Goal: Navigation & Orientation: Find specific page/section

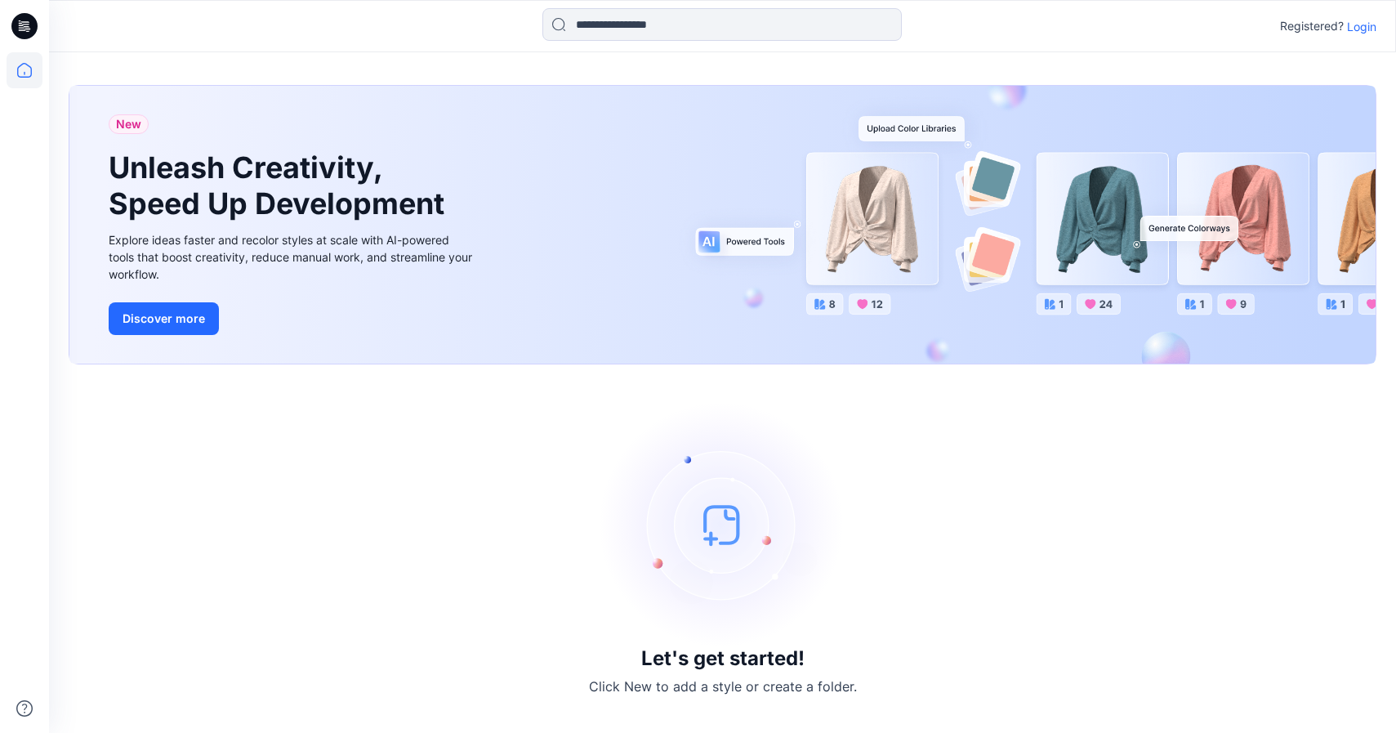
click at [1371, 28] on p "Login" at bounding box center [1361, 26] width 29 height 17
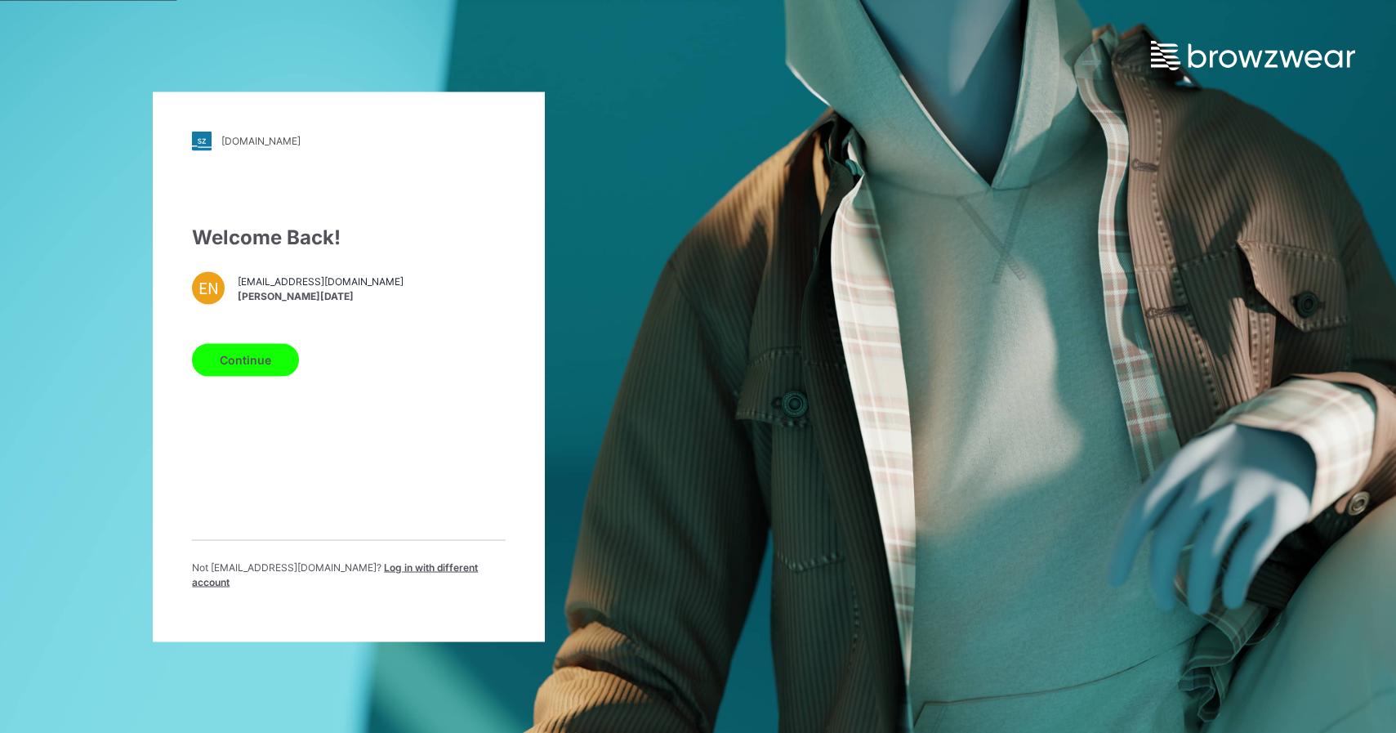
click at [247, 368] on button "Continue" at bounding box center [245, 359] width 107 height 33
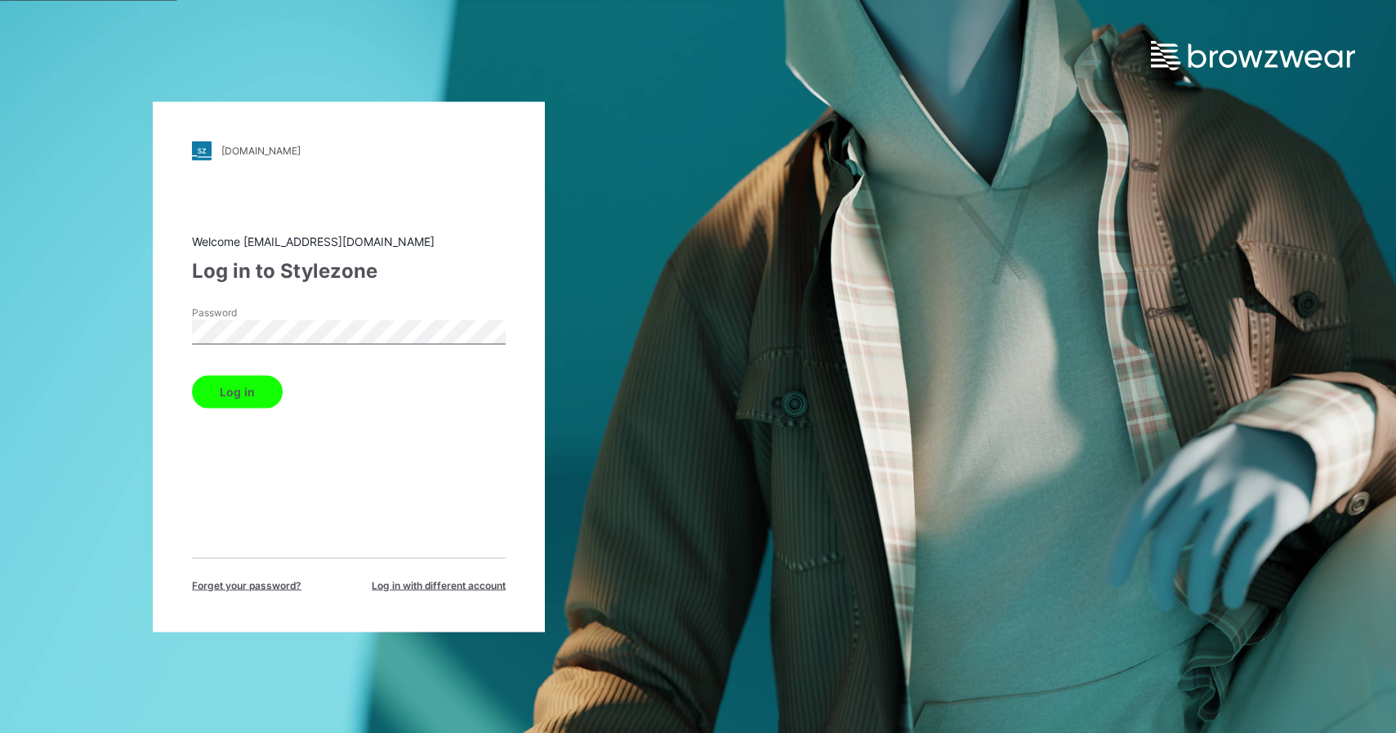
click at [243, 386] on button "Log in" at bounding box center [237, 391] width 91 height 33
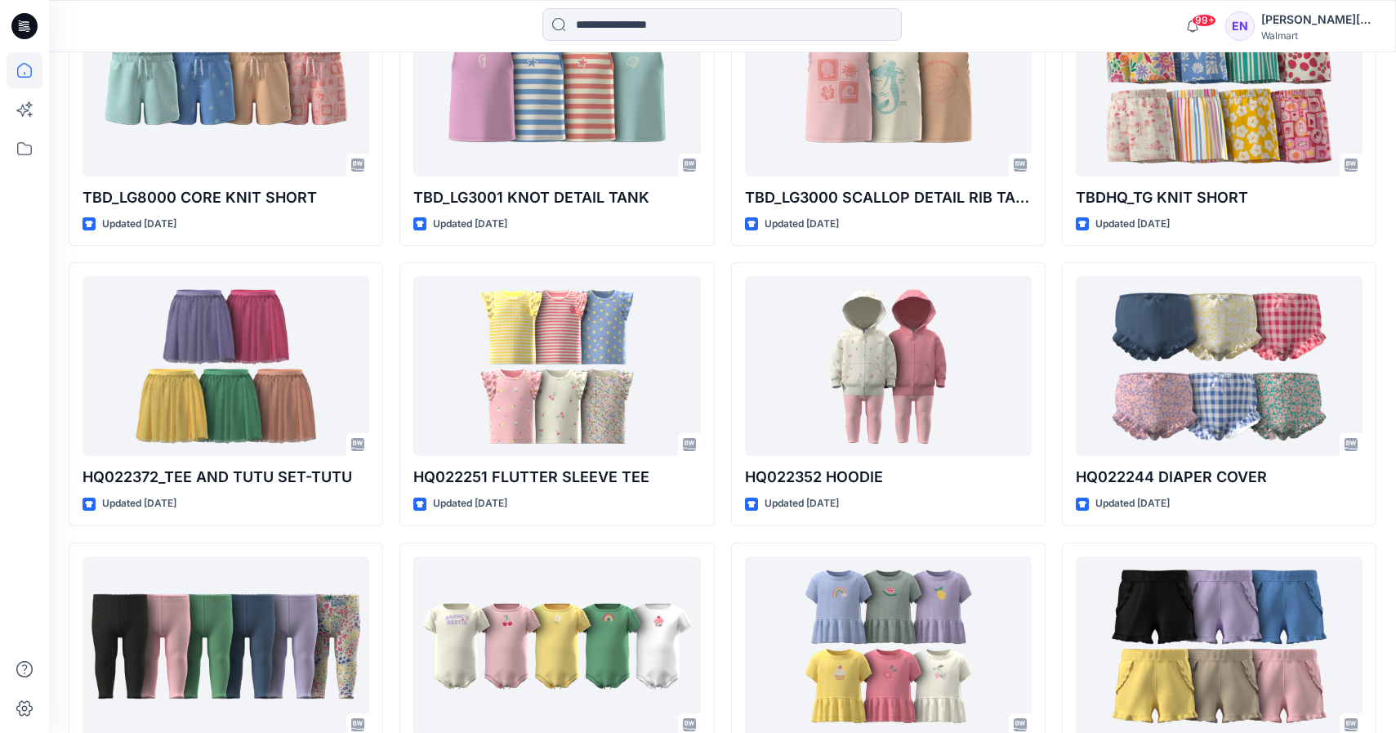
scroll to position [2239, 0]
click at [22, 143] on icon at bounding box center [24, 148] width 15 height 13
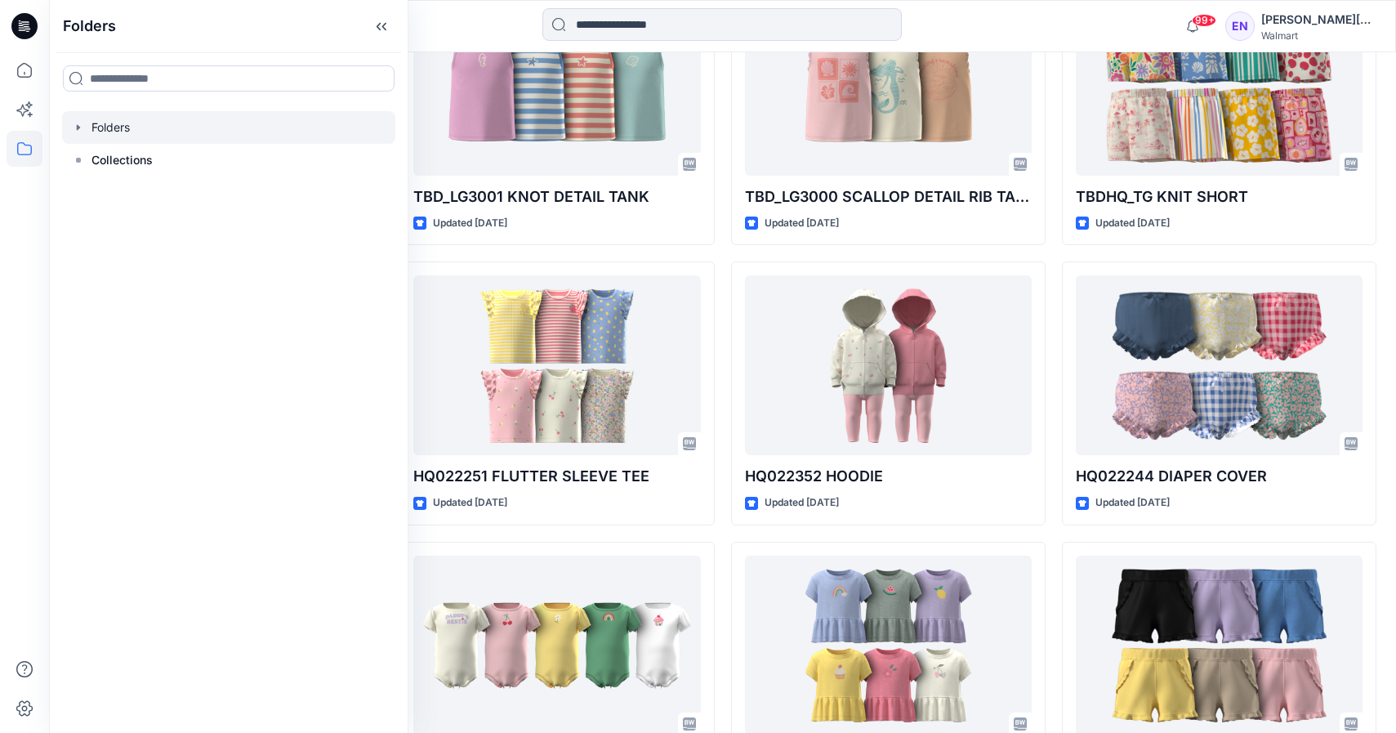
click at [126, 134] on div at bounding box center [228, 127] width 333 height 33
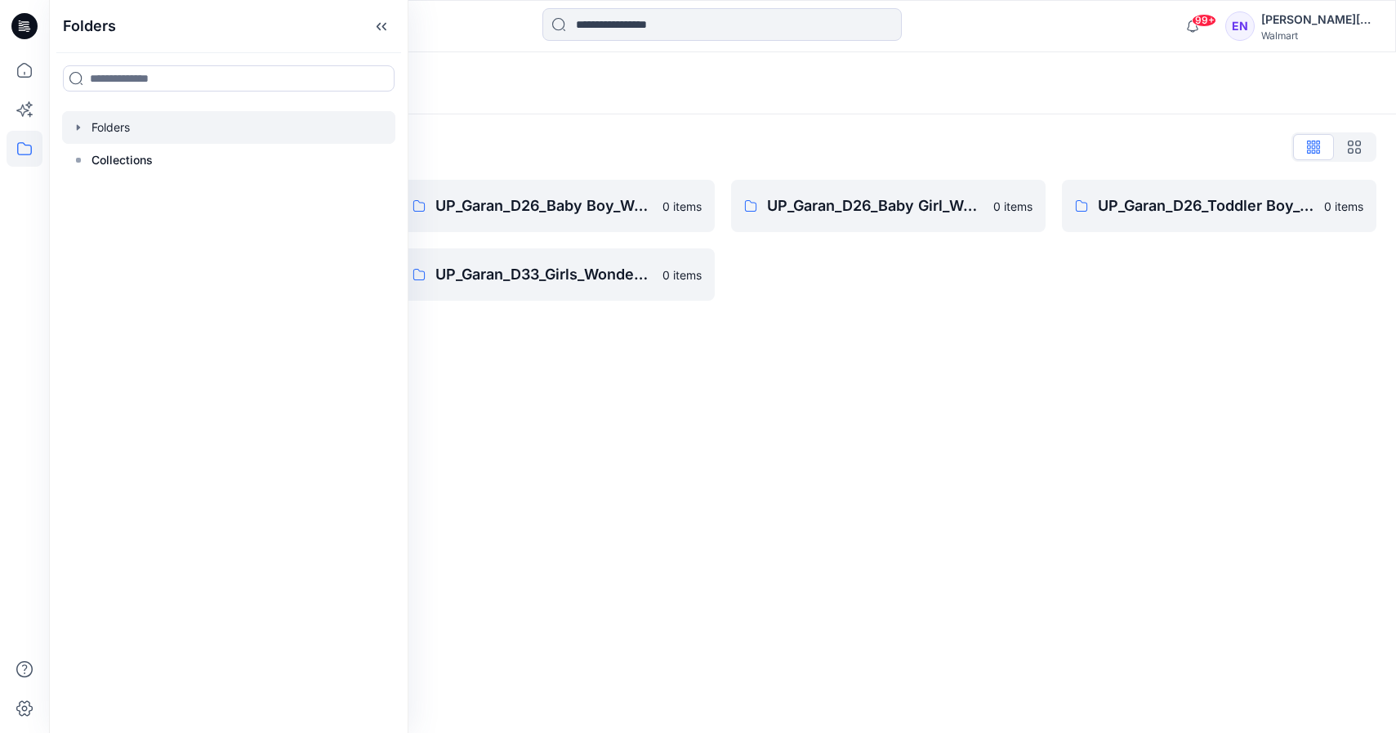
click at [539, 92] on div "Folders" at bounding box center [659, 83] width 1181 height 23
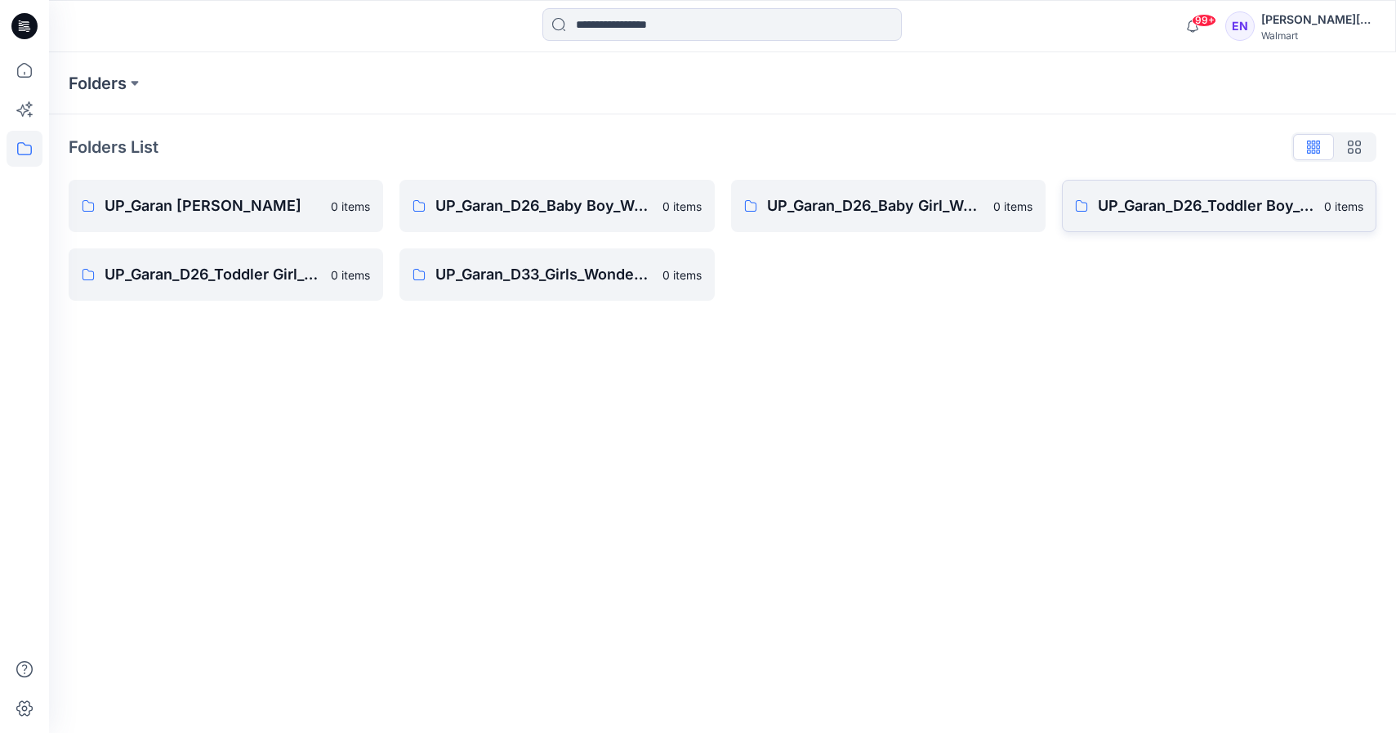
click at [1229, 217] on link "UP_Garan_D26_Toddler Boy_Wonder_Nation 0 items" at bounding box center [1219, 206] width 315 height 52
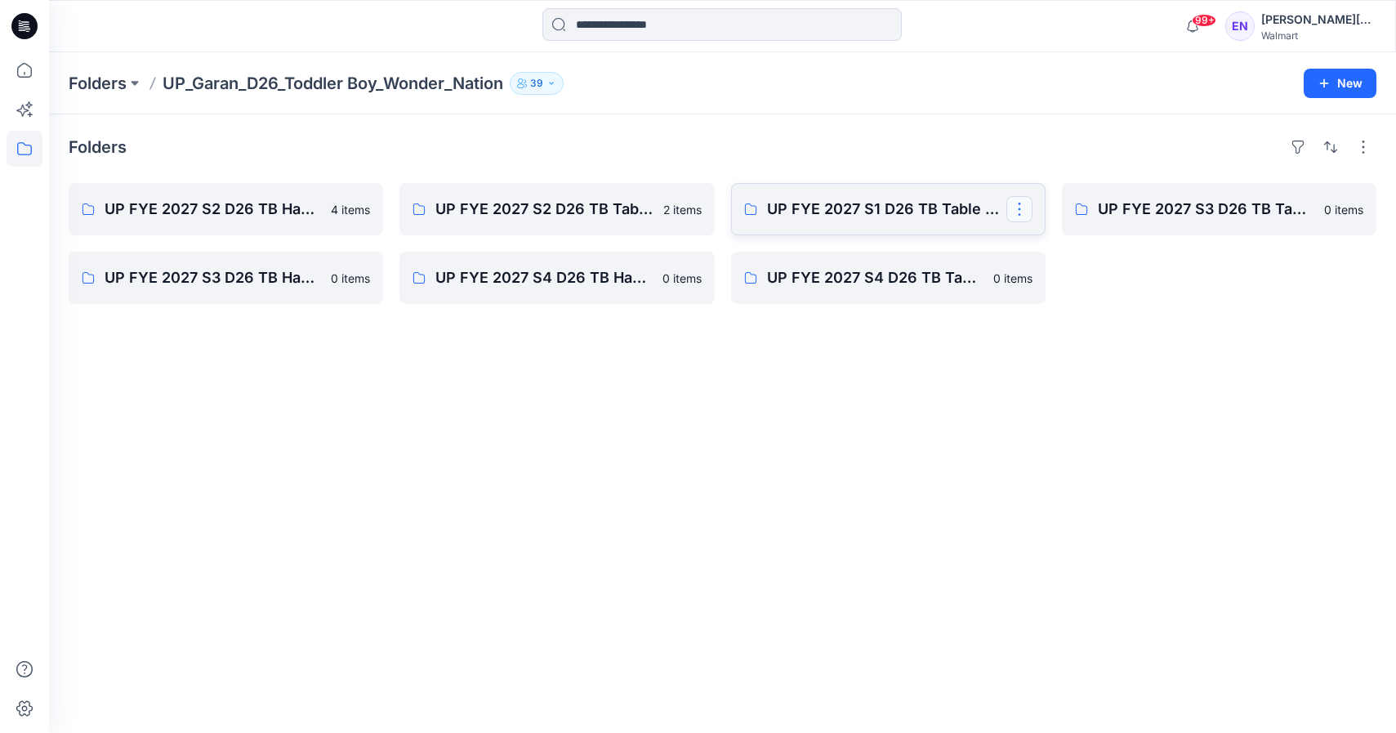
click at [1011, 221] on button "button" at bounding box center [1020, 209] width 26 height 26
click at [915, 203] on p "UP FYE 2027 S1 D26 TB Table Garan" at bounding box center [886, 209] width 239 height 23
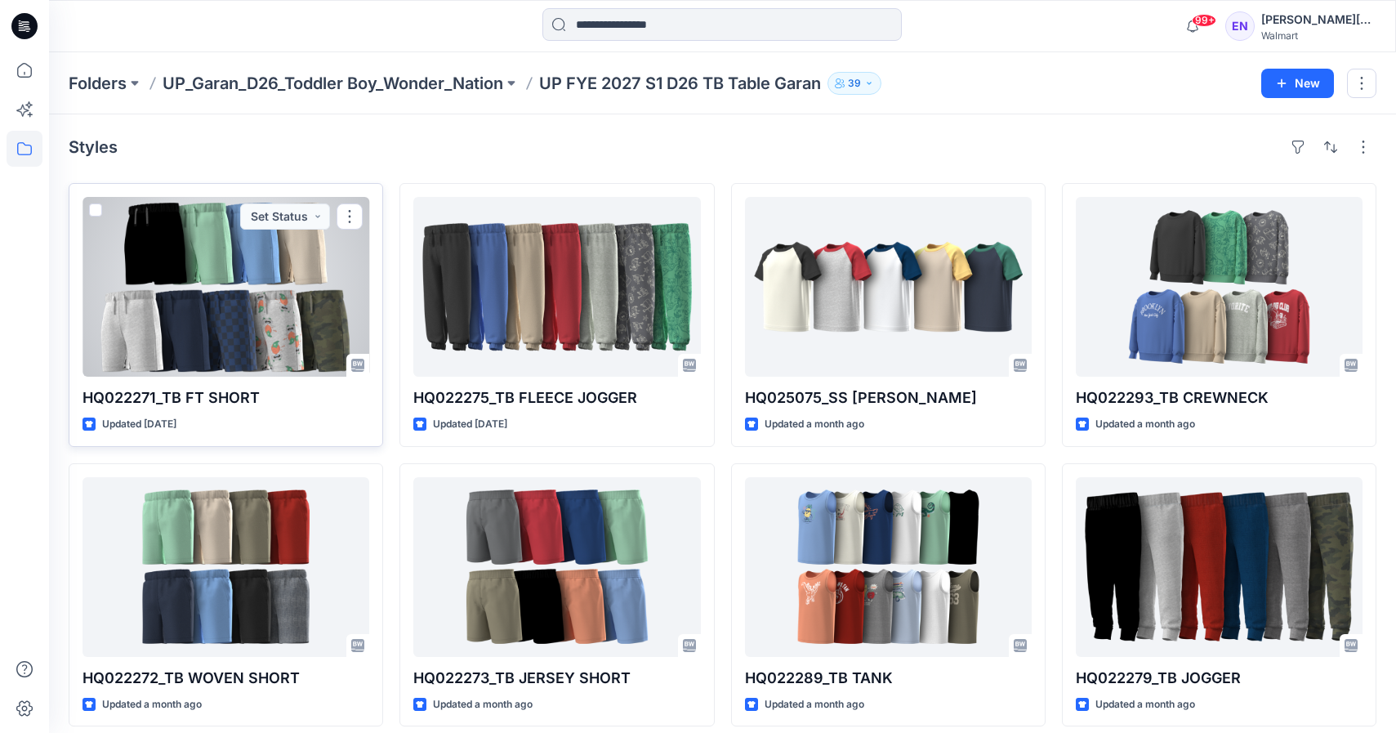
click at [308, 275] on div at bounding box center [226, 287] width 287 height 180
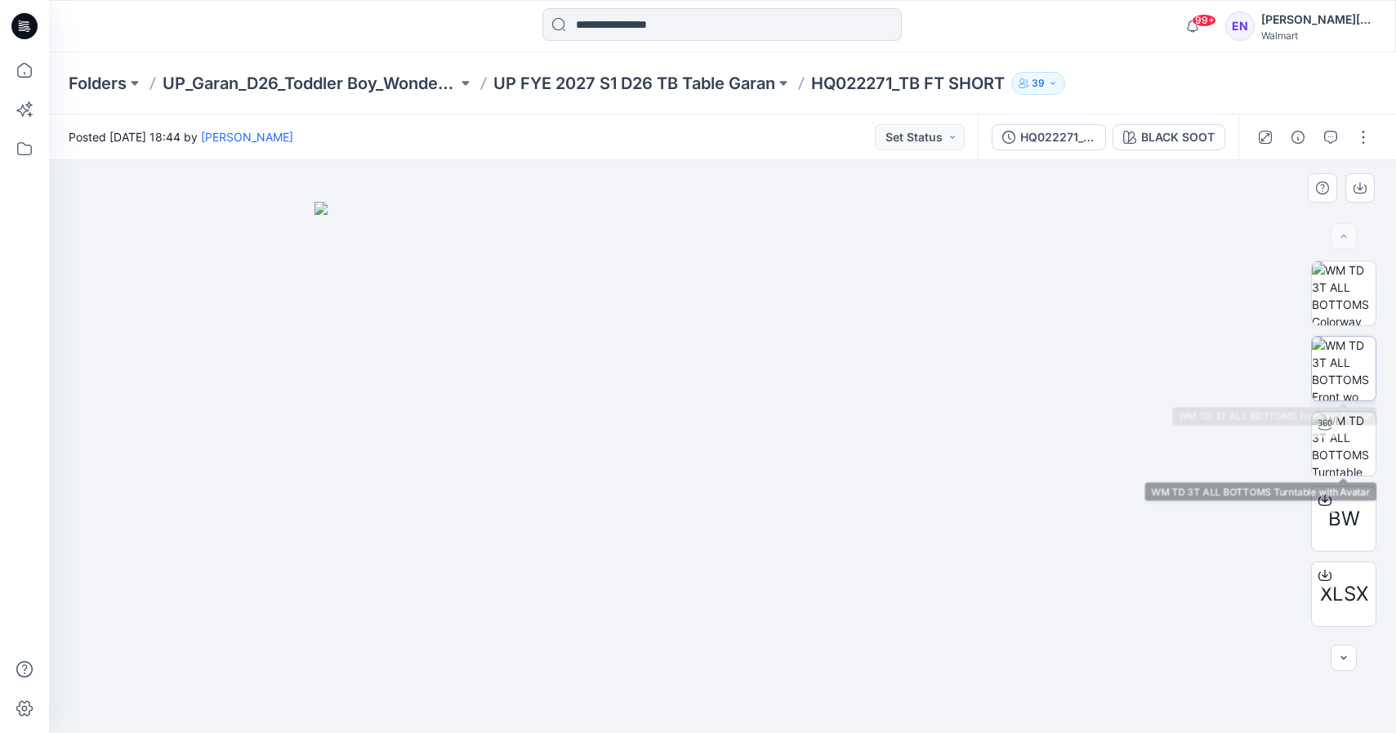
click at [1334, 369] on img at bounding box center [1344, 369] width 64 height 64
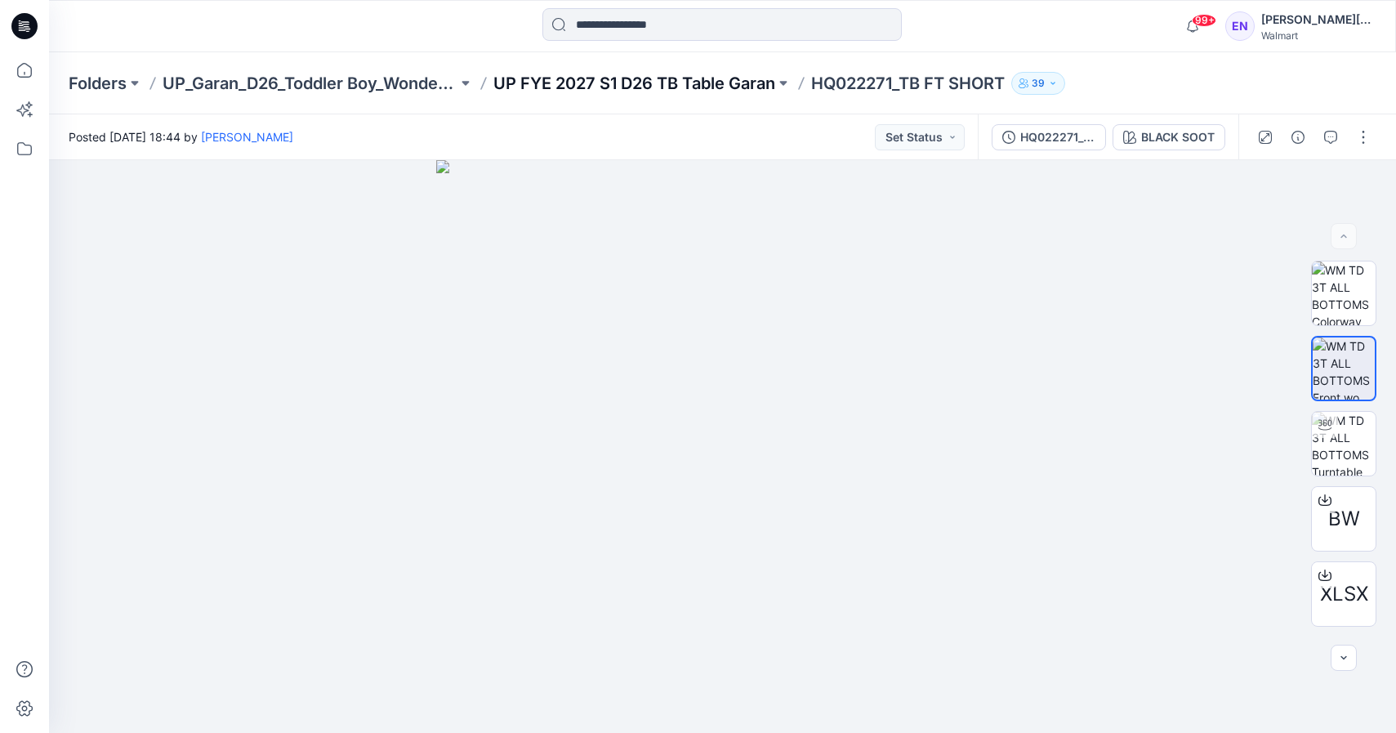
click at [577, 87] on p "UP FYE 2027 S1 D26 TB Table Garan" at bounding box center [634, 83] width 282 height 23
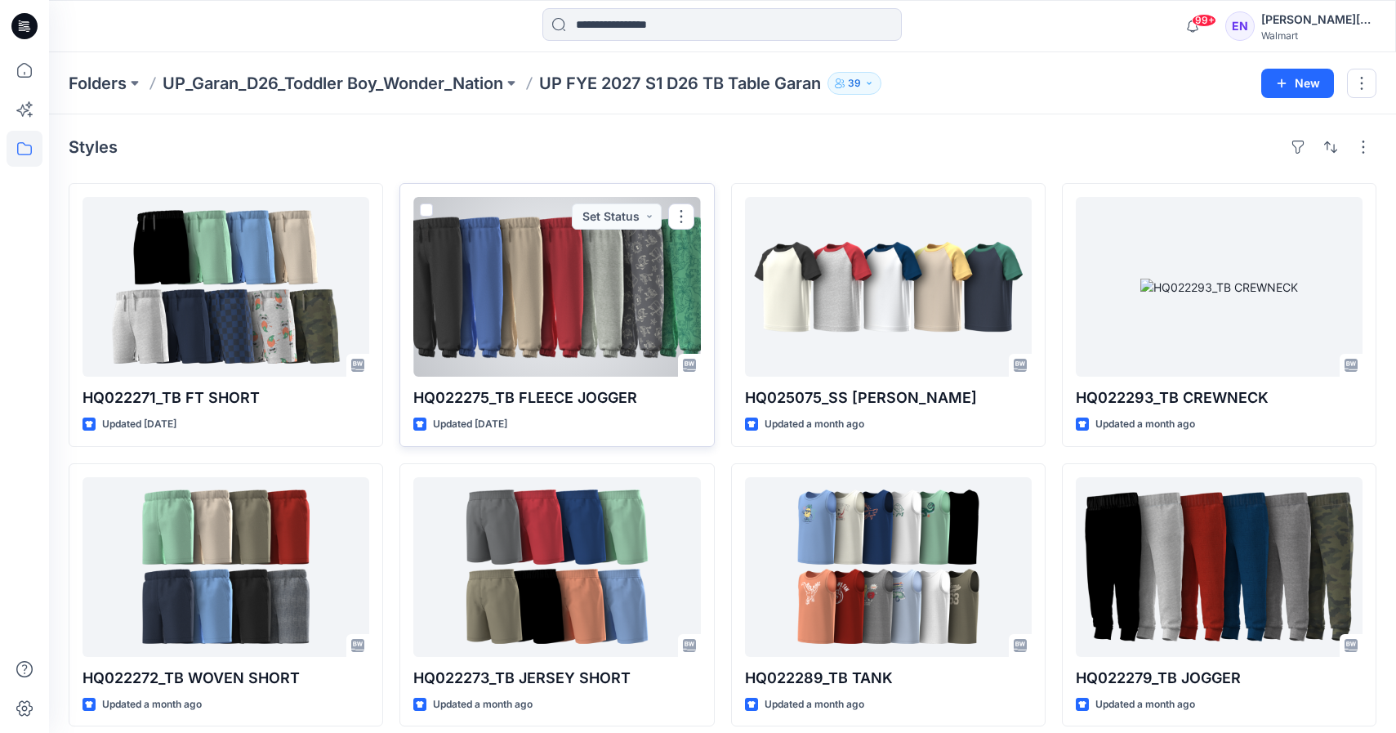
click at [614, 321] on div at bounding box center [556, 287] width 287 height 180
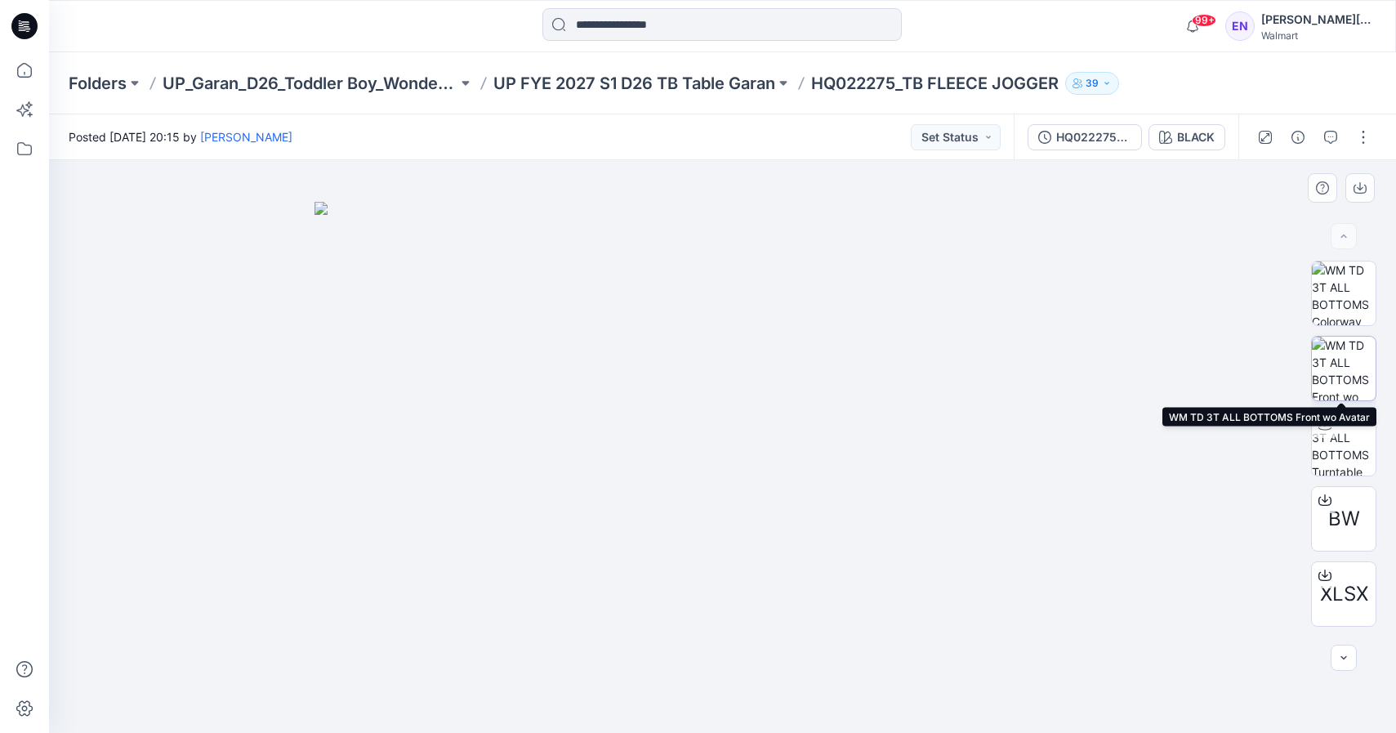
click at [1345, 356] on img at bounding box center [1344, 369] width 64 height 64
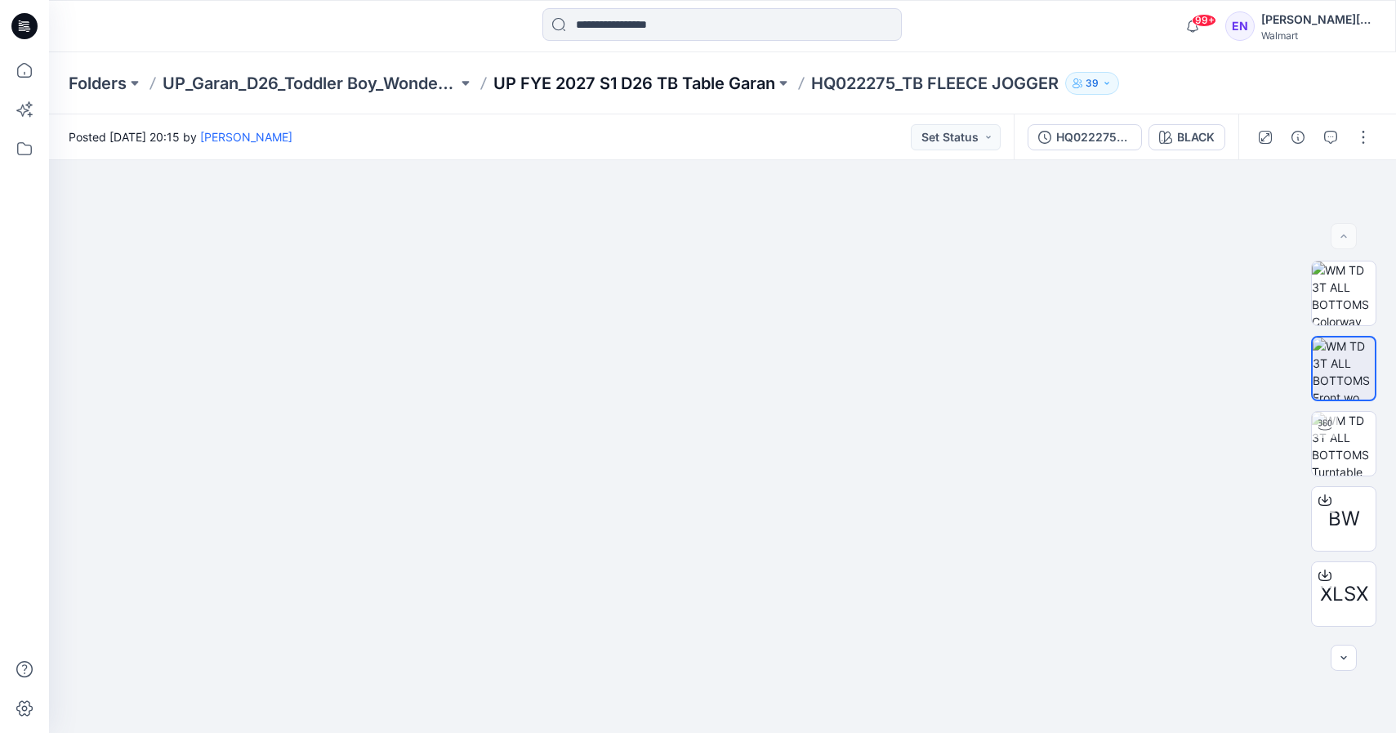
click at [609, 75] on p "UP FYE 2027 S1 D26 TB Table Garan" at bounding box center [634, 83] width 282 height 23
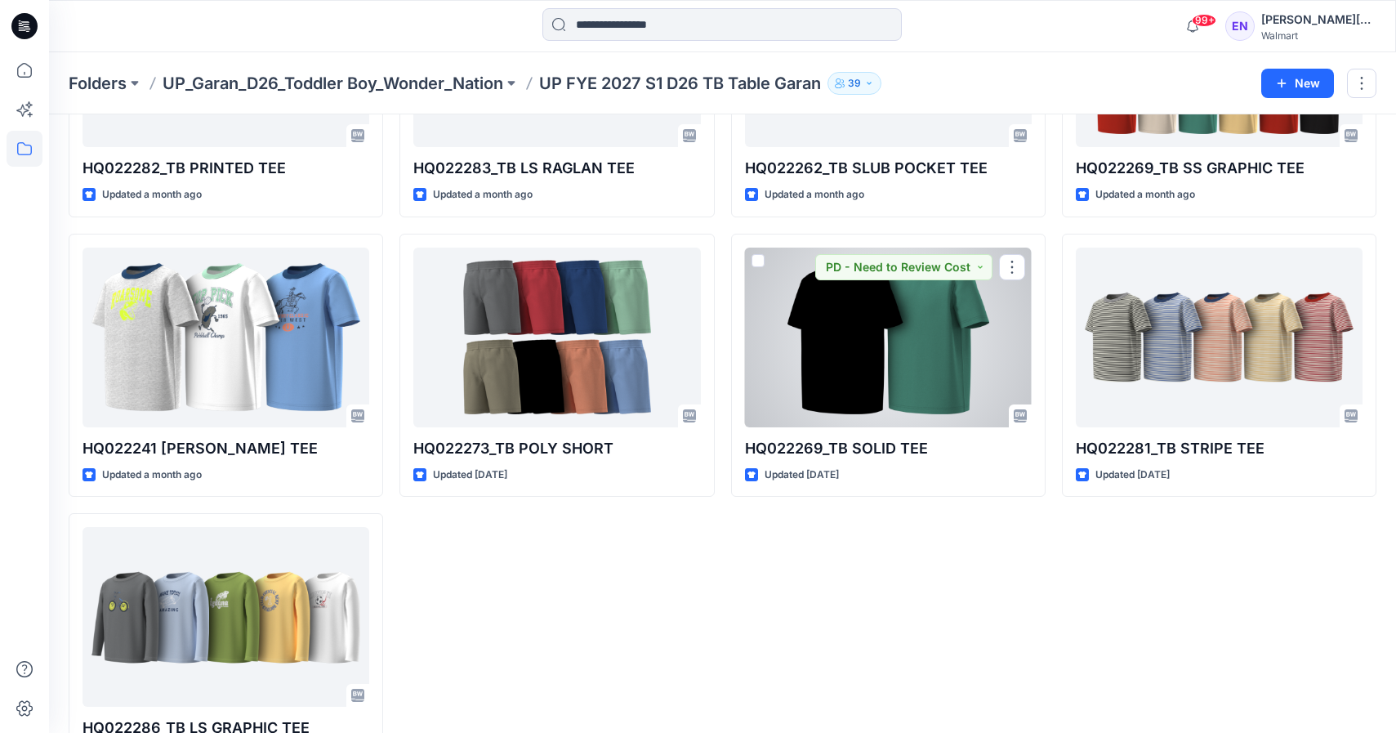
scroll to position [853, 0]
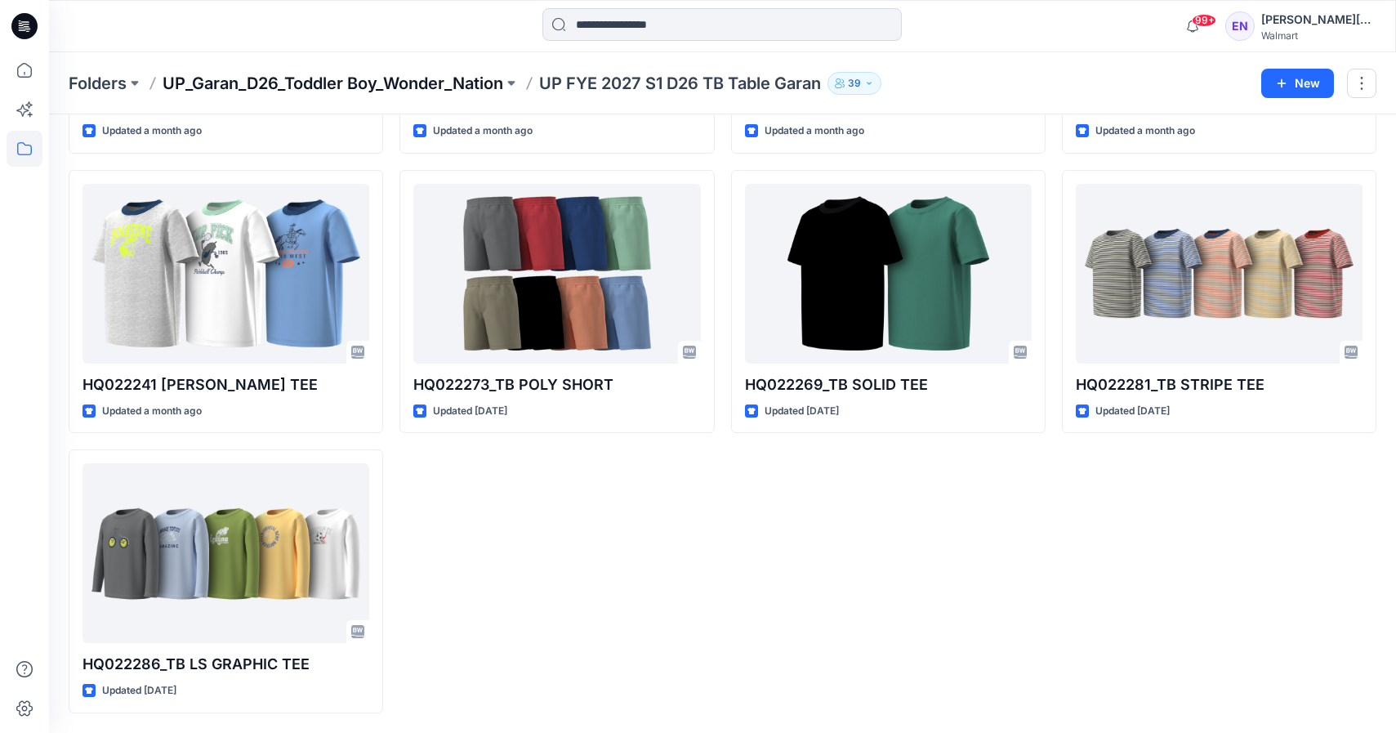
click at [478, 72] on p "UP_Garan_D26_Toddler Boy_Wonder_Nation" at bounding box center [333, 83] width 341 height 23
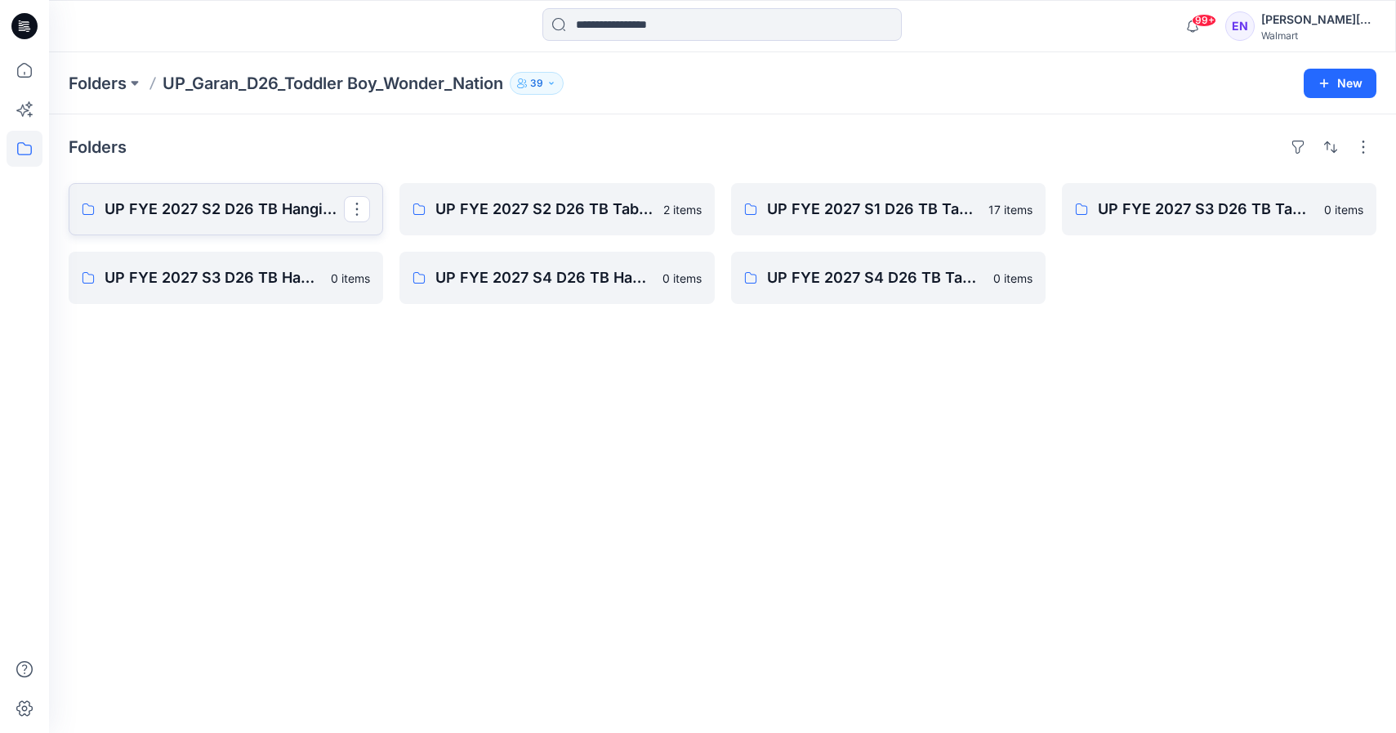
click at [284, 216] on p "UP FYE 2027 S2 D26 TB Hanging Garan" at bounding box center [224, 209] width 239 height 23
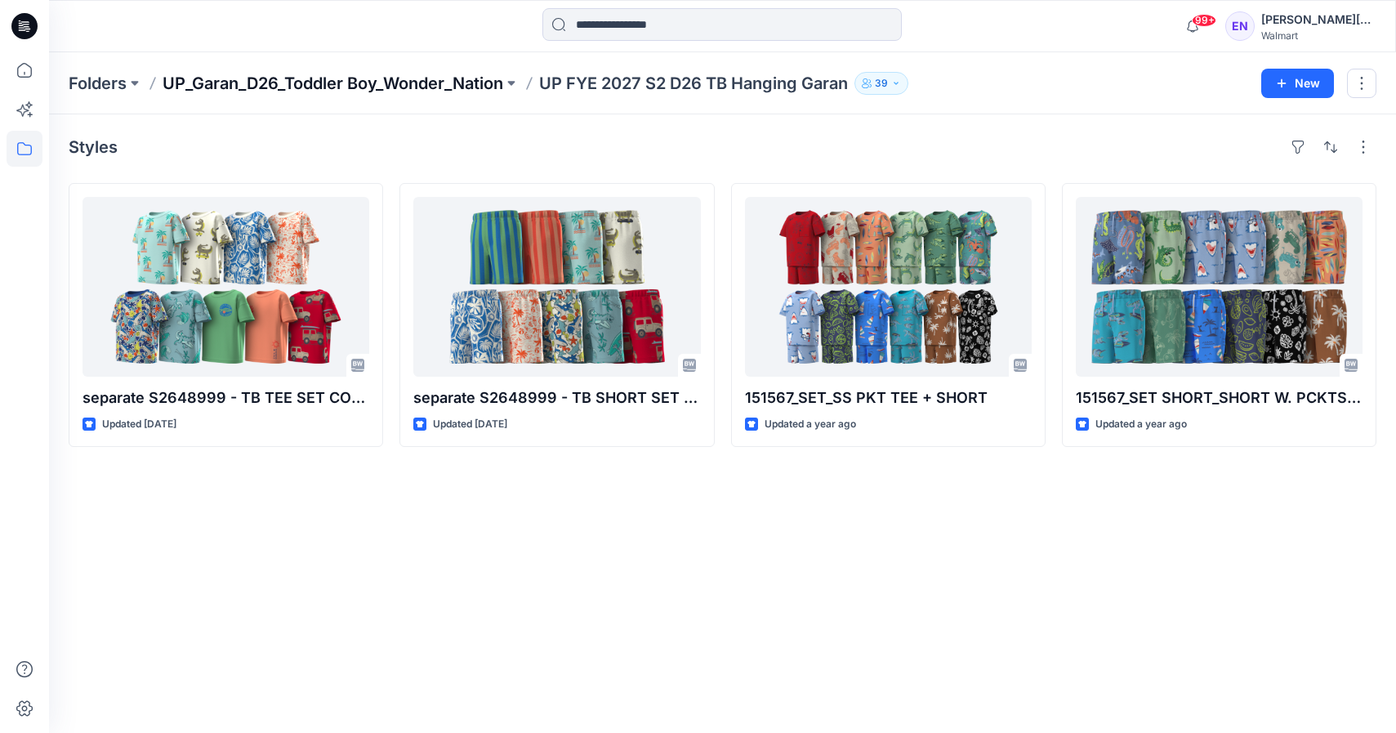
click at [335, 89] on p "UP_Garan_D26_Toddler Boy_Wonder_Nation" at bounding box center [333, 83] width 341 height 23
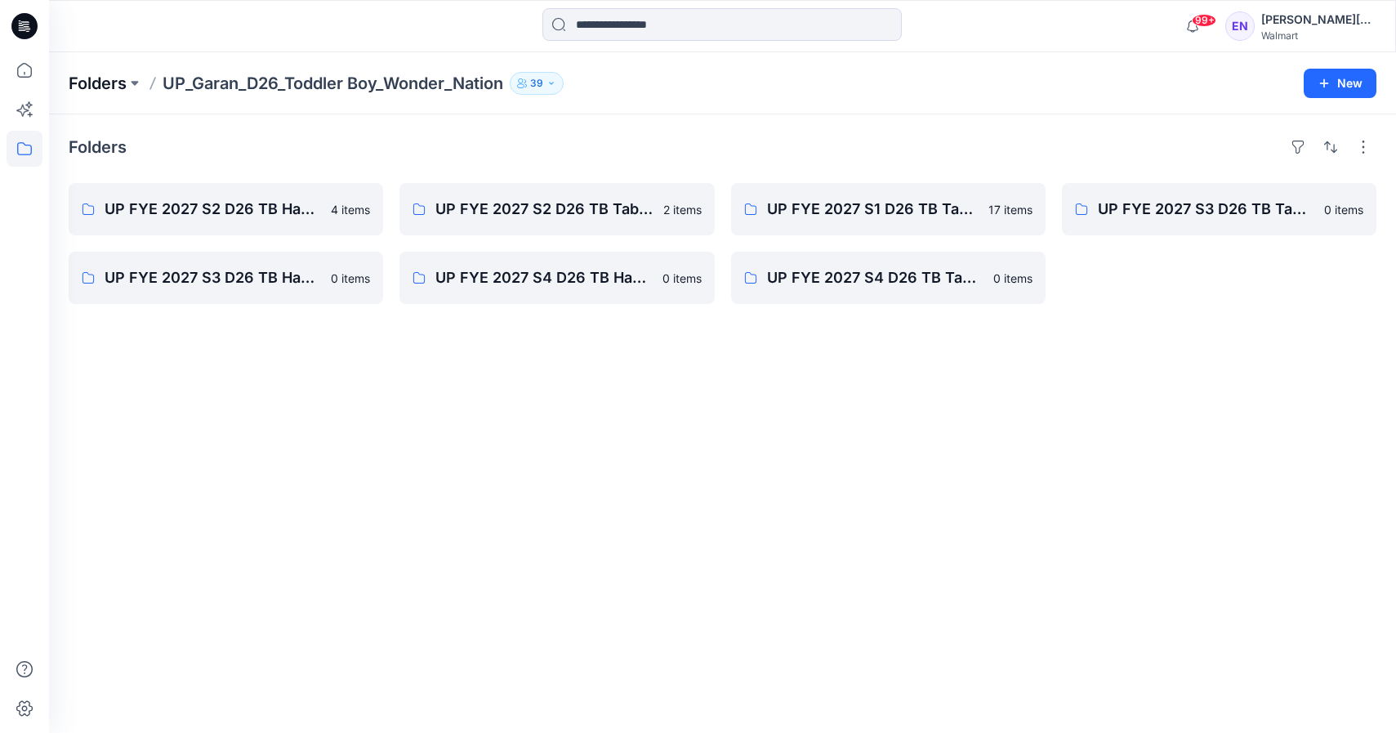
click at [112, 83] on p "Folders" at bounding box center [98, 83] width 58 height 23
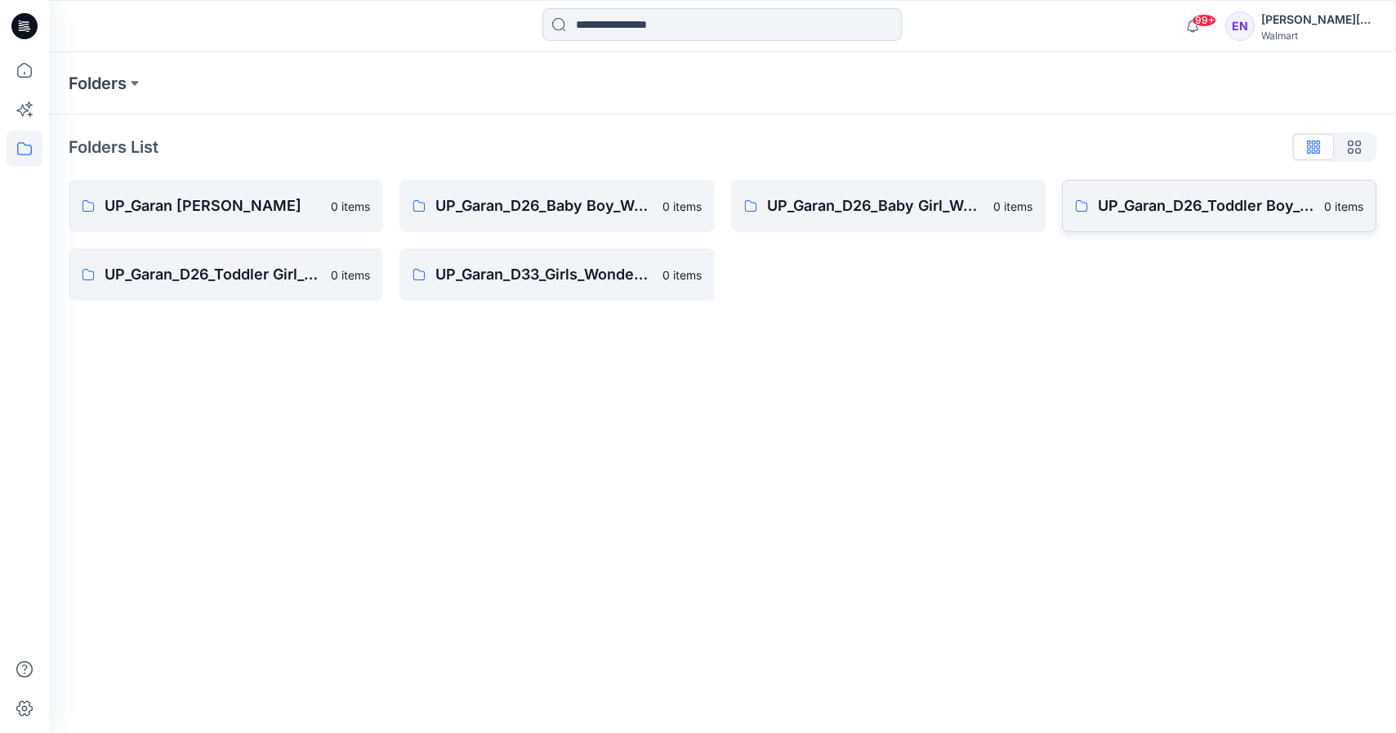
click at [1177, 220] on link "UP_Garan_D26_Toddler Boy_Wonder_Nation 0 items" at bounding box center [1219, 206] width 315 height 52
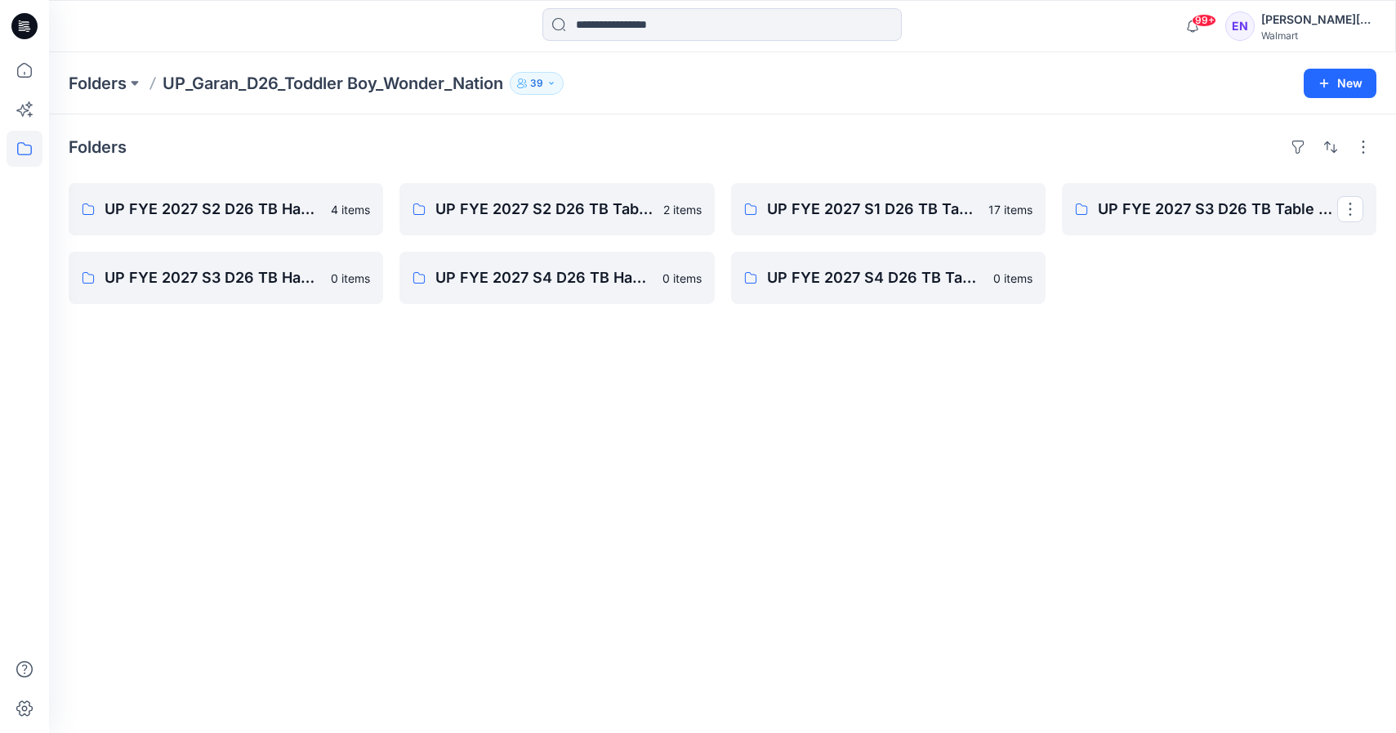
click at [1177, 220] on p "UP FYE 2027 S3 D26 TB Table Garan" at bounding box center [1217, 209] width 239 height 23
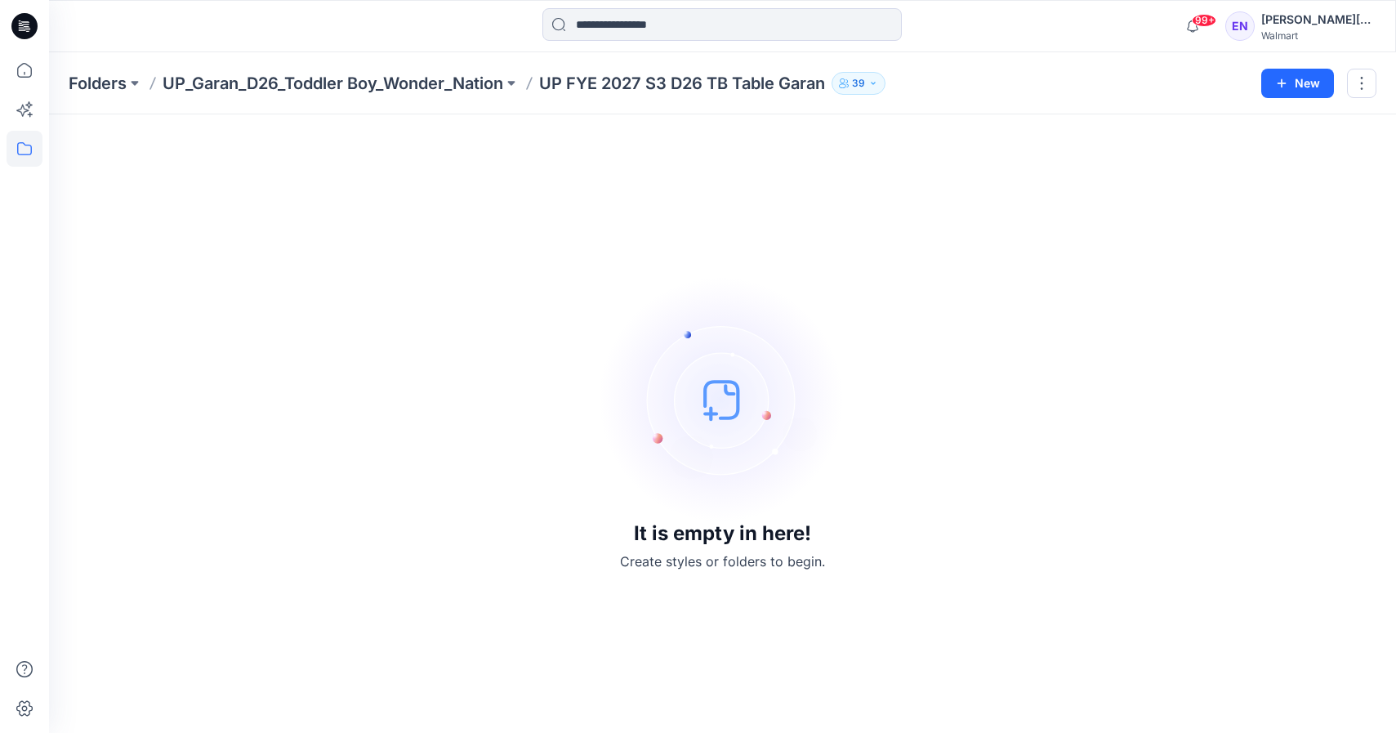
click at [278, 96] on div "Folders UP_Garan_D26_Toddler Boy_Wonder_Nation UP FYE 2027 S3 D26 TB Table Gara…" at bounding box center [722, 83] width 1347 height 62
click at [284, 76] on p "UP_Garan_D26_Toddler Boy_Wonder_Nation" at bounding box center [333, 83] width 341 height 23
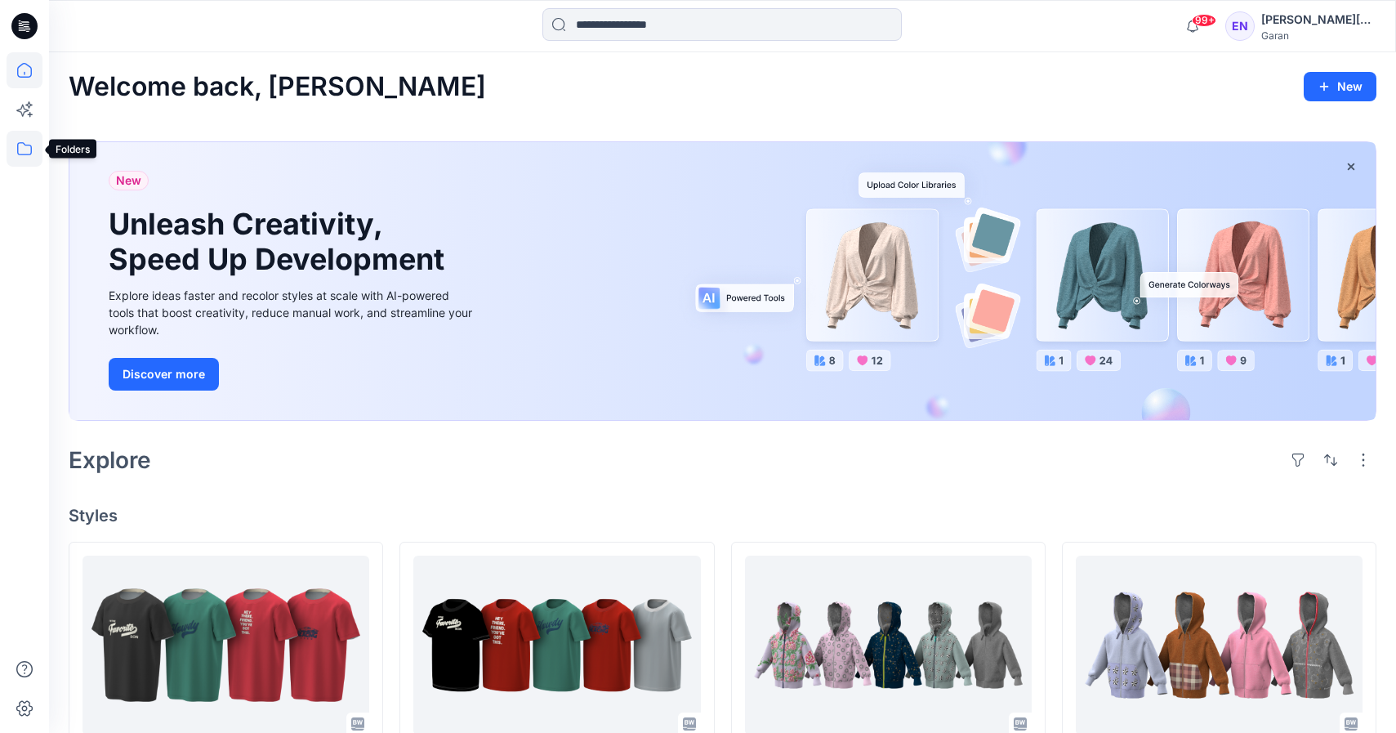
click at [21, 154] on icon at bounding box center [25, 149] width 36 height 36
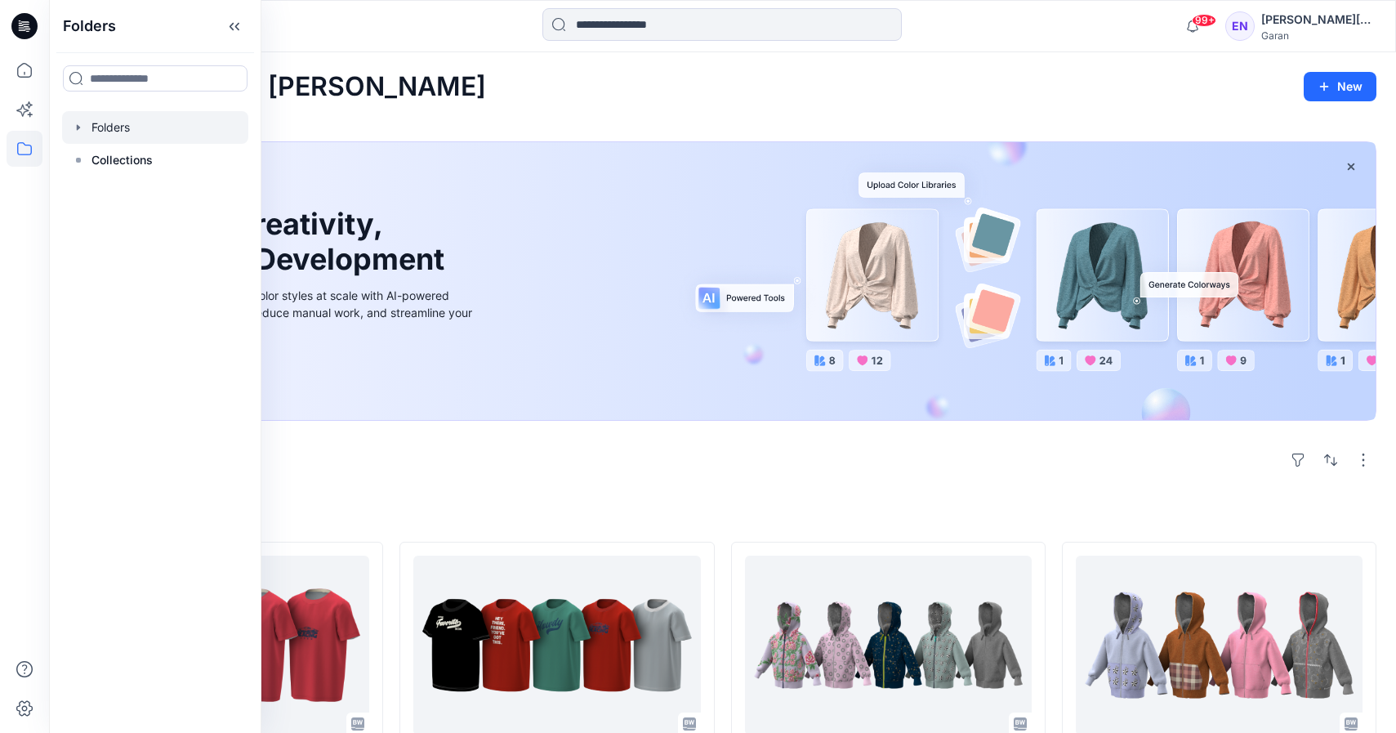
click at [114, 133] on div at bounding box center [155, 127] width 186 height 33
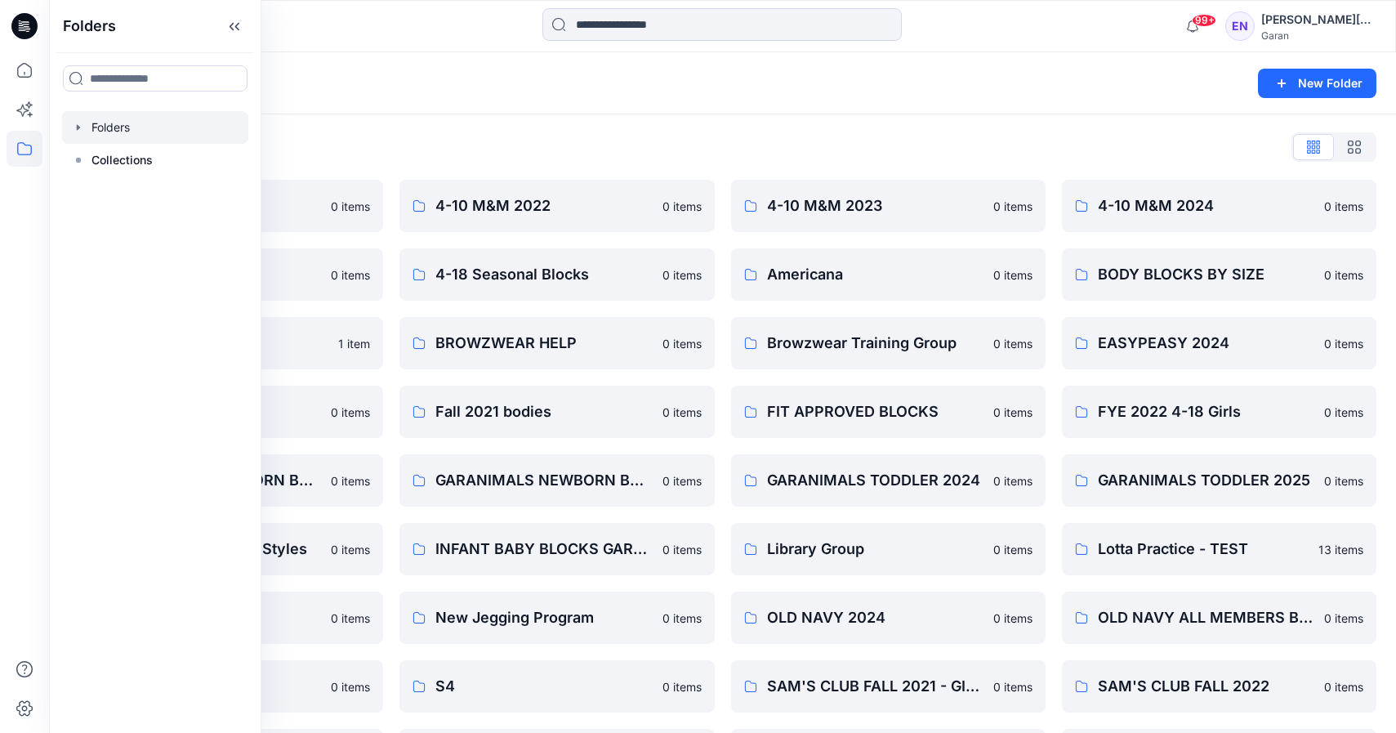
click at [549, 137] on div "Folders List" at bounding box center [723, 147] width 1308 height 26
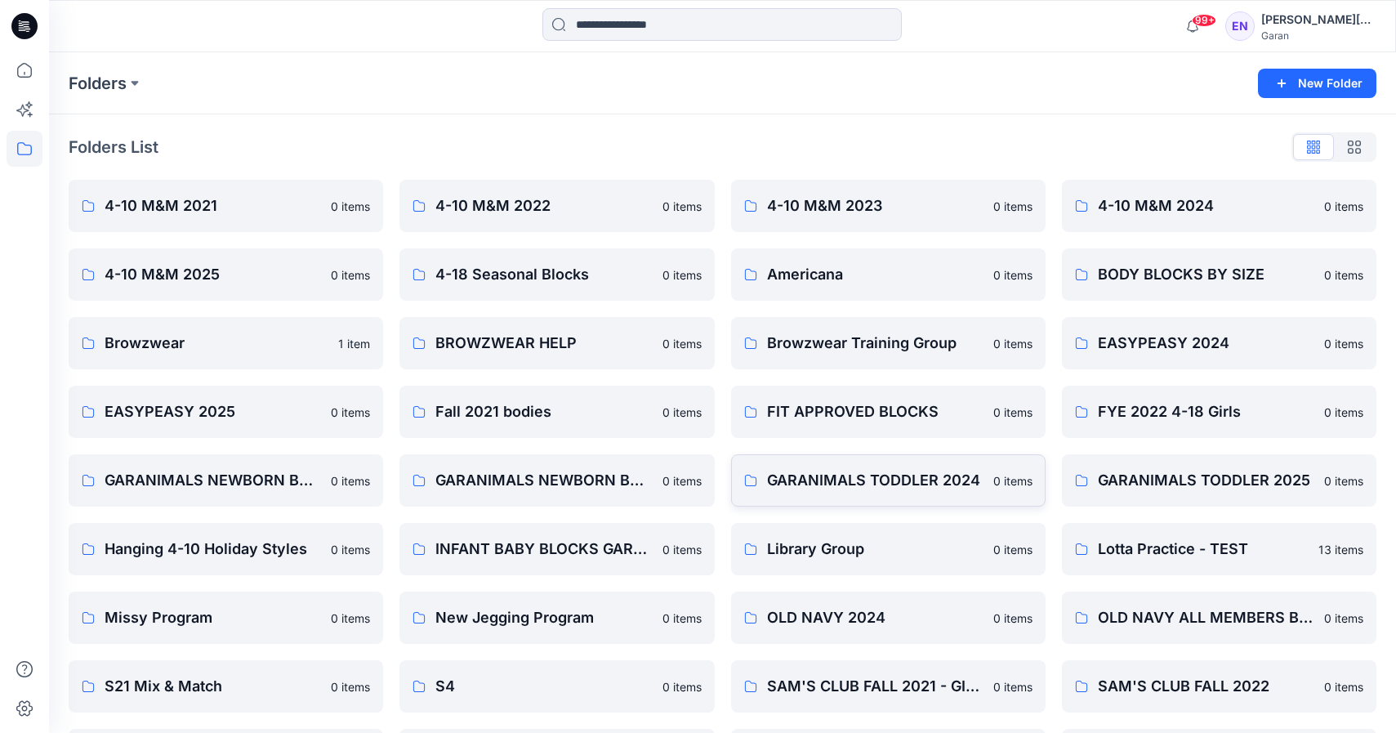
click at [953, 479] on p "GARANIMALS TODDLER 2024" at bounding box center [875, 480] width 217 height 23
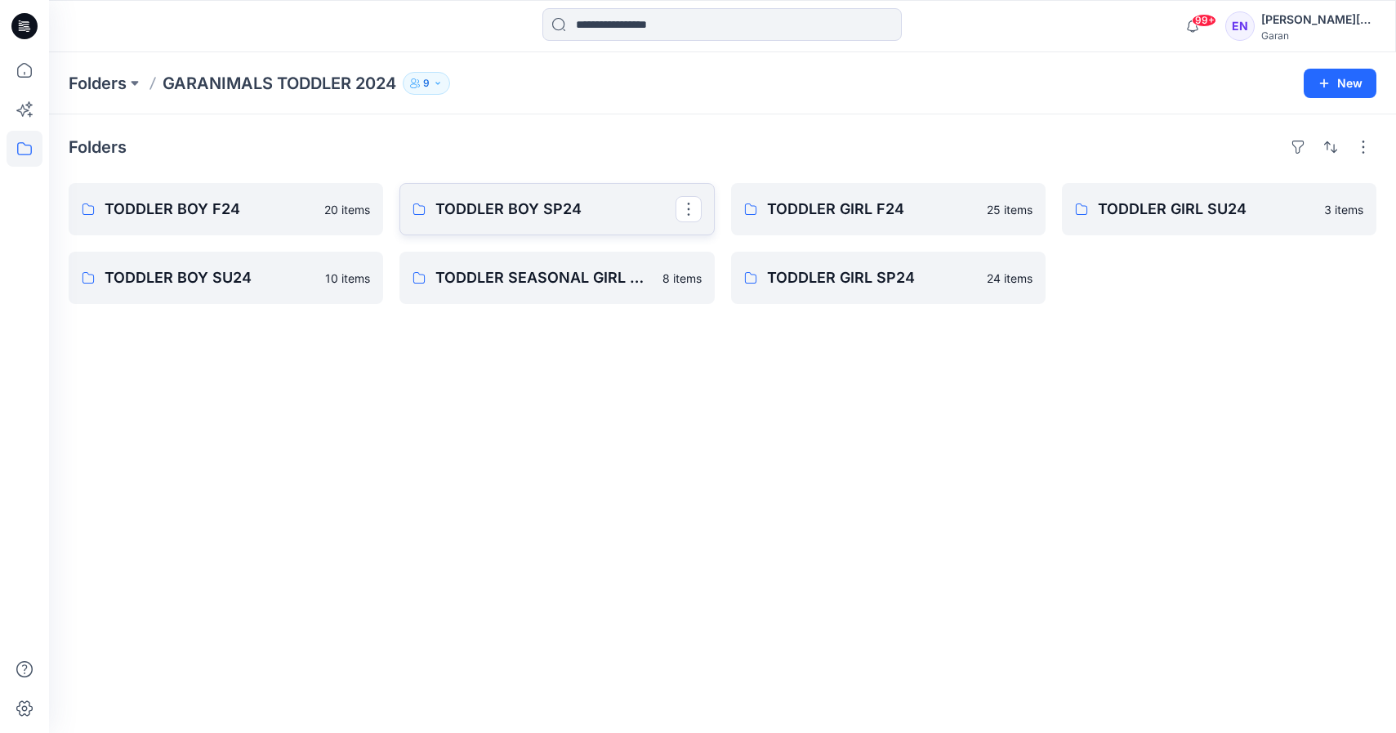
click at [632, 205] on p "TODDLER BOY SP24" at bounding box center [554, 209] width 239 height 23
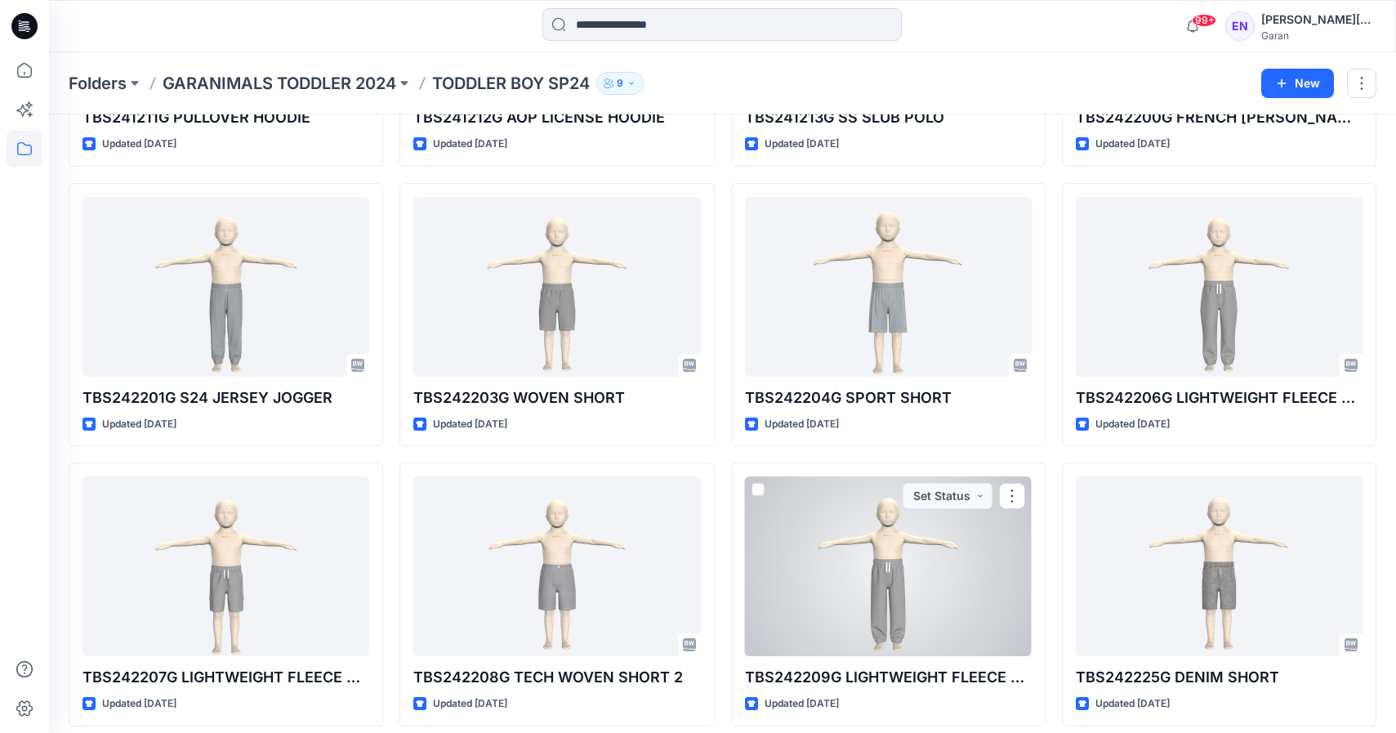
scroll to position [842, 0]
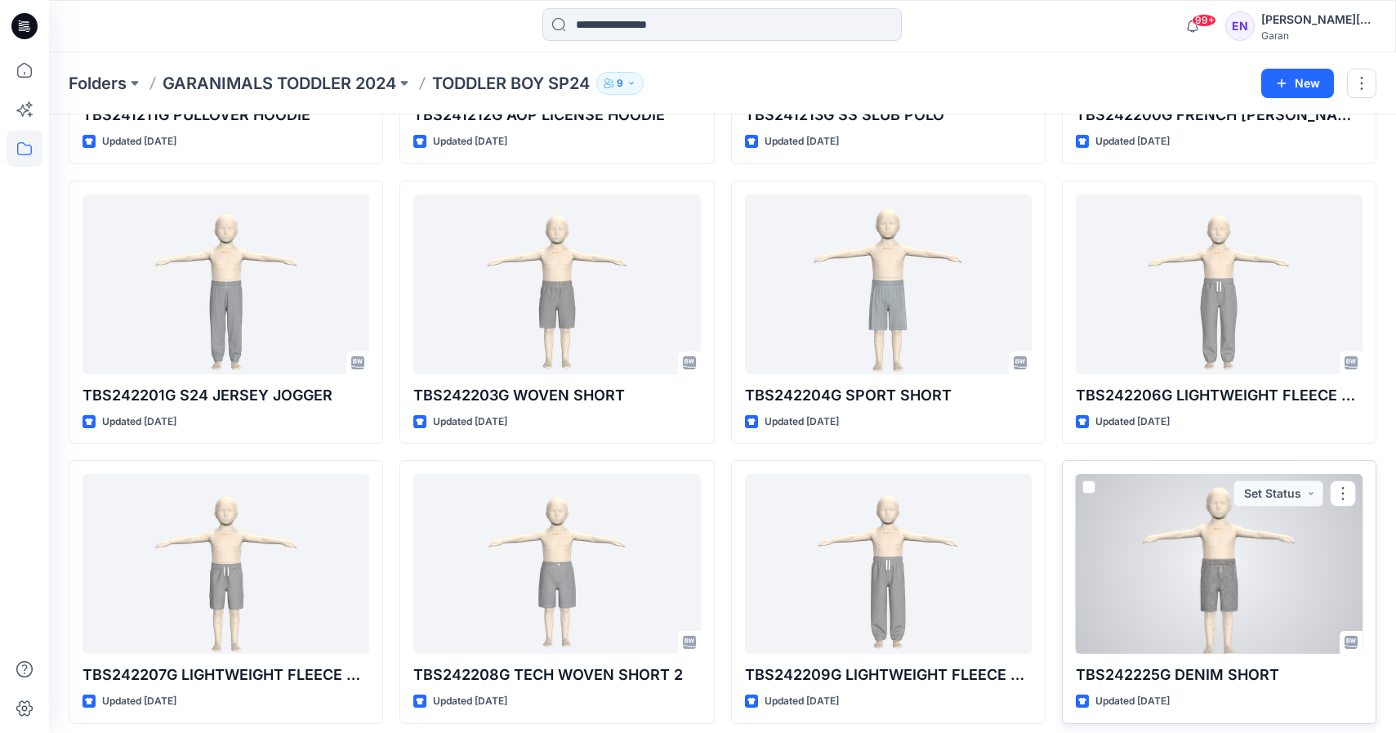
click at [1171, 596] on div at bounding box center [1219, 564] width 287 height 180
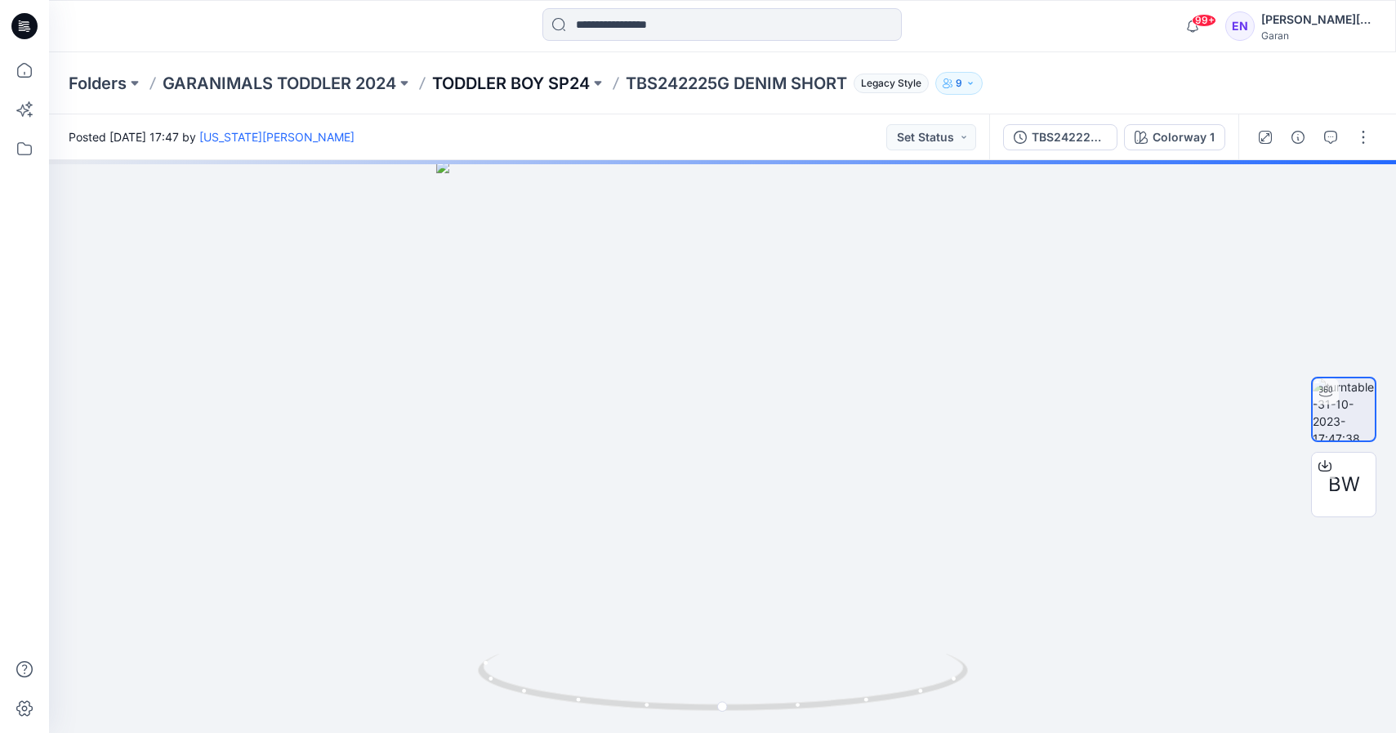
click at [535, 81] on p "TODDLER BOY SP24" at bounding box center [511, 83] width 158 height 23
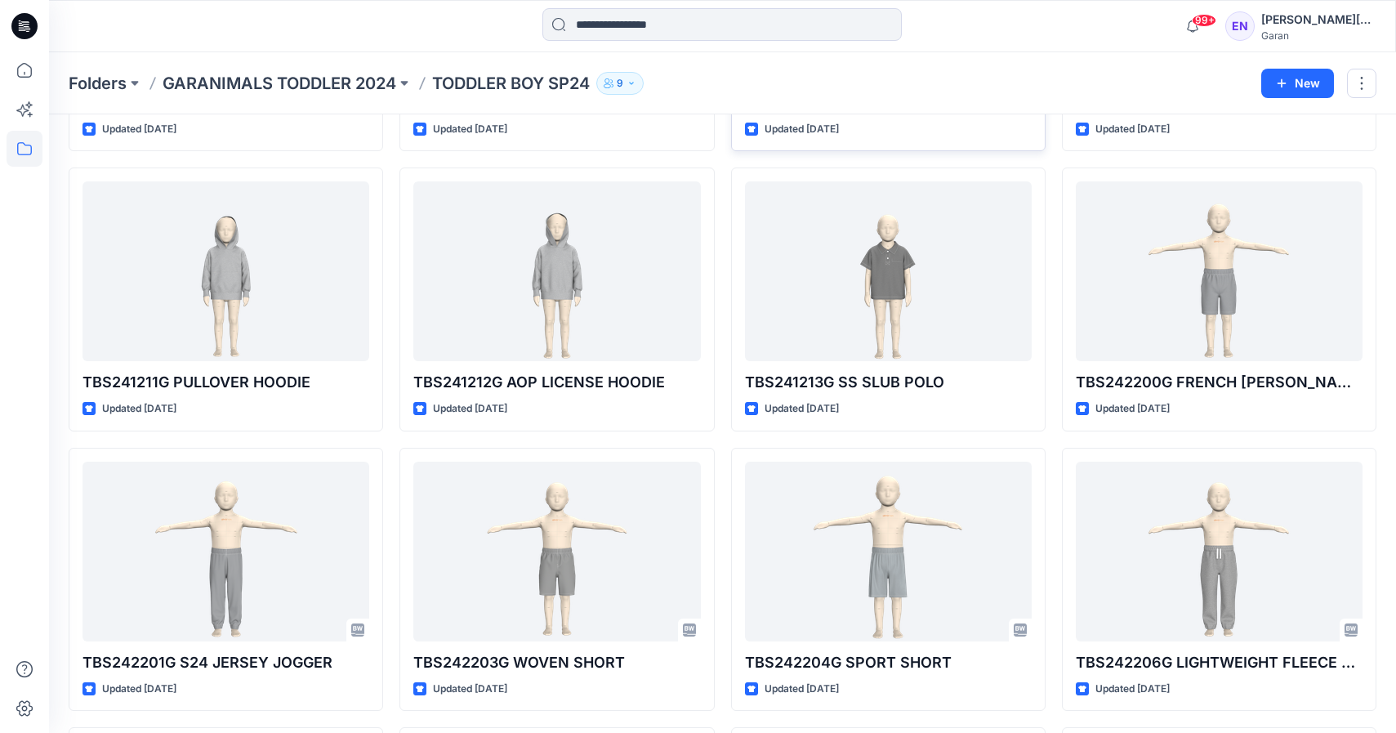
scroll to position [853, 0]
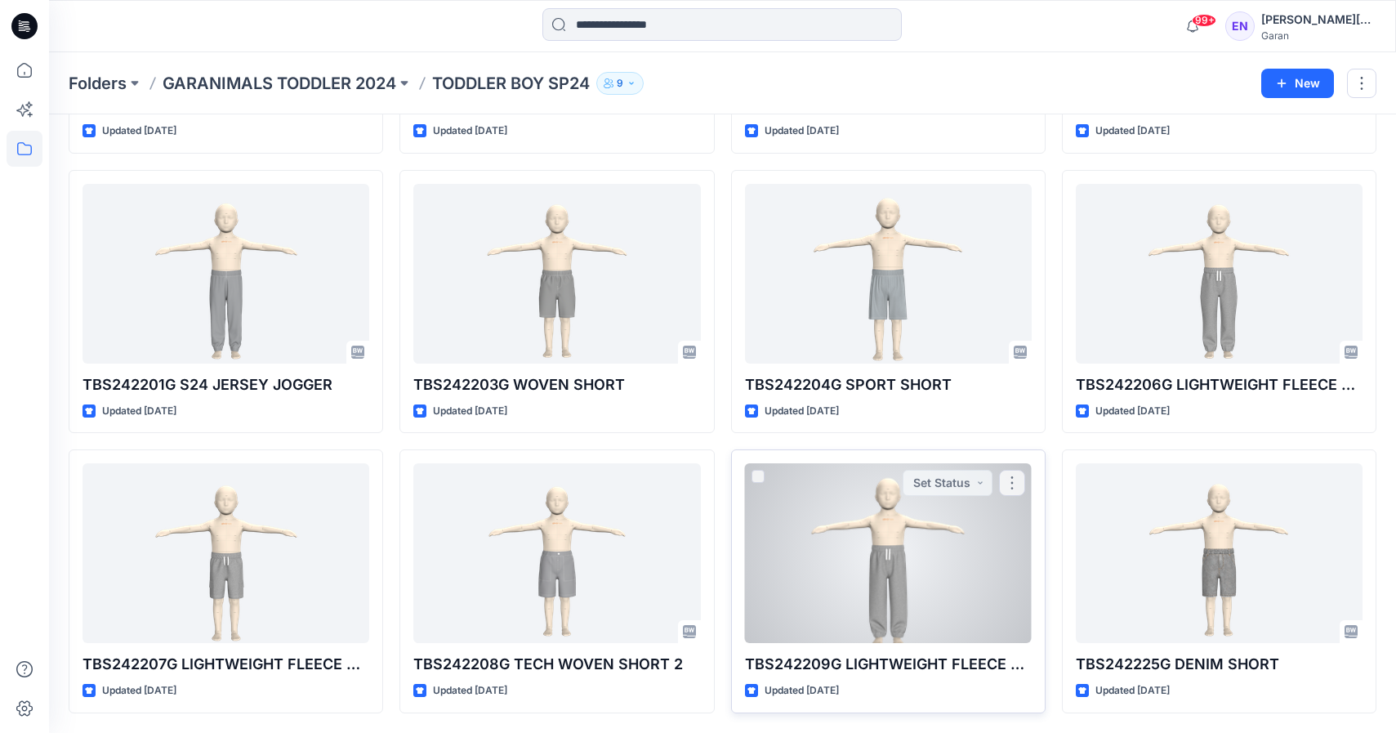
click at [850, 540] on div at bounding box center [888, 553] width 287 height 180
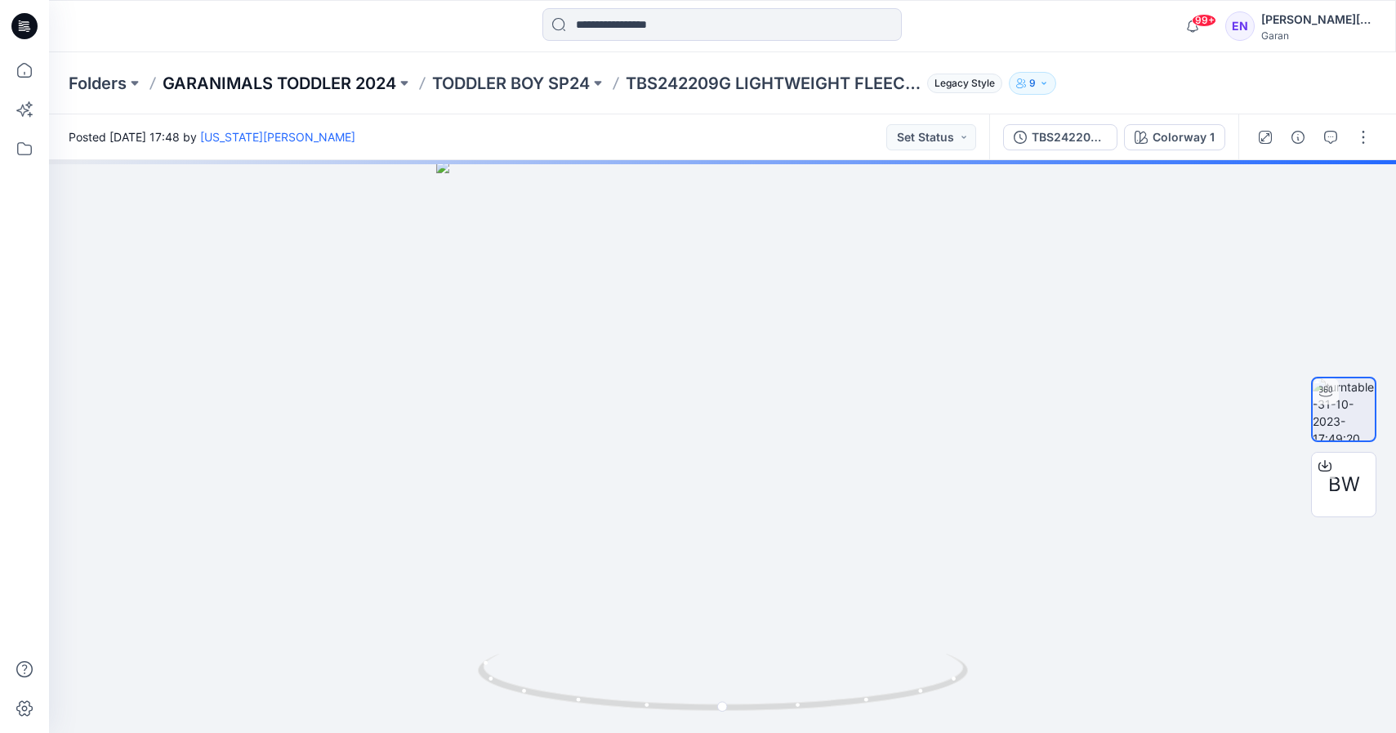
click at [343, 76] on p "GARANIMALS TODDLER 2024" at bounding box center [280, 83] width 234 height 23
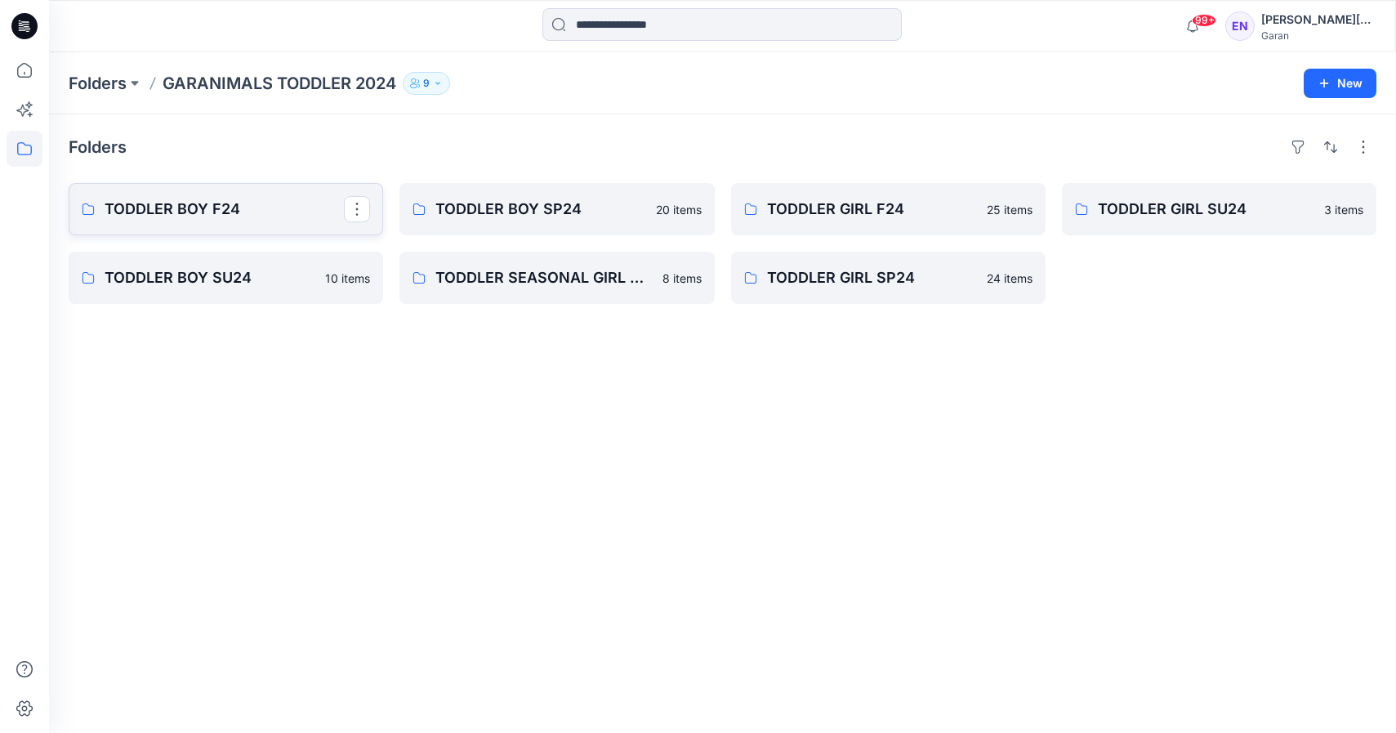
click at [295, 213] on p "TODDLER BOY F24" at bounding box center [224, 209] width 239 height 23
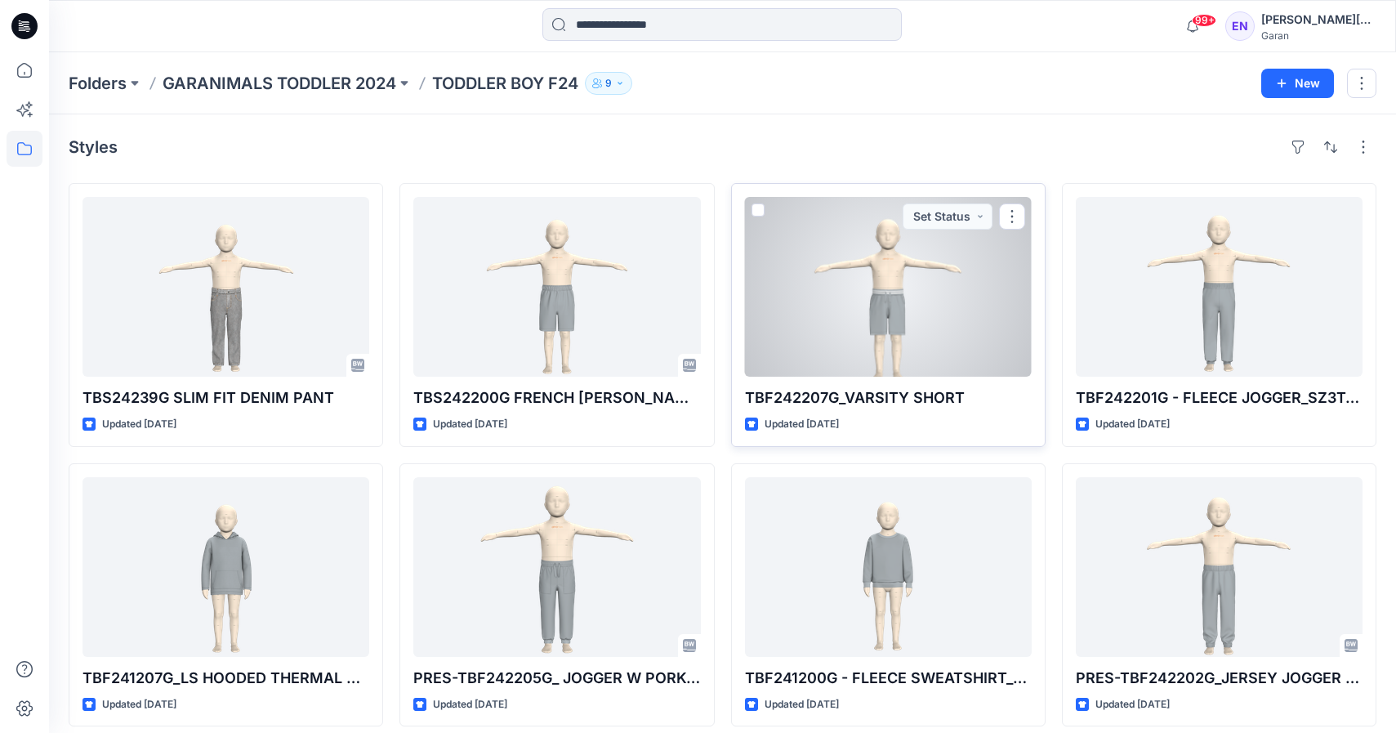
click at [866, 208] on div at bounding box center [888, 287] width 287 height 180
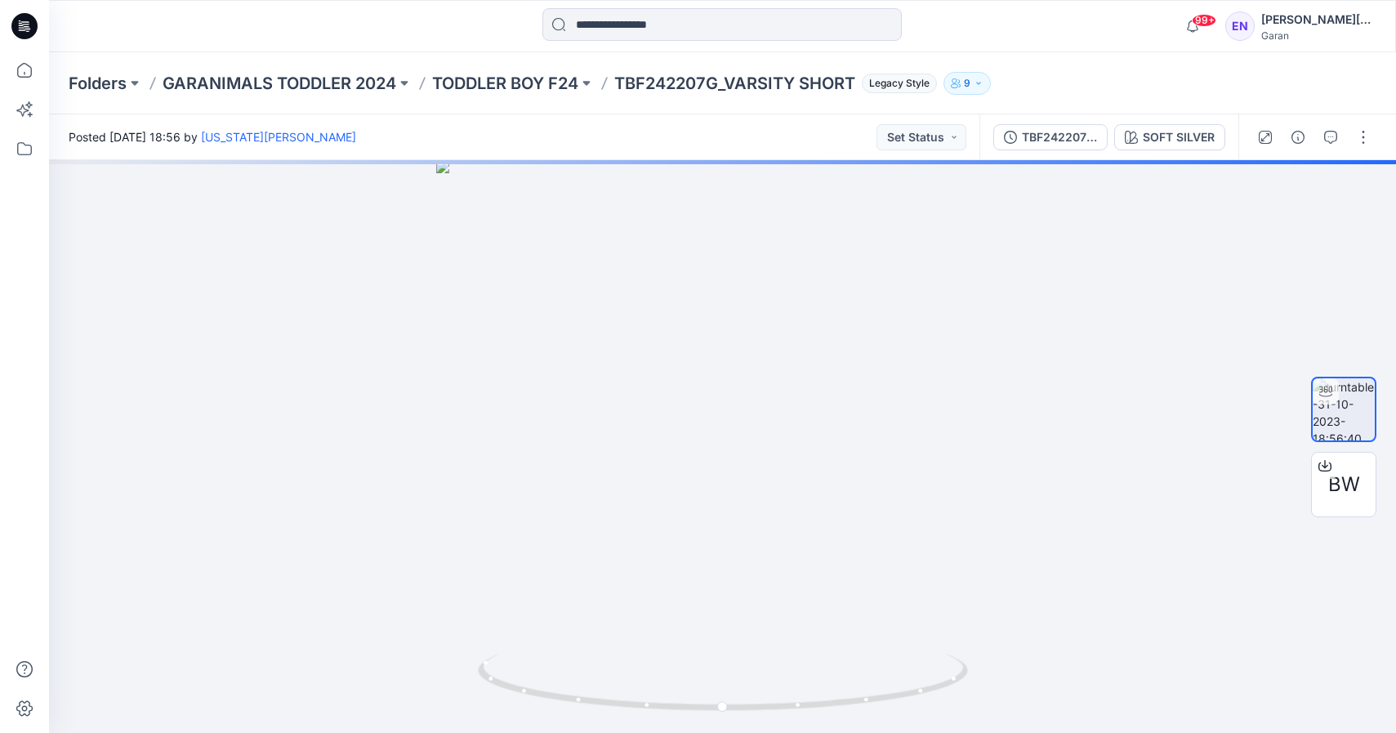
click at [375, 68] on div "Folders GARANIMALS TODDLER 2024 TODDLER BOY F24 TBF242207G_VARSITY SHORT Legacy…" at bounding box center [722, 83] width 1347 height 62
click at [371, 91] on p "GARANIMALS TODDLER 2024" at bounding box center [280, 83] width 234 height 23
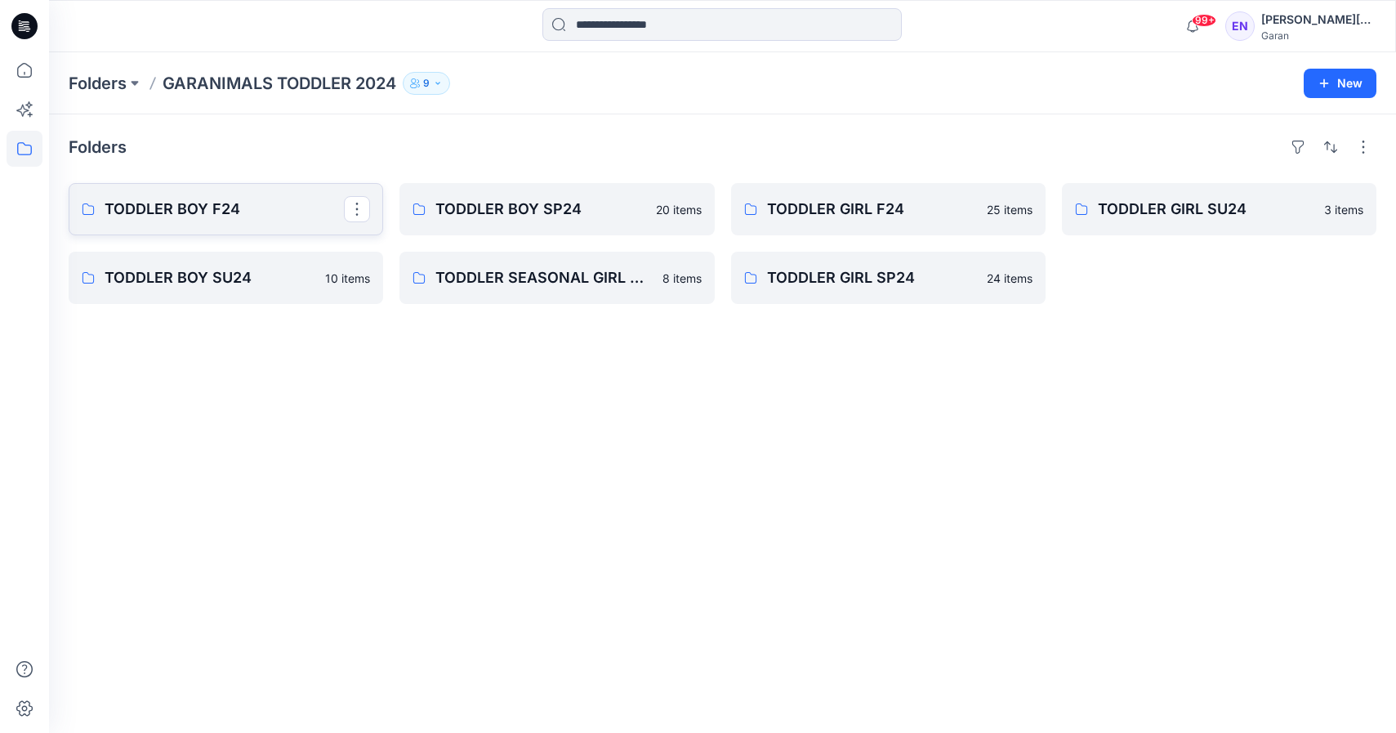
click at [235, 223] on link "TODDLER BOY F24" at bounding box center [226, 209] width 315 height 52
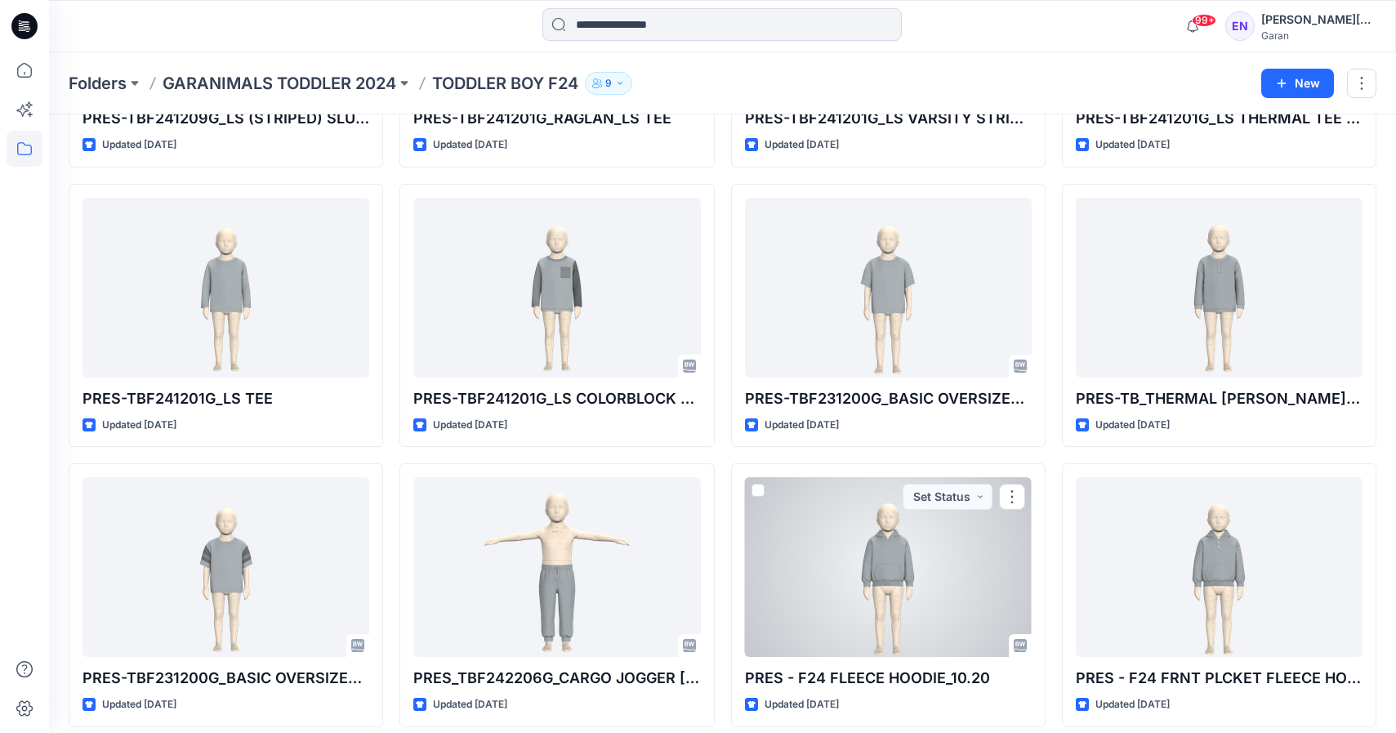
scroll to position [853, 0]
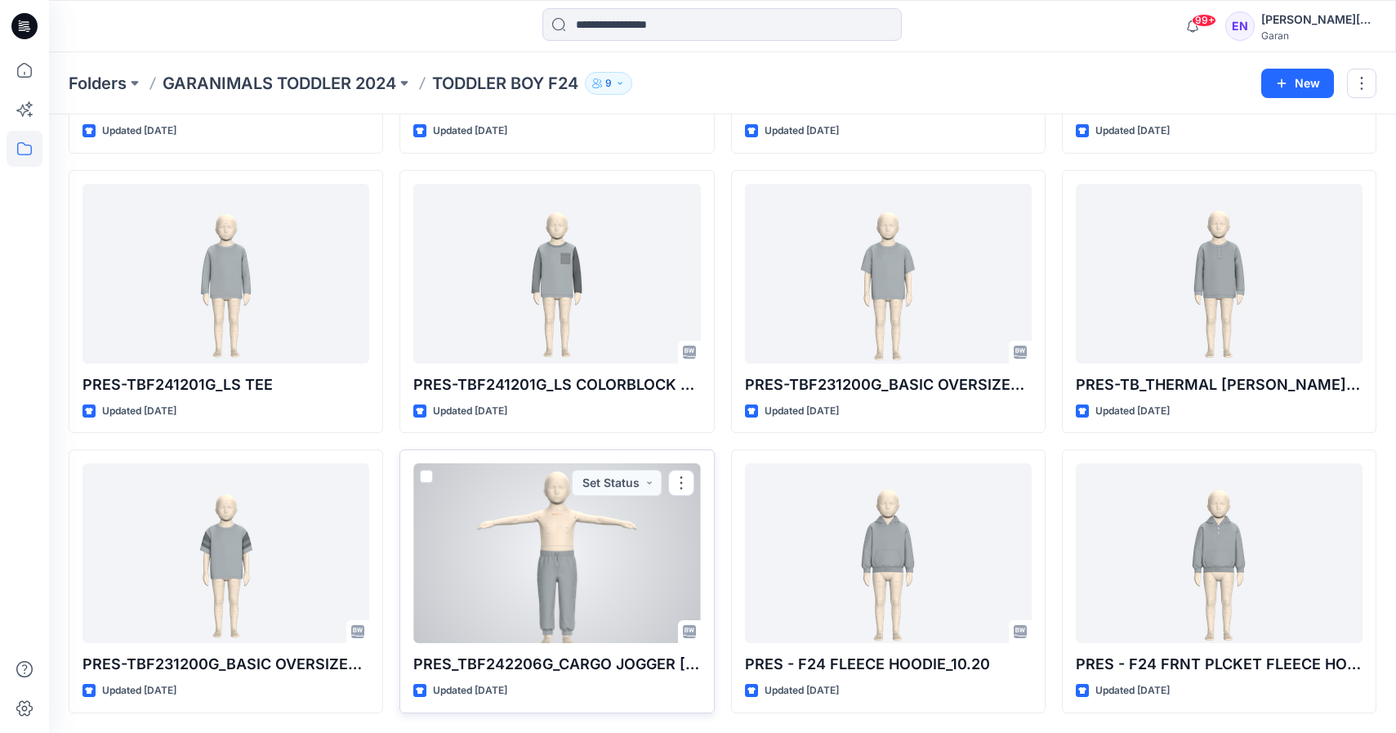
click at [547, 596] on div at bounding box center [556, 553] width 287 height 180
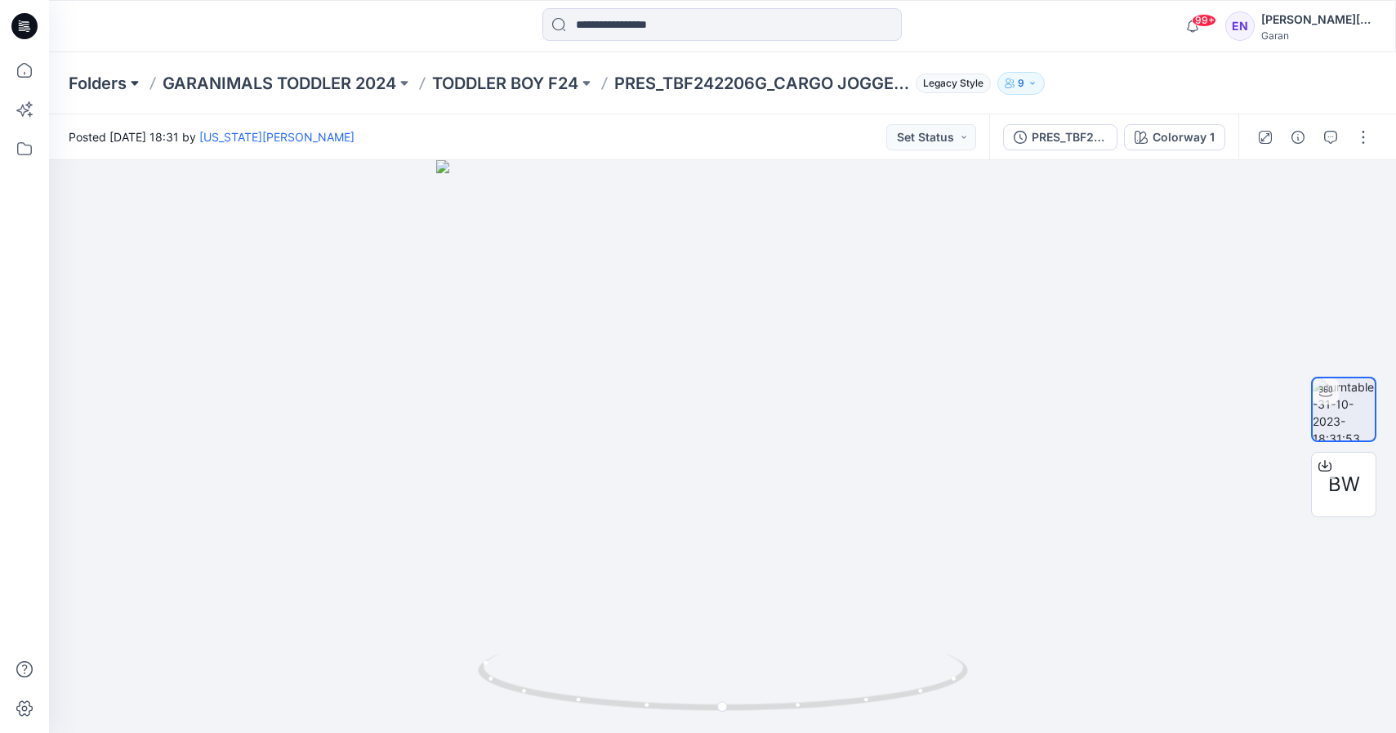
click at [129, 82] on button at bounding box center [135, 83] width 16 height 23
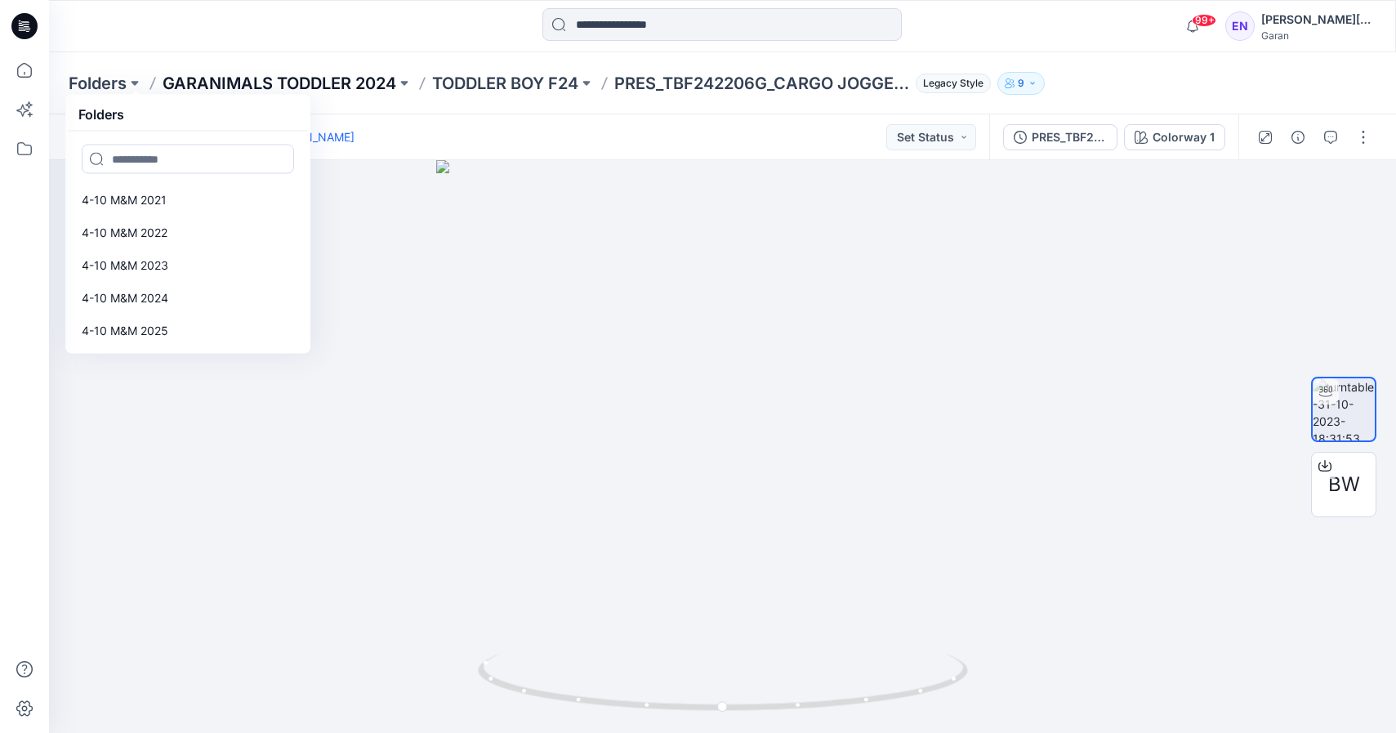
click at [289, 83] on p "GARANIMALS TODDLER 2024" at bounding box center [280, 83] width 234 height 23
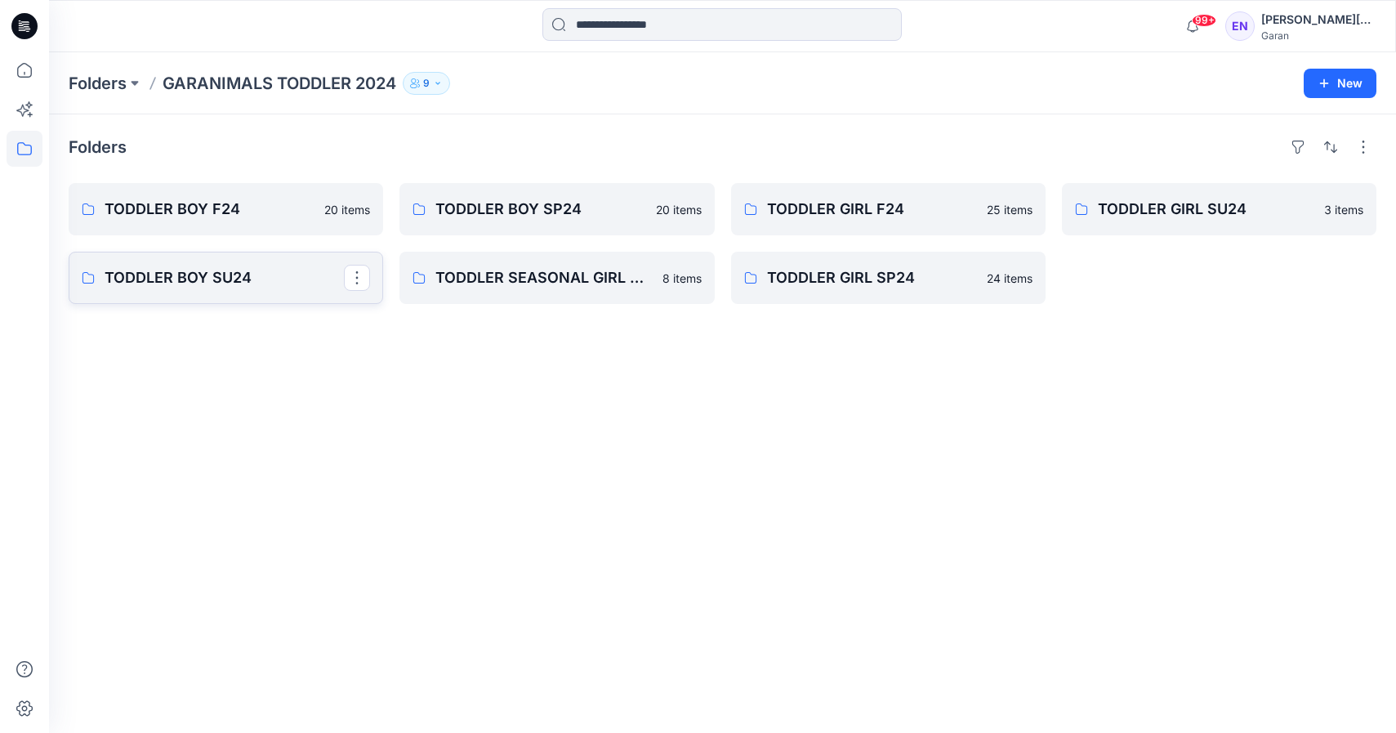
click at [171, 265] on link "TODDLER BOY SU24" at bounding box center [226, 278] width 315 height 52
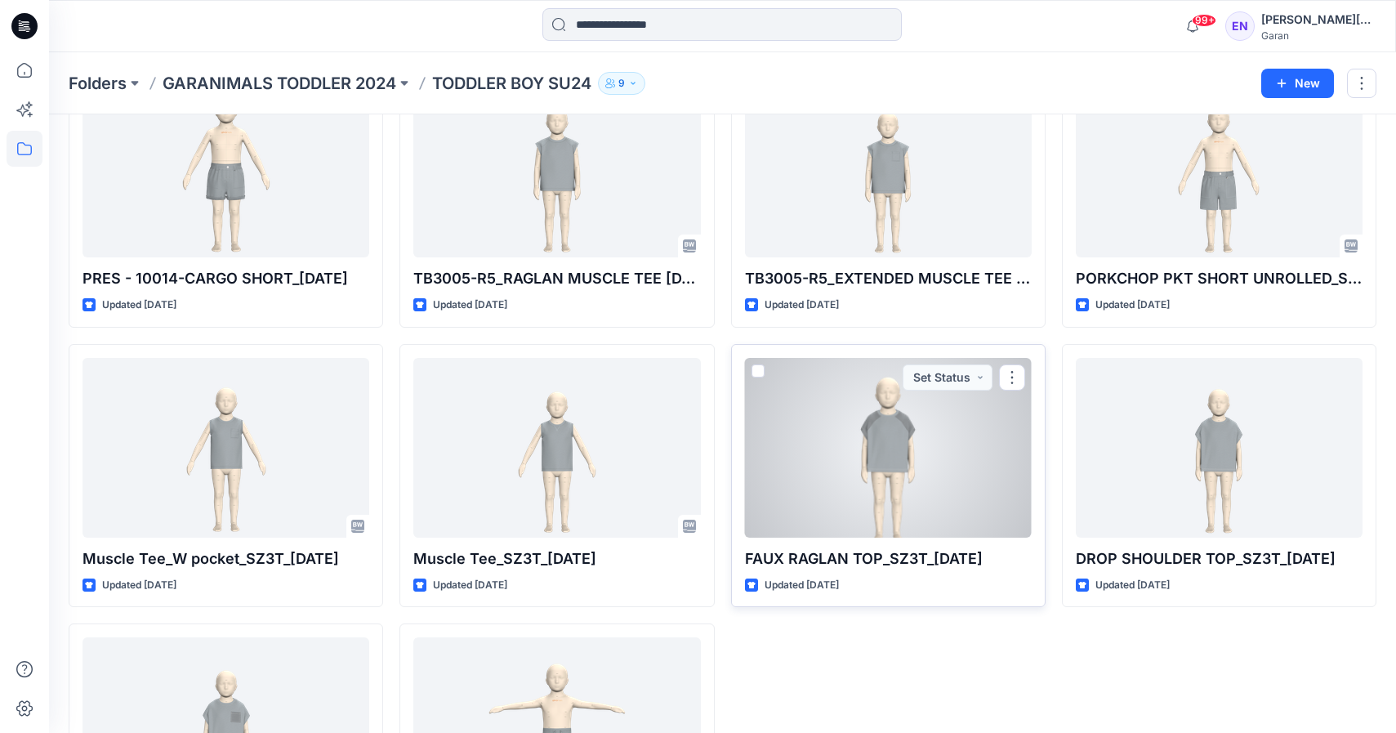
scroll to position [292, 0]
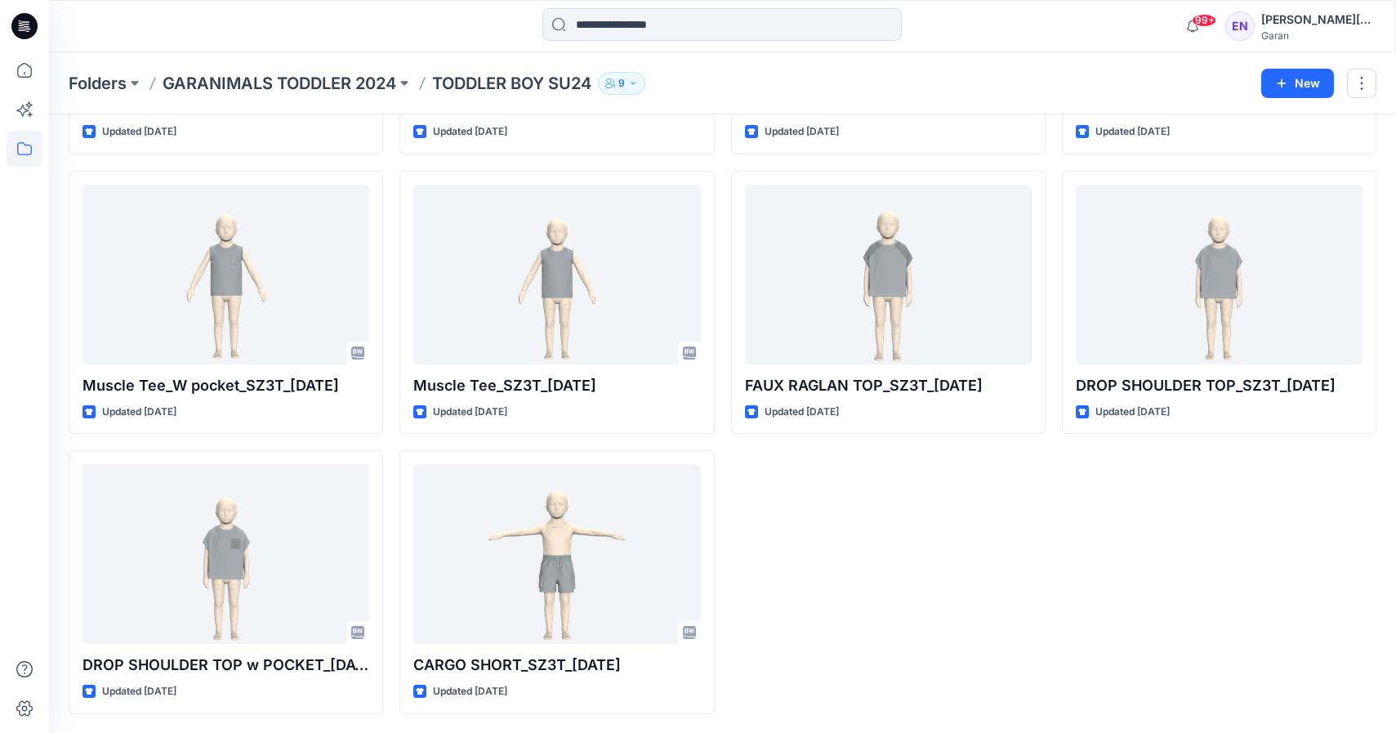
click at [88, 69] on div "Folders GARANIMALS TODDLER 2024 TODDLER BOY SU24 9 New" at bounding box center [722, 83] width 1347 height 62
click at [93, 83] on p "Folders" at bounding box center [98, 83] width 58 height 23
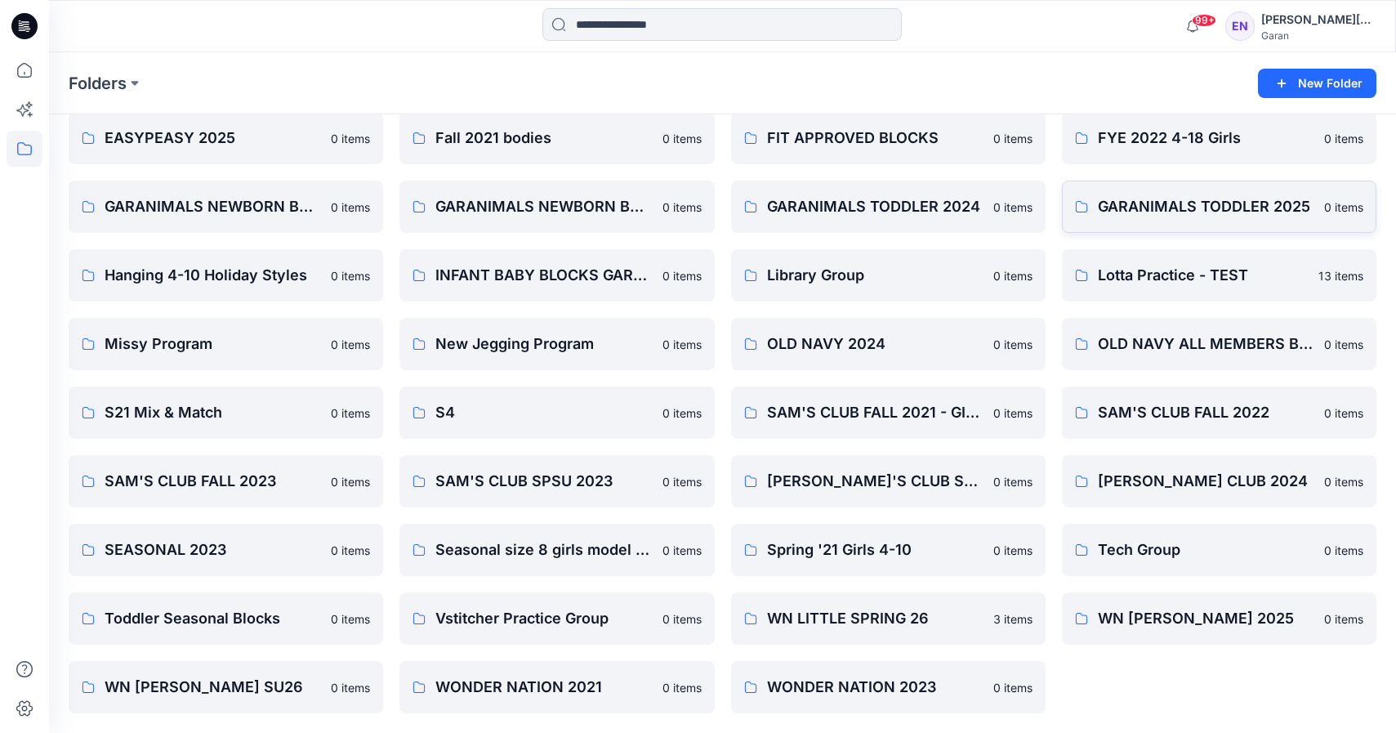
click at [1258, 212] on p "GARANIMALS TODDLER 2025" at bounding box center [1206, 206] width 217 height 23
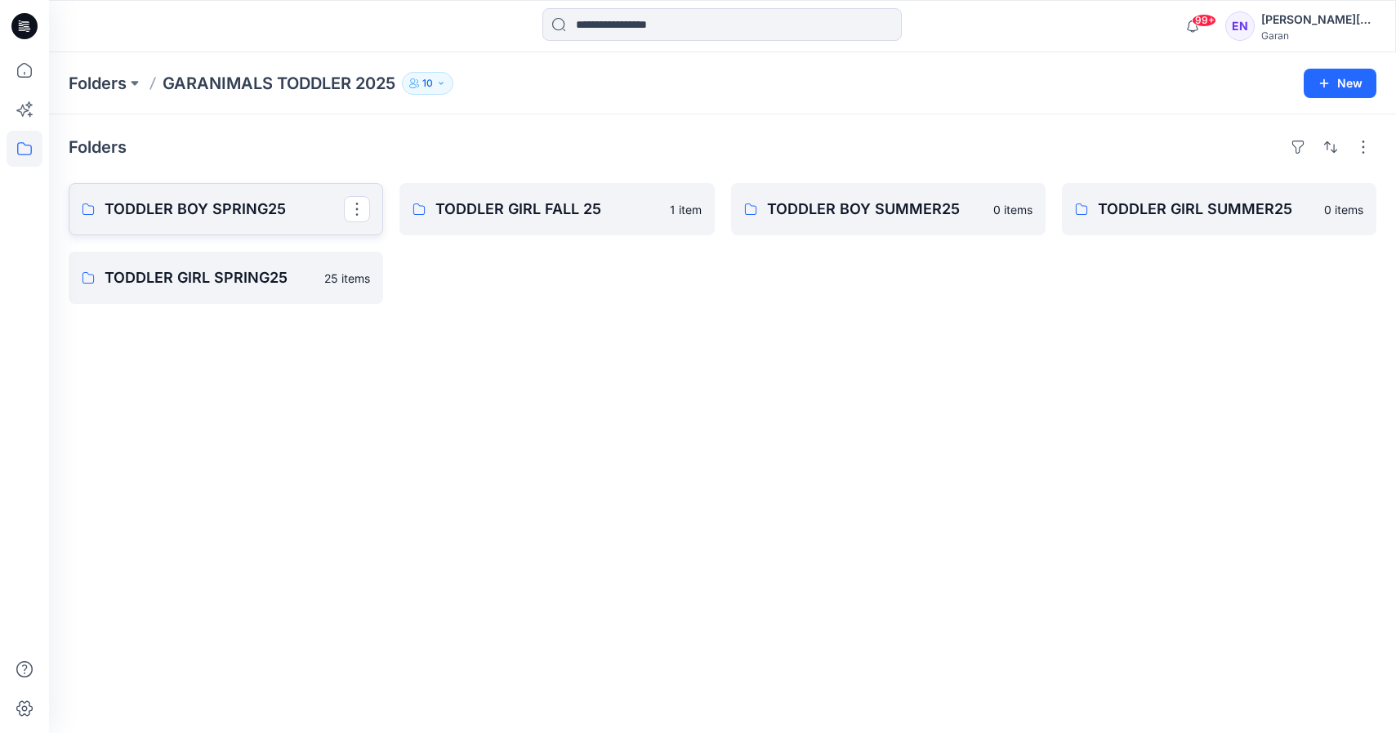
click at [239, 192] on link "TODDLER BOY SPRING25" at bounding box center [226, 209] width 315 height 52
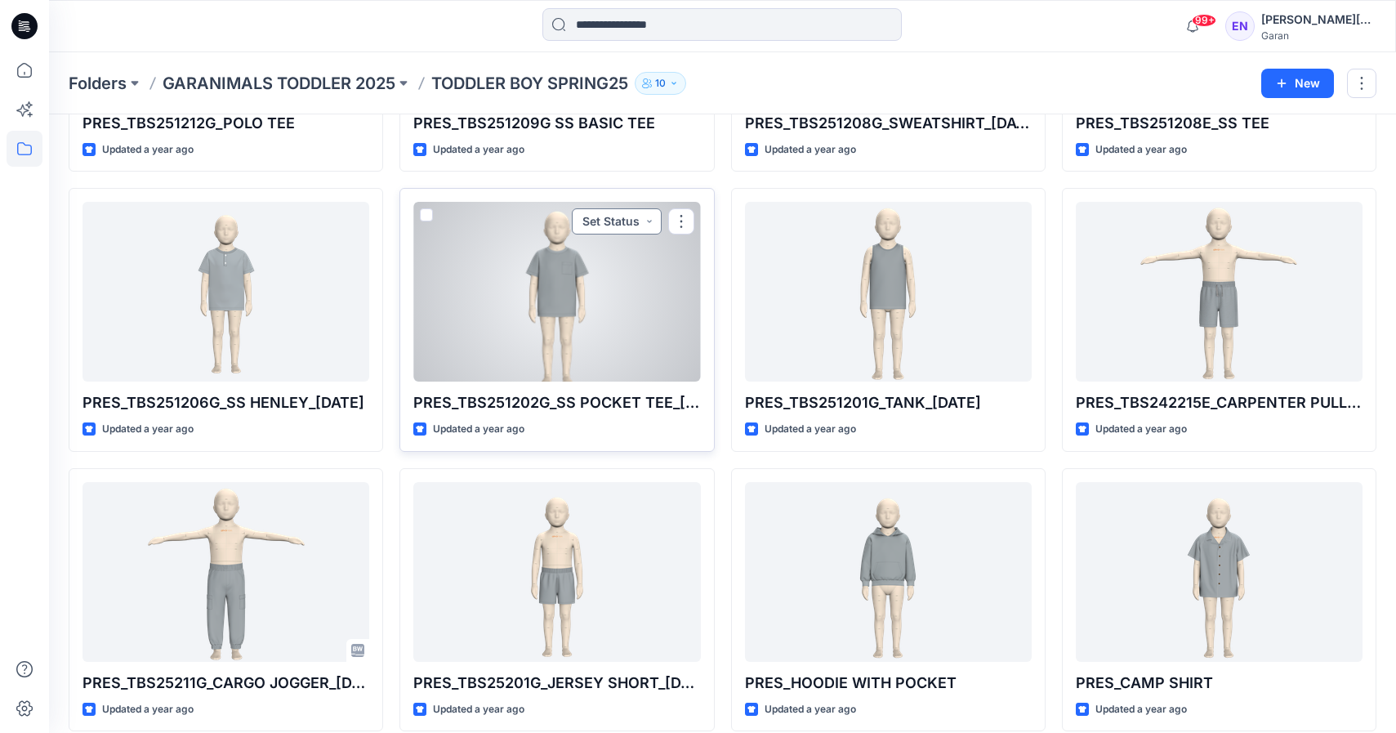
scroll to position [1132, 0]
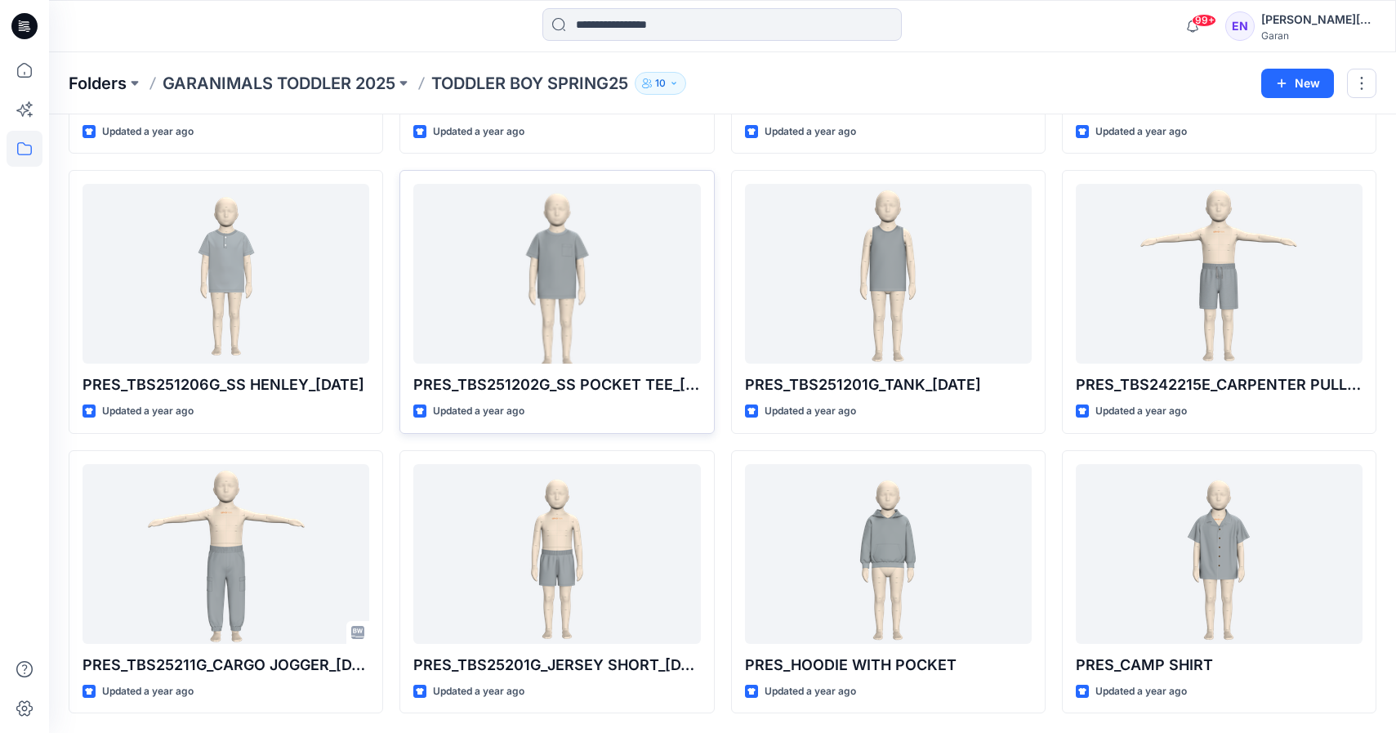
click at [100, 76] on p "Folders" at bounding box center [98, 83] width 58 height 23
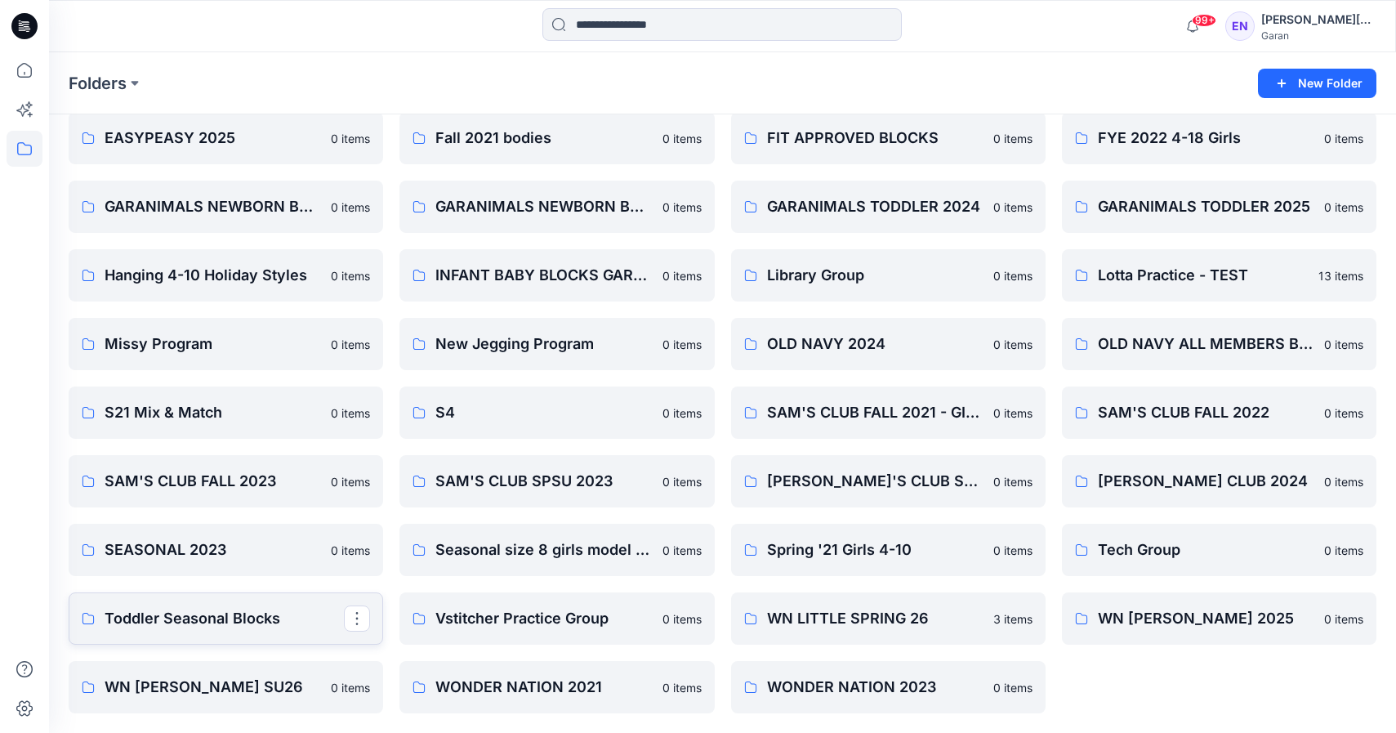
click at [215, 621] on p "Toddler Seasonal Blocks" at bounding box center [224, 618] width 239 height 23
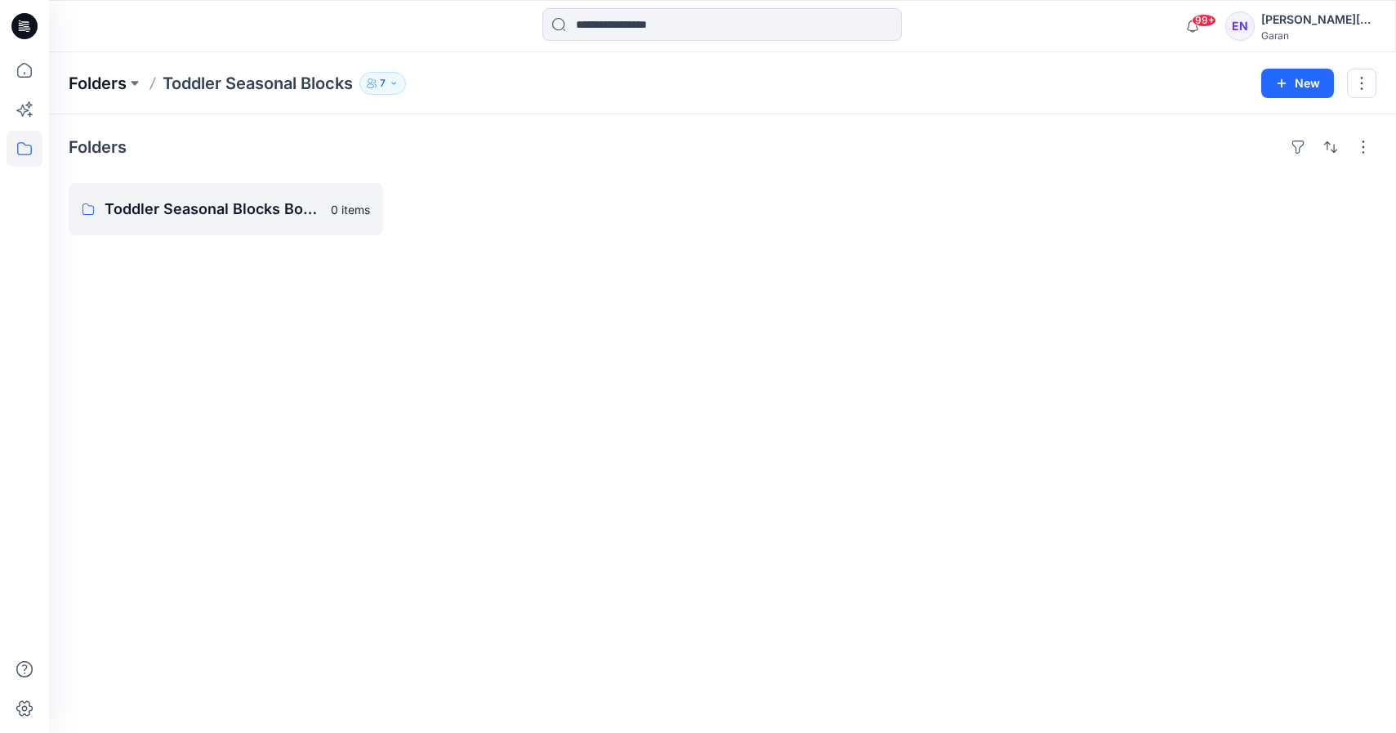
click at [105, 88] on p "Folders" at bounding box center [98, 83] width 58 height 23
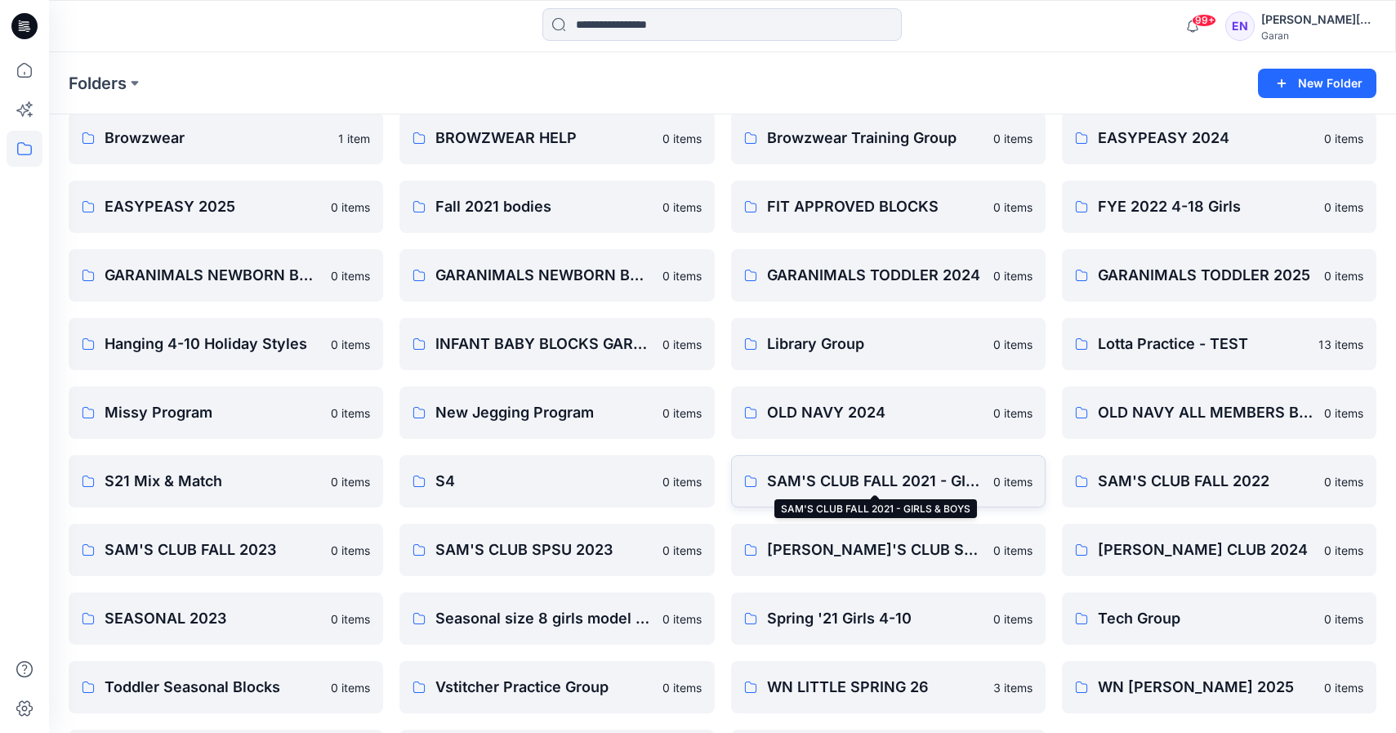
scroll to position [274, 0]
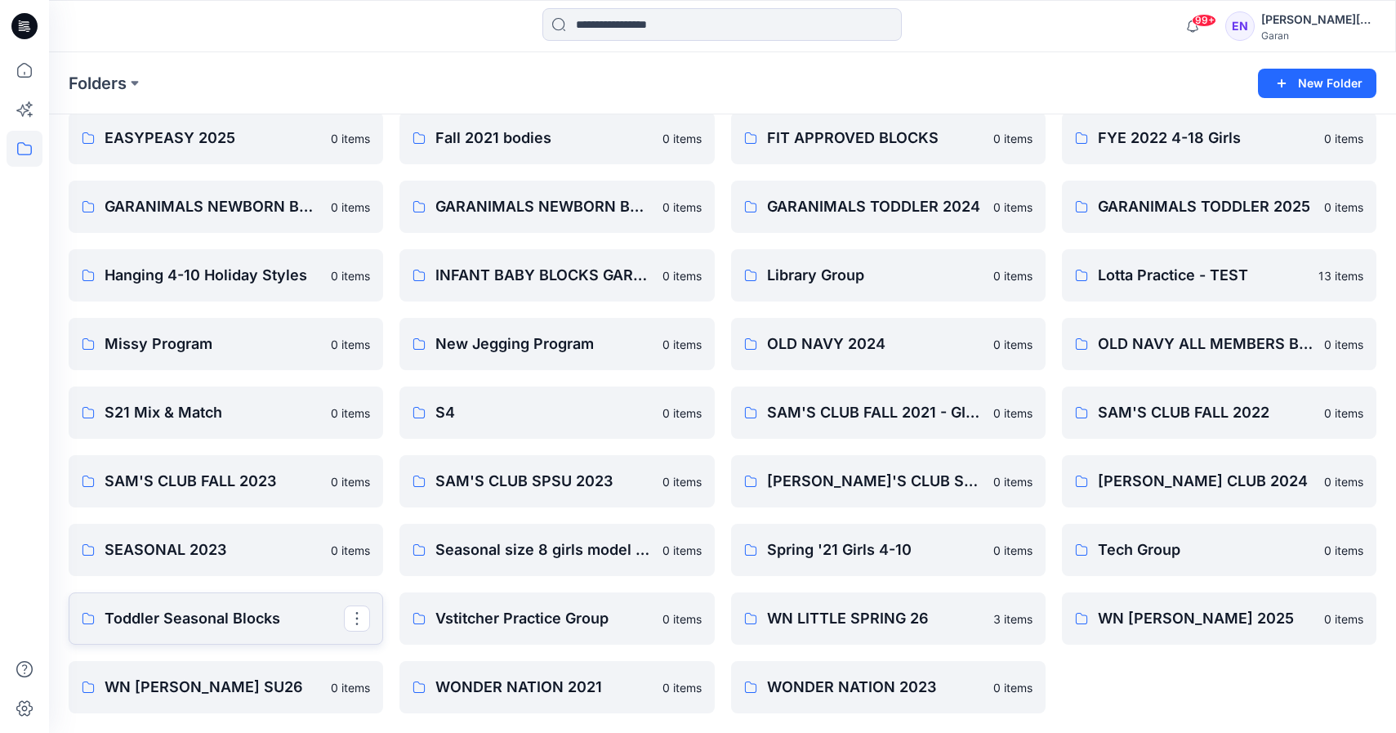
click at [260, 631] on link "Toddler Seasonal Blocks" at bounding box center [226, 618] width 315 height 52
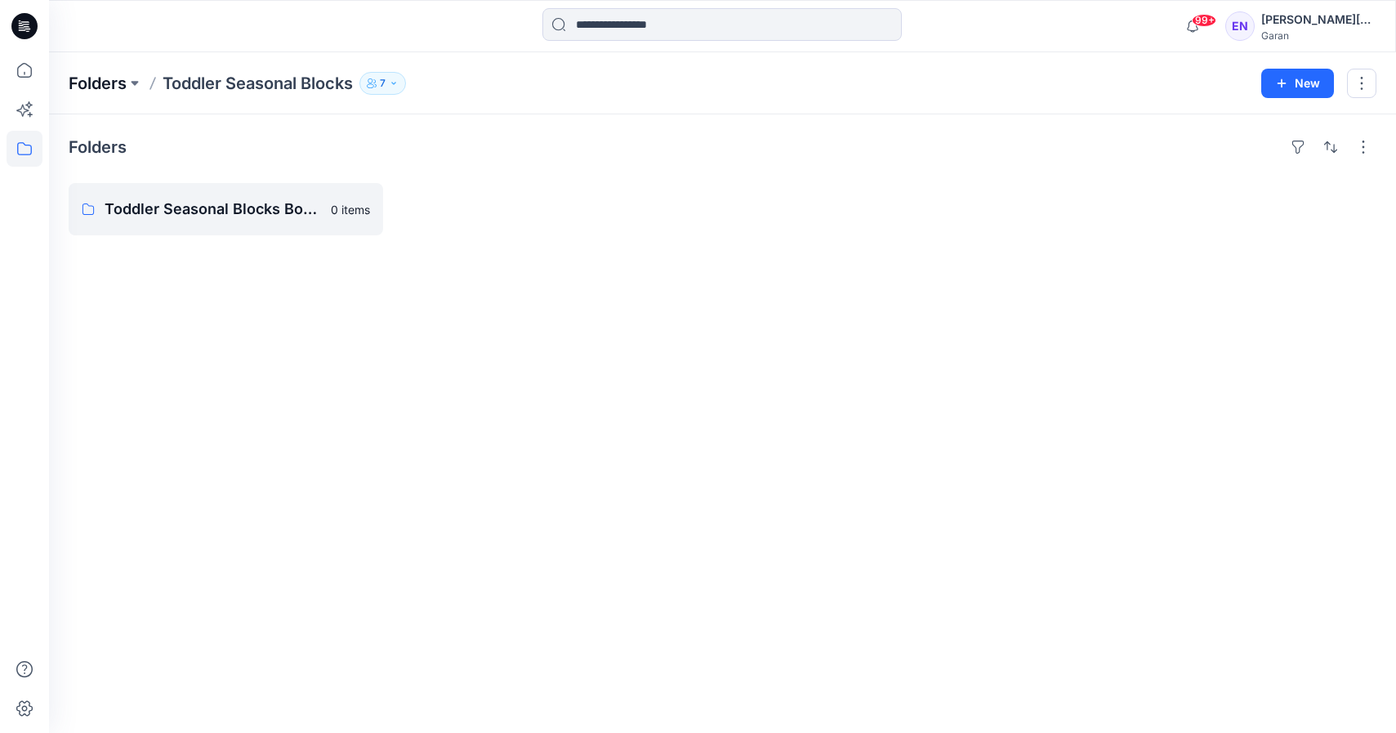
click at [111, 79] on p "Folders" at bounding box center [98, 83] width 58 height 23
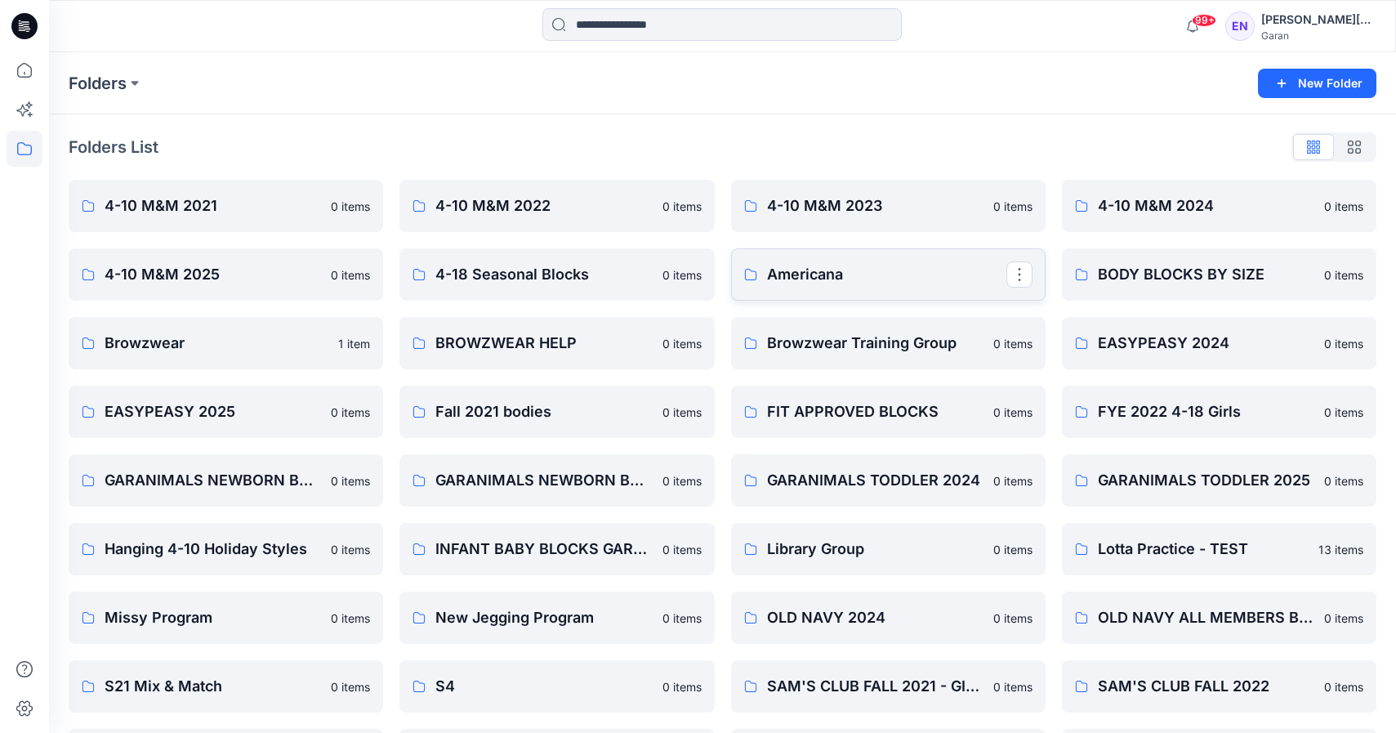
click at [861, 284] on p "Americana" at bounding box center [886, 274] width 239 height 23
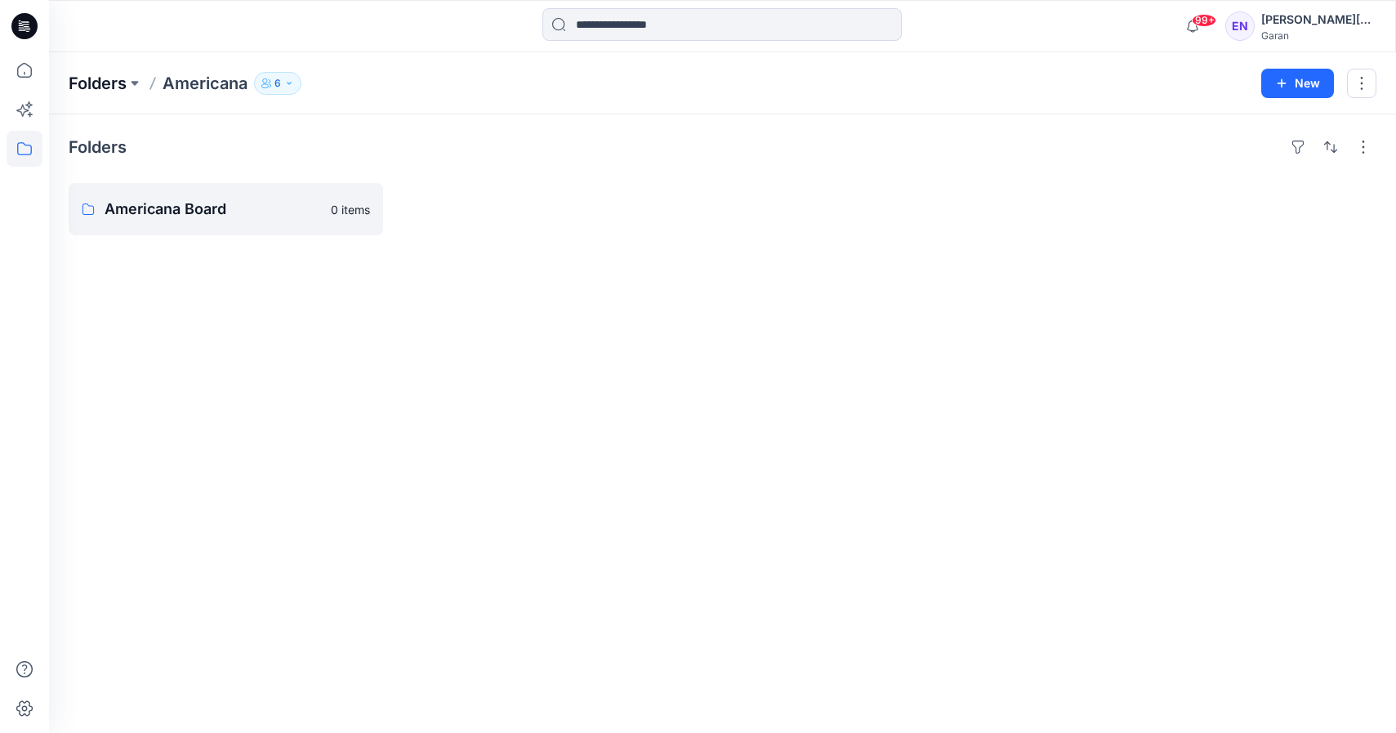
click at [94, 79] on p "Folders" at bounding box center [98, 83] width 58 height 23
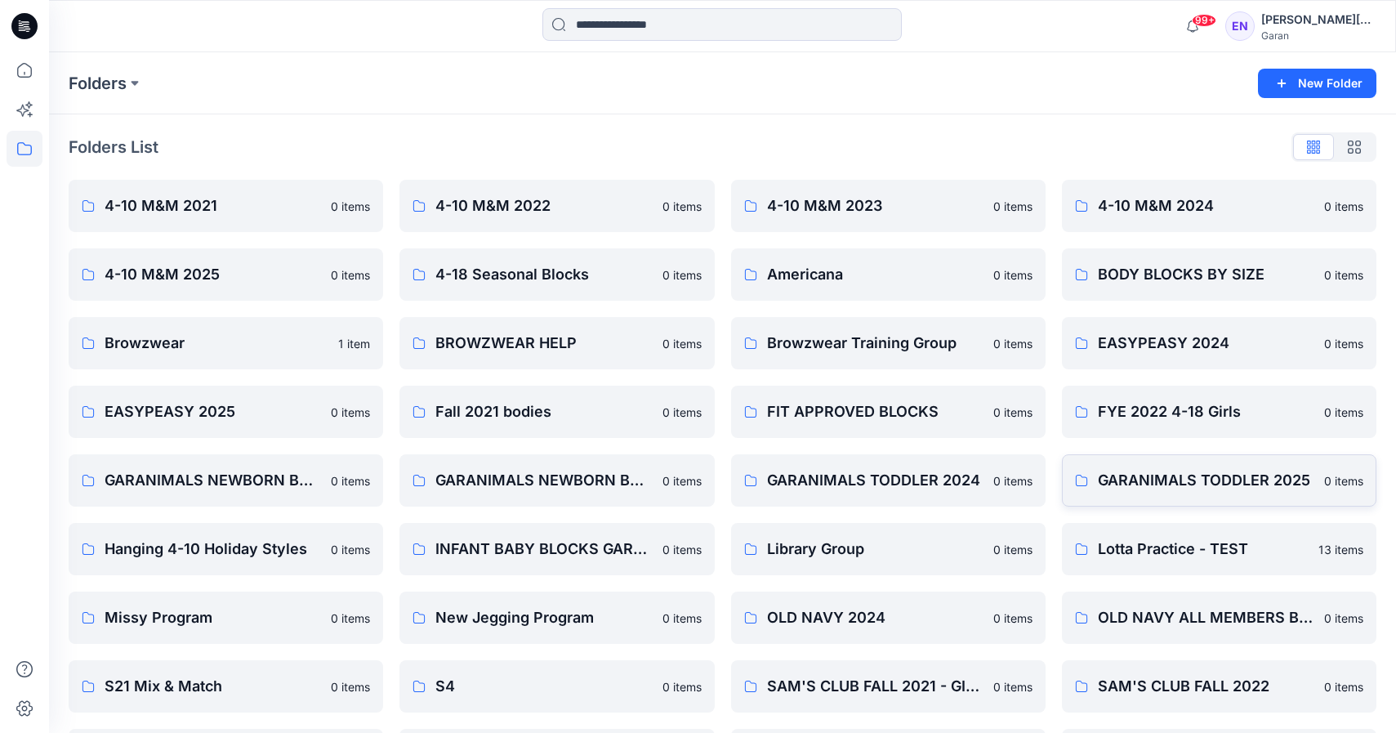
click at [1244, 467] on link "GARANIMALS TODDLER 2025 0 items" at bounding box center [1219, 480] width 315 height 52
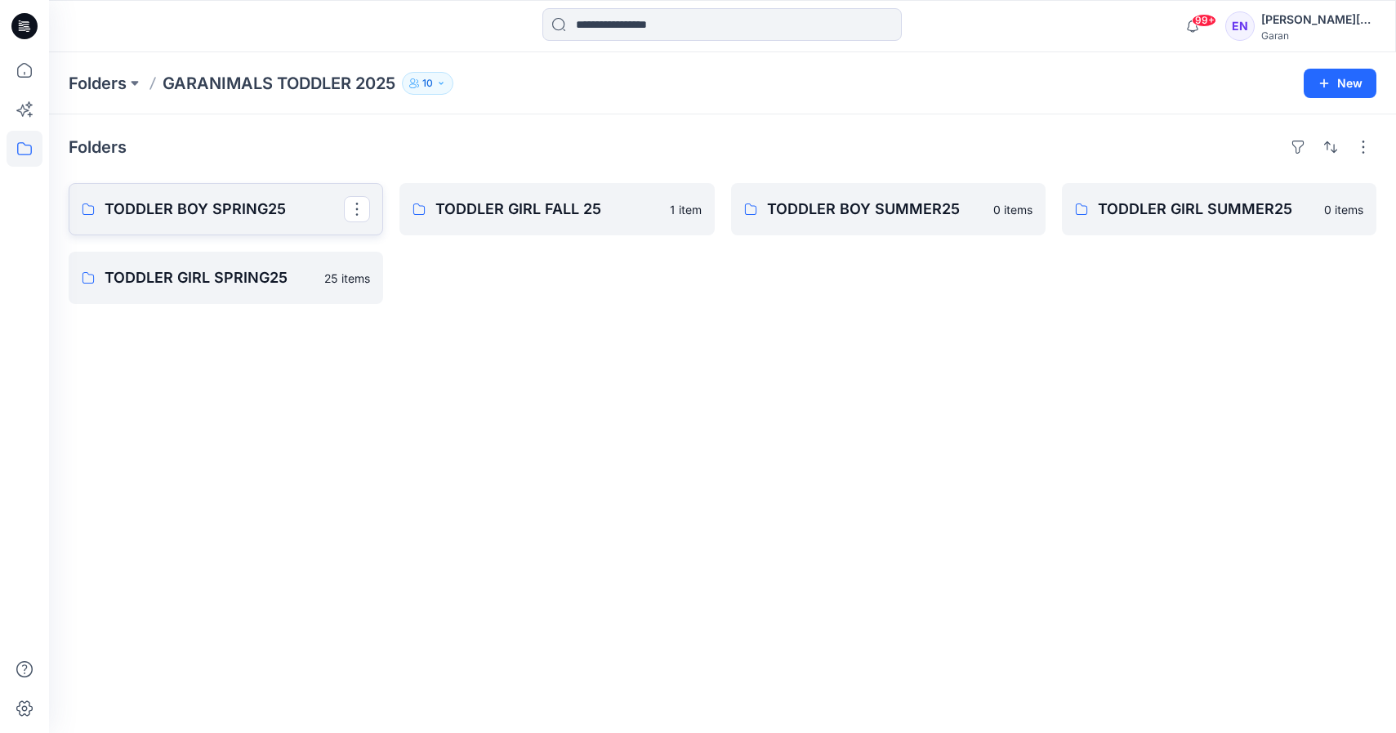
click at [299, 218] on p "TODDLER BOY SPRING25" at bounding box center [224, 209] width 239 height 23
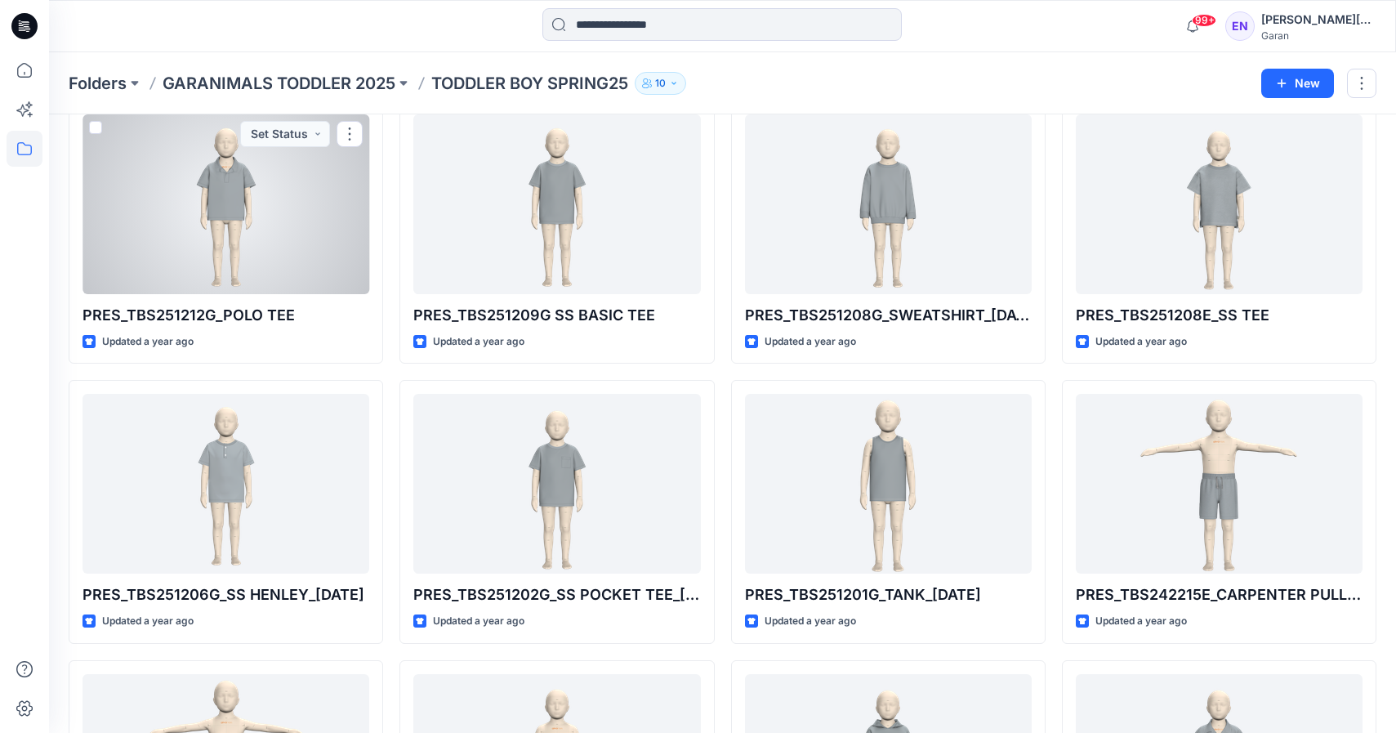
scroll to position [1132, 0]
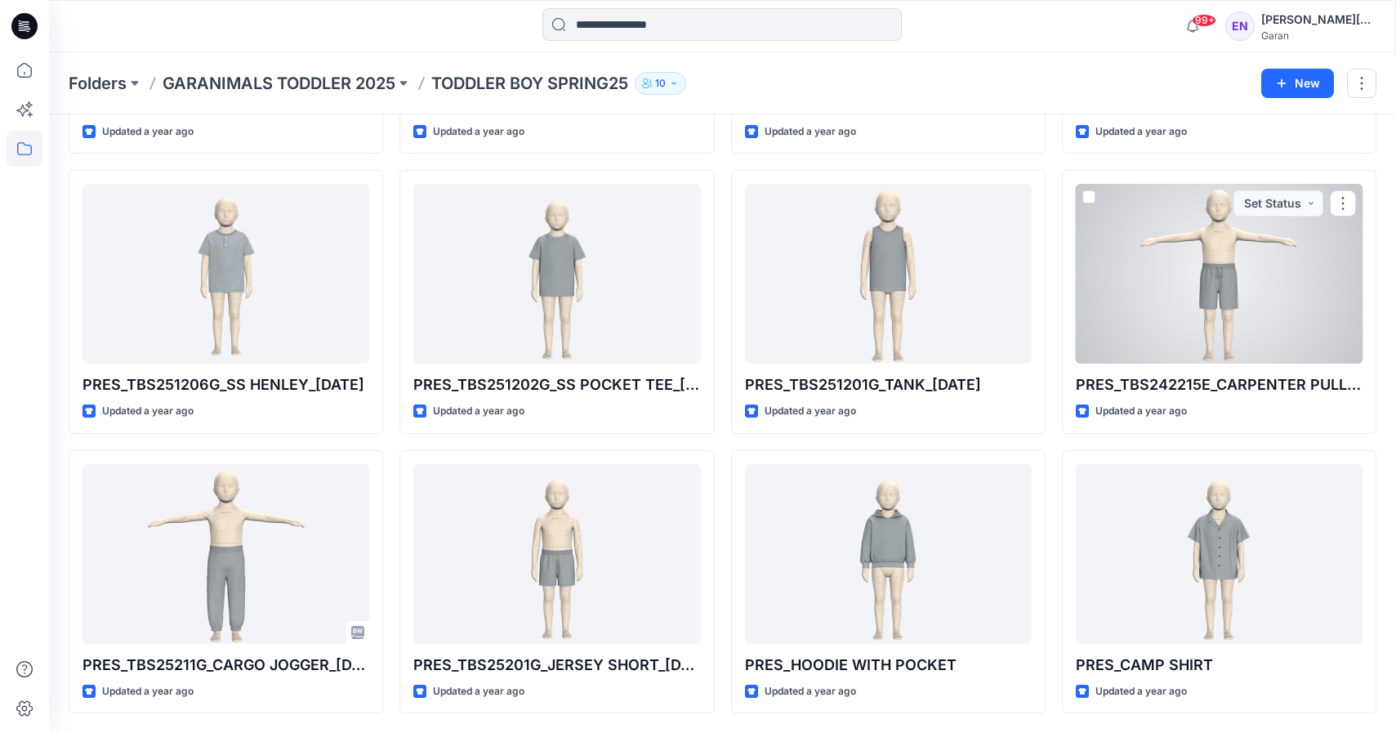
click at [1102, 243] on div at bounding box center [1219, 274] width 287 height 180
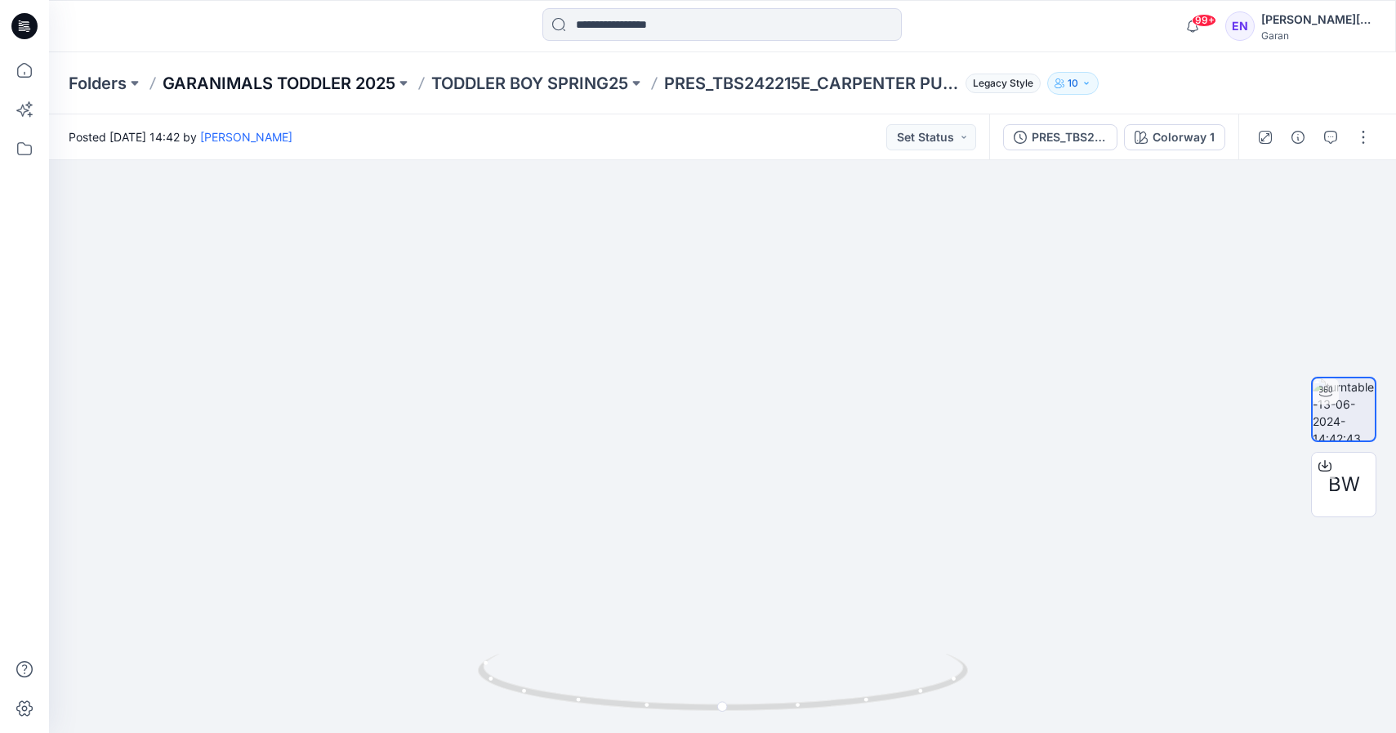
click at [324, 75] on p "GARANIMALS TODDLER 2025" at bounding box center [279, 83] width 233 height 23
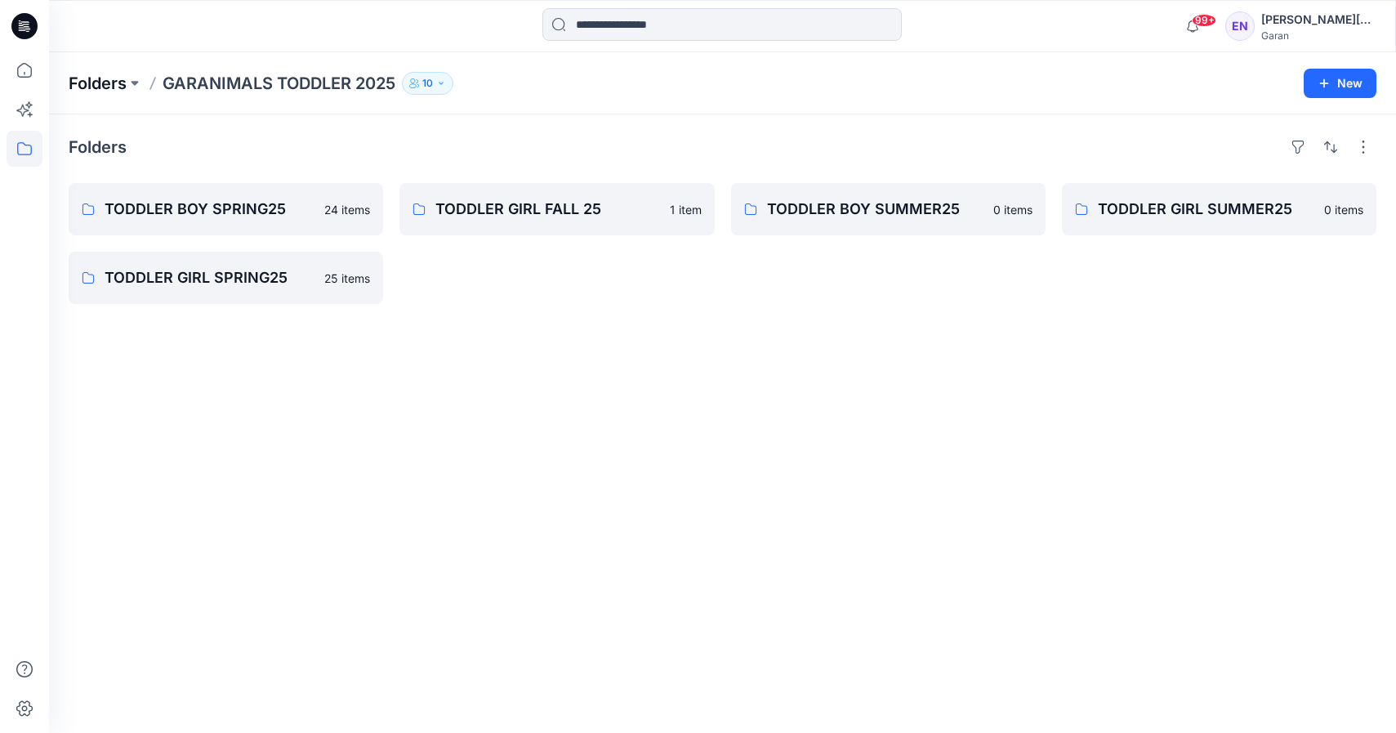
click at [100, 78] on p "Folders" at bounding box center [98, 83] width 58 height 23
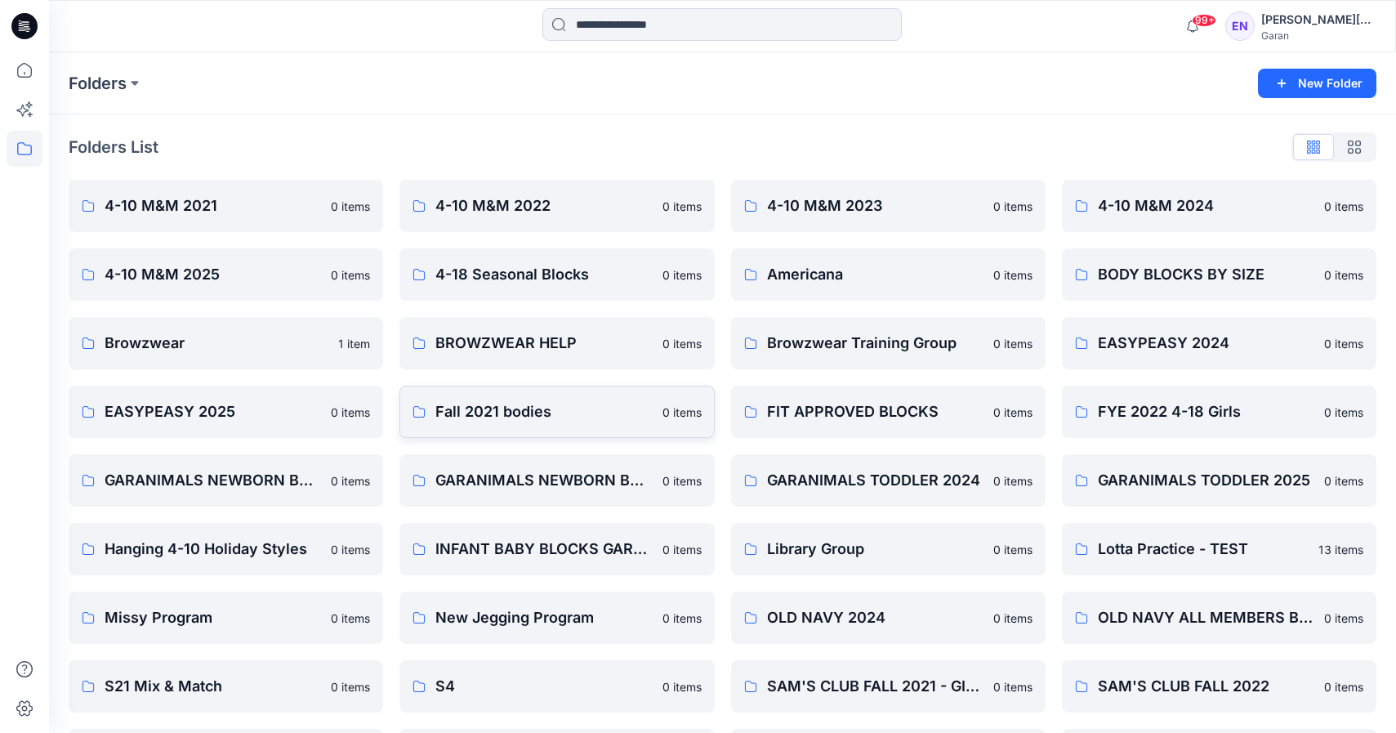
click at [452, 391] on link "Fall 2021 bodies 0 items" at bounding box center [557, 412] width 315 height 52
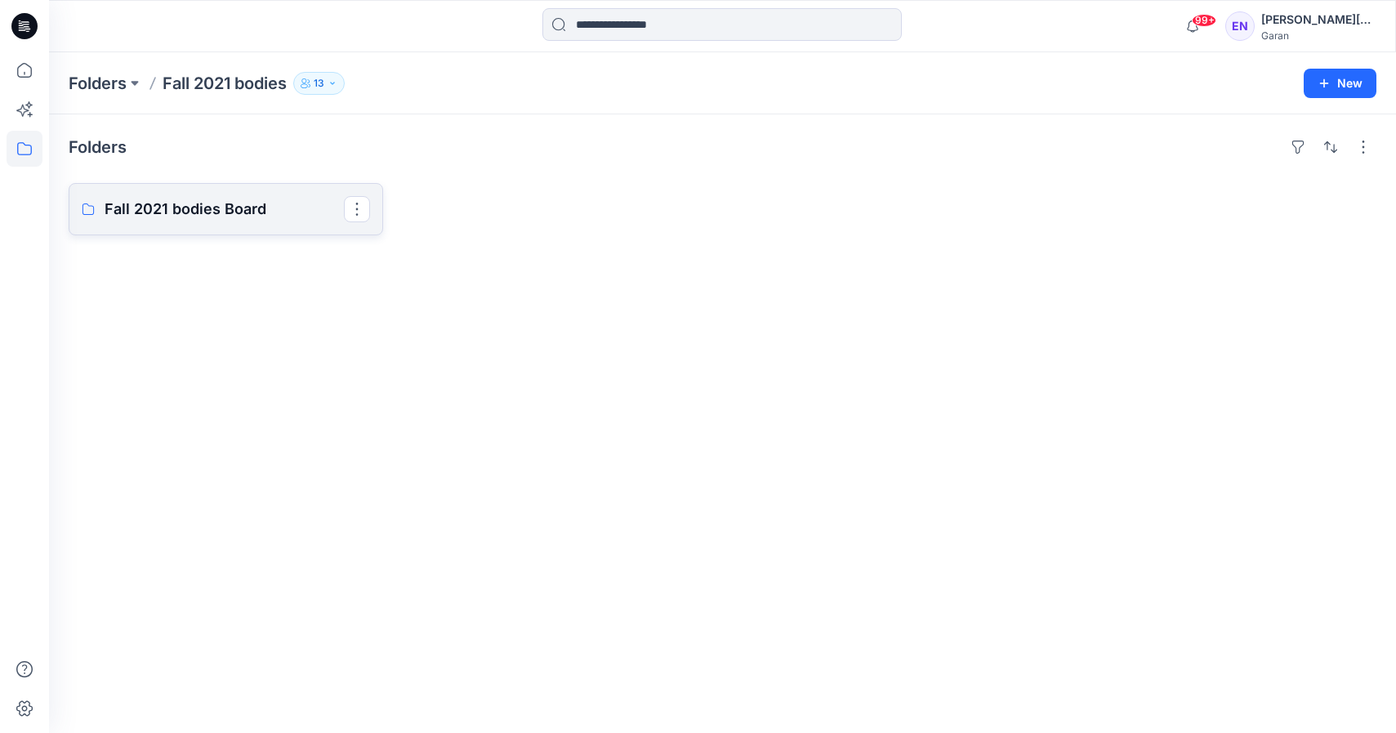
click at [288, 220] on p "Fall 2021 bodies Board" at bounding box center [224, 209] width 239 height 23
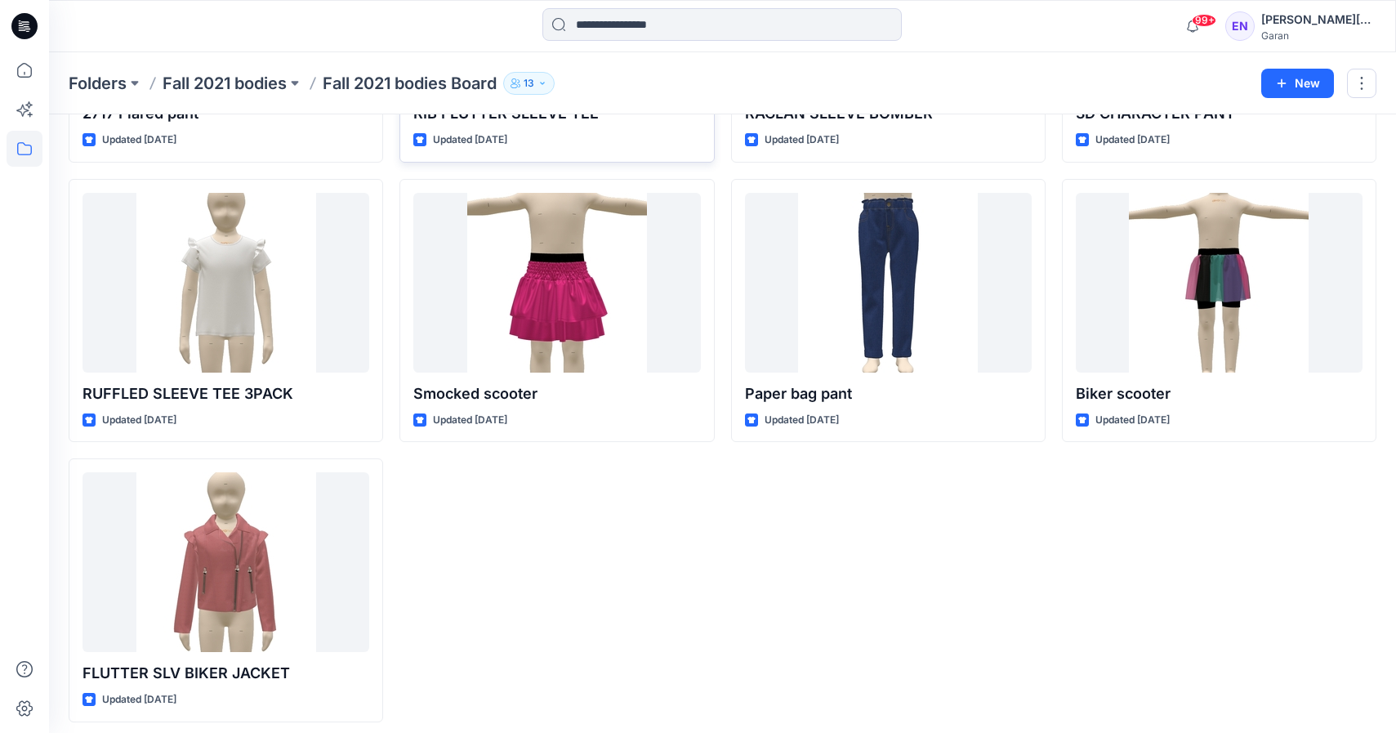
scroll to position [292, 0]
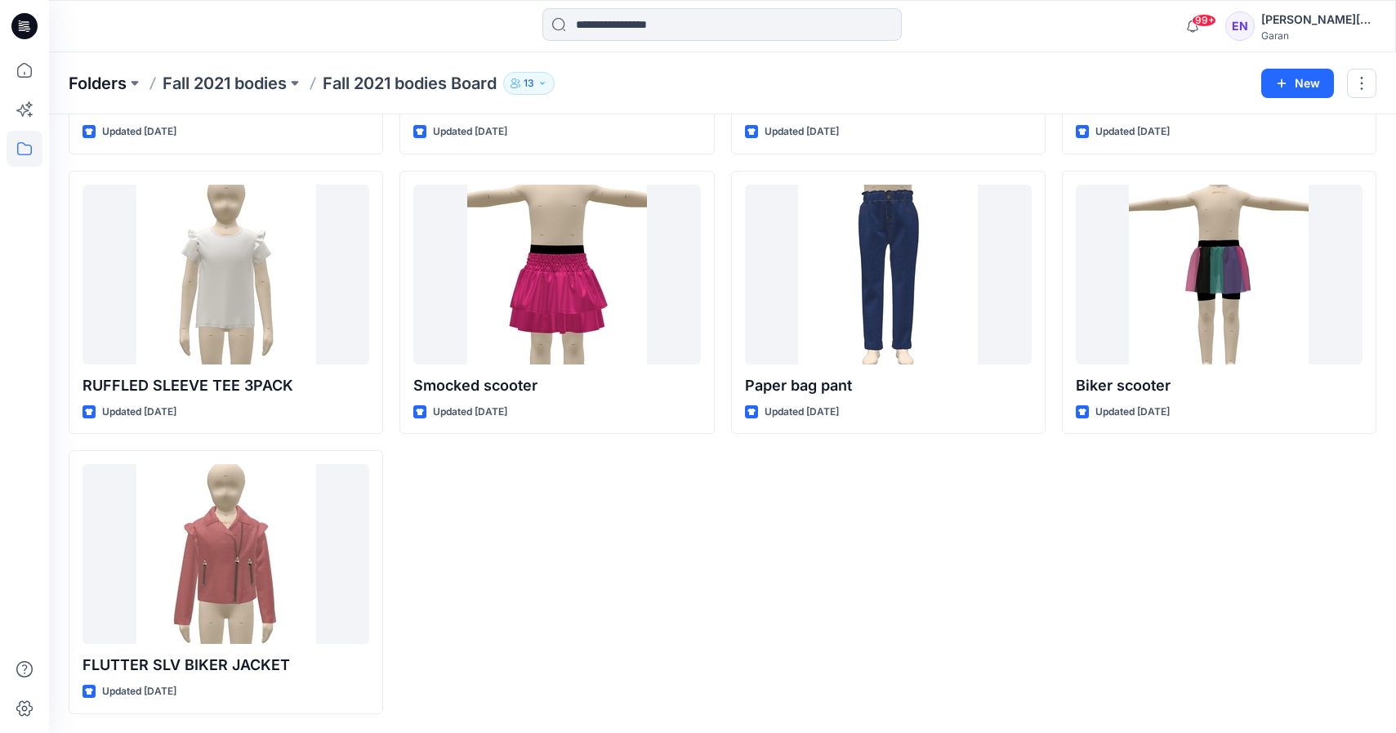
click at [114, 78] on p "Folders" at bounding box center [98, 83] width 58 height 23
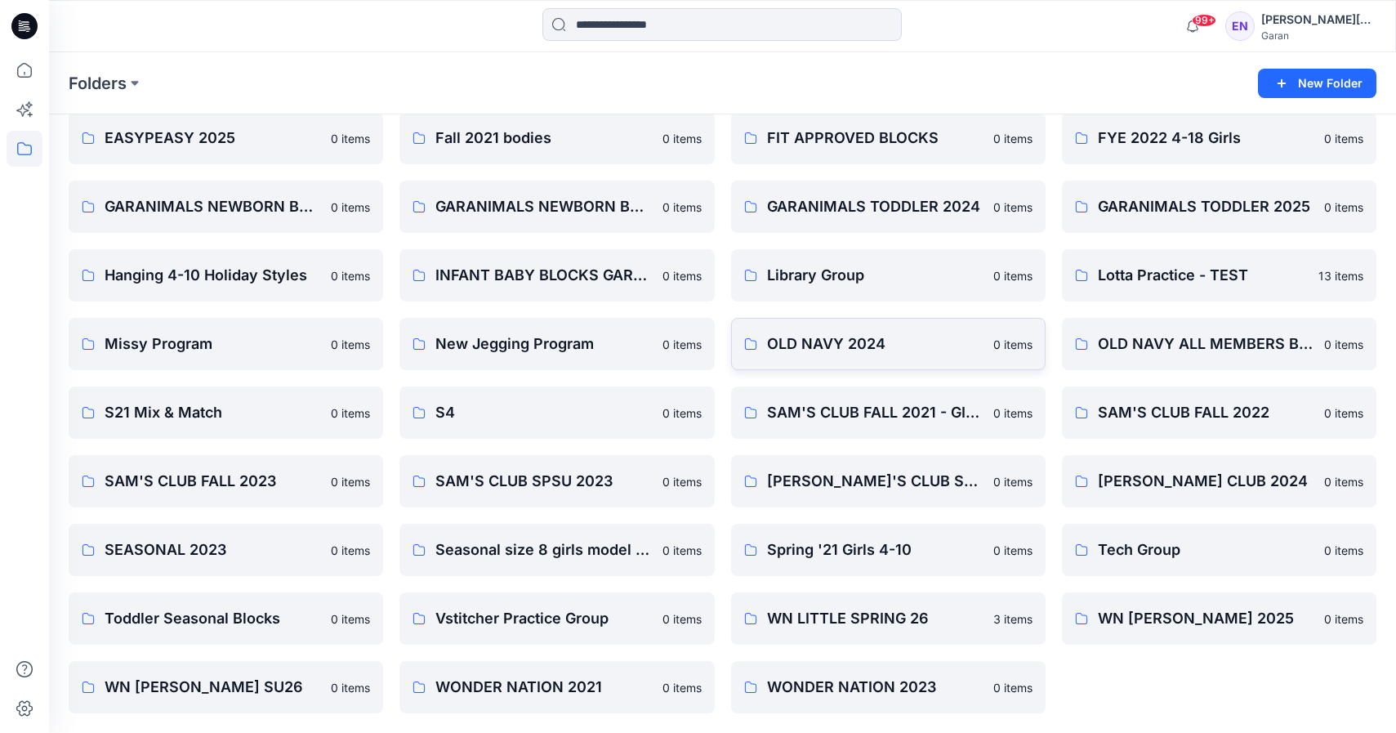
click at [970, 340] on p "OLD NAVY 2024" at bounding box center [875, 344] width 217 height 23
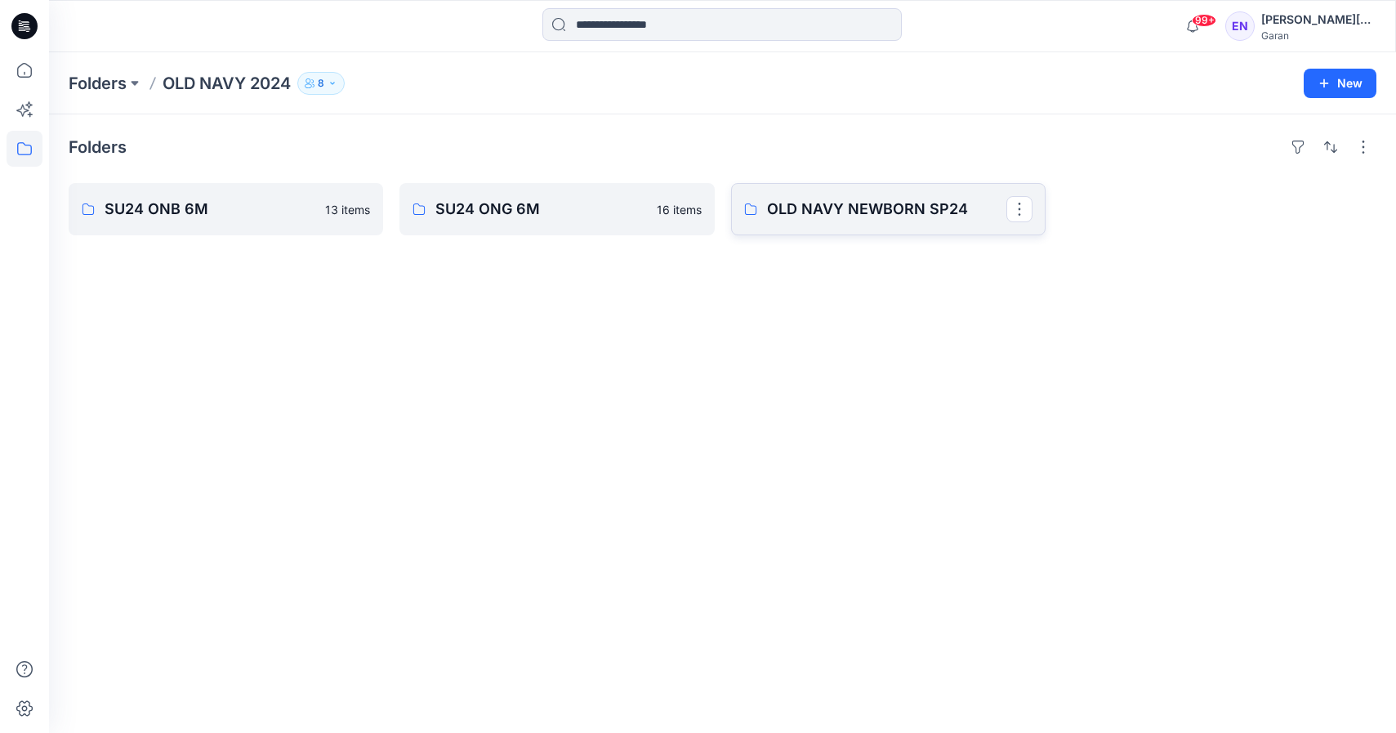
click at [829, 203] on p "OLD NAVY NEWBORN SP24" at bounding box center [886, 209] width 239 height 23
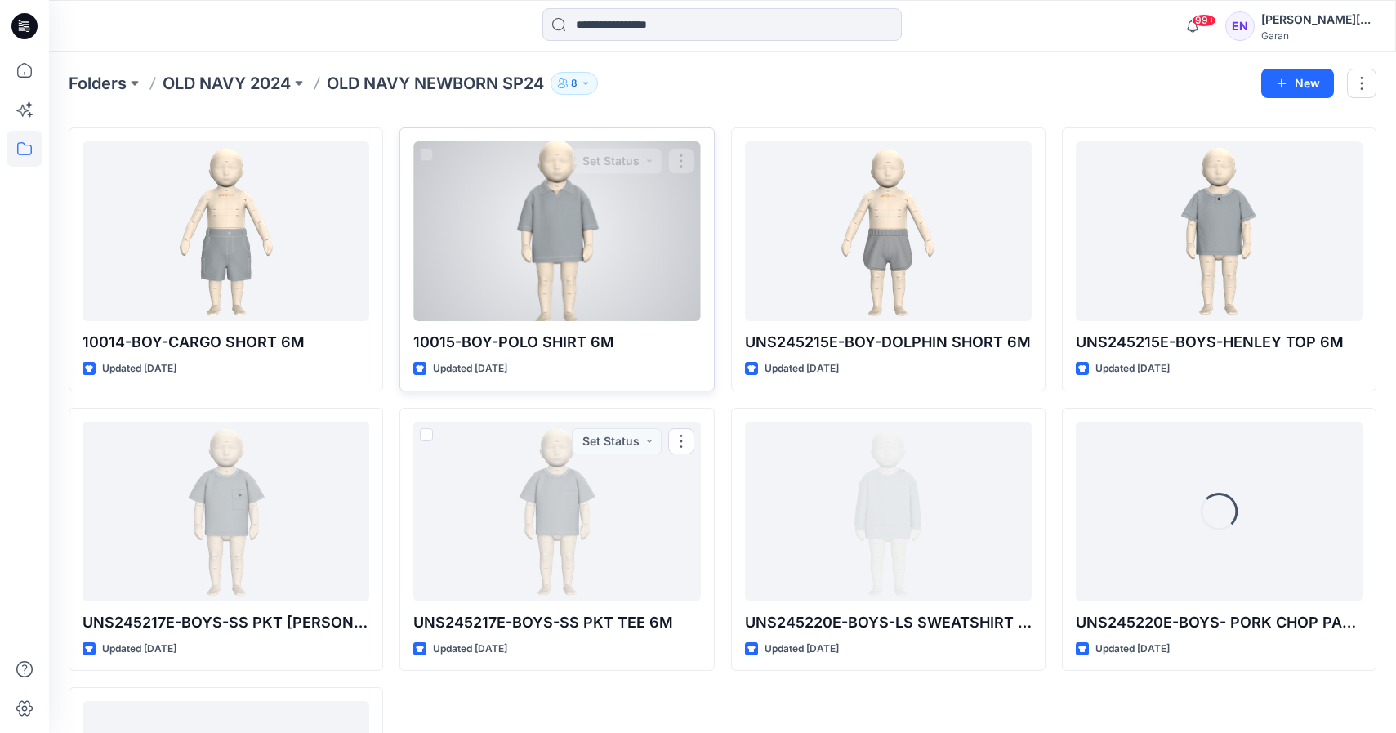
scroll to position [616, 0]
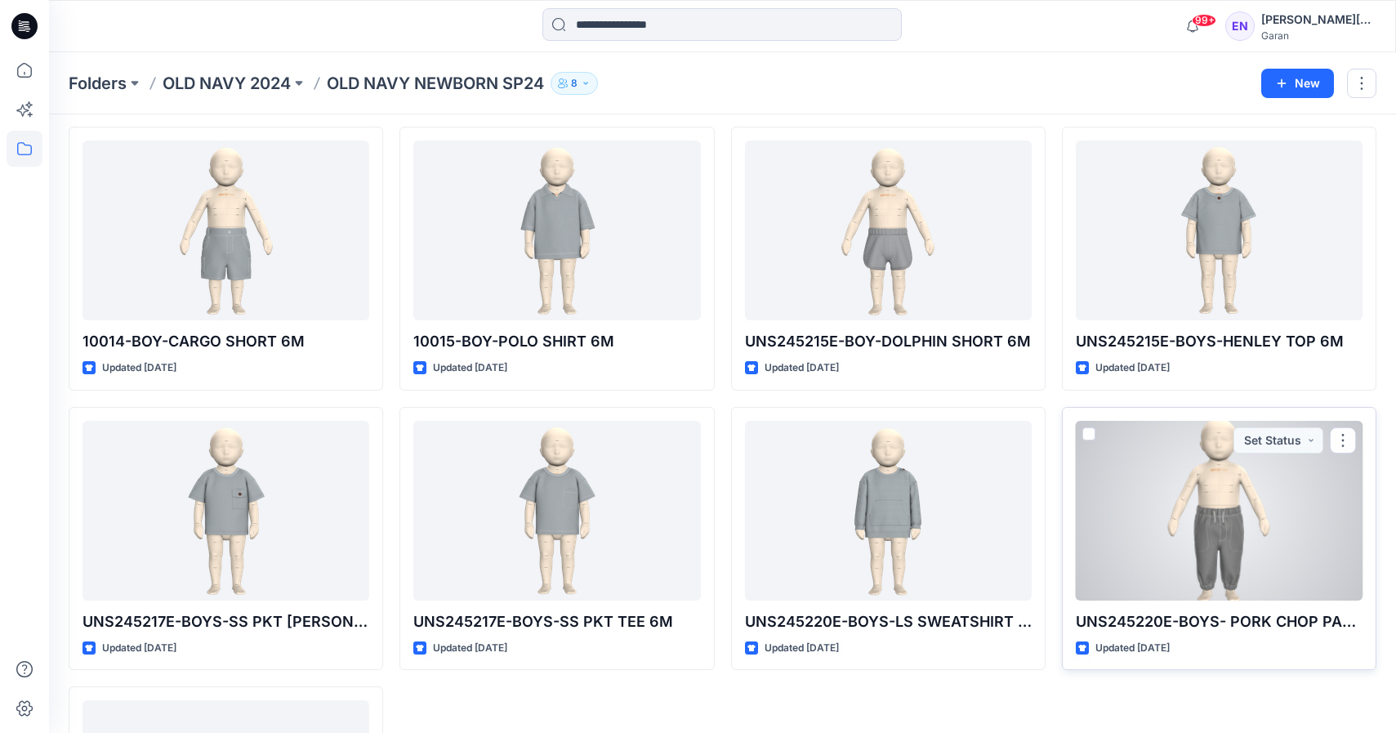
click at [1271, 468] on div at bounding box center [1219, 511] width 287 height 180
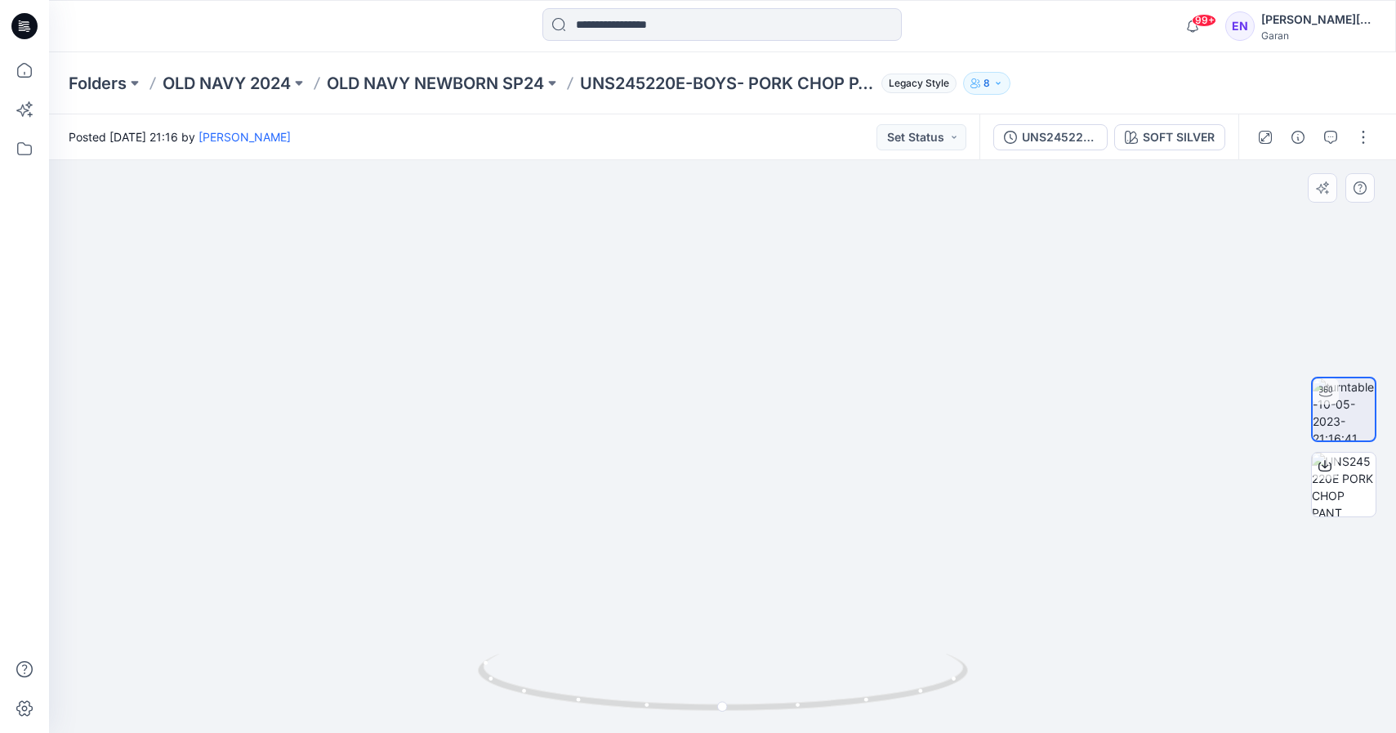
click at [757, 556] on img at bounding box center [722, 191] width 1593 height 1083
click at [112, 79] on p "Folders" at bounding box center [98, 83] width 58 height 23
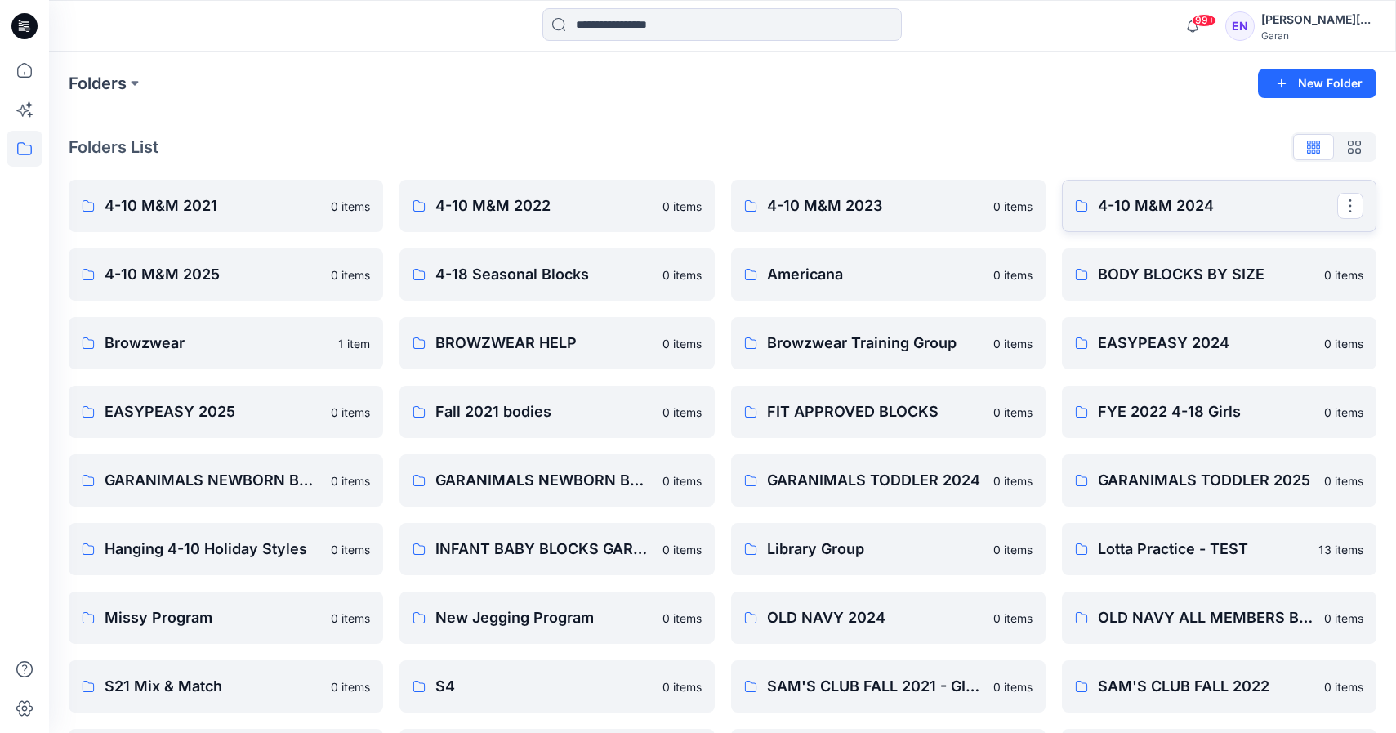
click at [1241, 201] on p "4-10 M&M 2024" at bounding box center [1217, 205] width 239 height 23
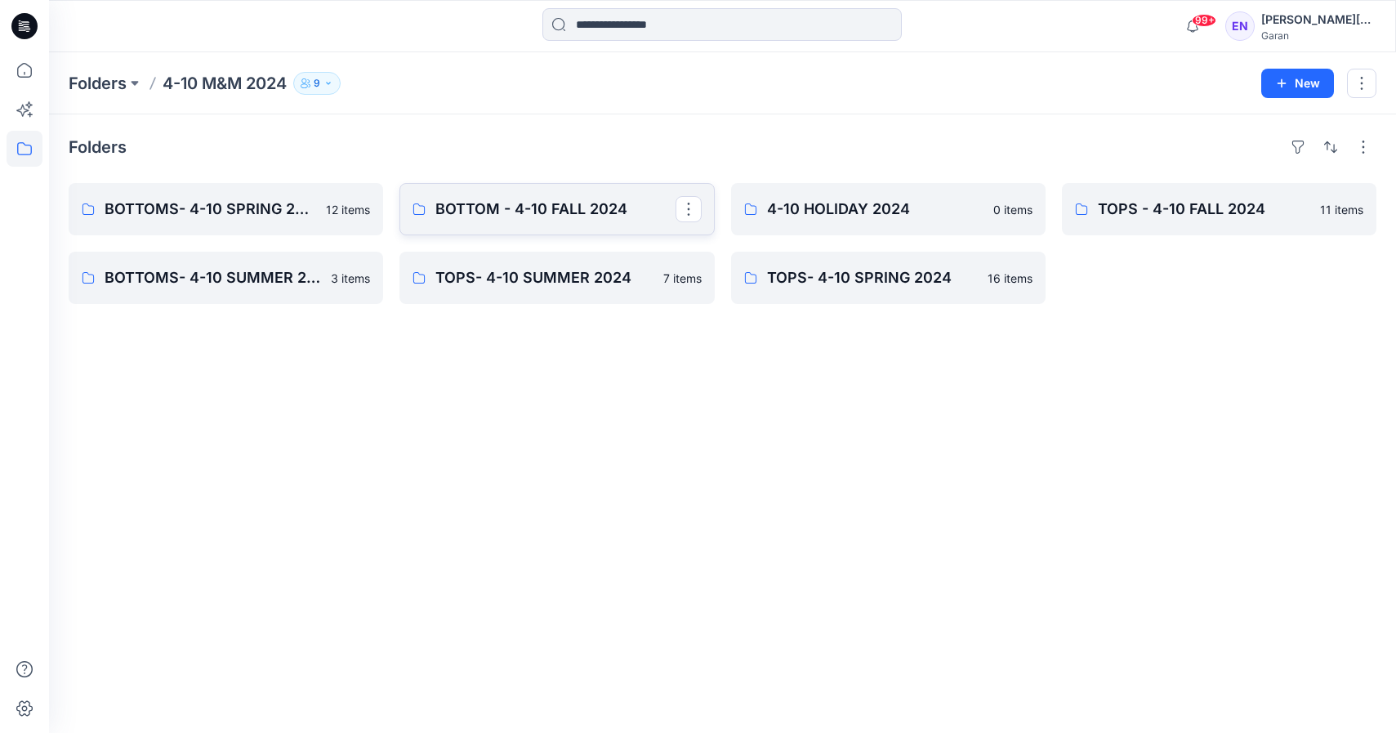
click at [566, 213] on p "BOTTOM - 4-10 FALL 2024" at bounding box center [554, 209] width 239 height 23
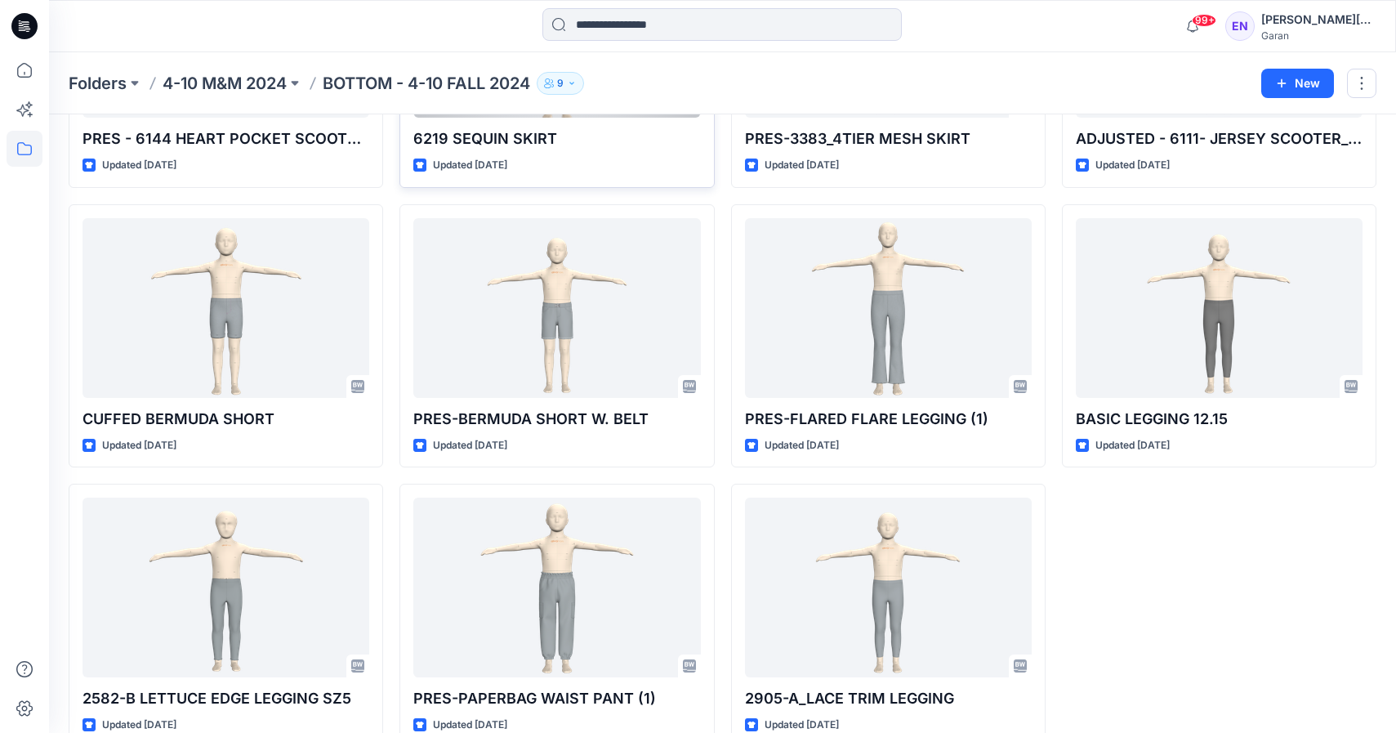
scroll to position [292, 0]
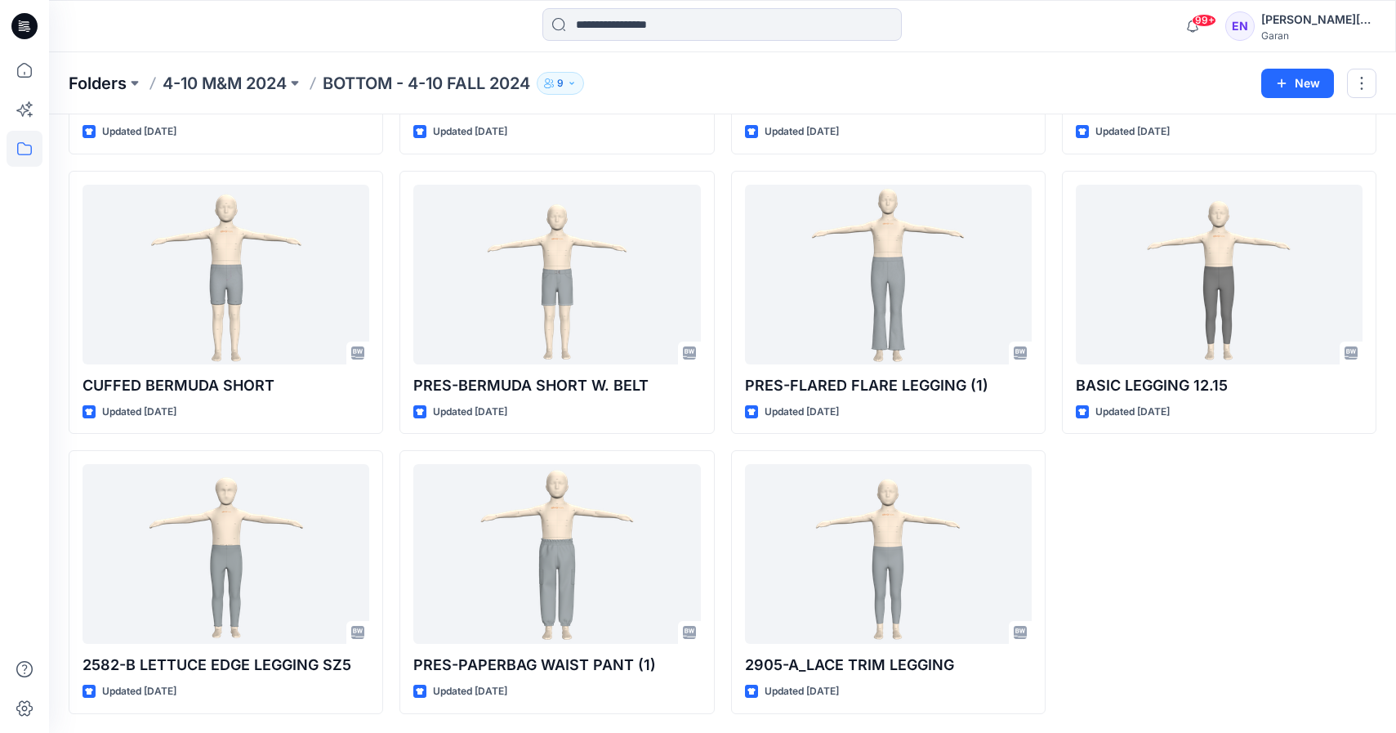
click at [100, 77] on p "Folders" at bounding box center [98, 83] width 58 height 23
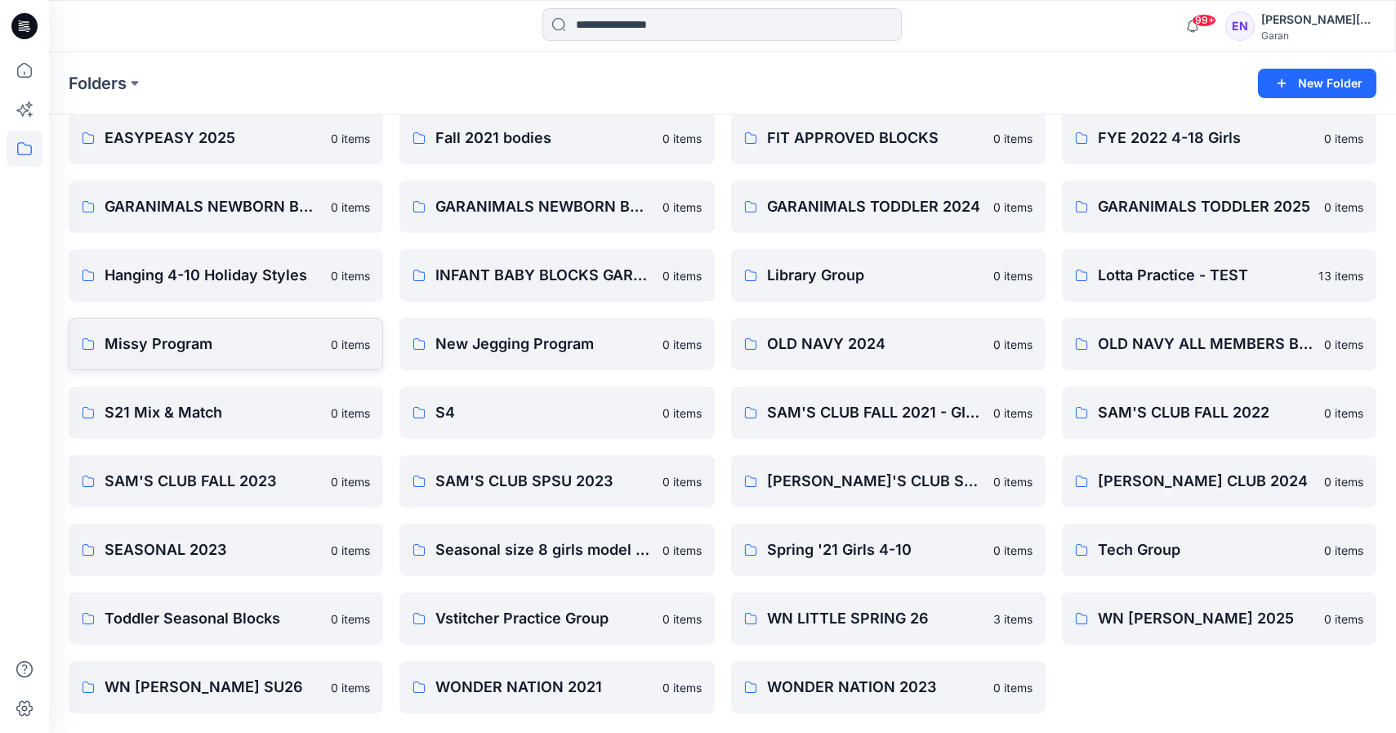
click at [221, 333] on p "Missy Program" at bounding box center [213, 344] width 217 height 23
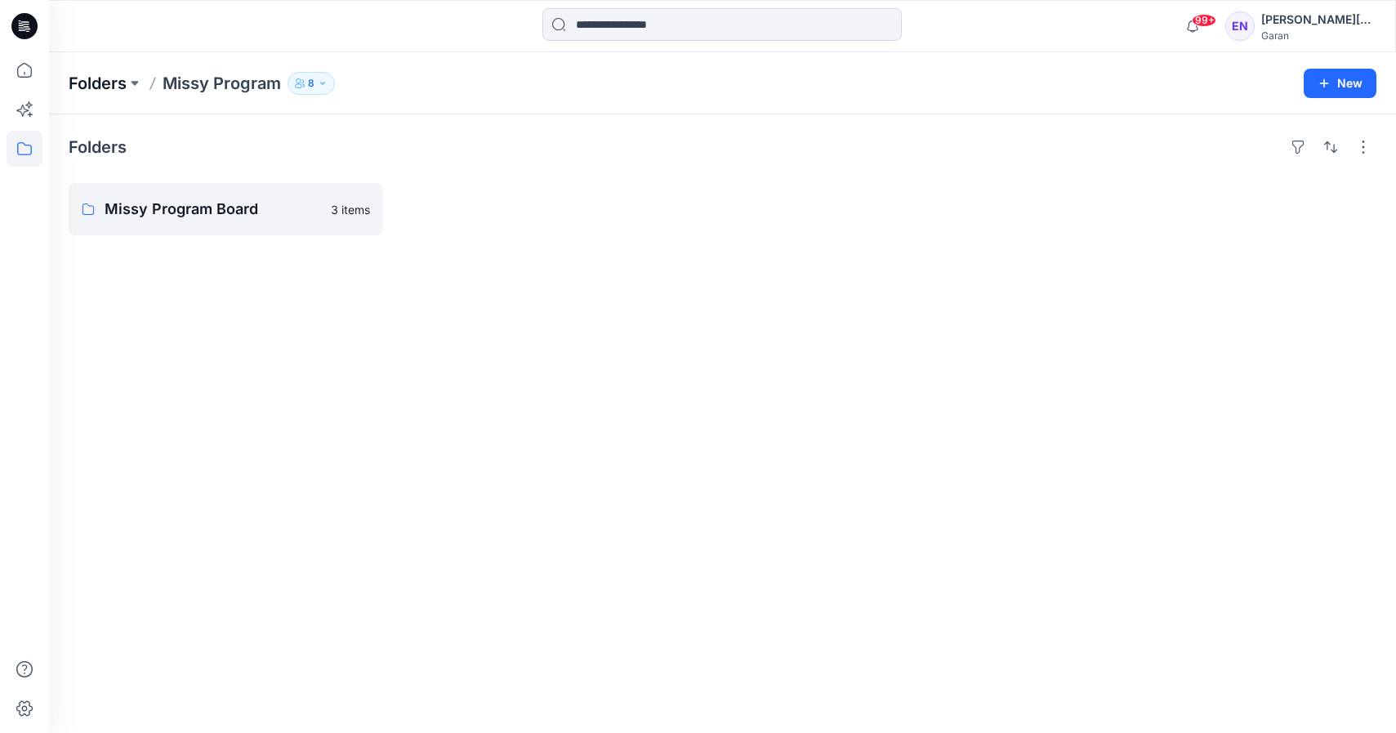
click at [112, 84] on p "Folders" at bounding box center [98, 83] width 58 height 23
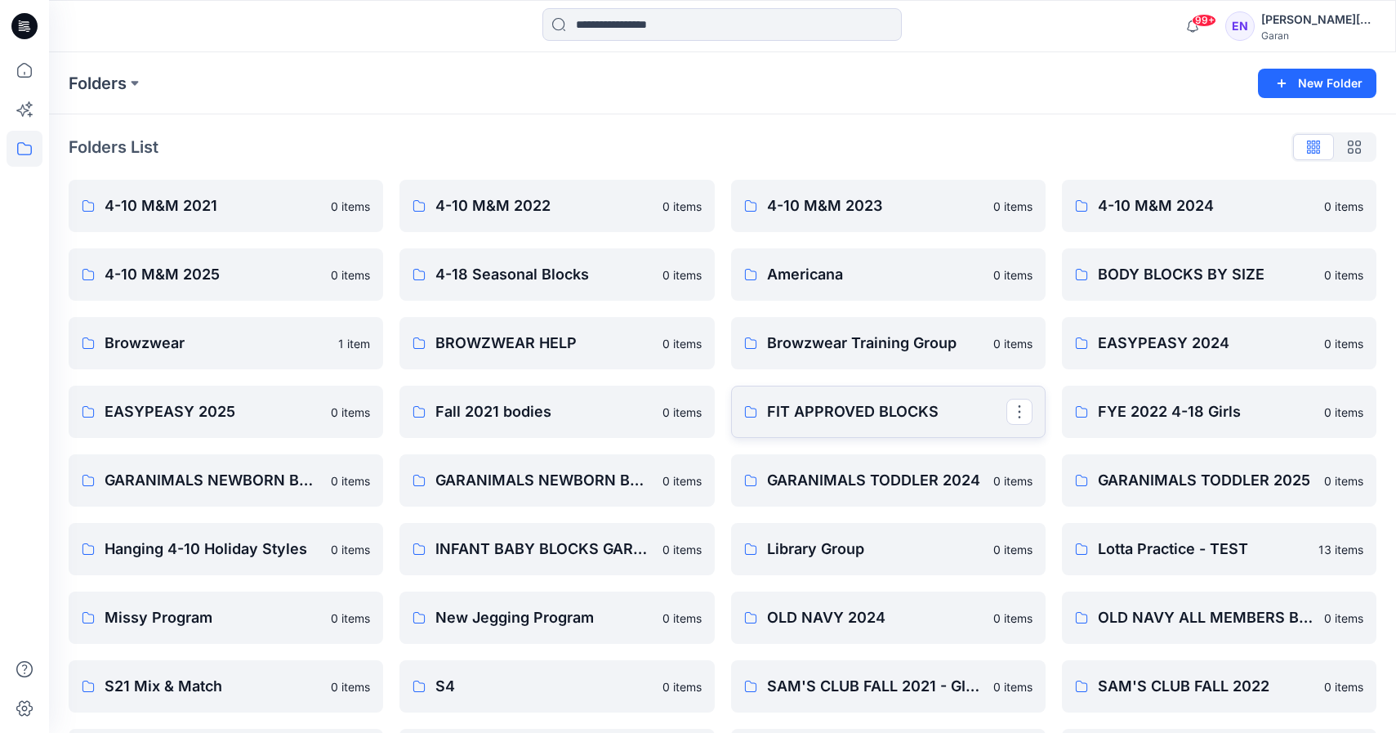
click at [889, 408] on p "FIT APPROVED BLOCKS" at bounding box center [886, 411] width 239 height 23
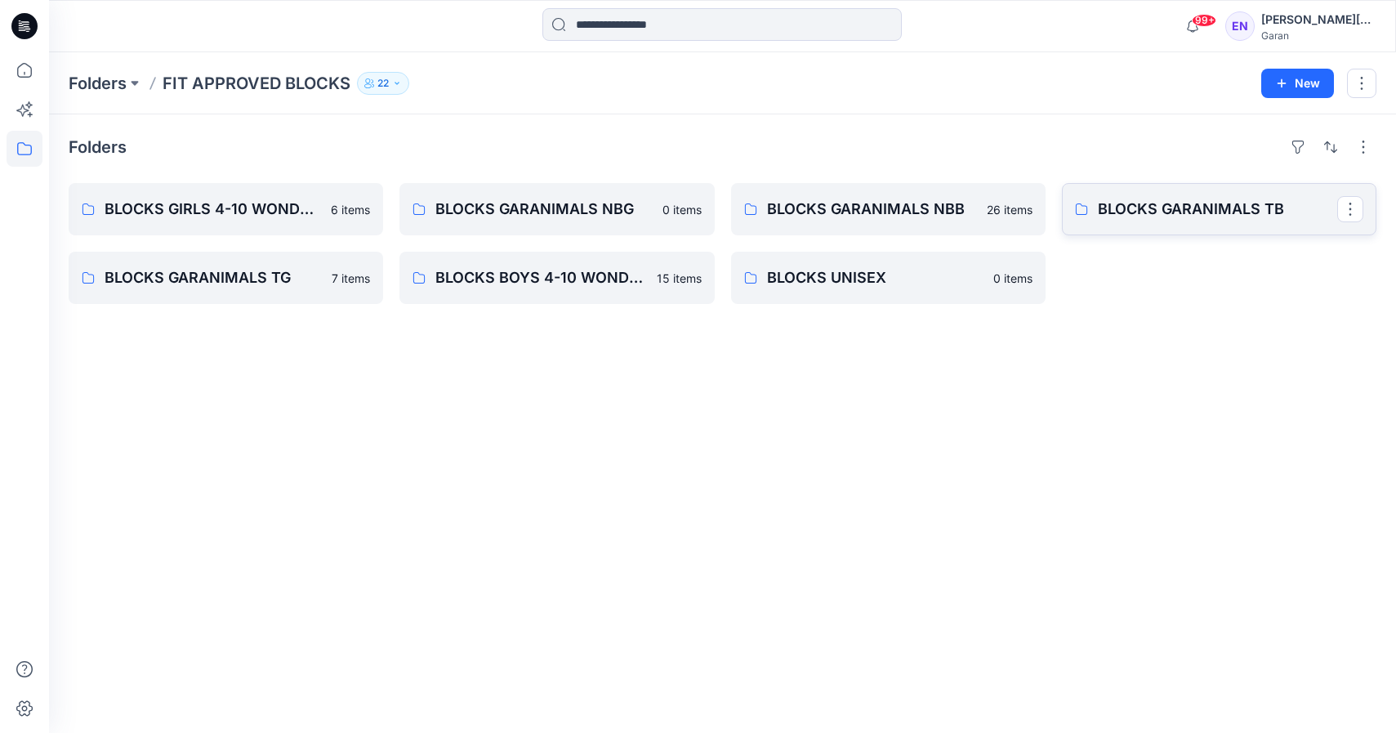
click at [1228, 210] on p "BLOCKS GARANIMALS TB" at bounding box center [1217, 209] width 239 height 23
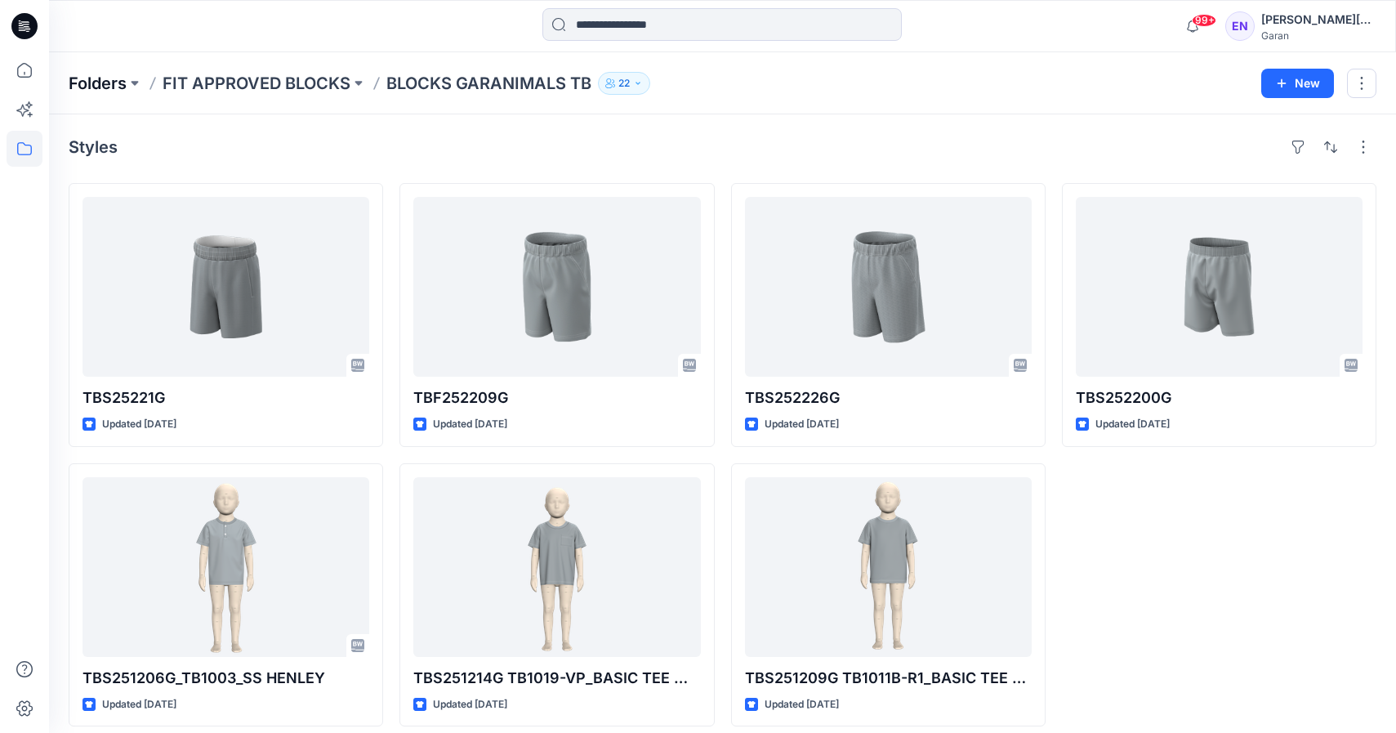
click at [109, 85] on p "Folders" at bounding box center [98, 83] width 58 height 23
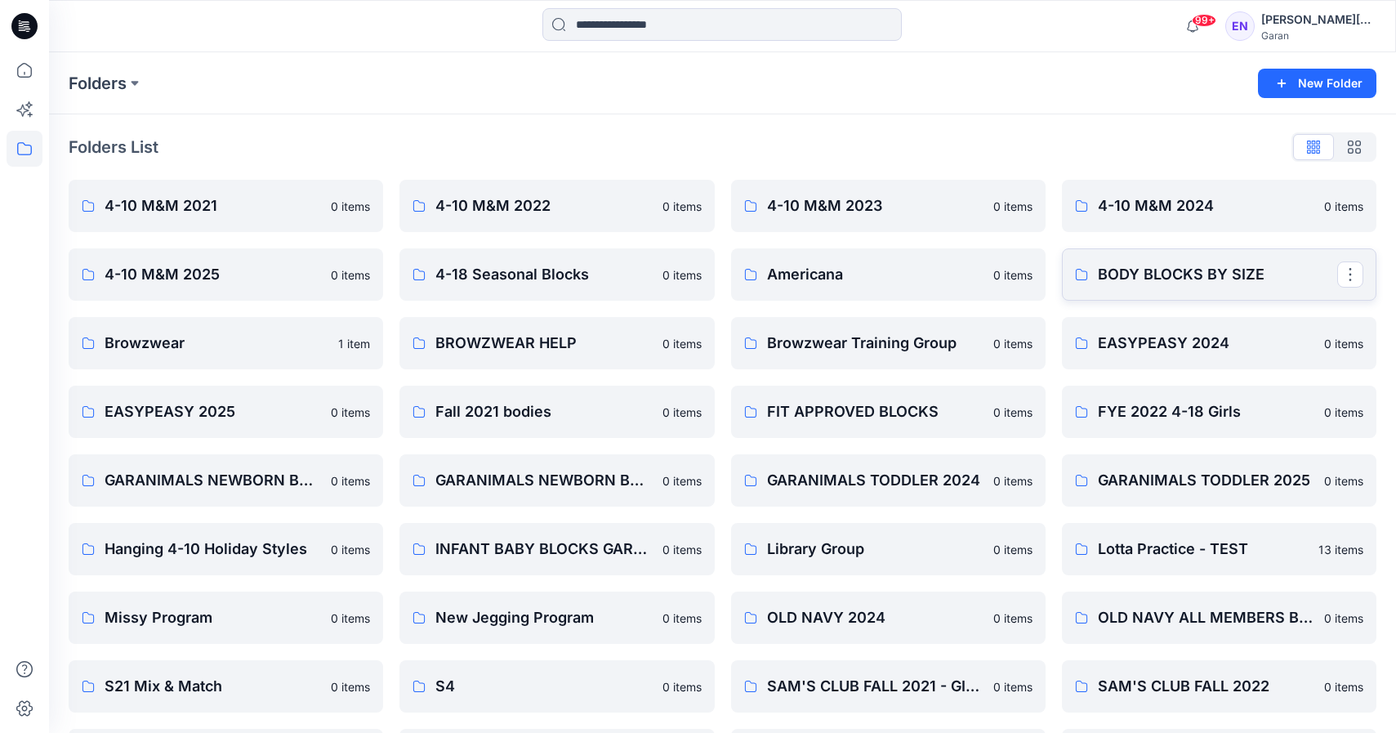
click at [1190, 259] on link "BODY BLOCKS BY SIZE" at bounding box center [1219, 274] width 315 height 52
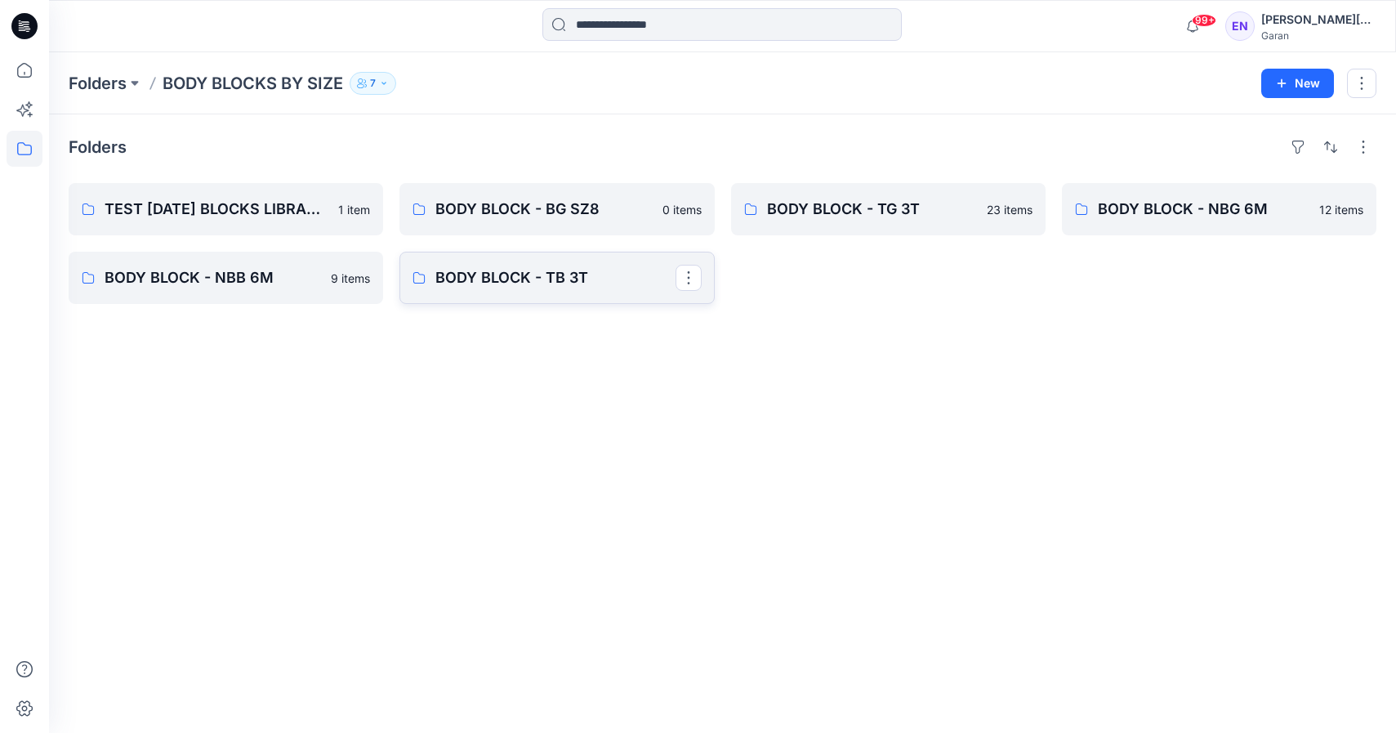
click at [565, 281] on p "BODY BLOCK - TB 3T" at bounding box center [554, 277] width 239 height 23
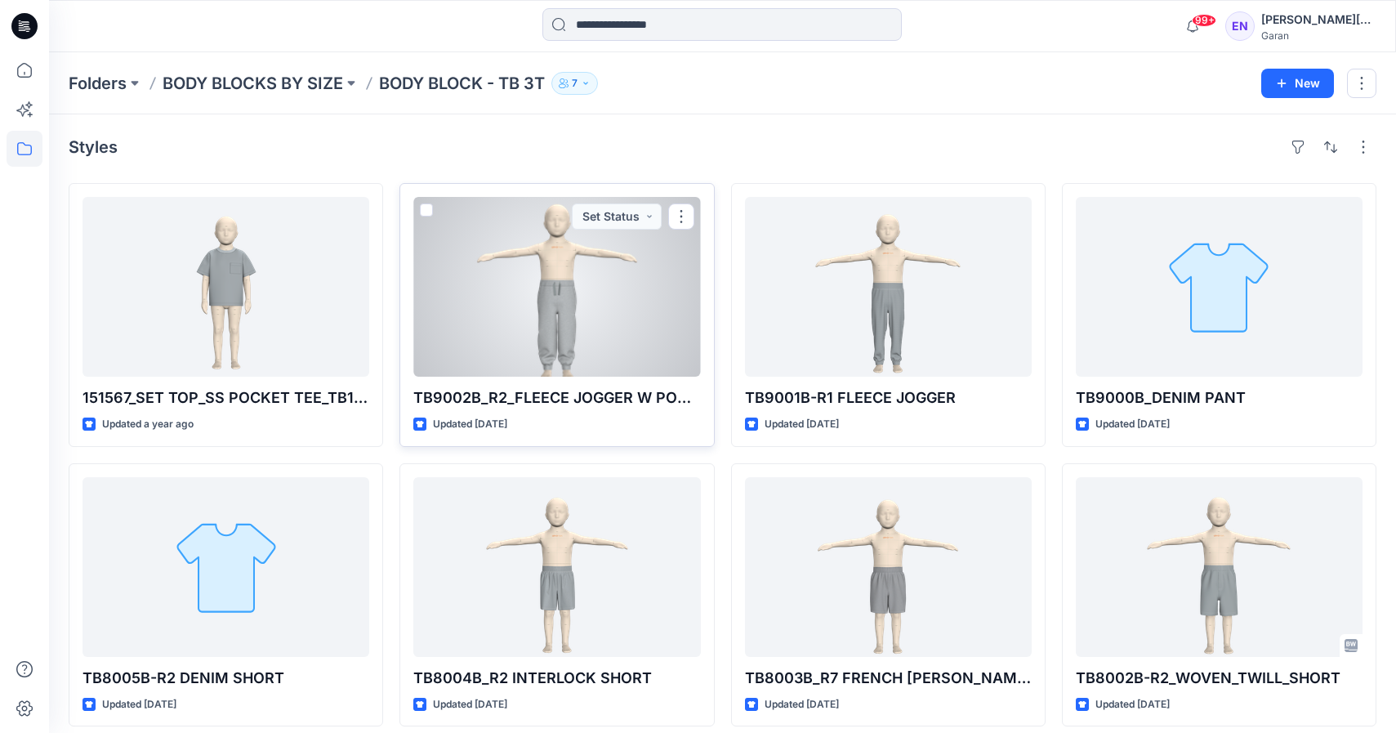
click at [572, 315] on div at bounding box center [556, 287] width 287 height 180
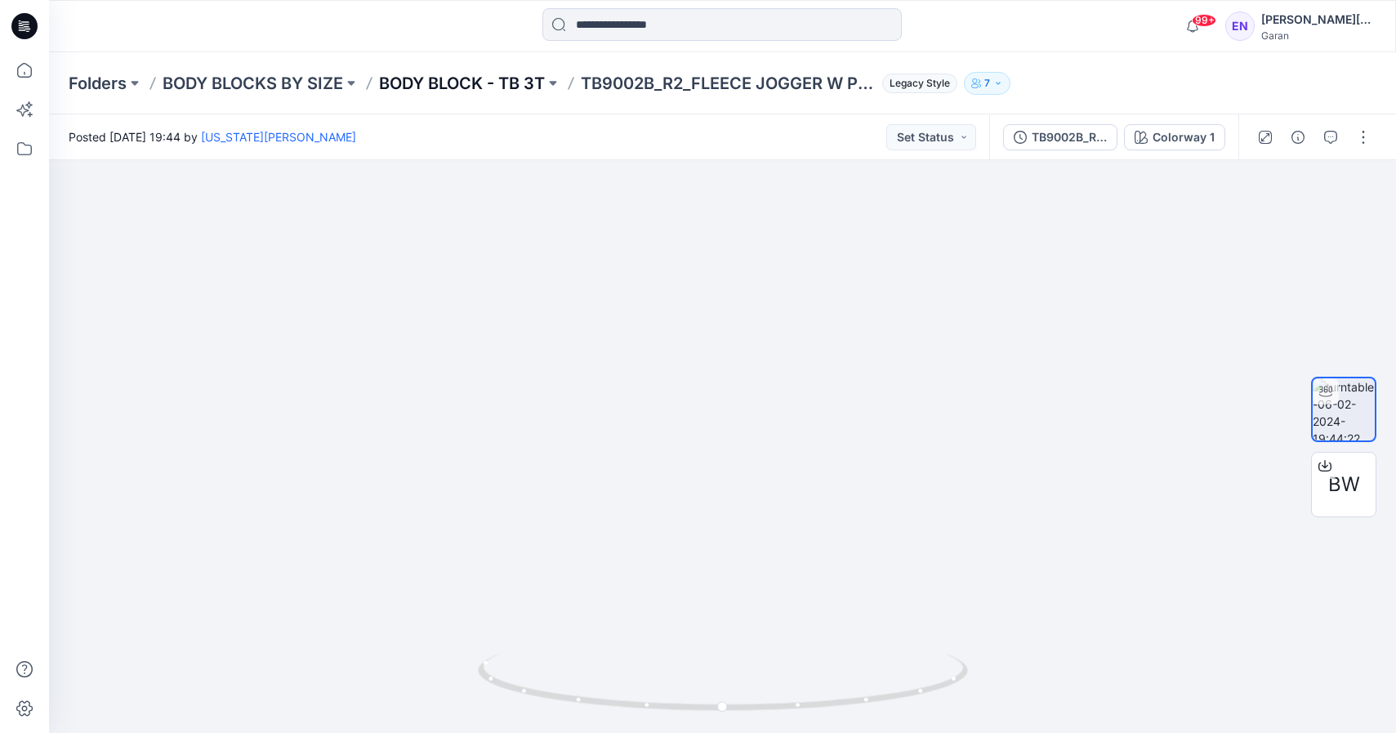
click at [397, 83] on p "BODY BLOCK - TB 3T" at bounding box center [462, 83] width 166 height 23
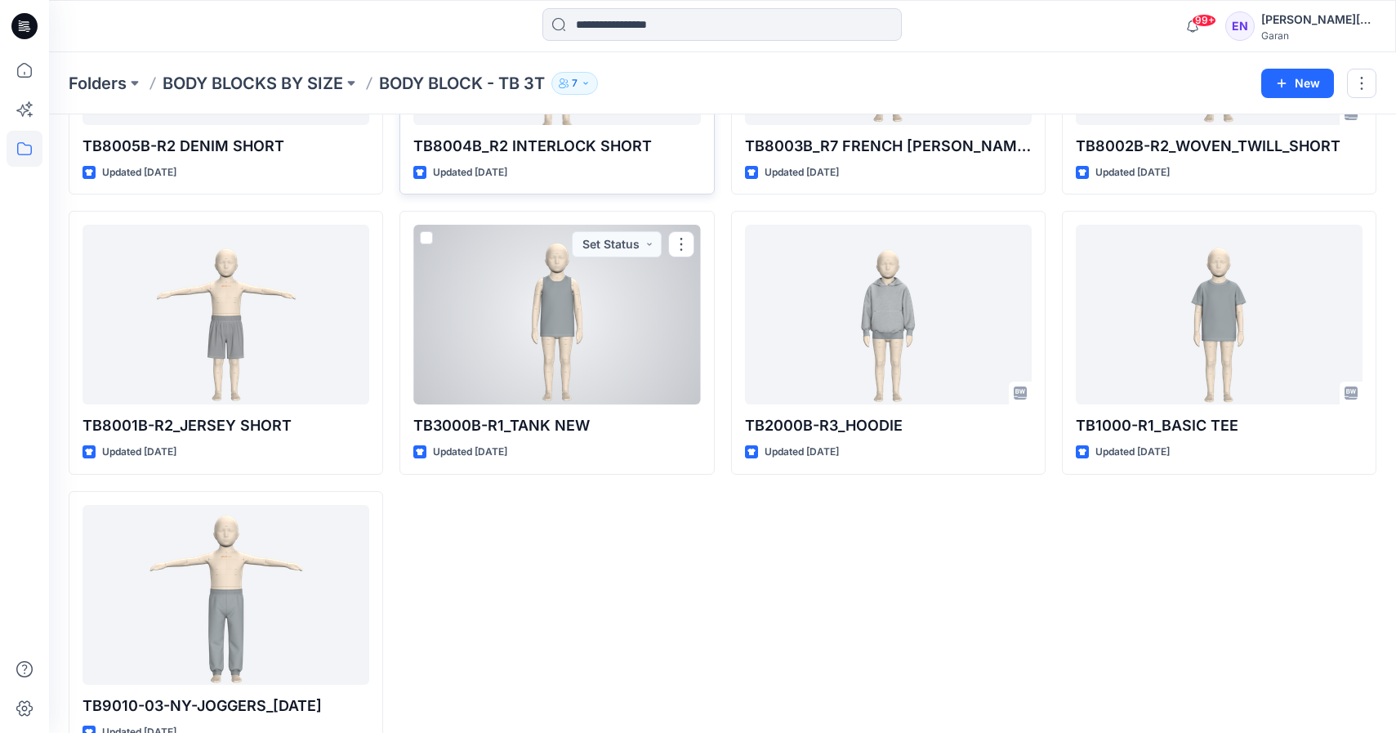
scroll to position [573, 0]
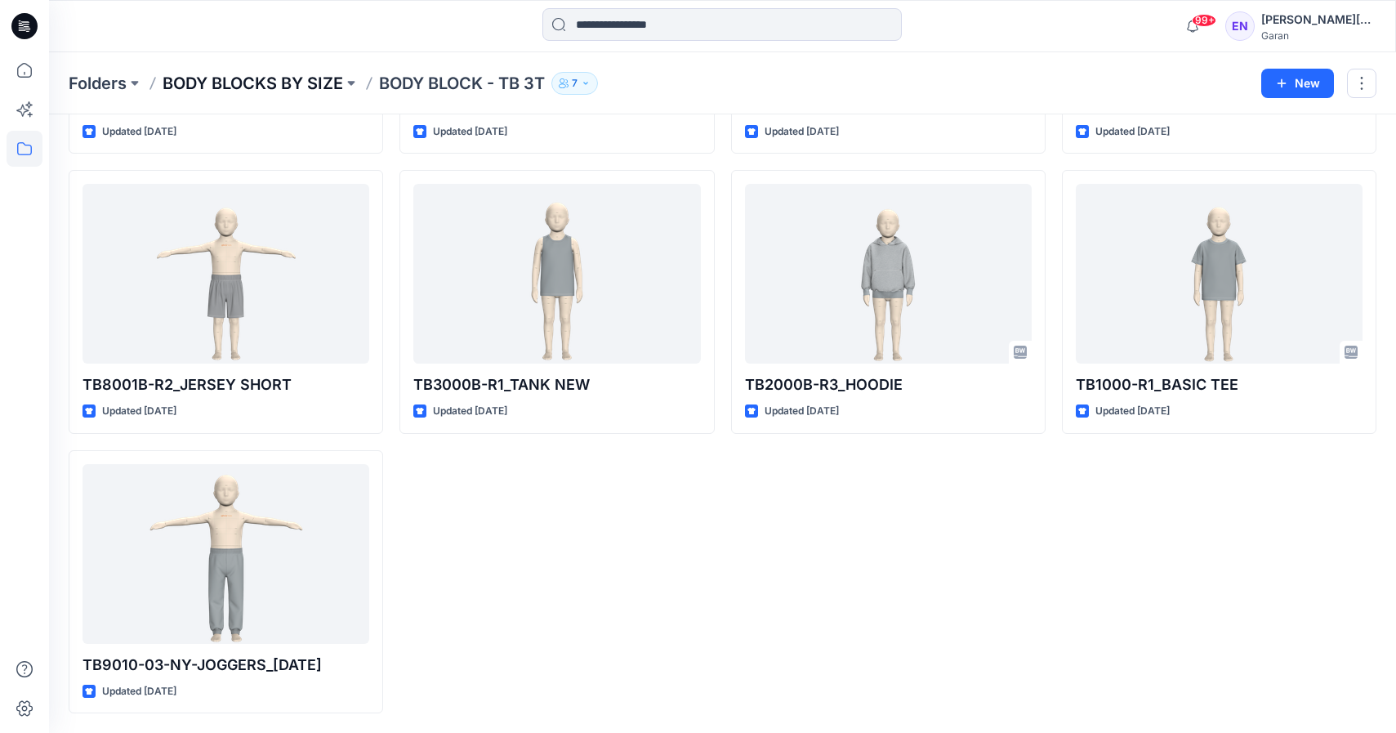
click at [301, 82] on p "BODY BLOCKS BY SIZE" at bounding box center [253, 83] width 181 height 23
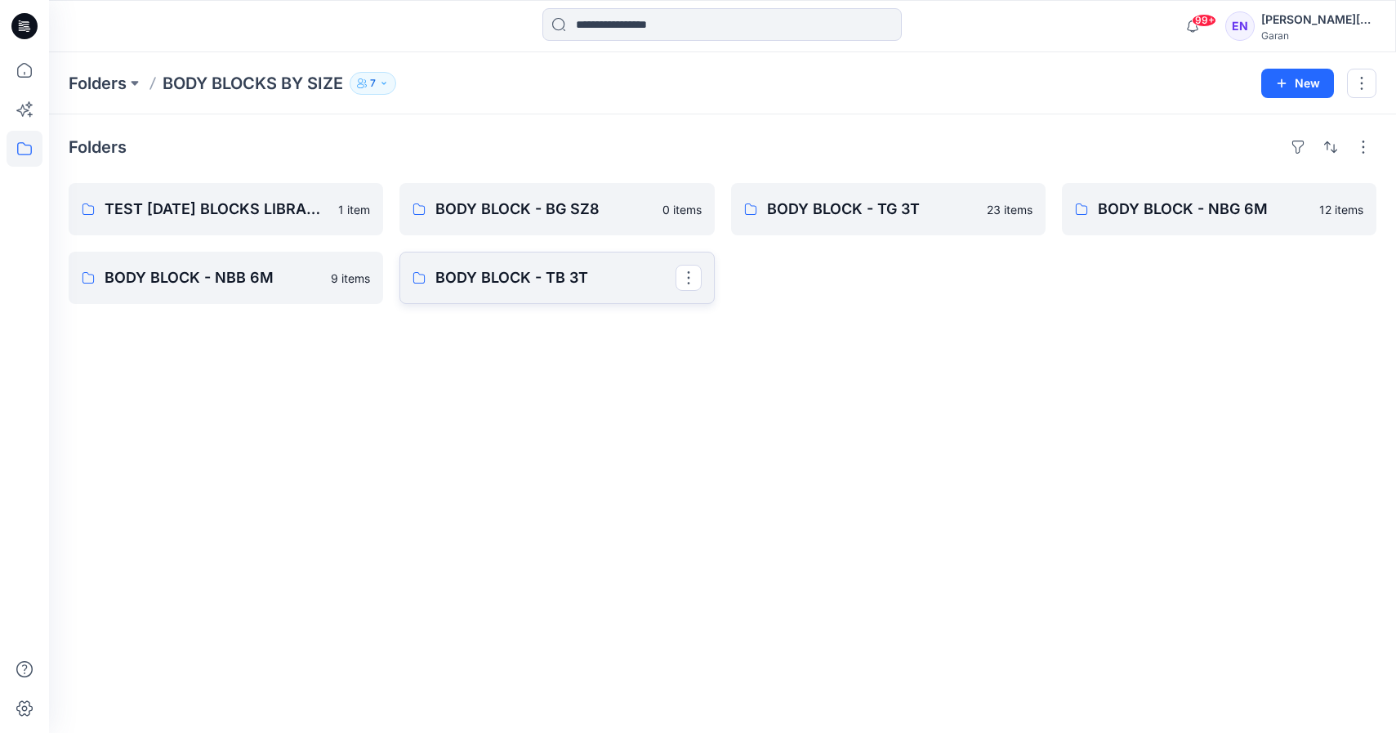
click at [599, 288] on p "BODY BLOCK - TB 3T" at bounding box center [554, 277] width 239 height 23
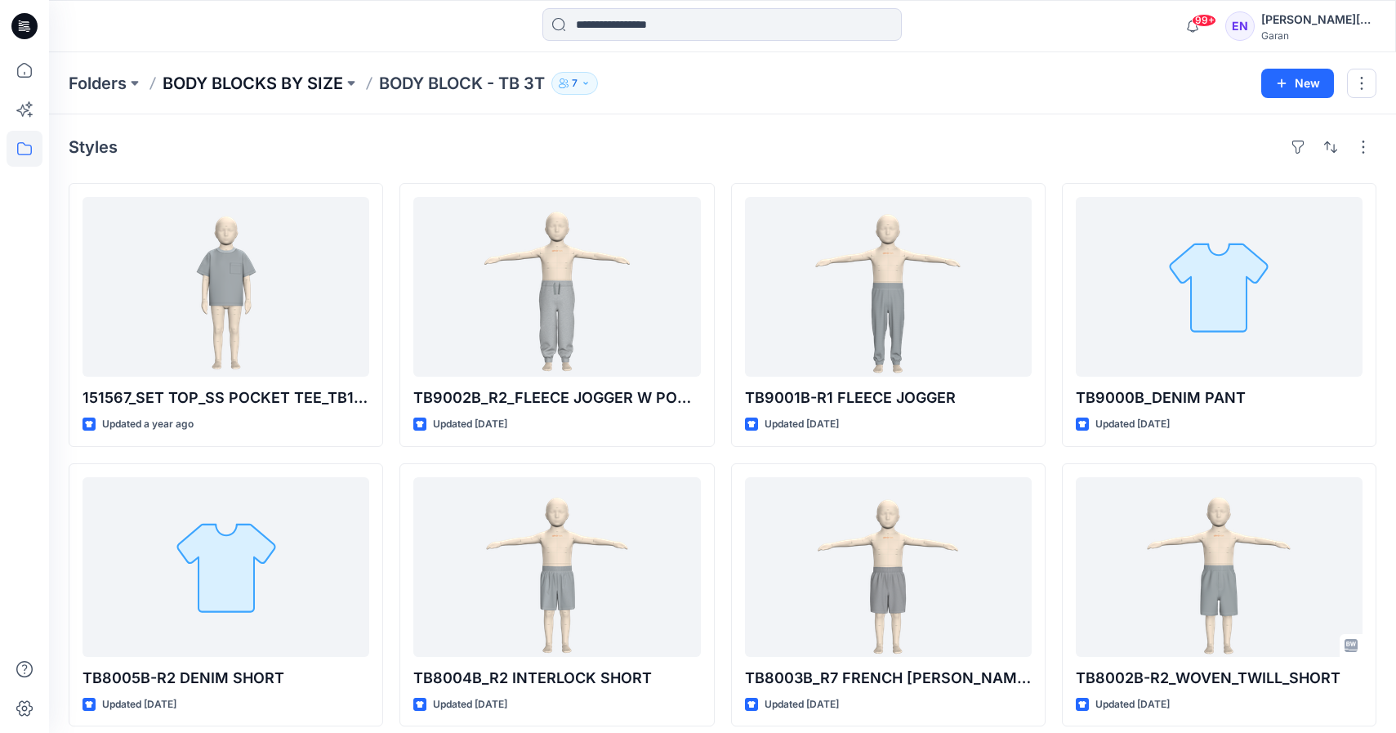
click at [225, 88] on p "BODY BLOCKS BY SIZE" at bounding box center [253, 83] width 181 height 23
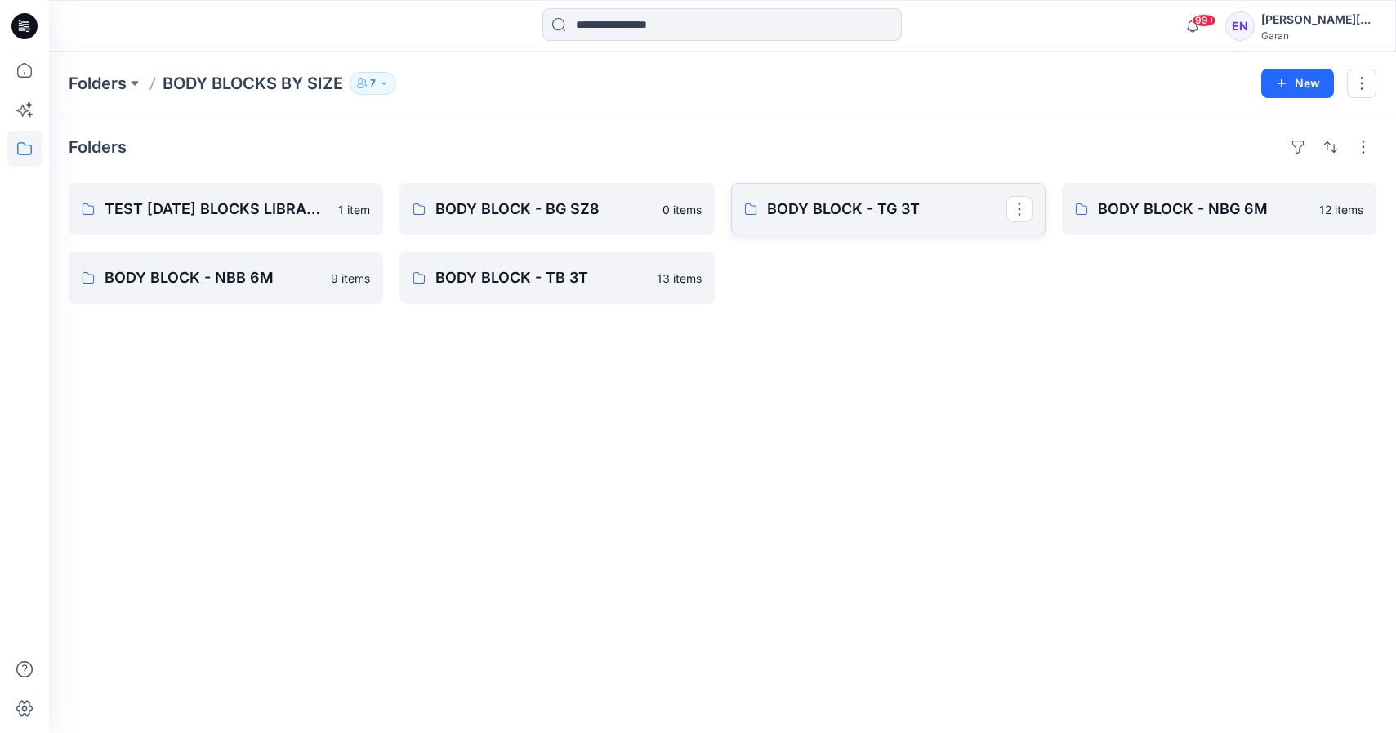
click at [922, 203] on p "BODY BLOCK - TG 3T" at bounding box center [886, 209] width 239 height 23
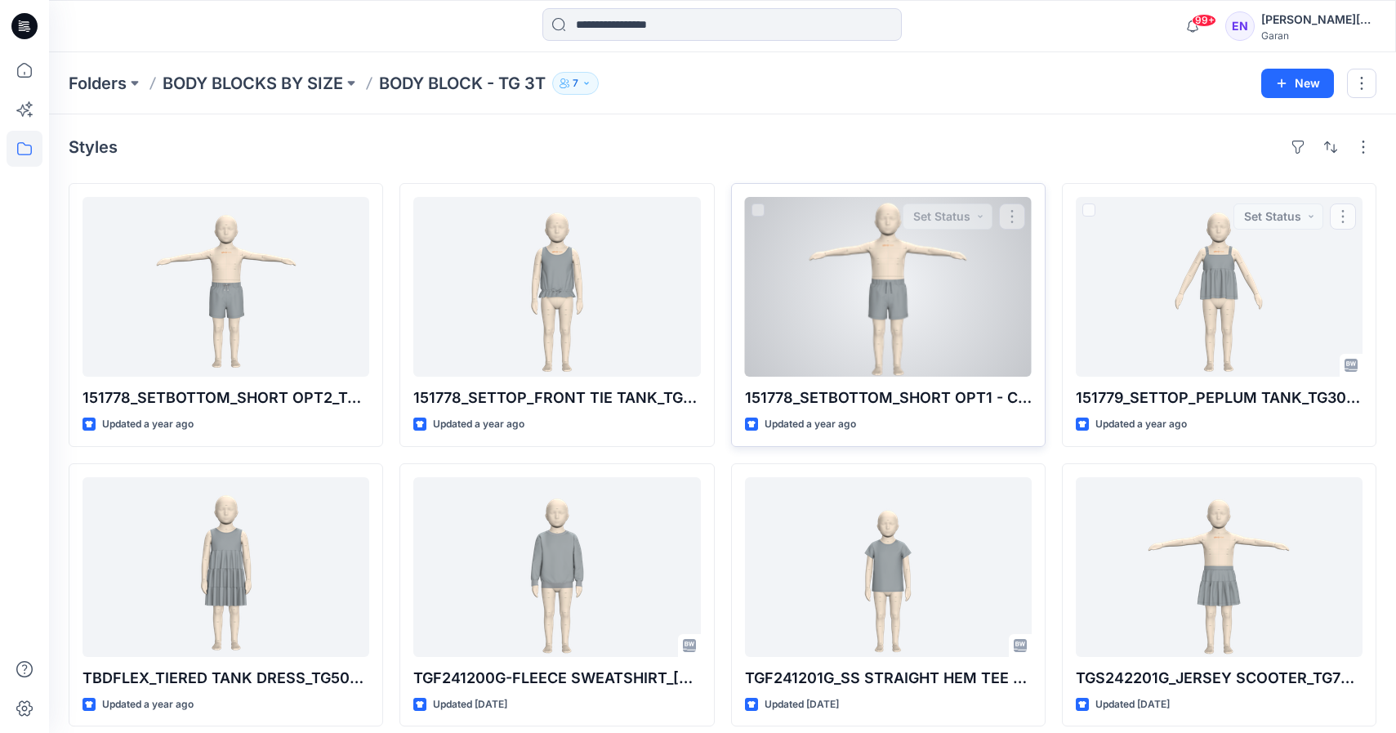
click at [925, 326] on div at bounding box center [888, 287] width 287 height 180
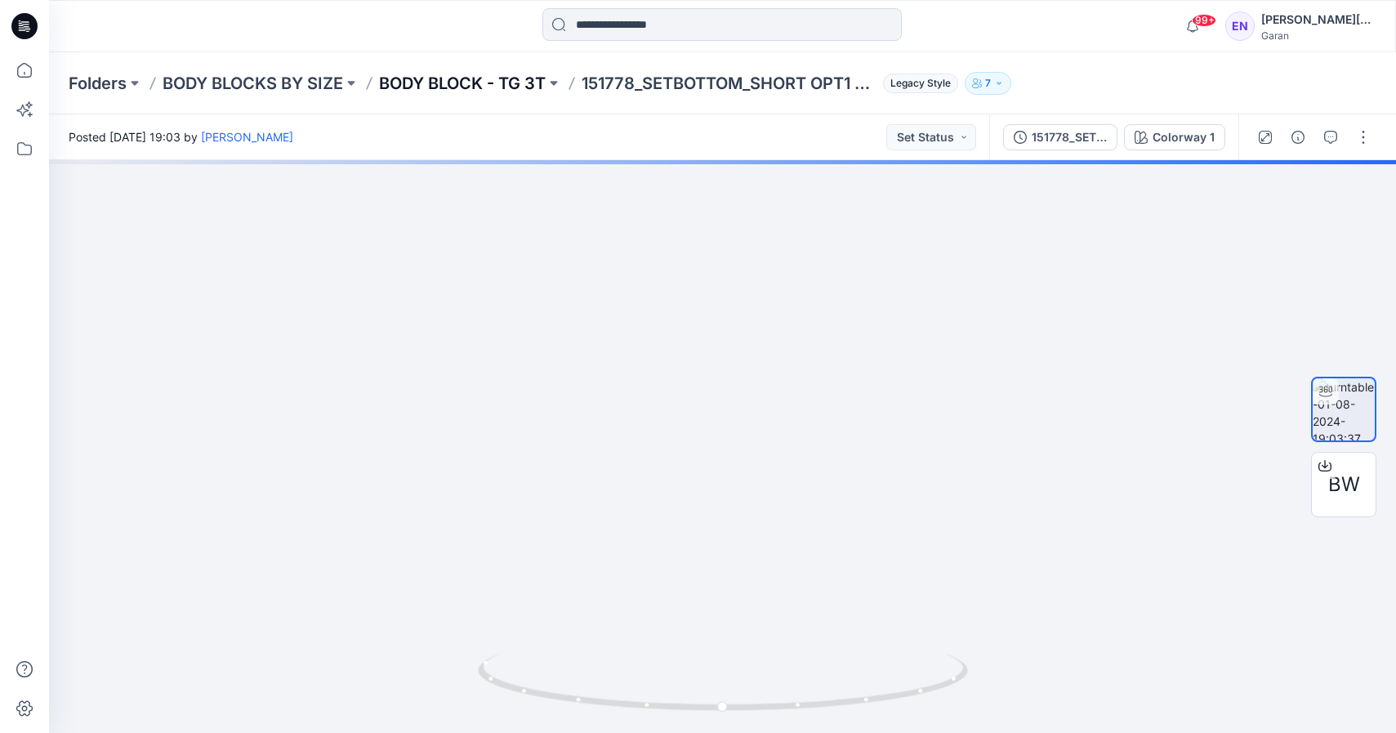
click at [466, 82] on p "BODY BLOCK - TG 3T" at bounding box center [462, 83] width 167 height 23
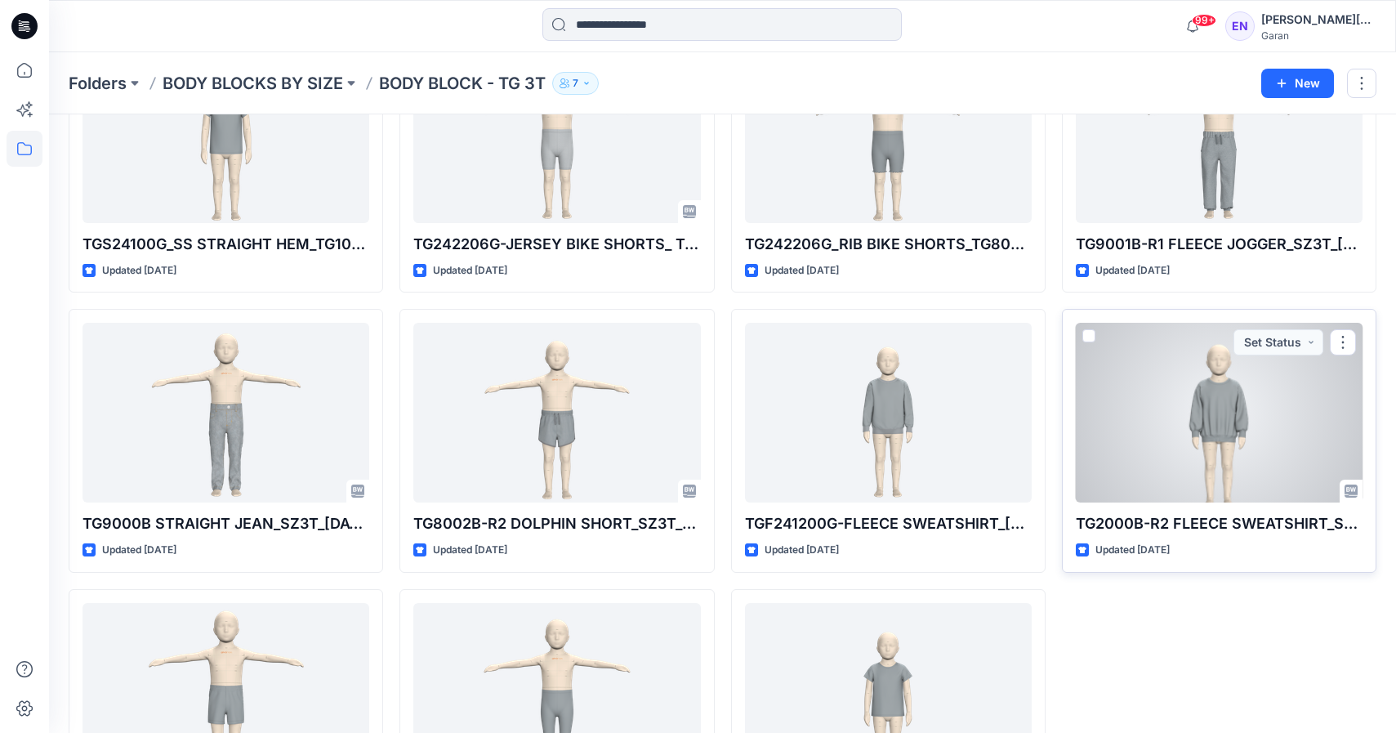
scroll to position [990, 0]
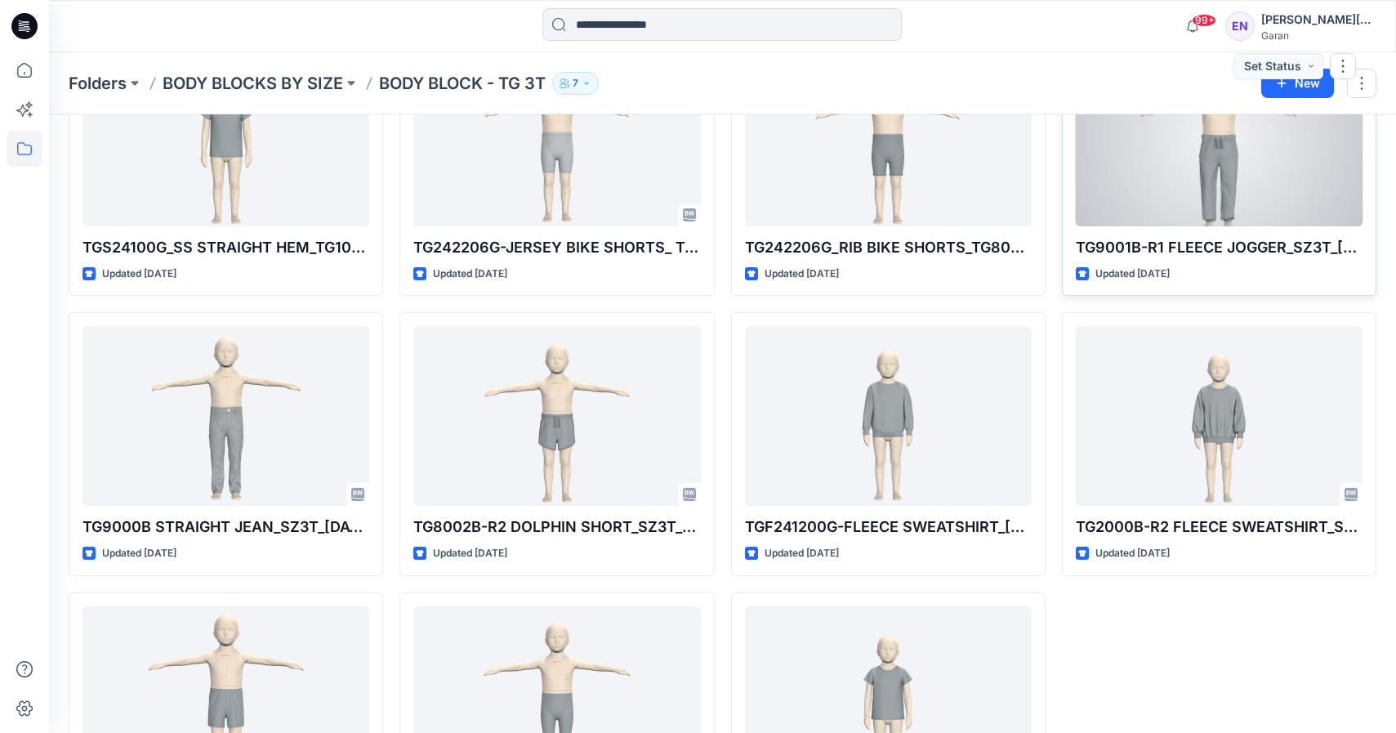
click at [1208, 203] on div at bounding box center [1219, 137] width 287 height 180
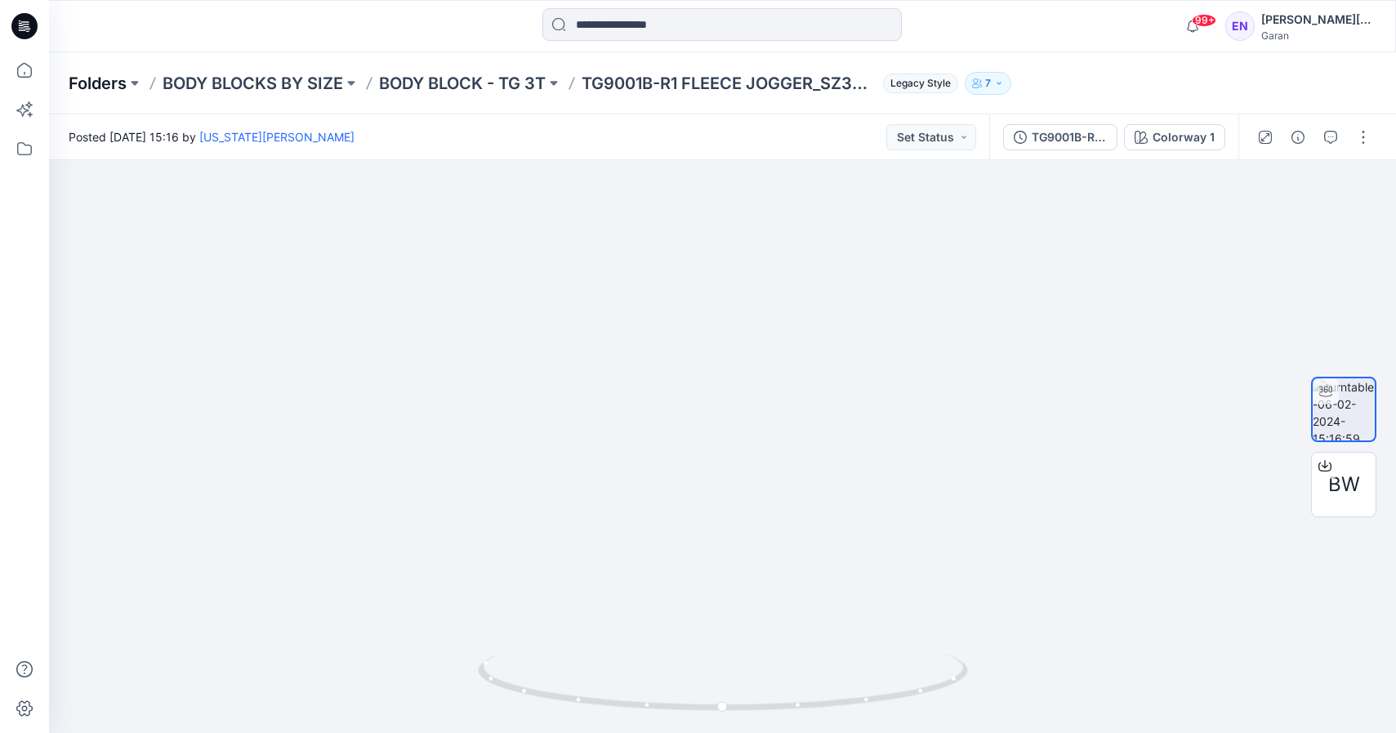
click at [118, 87] on p "Folders" at bounding box center [98, 83] width 58 height 23
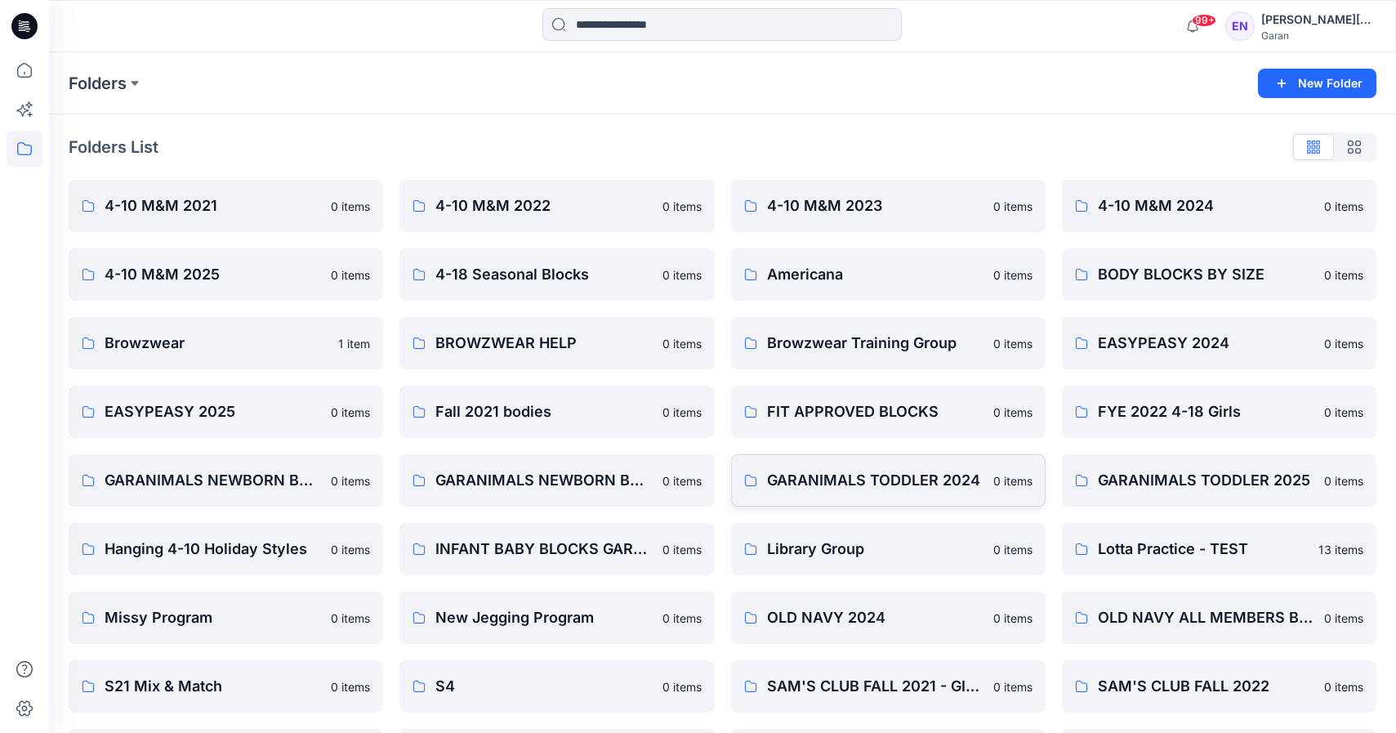
click at [855, 486] on p "GARANIMALS TODDLER 2024" at bounding box center [875, 480] width 217 height 23
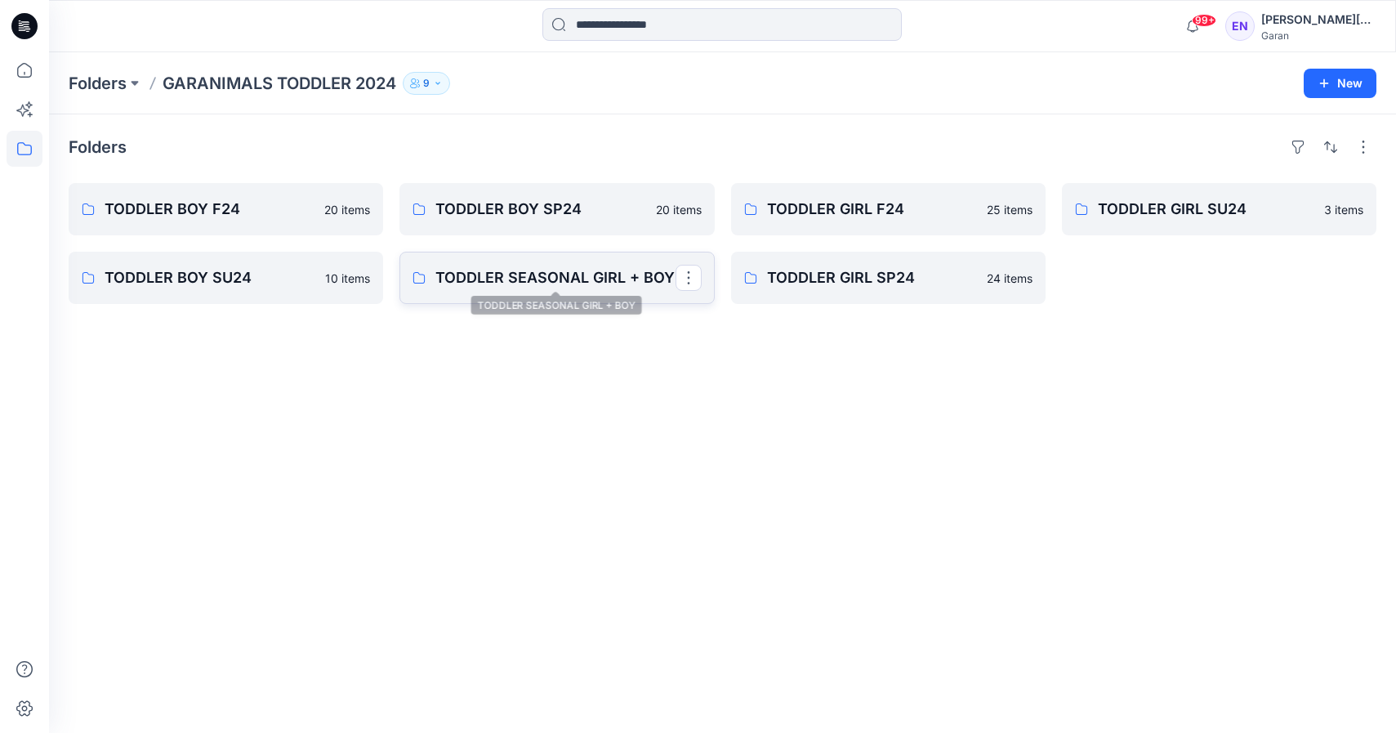
click at [627, 276] on p "TODDLER SEASONAL GIRL + BOY" at bounding box center [554, 277] width 239 height 23
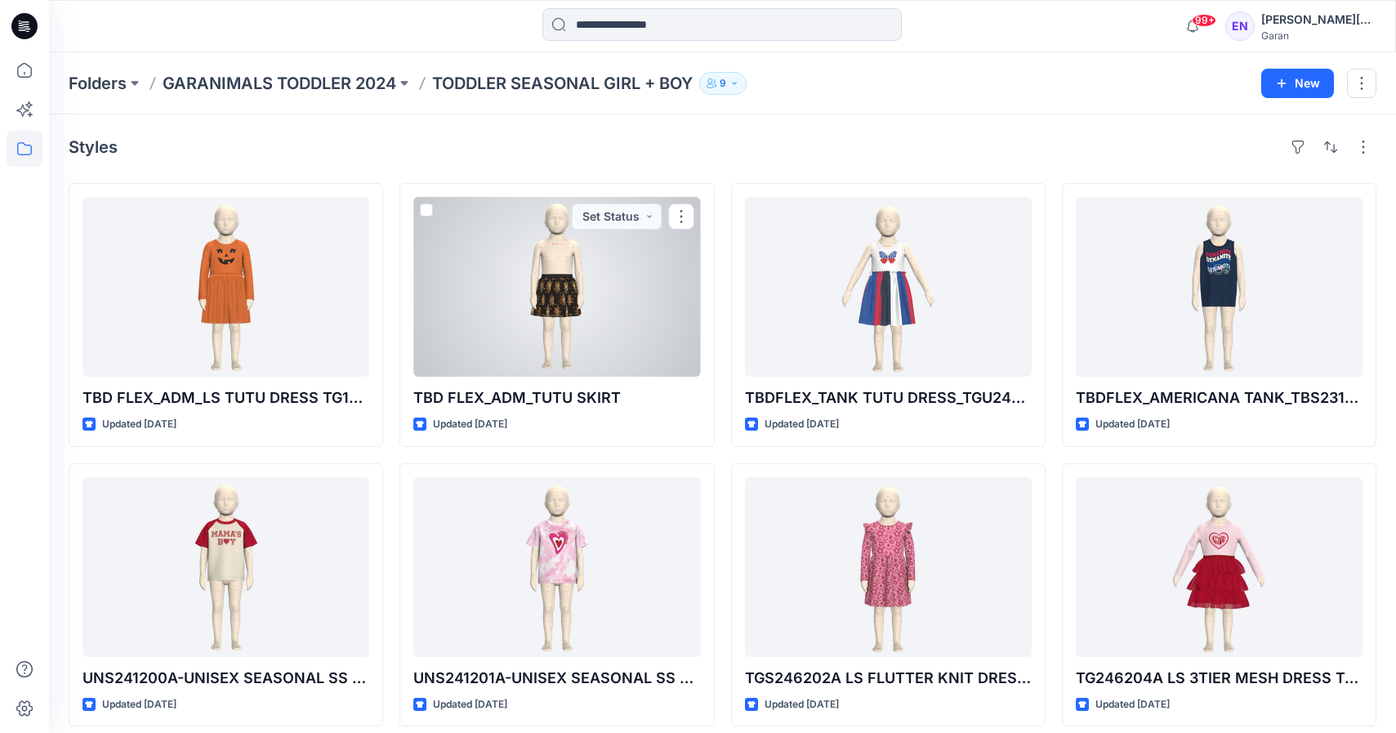
scroll to position [13, 0]
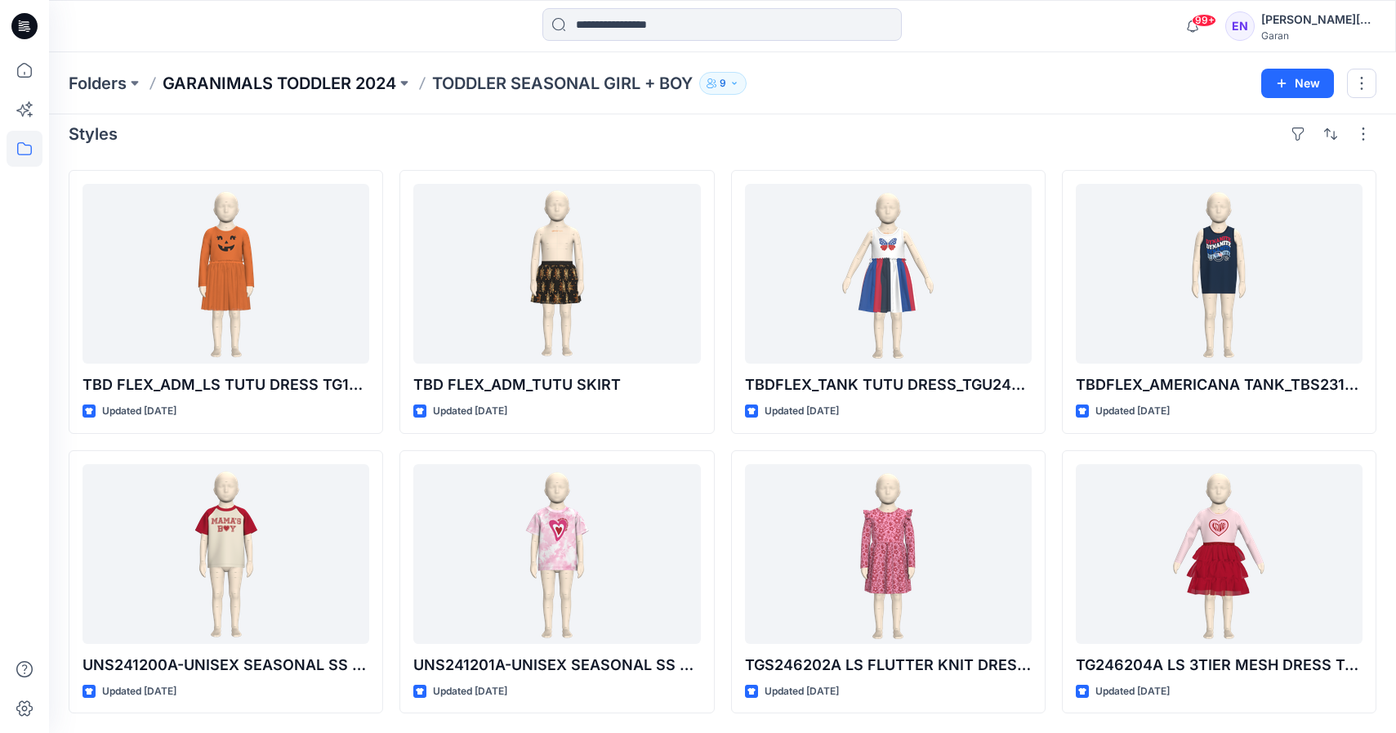
click at [306, 81] on p "GARANIMALS TODDLER 2024" at bounding box center [280, 83] width 234 height 23
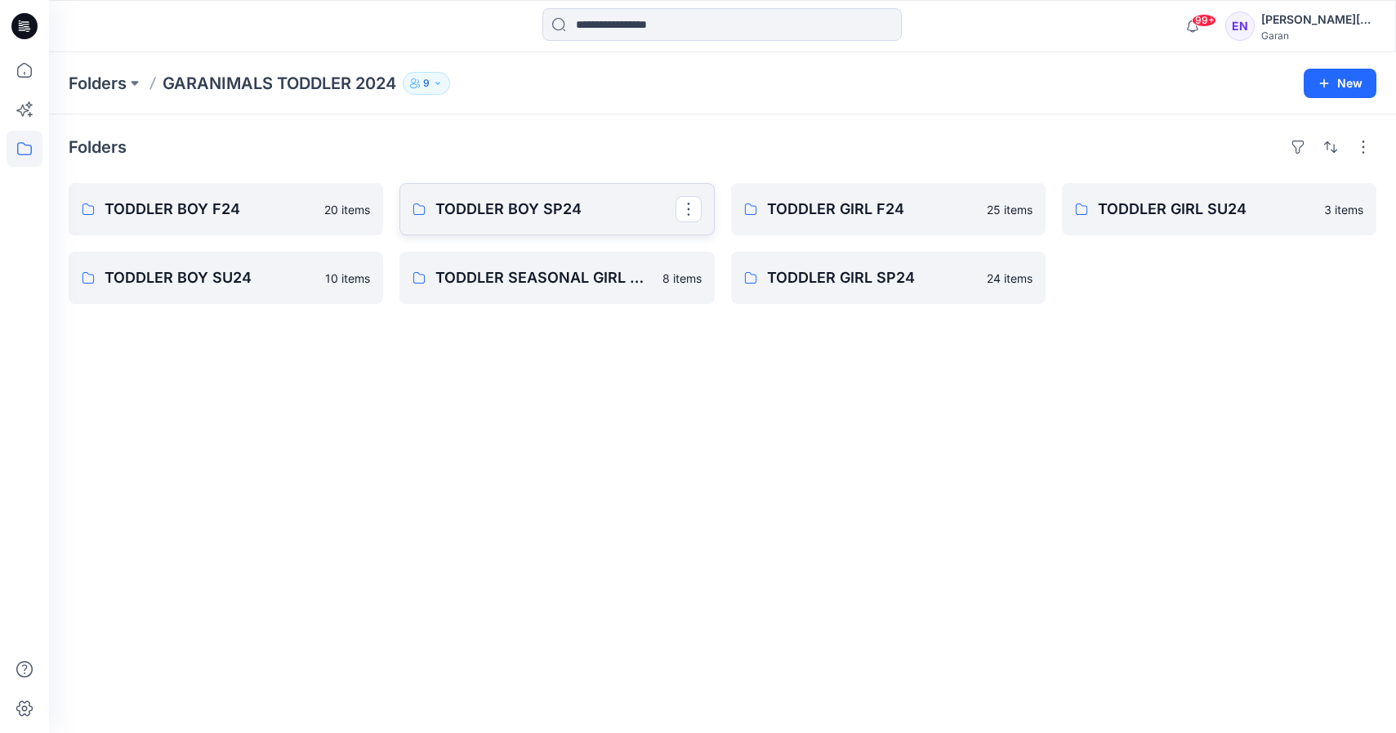
click at [535, 207] on p "TODDLER BOY SP24" at bounding box center [554, 209] width 239 height 23
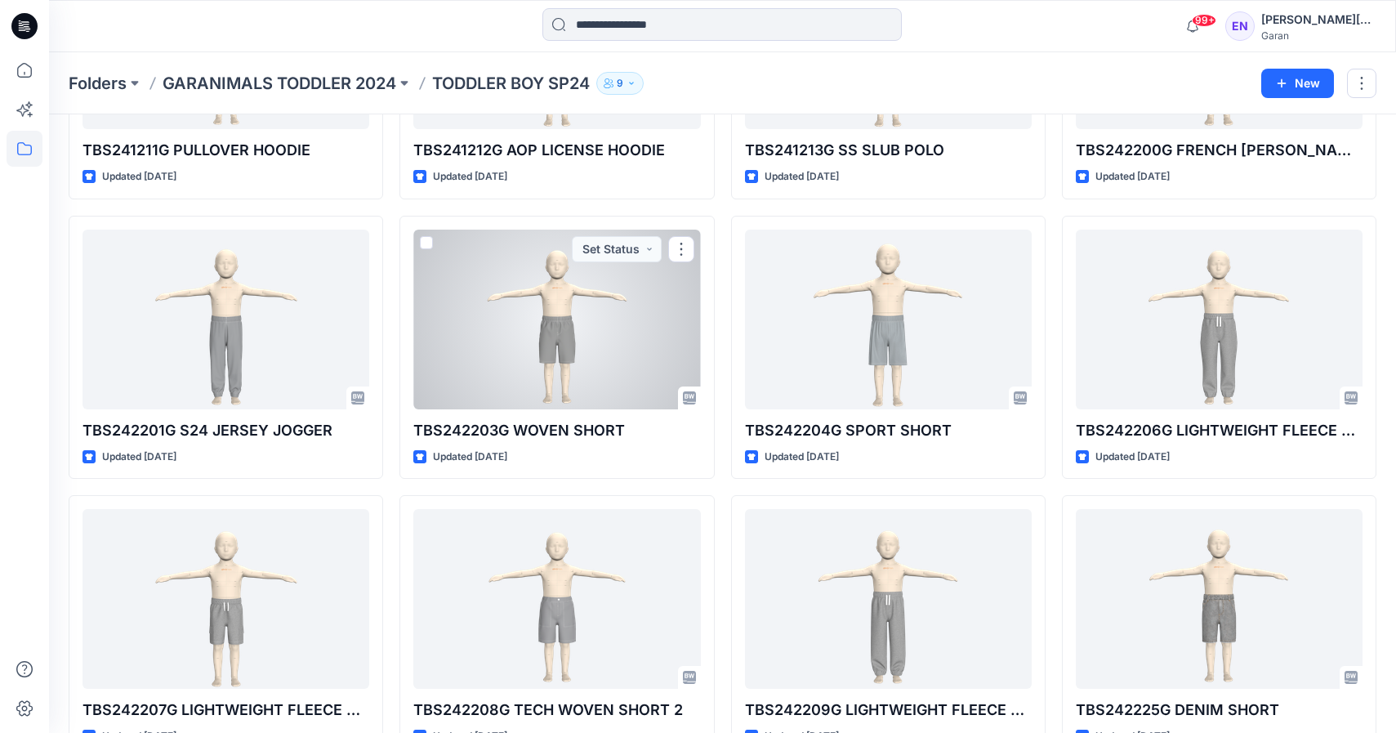
scroll to position [853, 0]
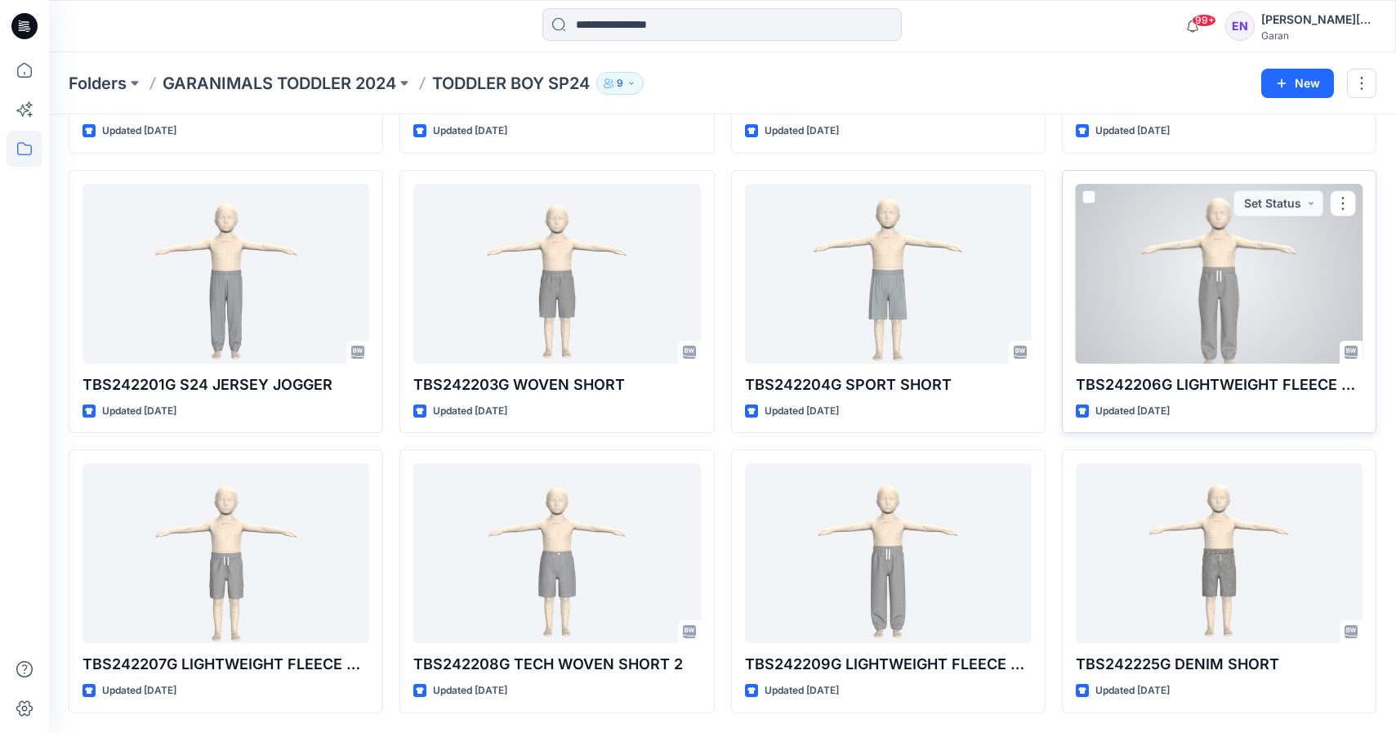
click at [1133, 283] on div at bounding box center [1219, 274] width 287 height 180
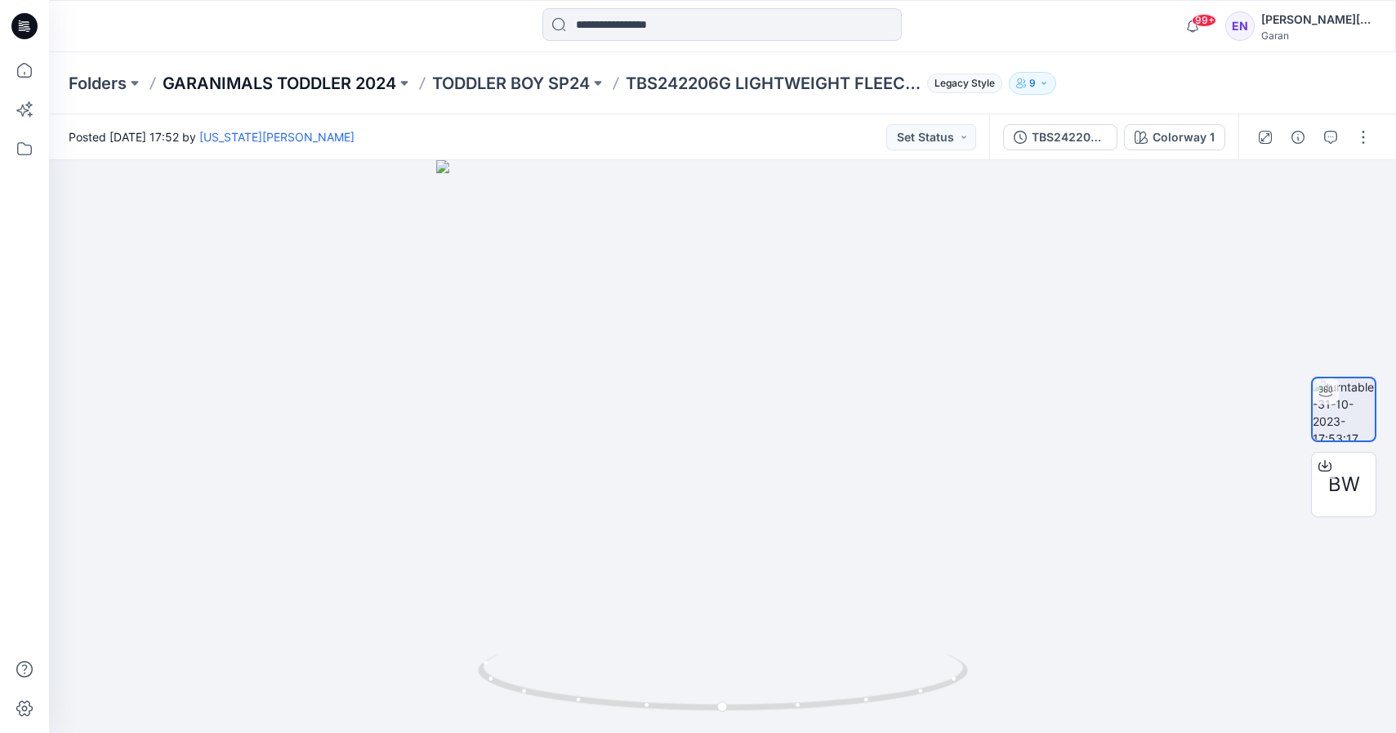
click at [355, 79] on p "GARANIMALS TODDLER 2024" at bounding box center [280, 83] width 234 height 23
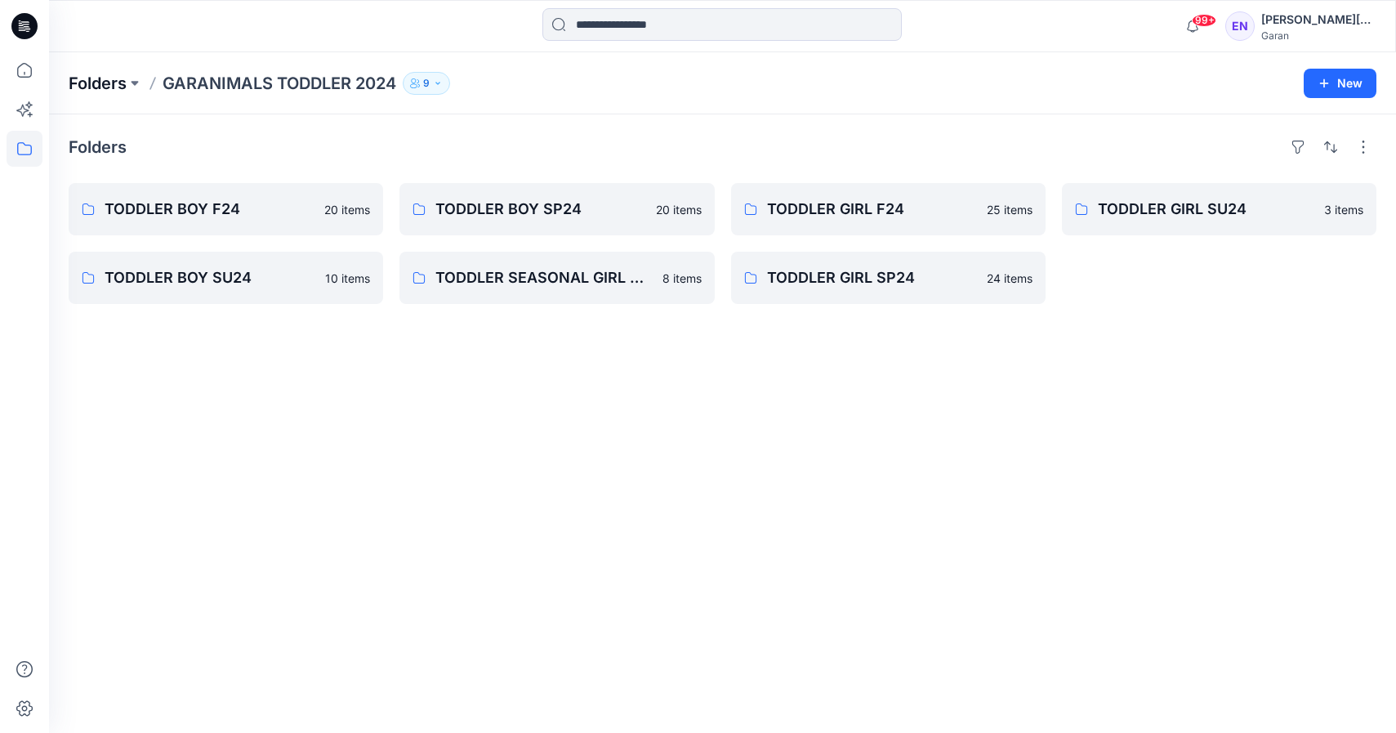
click at [97, 74] on p "Folders" at bounding box center [98, 83] width 58 height 23
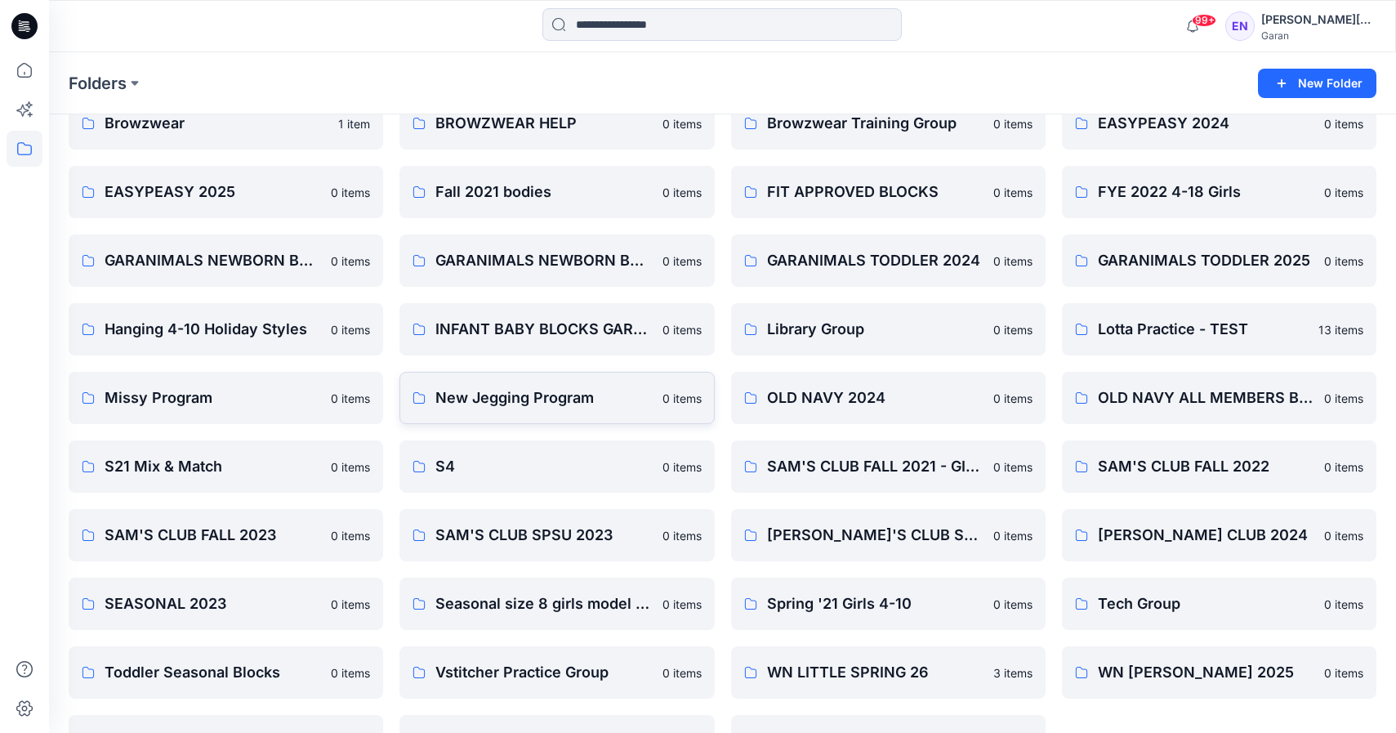
scroll to position [274, 0]
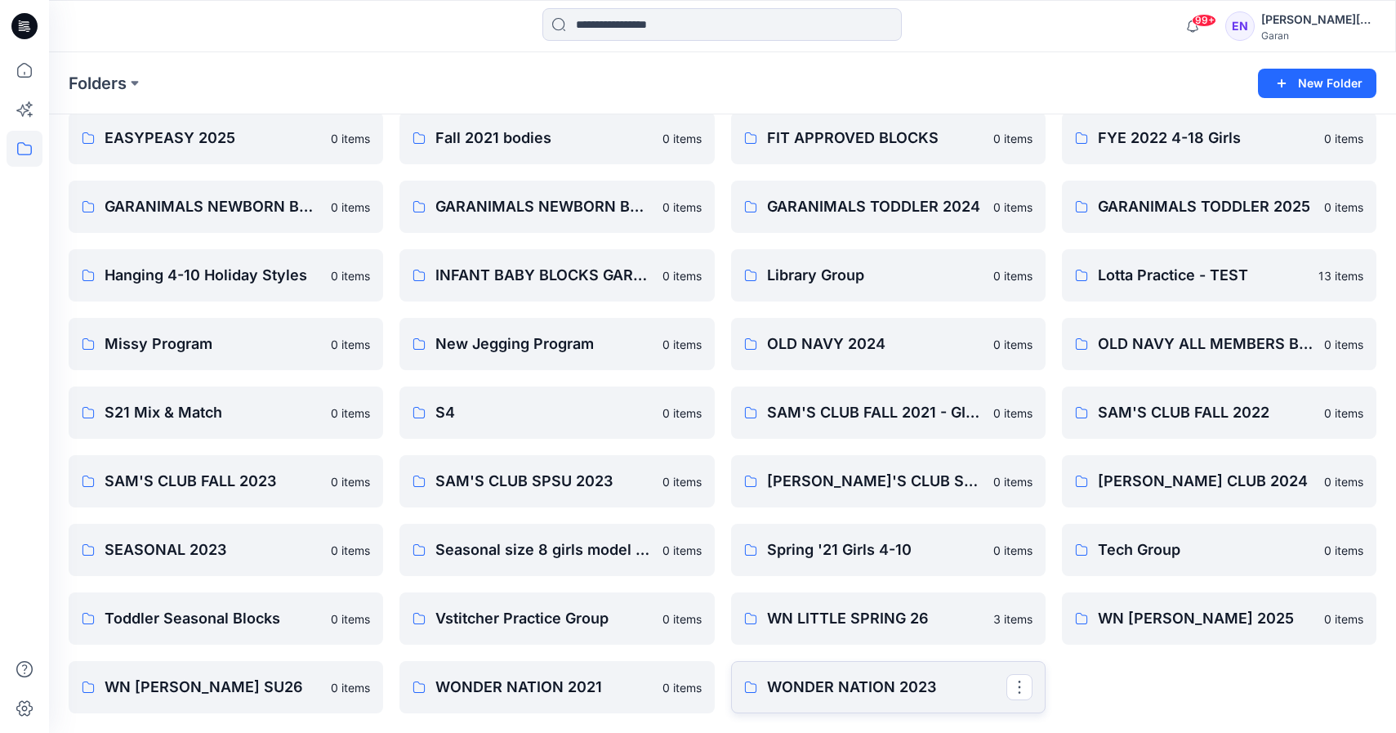
click at [858, 692] on p "WONDER NATION 2023" at bounding box center [886, 687] width 239 height 23
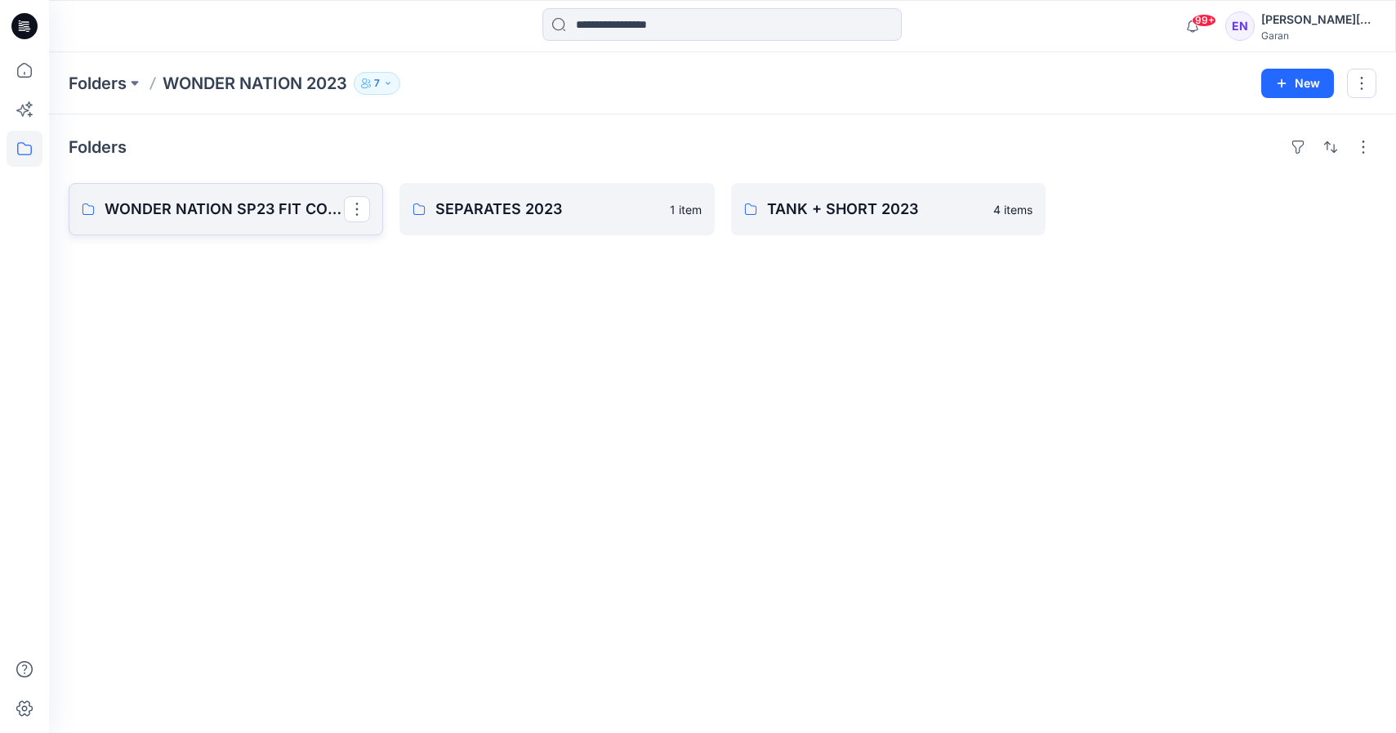
click at [243, 202] on p "WONDER NATION SP23 FIT CORRECT" at bounding box center [224, 209] width 239 height 23
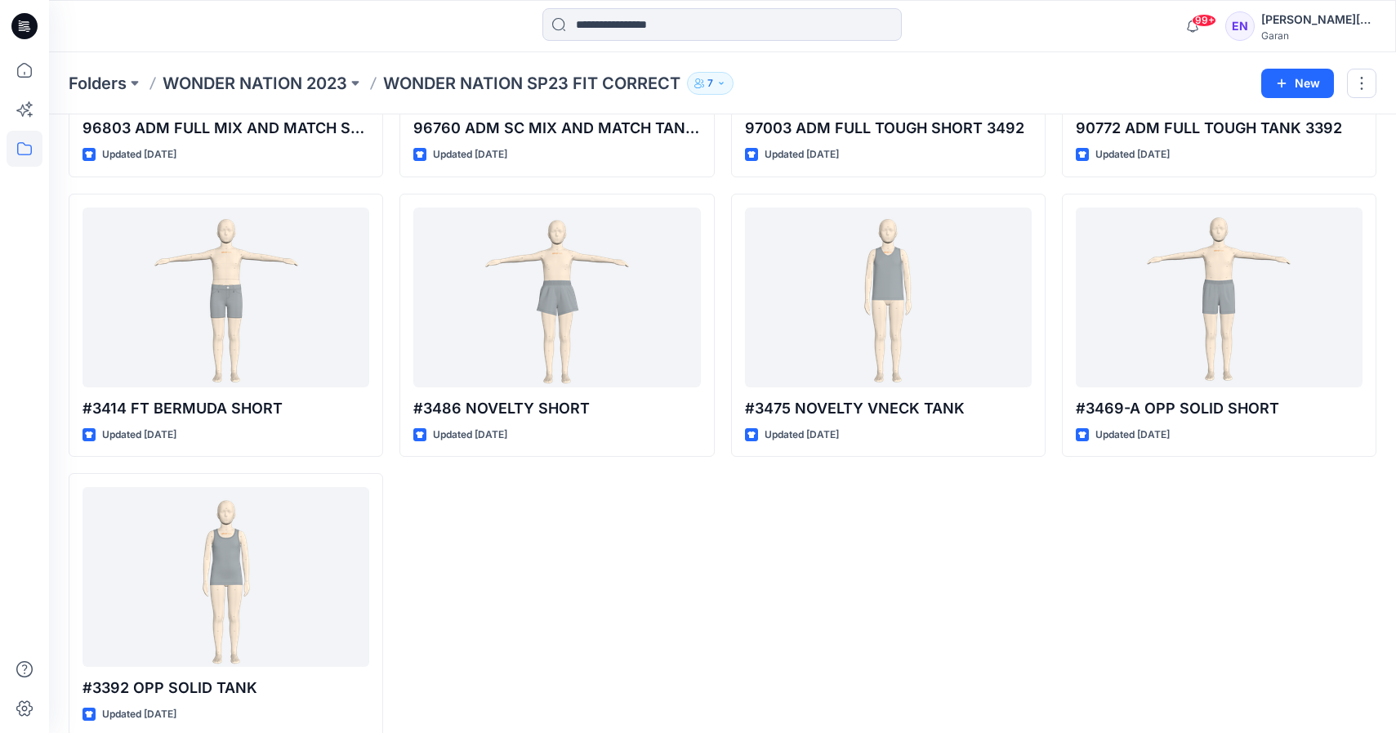
scroll to position [292, 0]
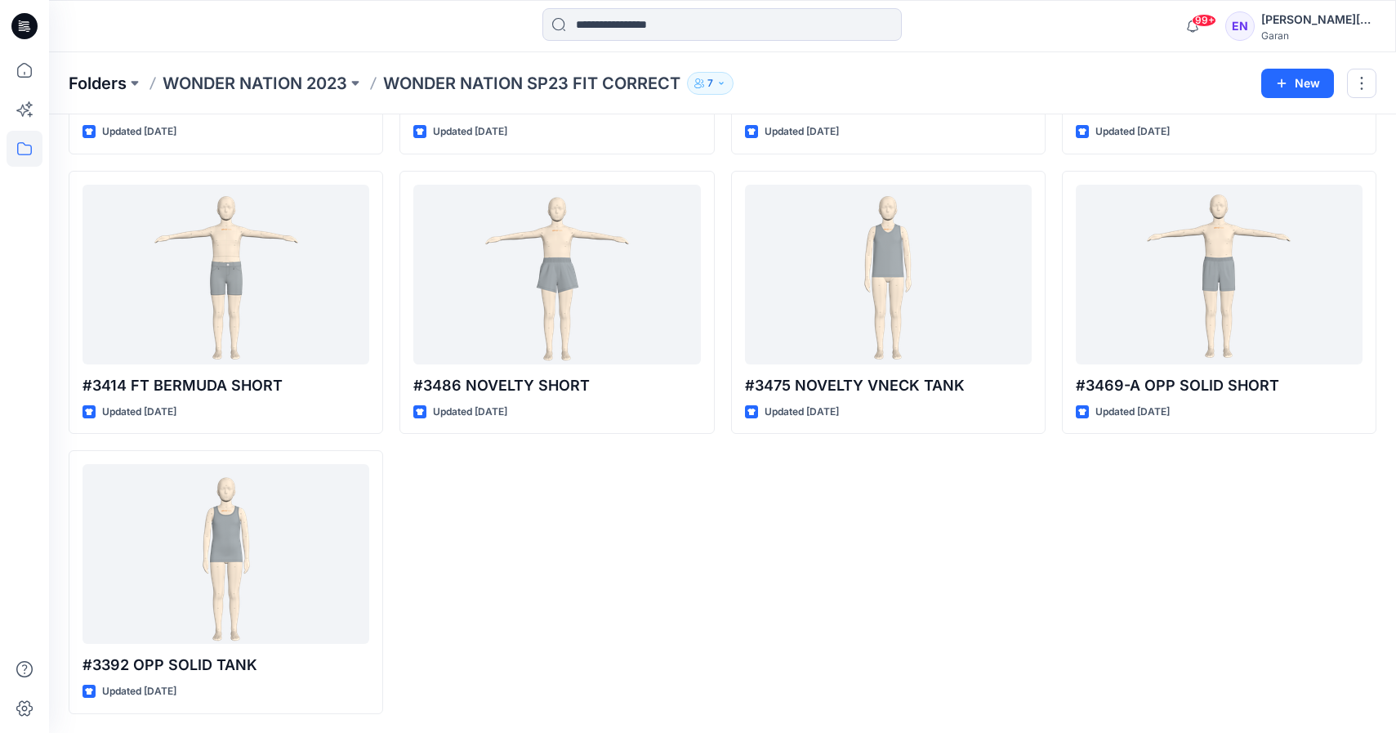
click at [103, 82] on p "Folders" at bounding box center [98, 83] width 58 height 23
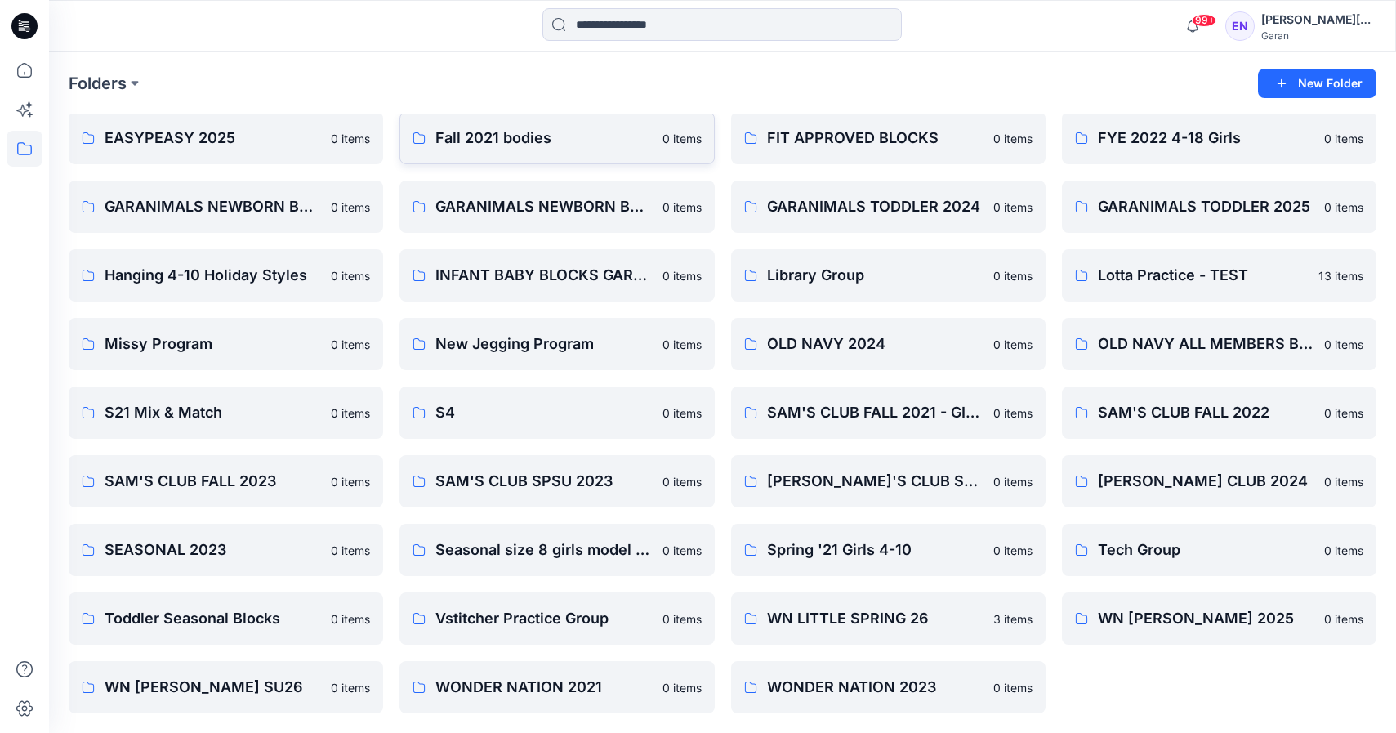
click at [502, 153] on link "Fall 2021 bodies 0 items" at bounding box center [557, 138] width 315 height 52
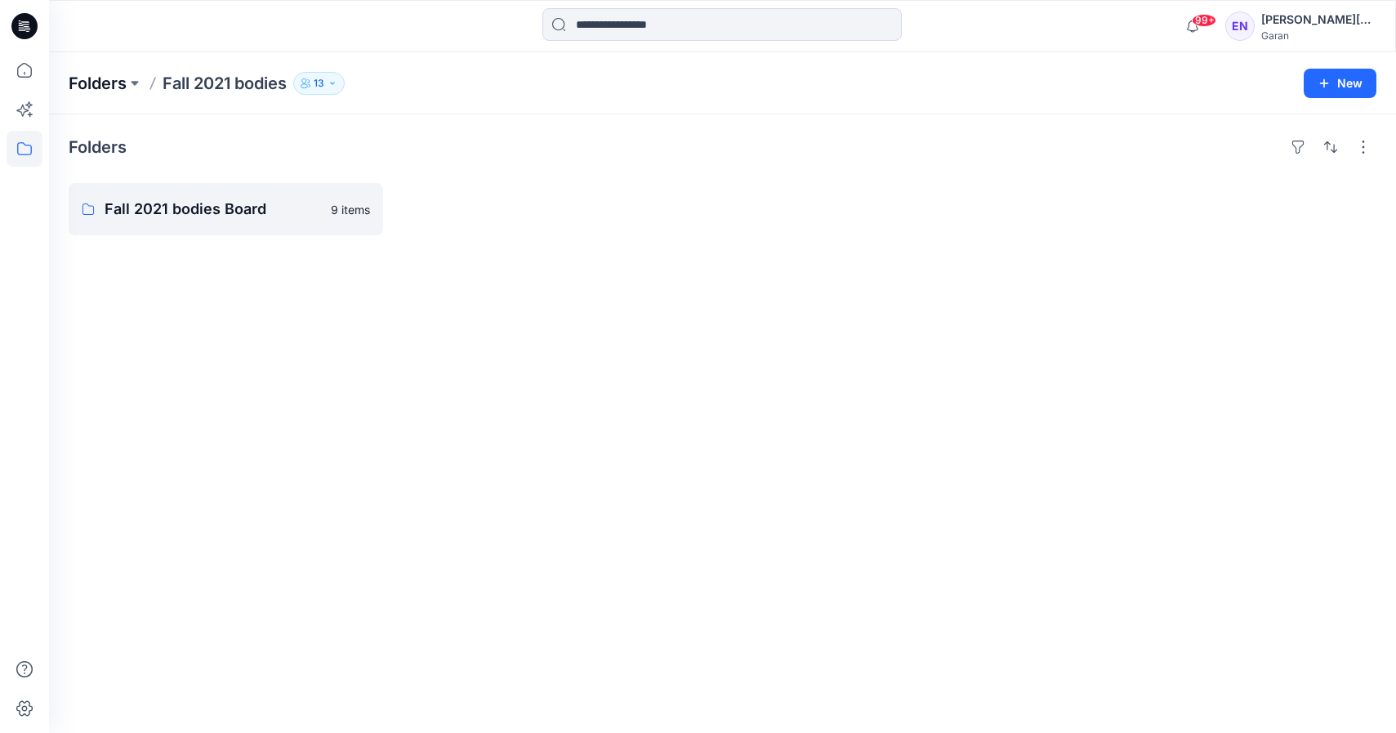
click at [69, 82] on p "Folders" at bounding box center [98, 83] width 58 height 23
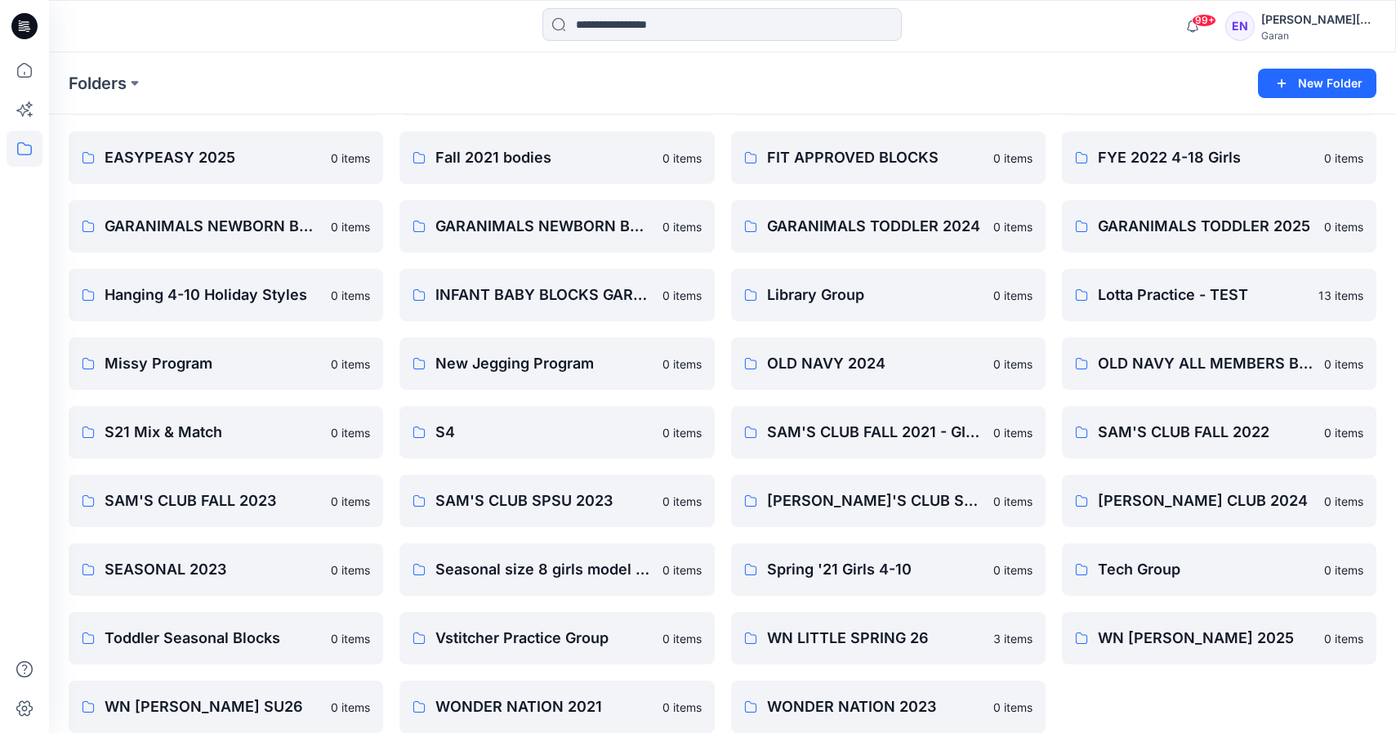
scroll to position [274, 0]
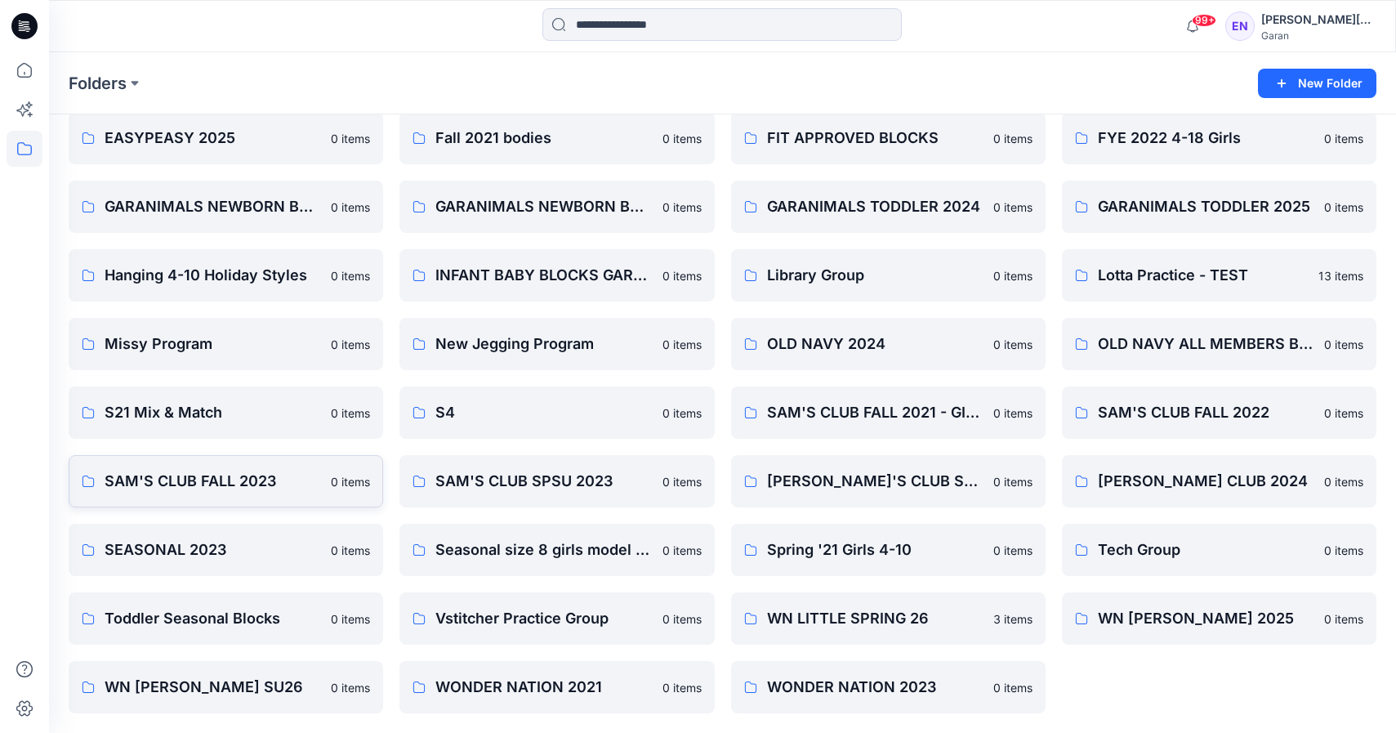
click at [289, 502] on link "SAM'S CLUB FALL 2023 0 items" at bounding box center [226, 481] width 315 height 52
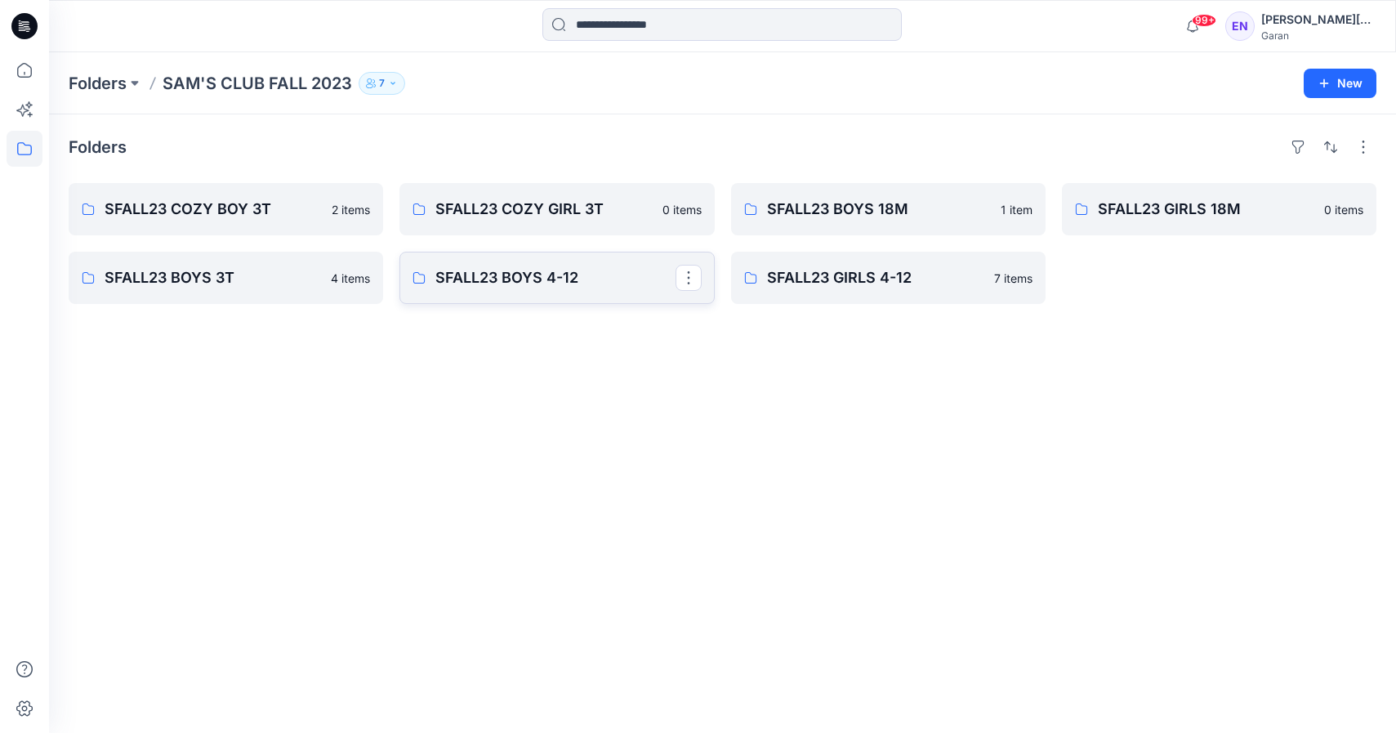
click at [580, 285] on p "SFALL23 BOYS 4-12" at bounding box center [554, 277] width 239 height 23
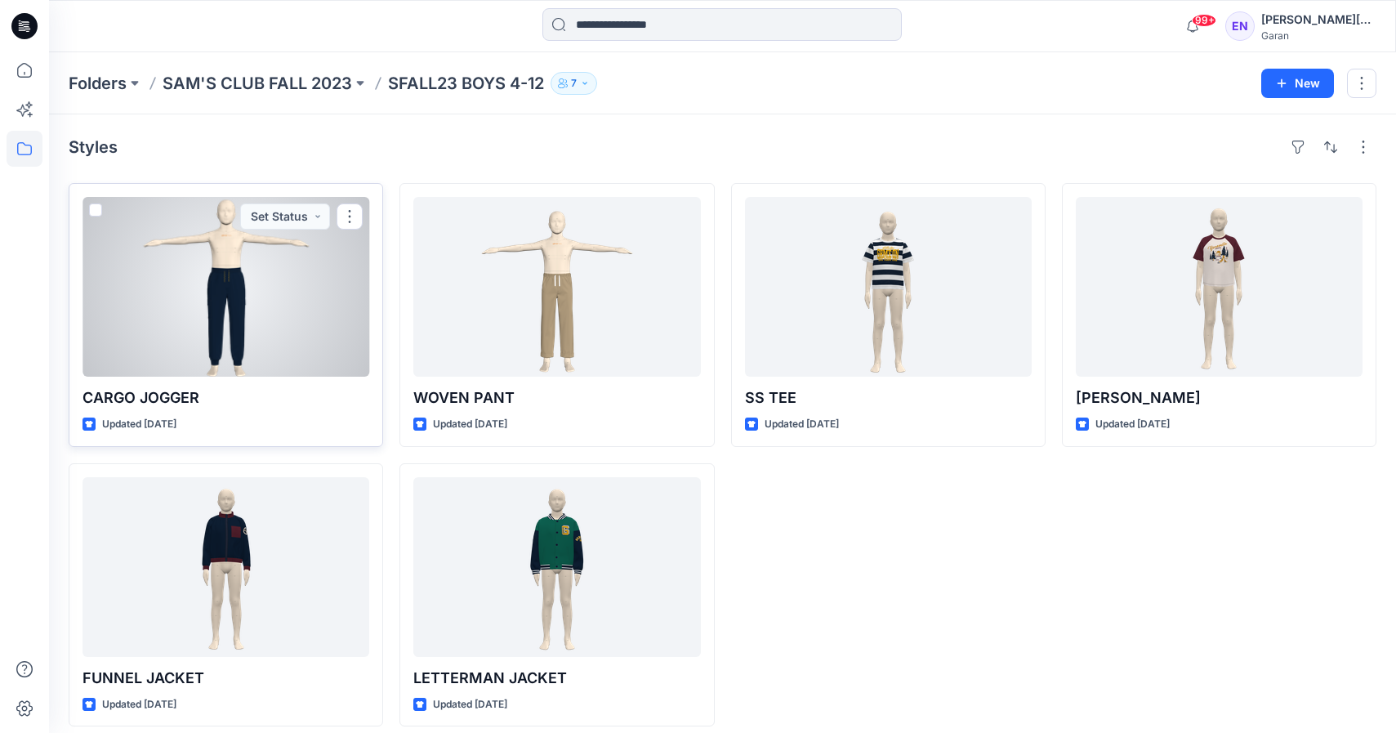
click at [299, 320] on div at bounding box center [226, 287] width 287 height 180
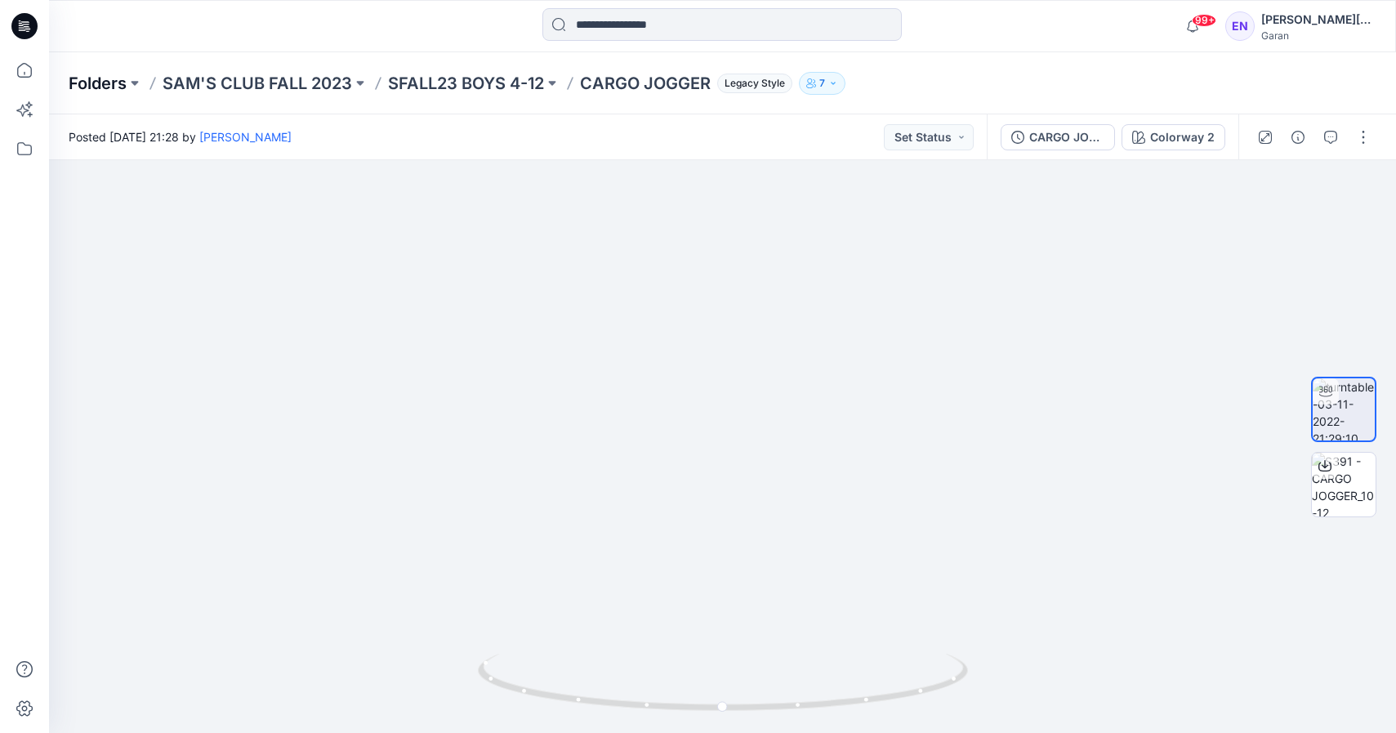
click at [91, 87] on p "Folders" at bounding box center [98, 83] width 58 height 23
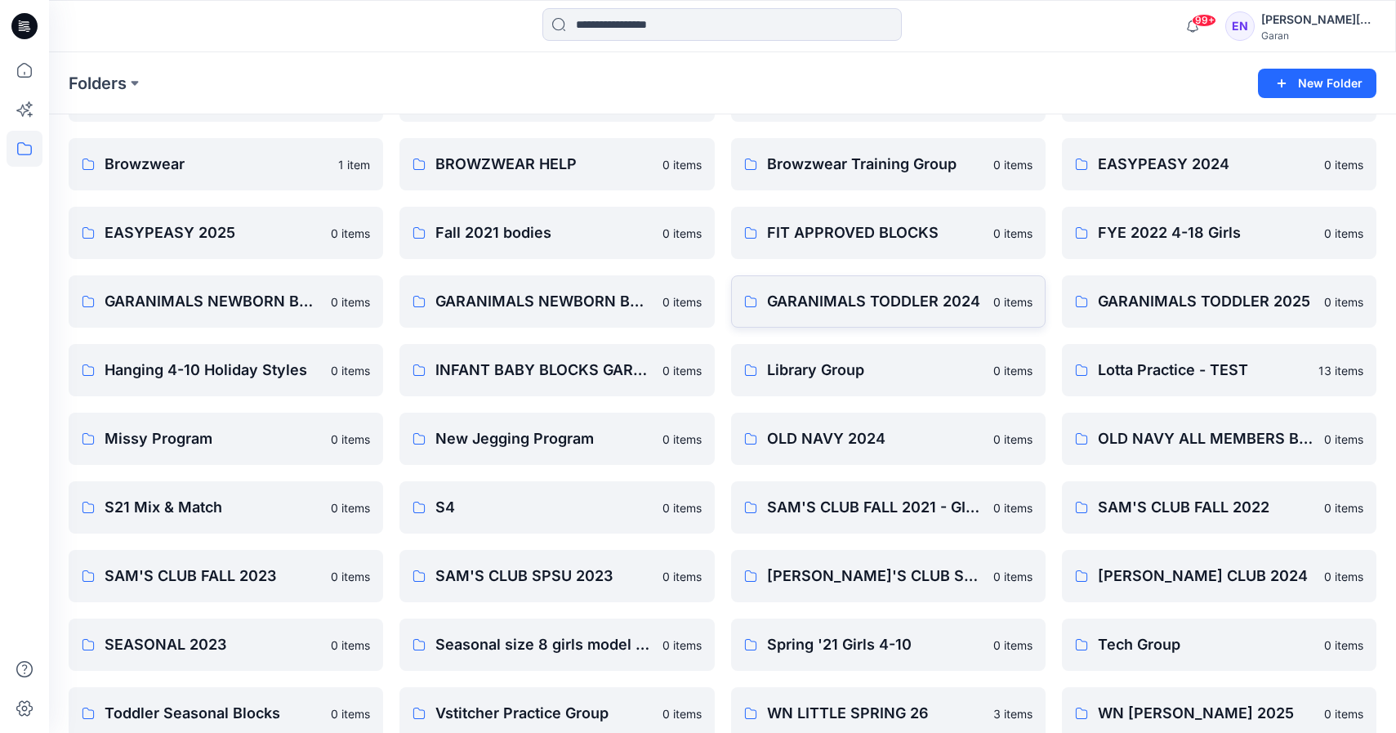
scroll to position [274, 0]
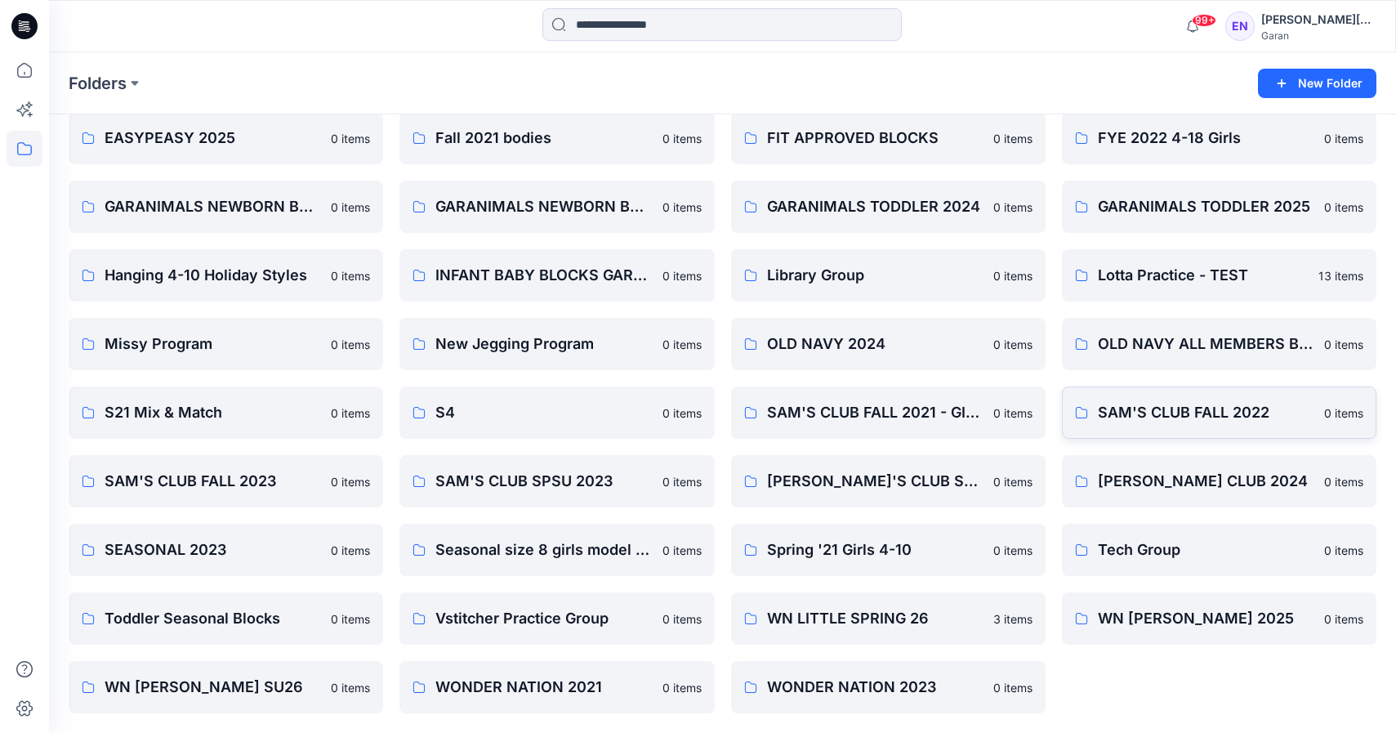
click at [1170, 423] on p "SAM'S CLUB FALL 2022" at bounding box center [1206, 412] width 217 height 23
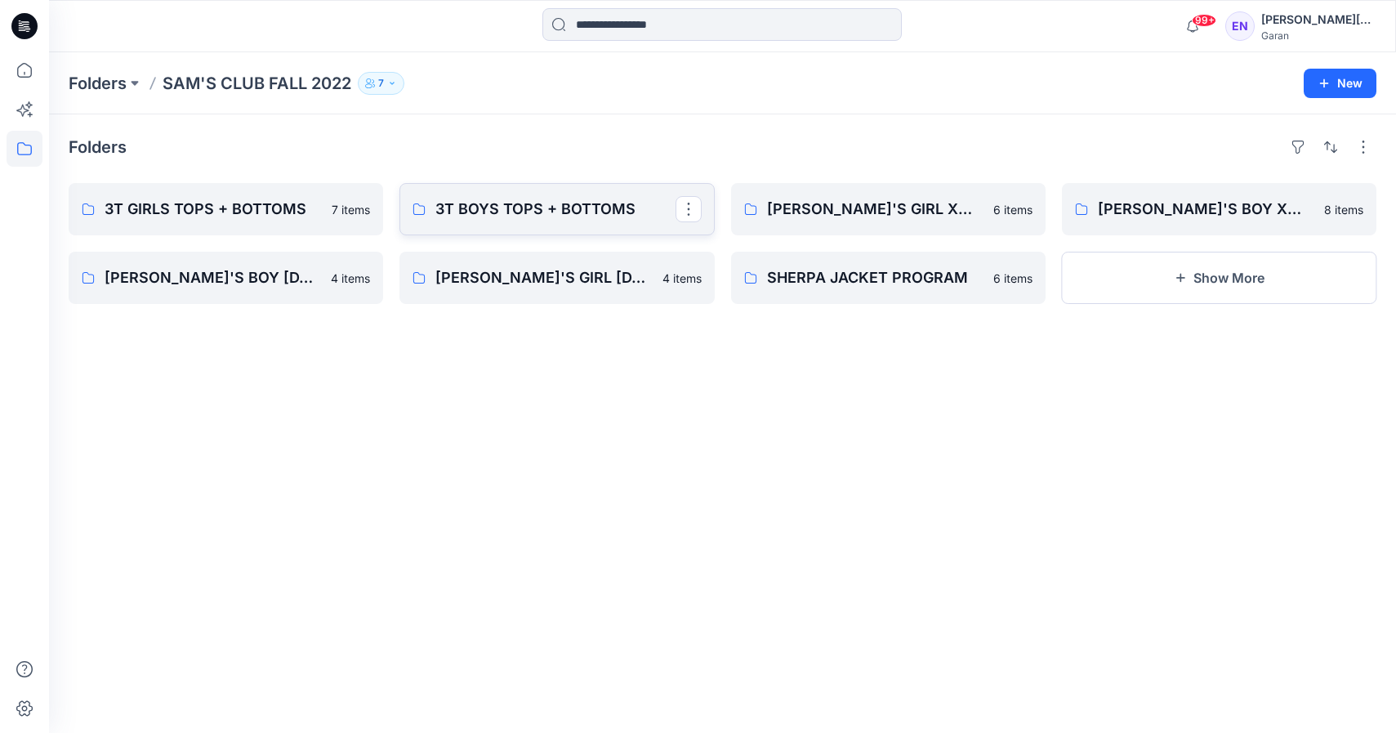
click at [587, 190] on link "3T BOYS TOPS + BOTTOMS" at bounding box center [557, 209] width 315 height 52
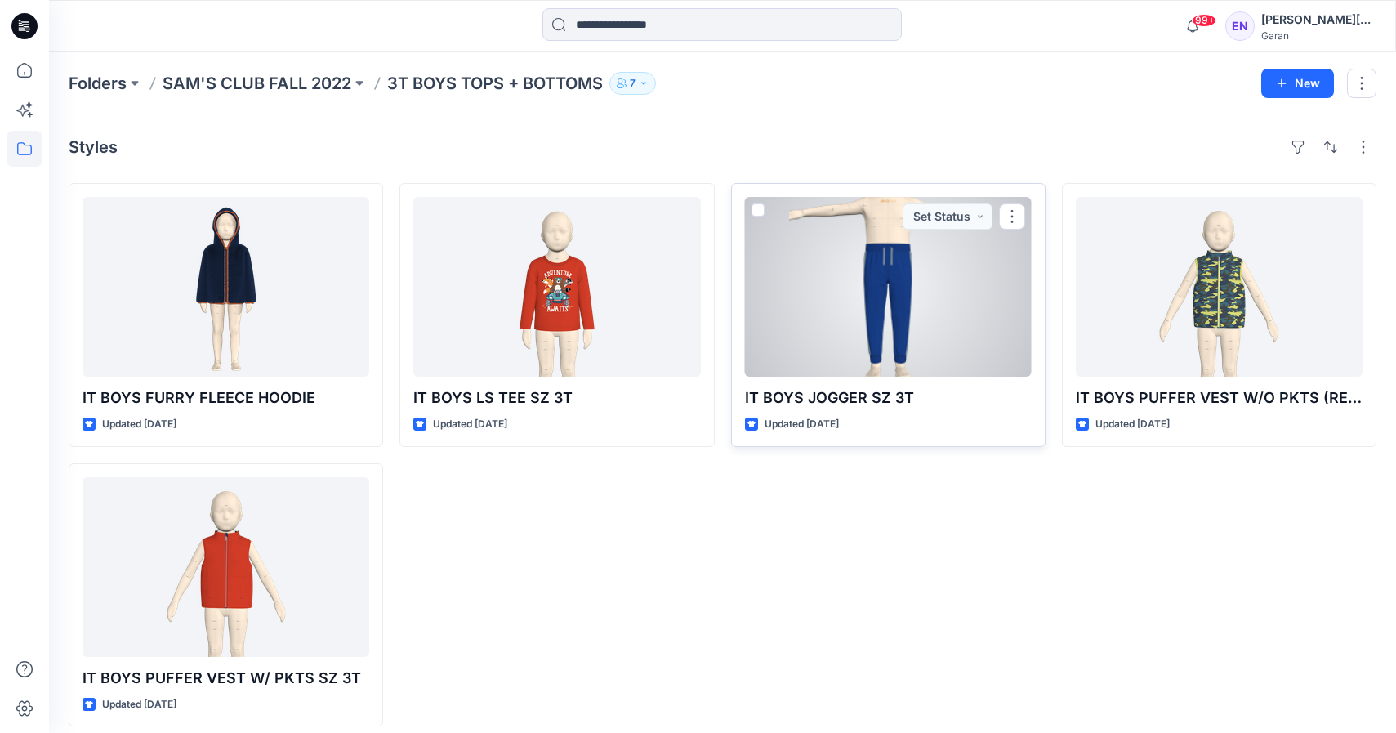
click at [882, 268] on div at bounding box center [888, 287] width 287 height 180
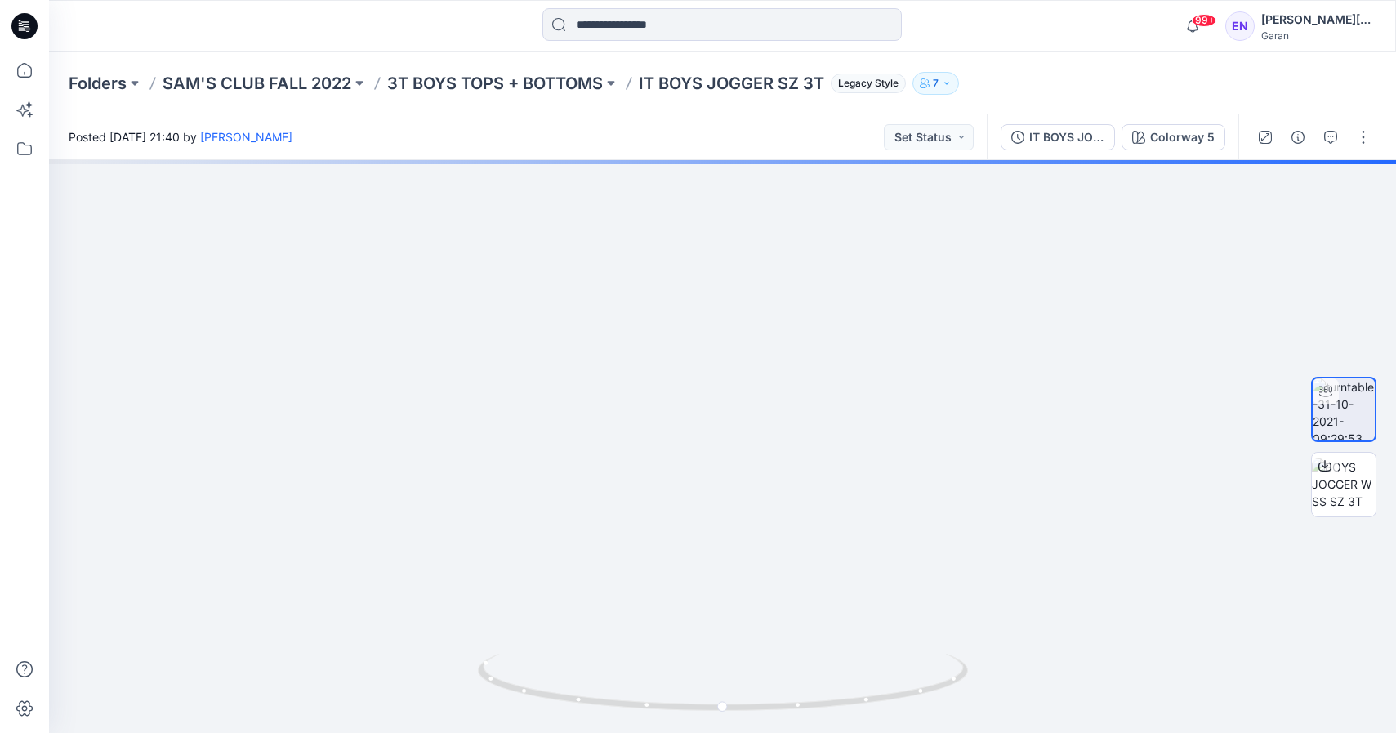
click at [266, 69] on div "Folders [PERSON_NAME]'S CLUB FALL 2022 3T BOYS TOPS + BOTTOMS IT BOYS JOGGER SZ…" at bounding box center [722, 83] width 1347 height 62
click at [271, 81] on p "SAM'S CLUB FALL 2022" at bounding box center [257, 83] width 189 height 23
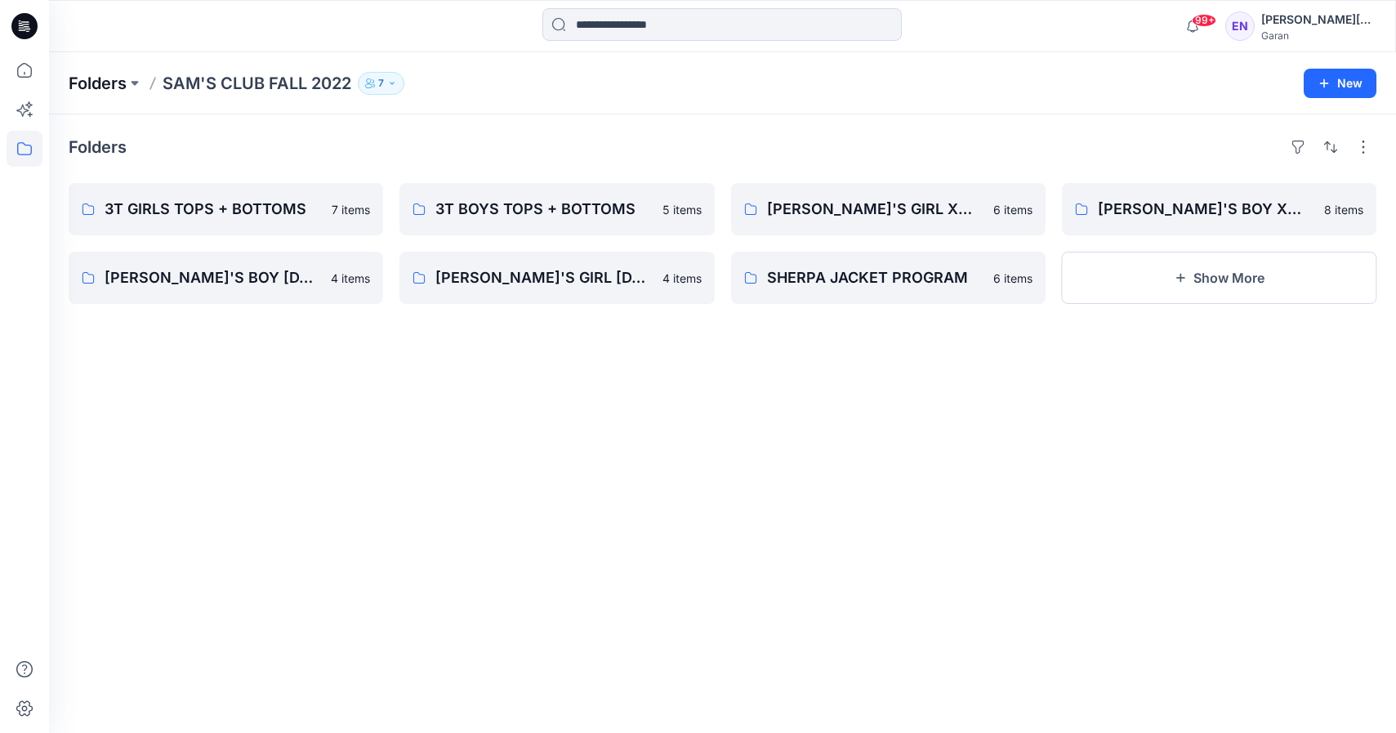
click at [109, 85] on p "Folders" at bounding box center [98, 83] width 58 height 23
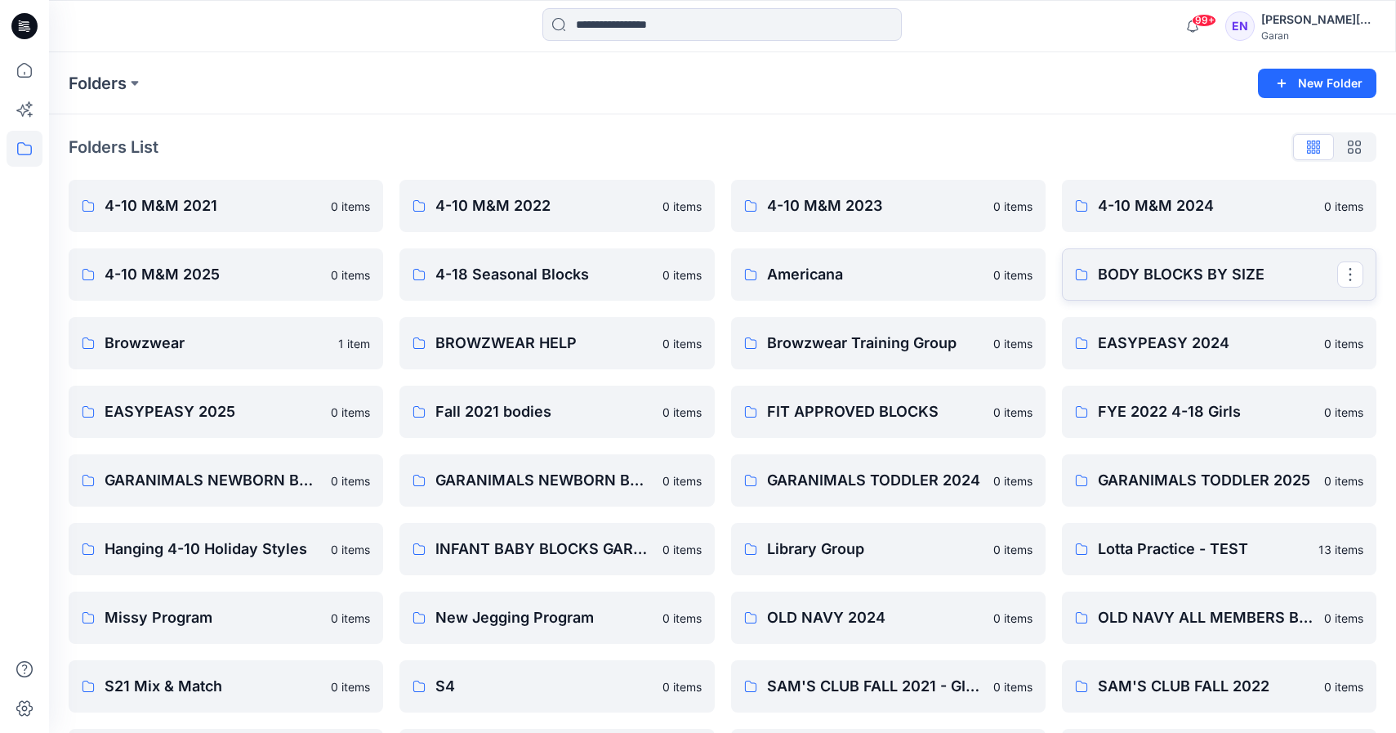
click at [1182, 266] on p "BODY BLOCKS BY SIZE" at bounding box center [1217, 274] width 239 height 23
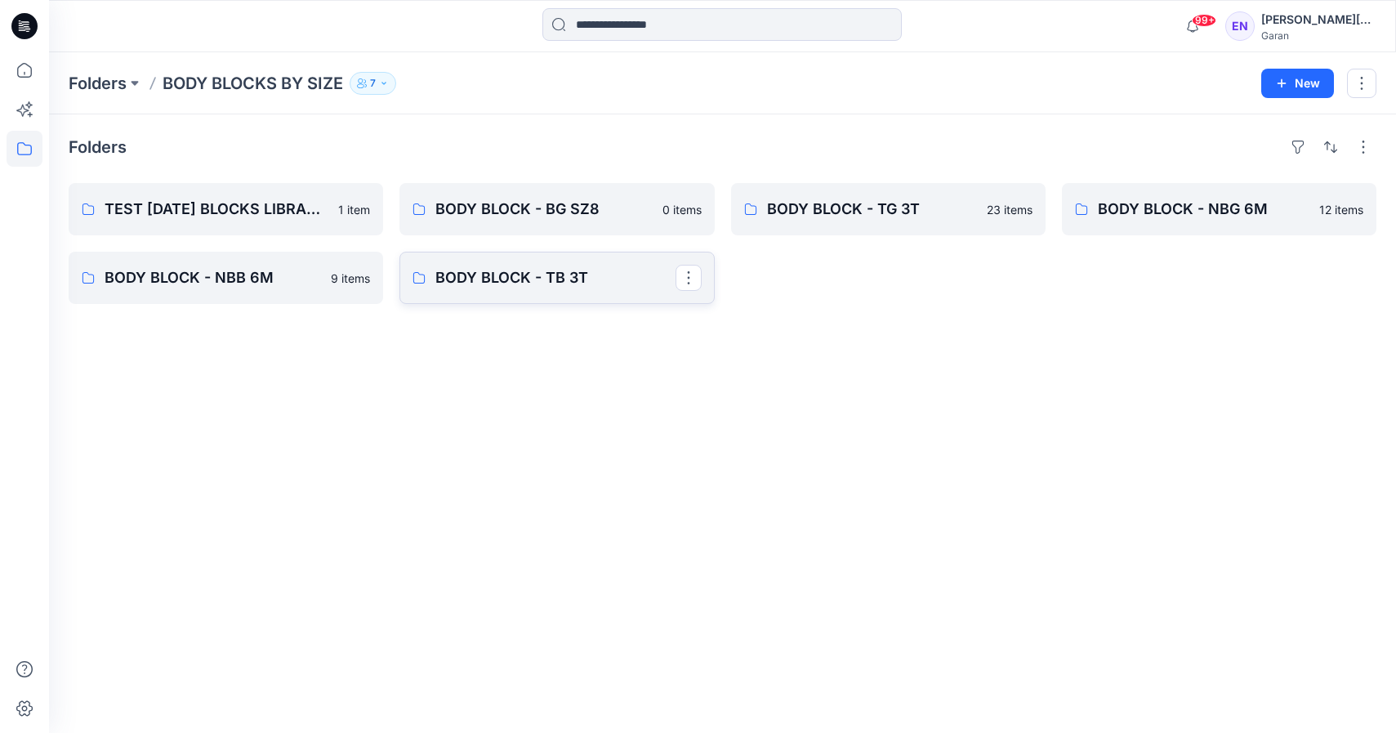
click at [520, 289] on link "BODY BLOCK - TB 3T" at bounding box center [557, 278] width 315 height 52
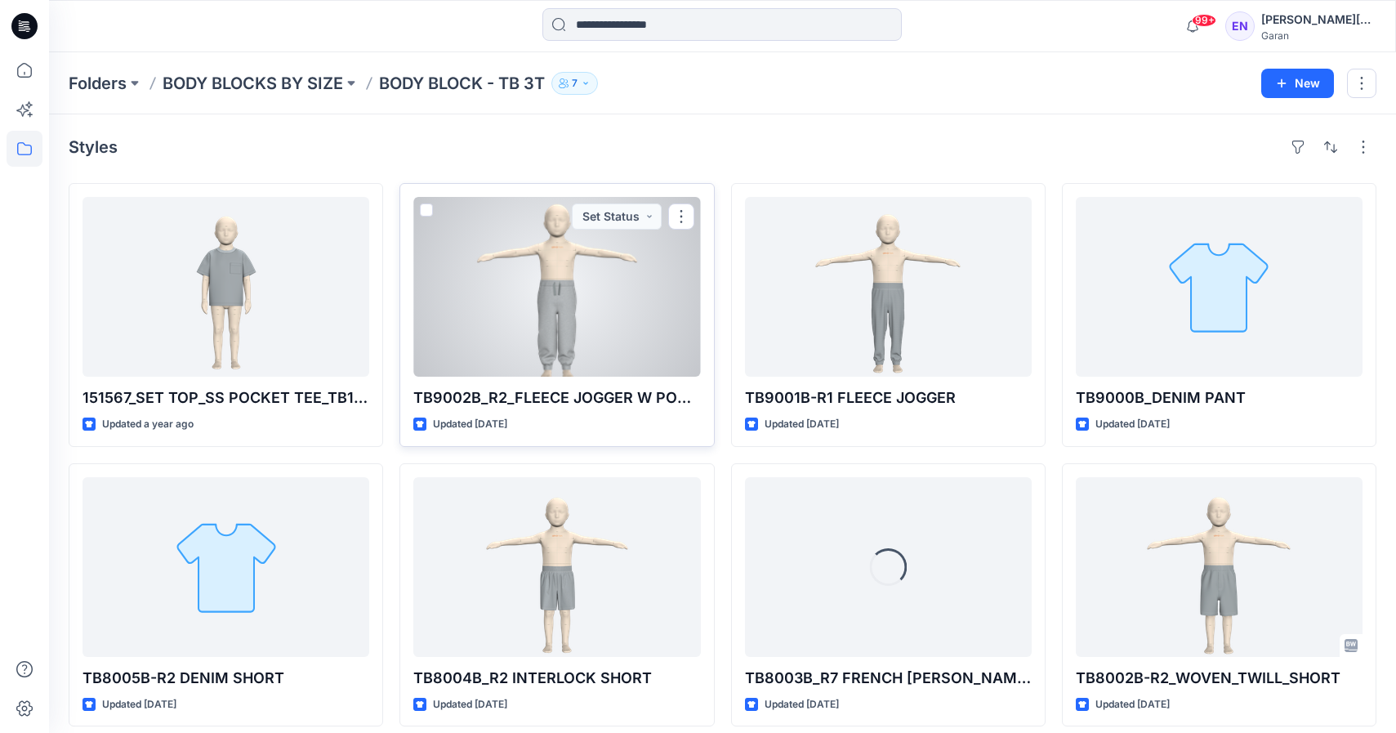
click at [578, 281] on div at bounding box center [556, 287] width 287 height 180
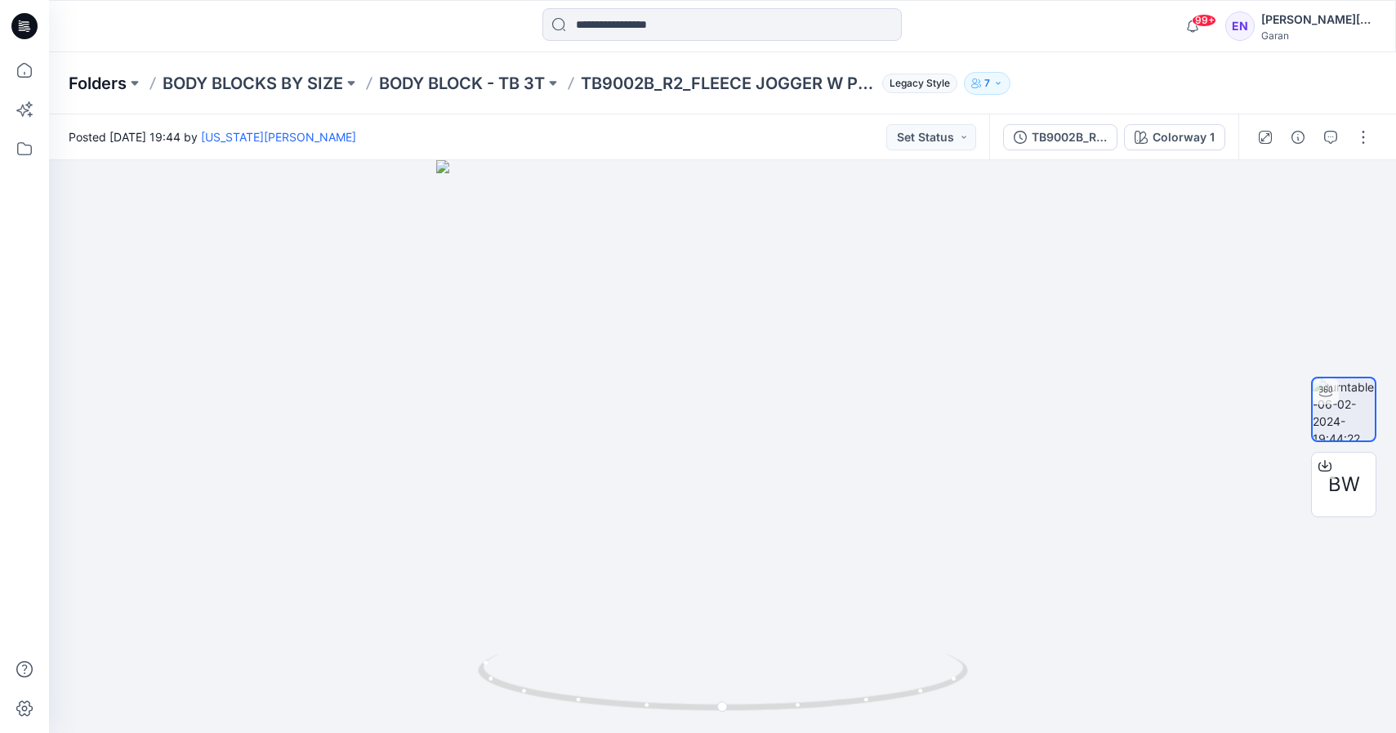
click at [108, 77] on p "Folders" at bounding box center [98, 83] width 58 height 23
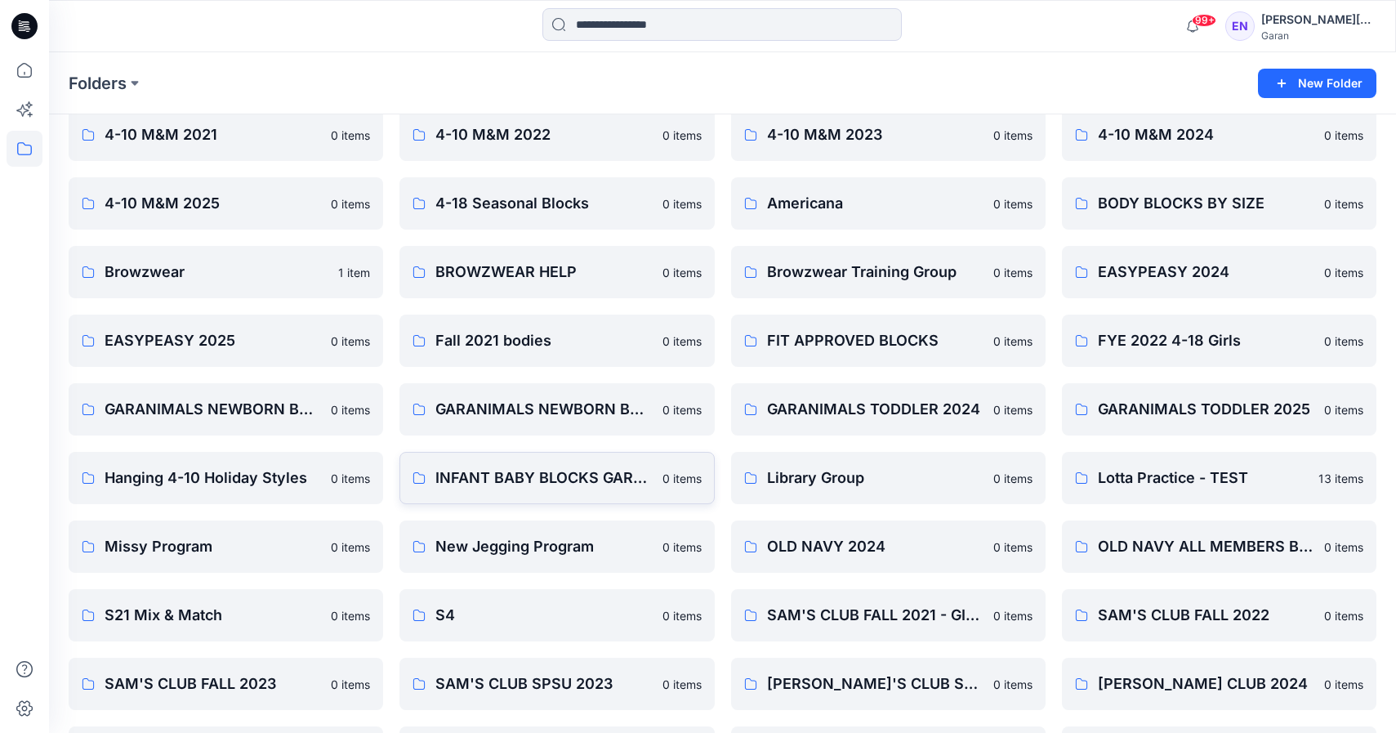
scroll to position [274, 0]
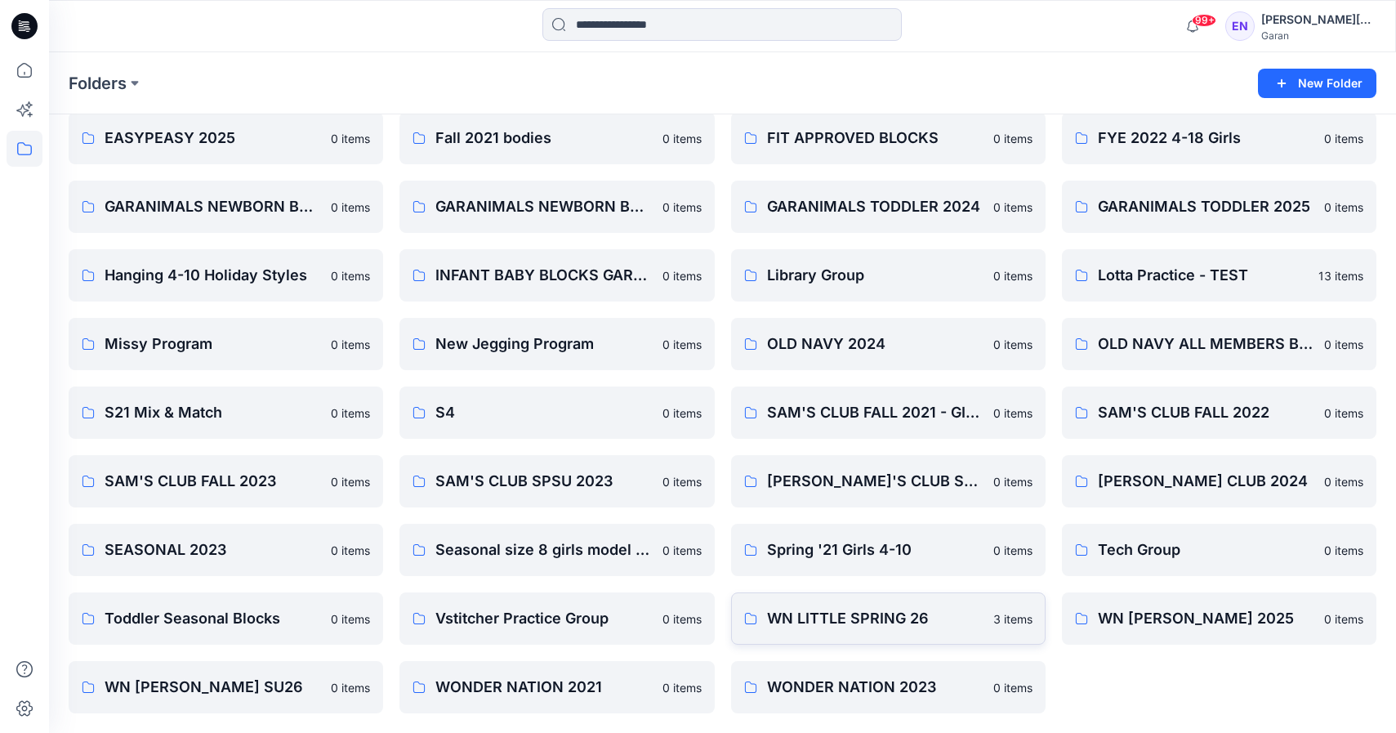
click at [848, 616] on p "WN LITTLE SPRING 26" at bounding box center [875, 618] width 217 height 23
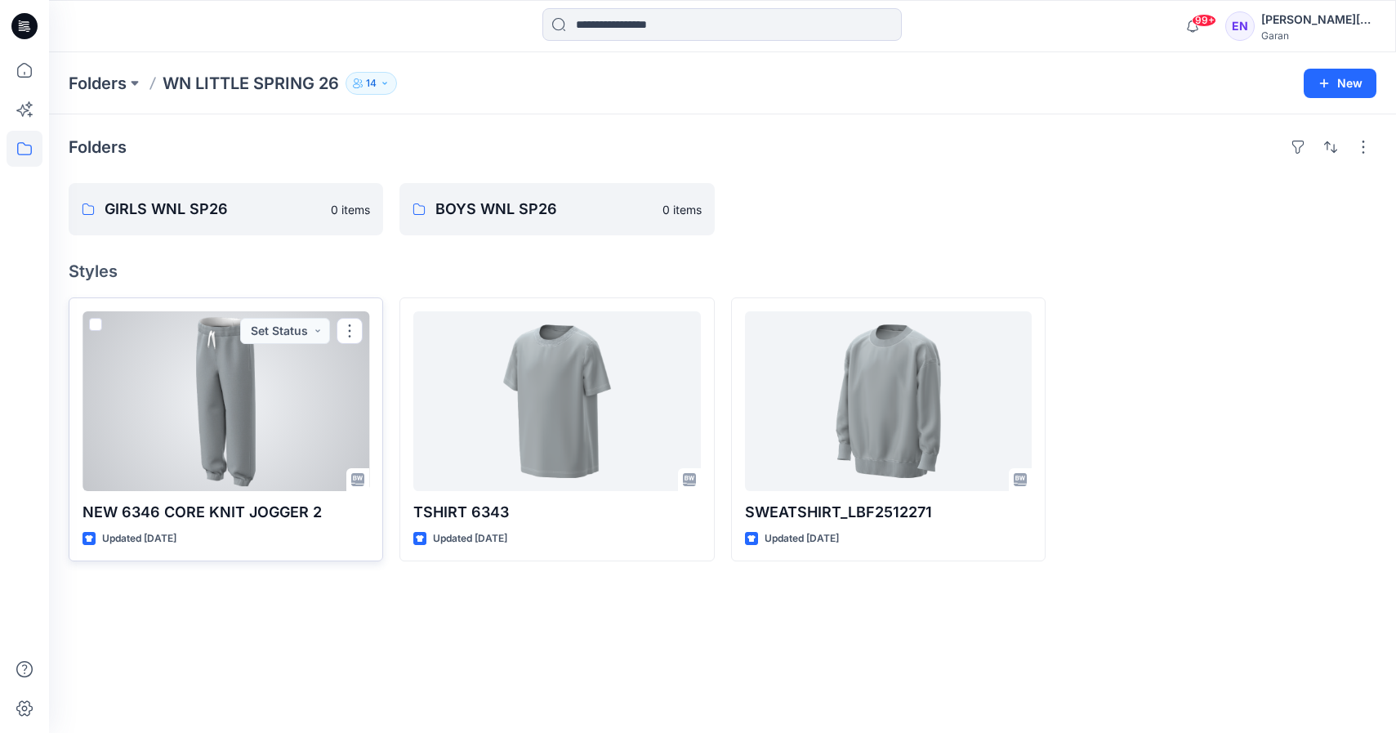
click at [303, 404] on div at bounding box center [226, 401] width 287 height 180
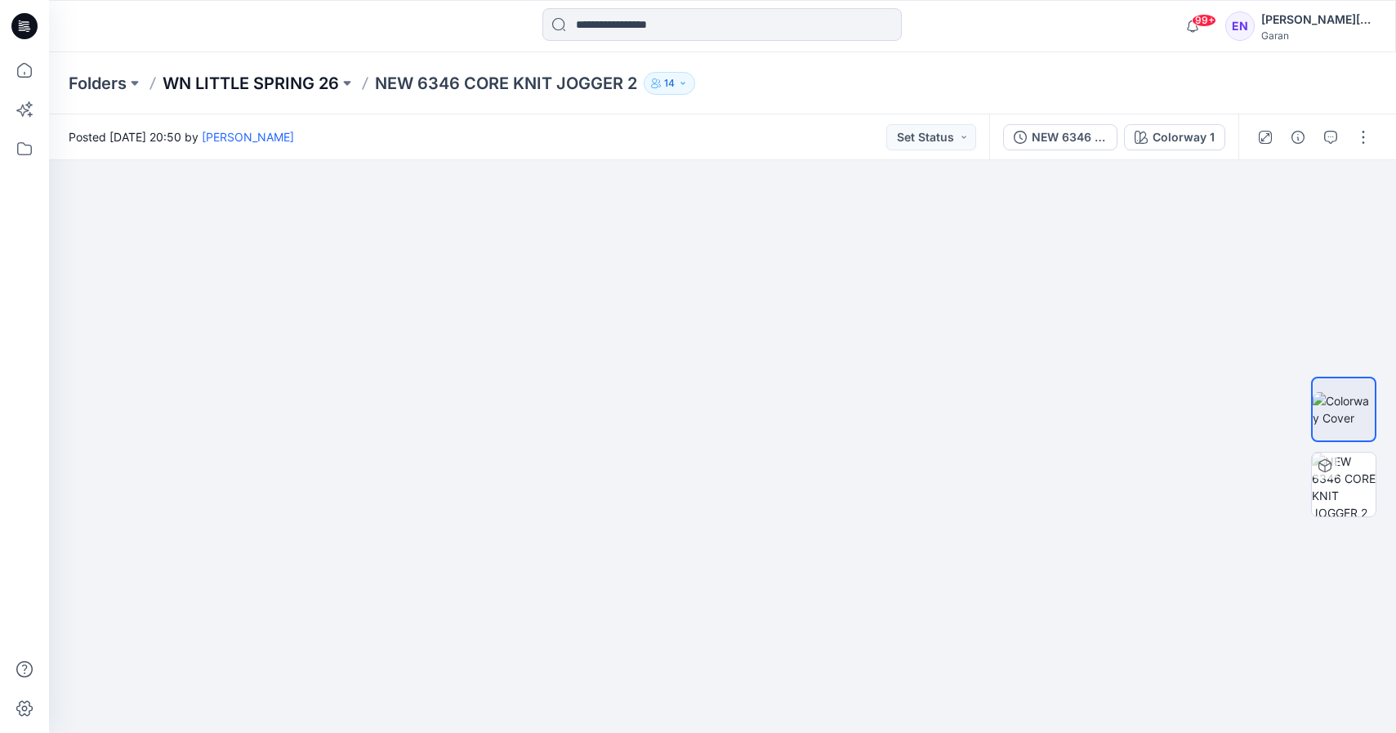
click at [259, 87] on p "WN LITTLE SPRING 26" at bounding box center [251, 83] width 176 height 23
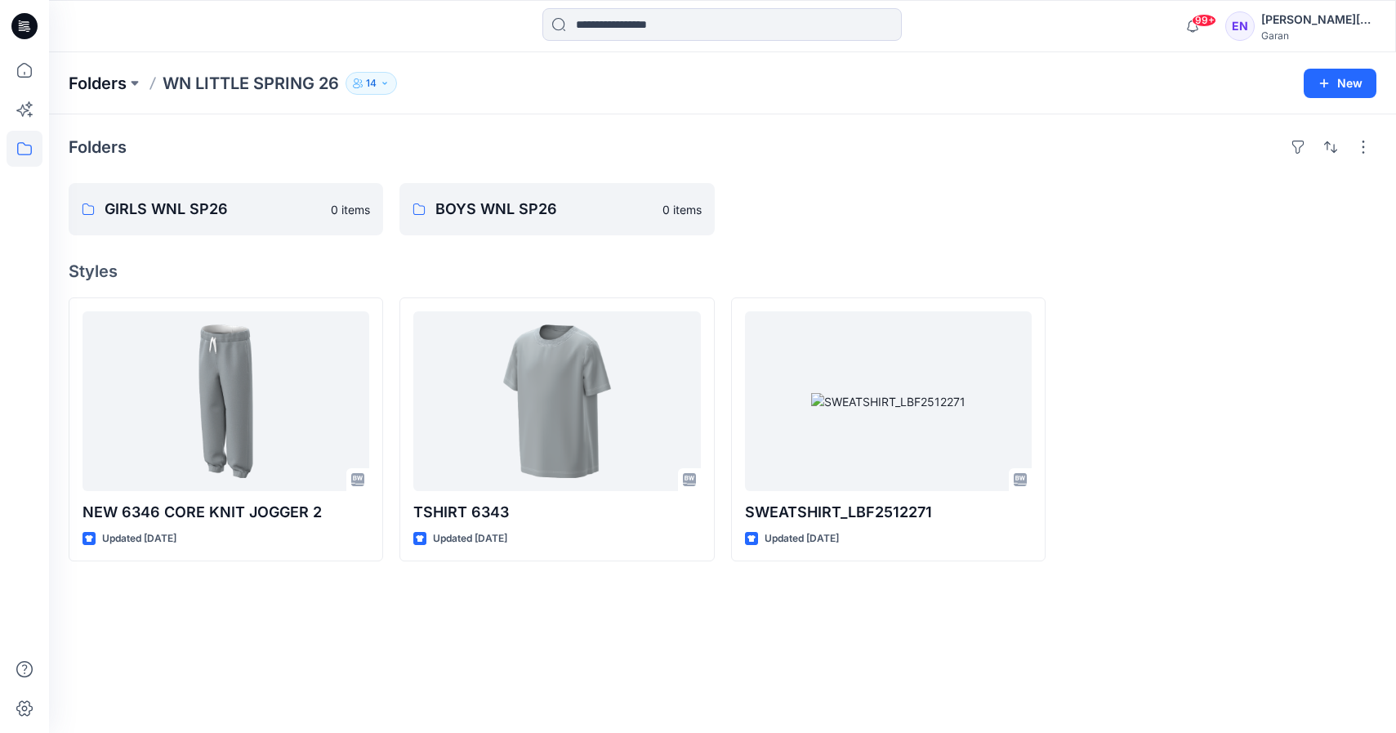
click at [109, 78] on p "Folders" at bounding box center [98, 83] width 58 height 23
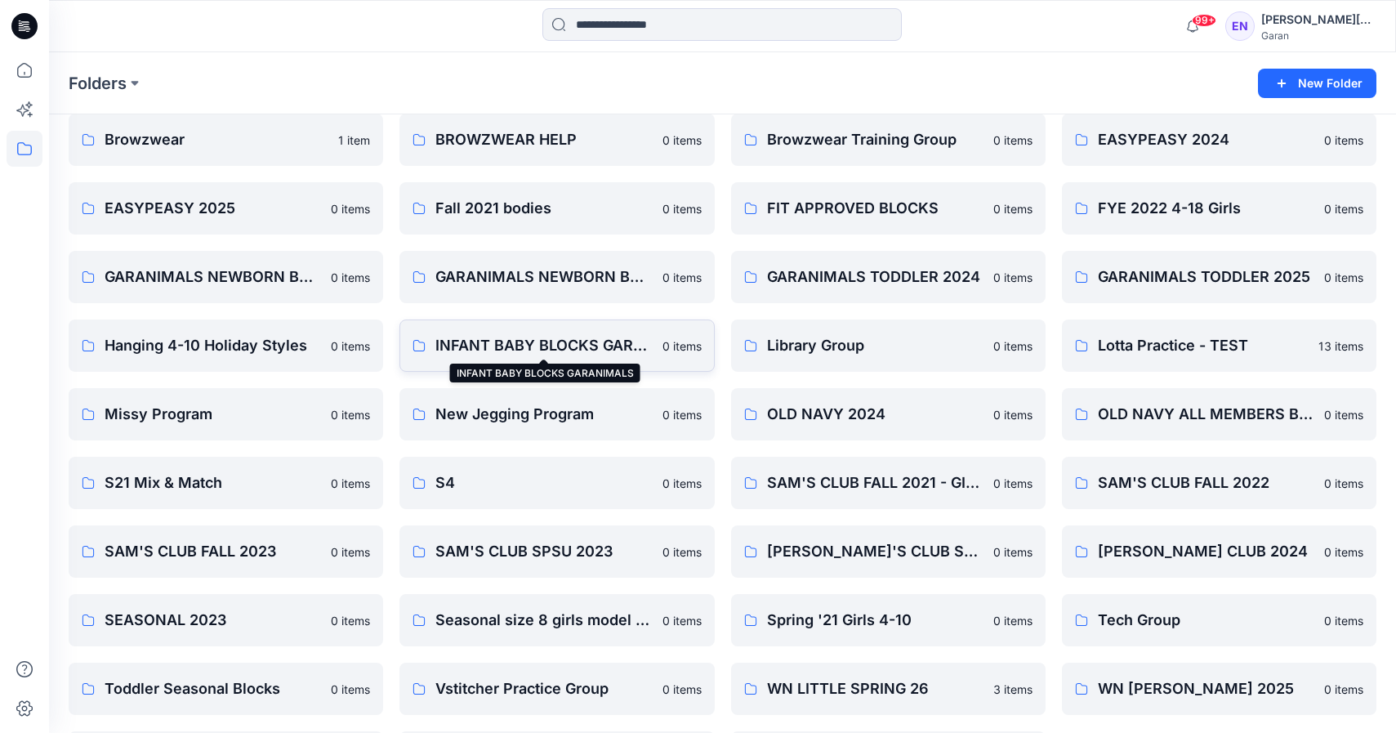
scroll to position [274, 0]
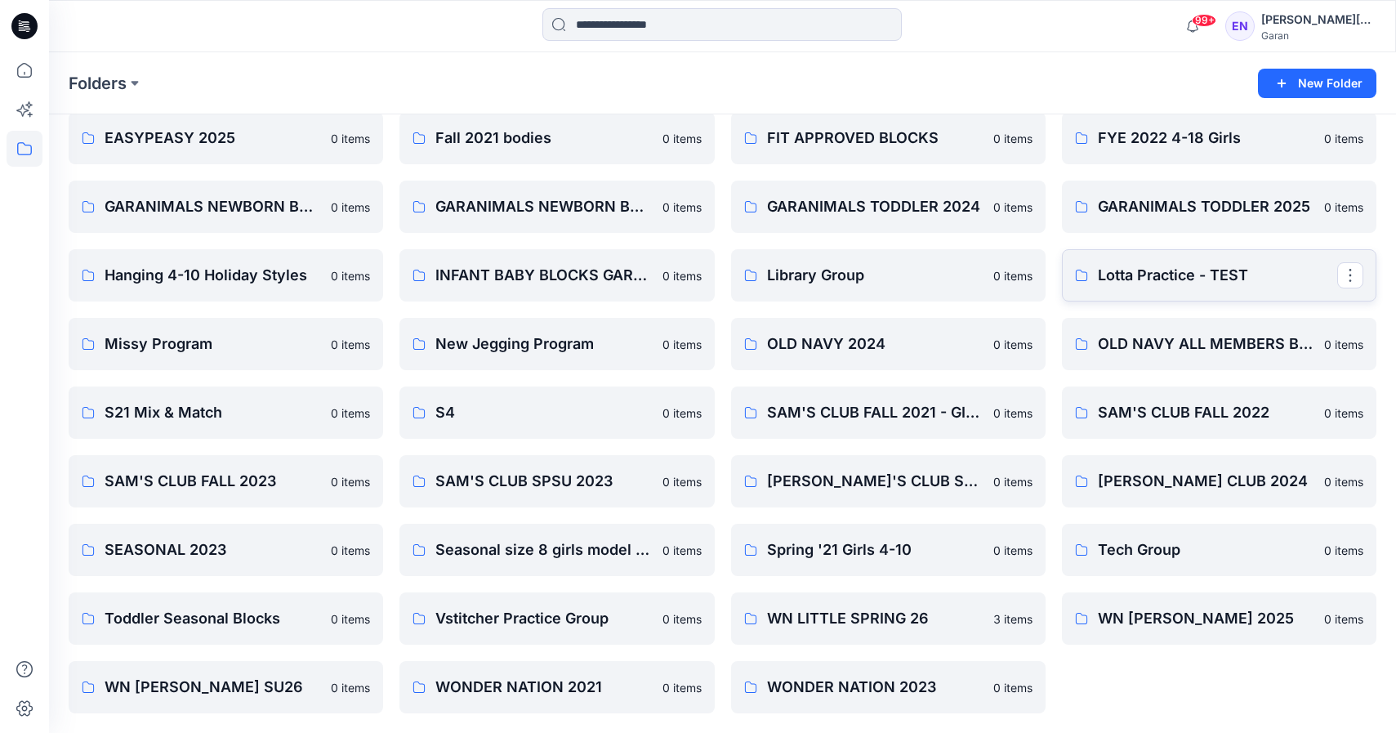
click at [1221, 274] on p "Lotta Practice - TEST" at bounding box center [1217, 275] width 239 height 23
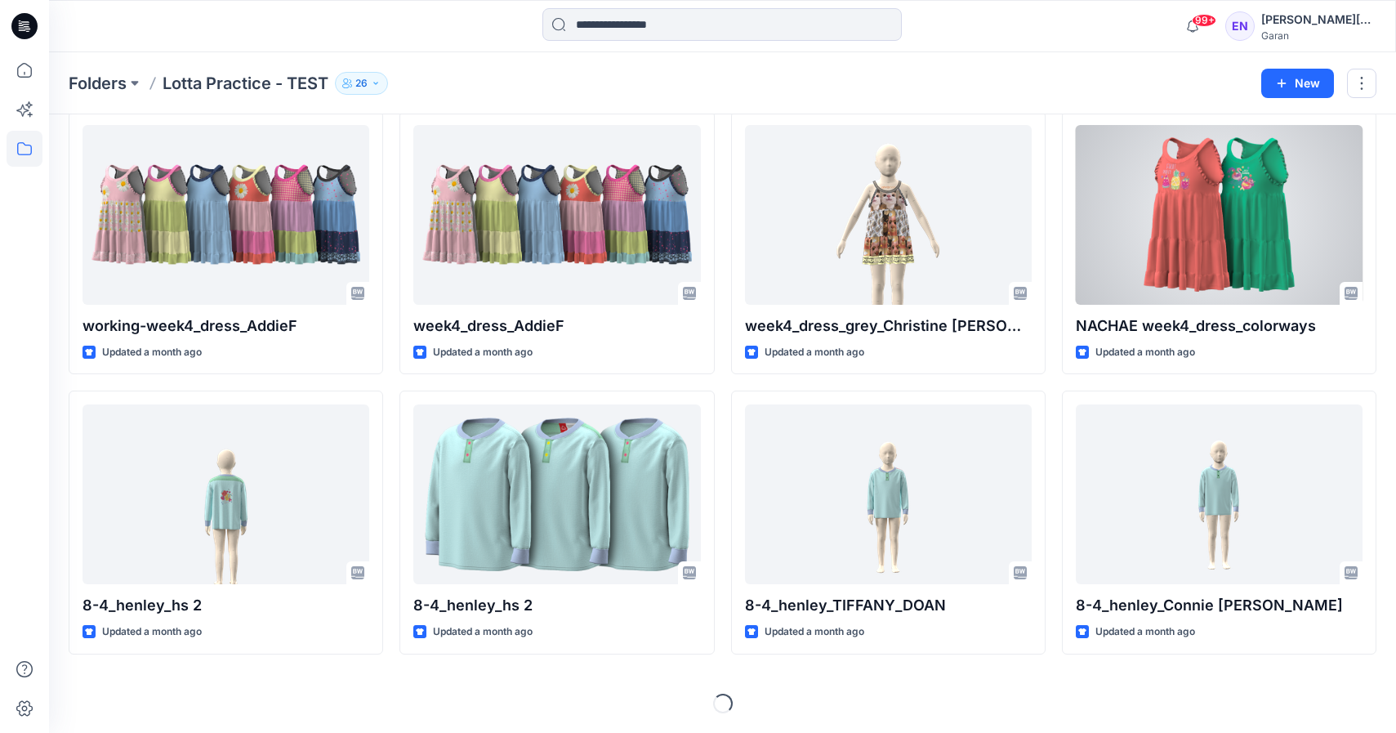
scroll to position [687, 0]
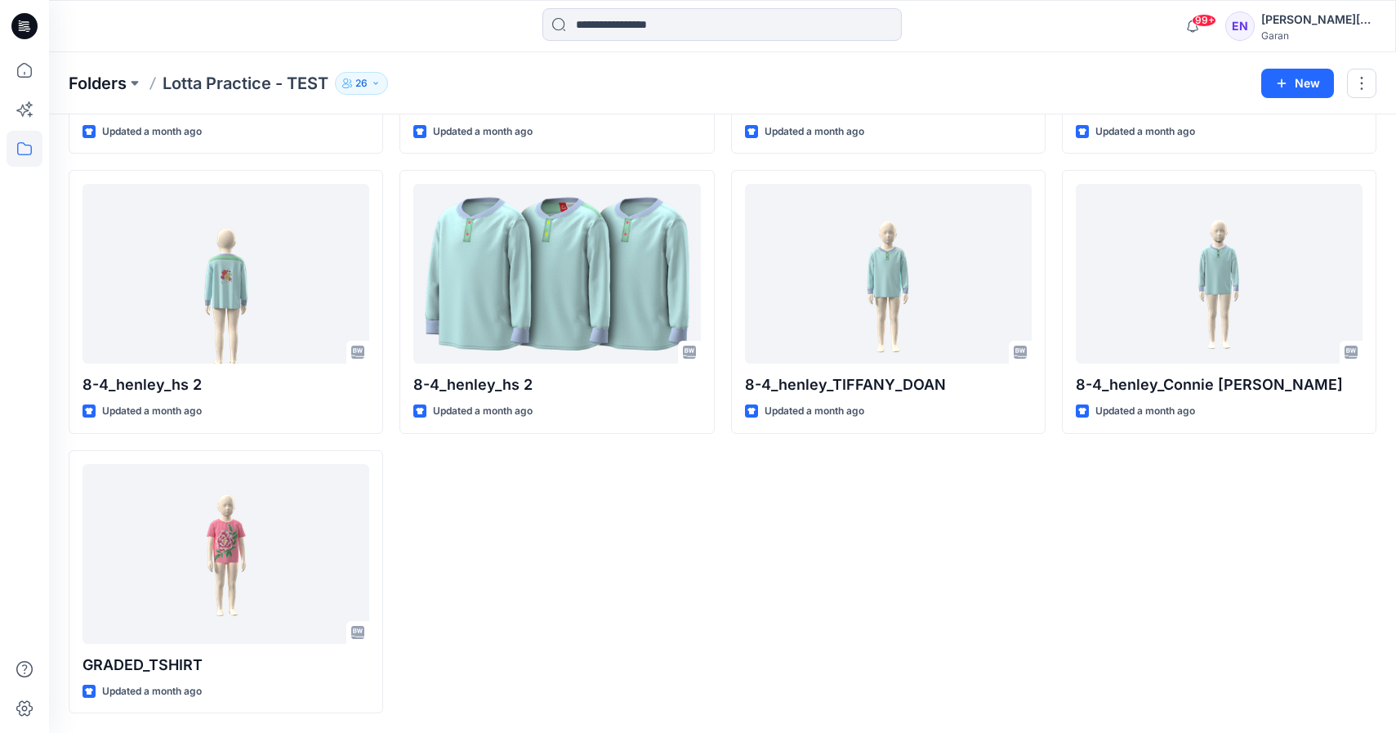
click at [81, 78] on p "Folders" at bounding box center [98, 83] width 58 height 23
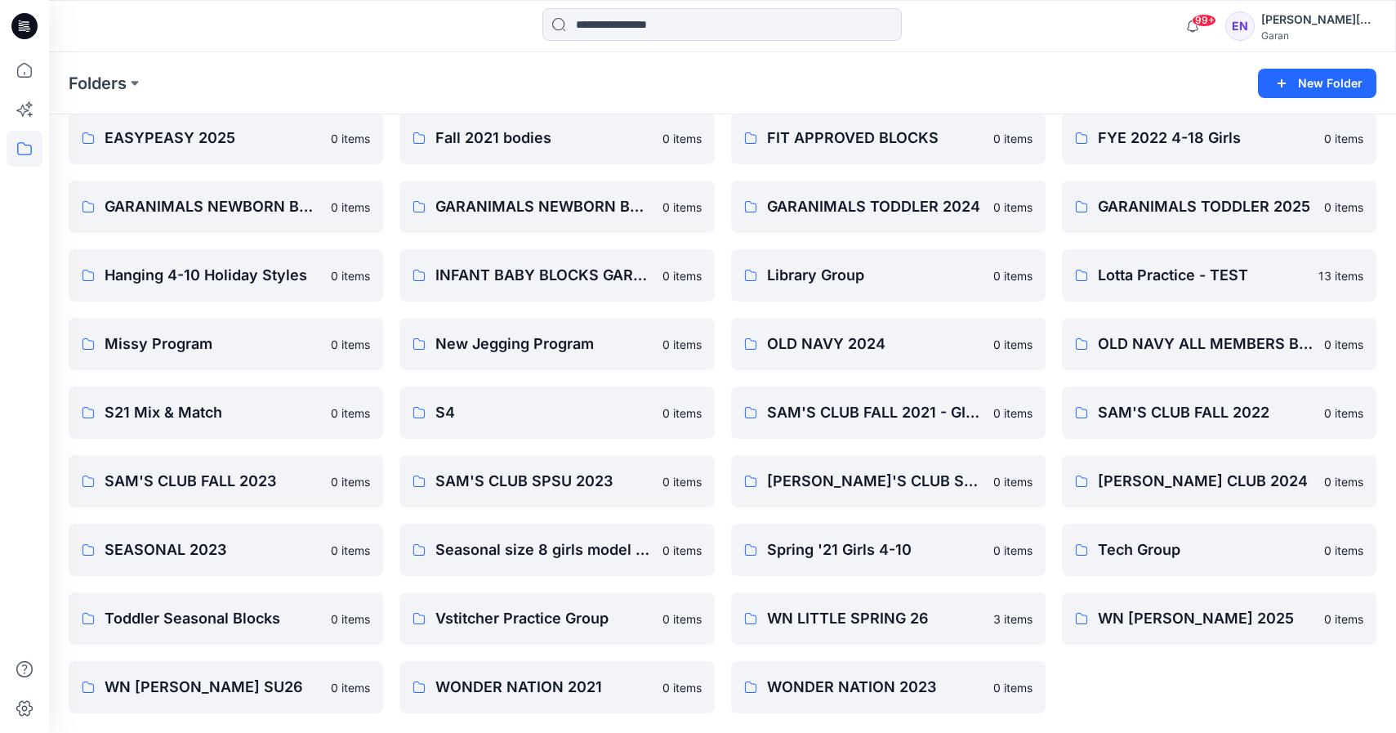
scroll to position [274, 0]
click at [263, 551] on p "SEASONAL 2023" at bounding box center [213, 549] width 217 height 23
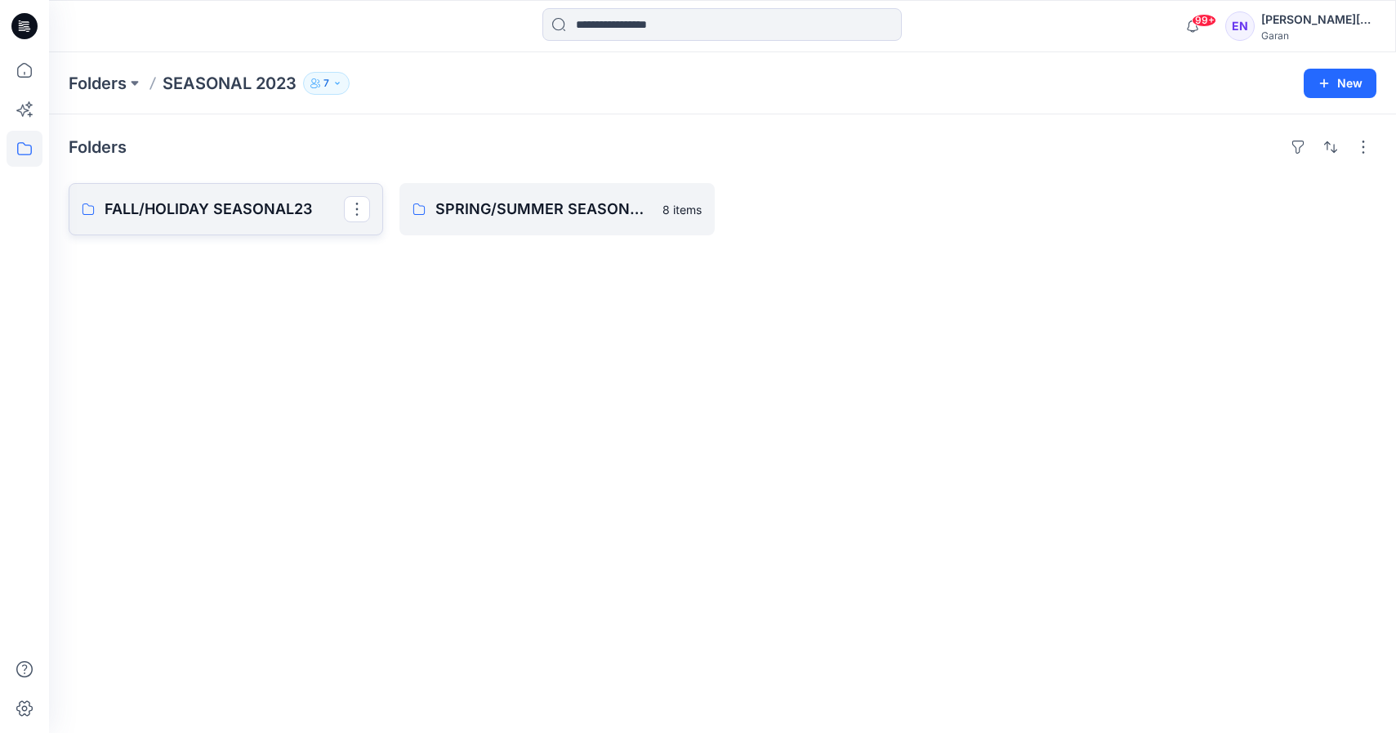
click at [302, 226] on link "FALL/HOLIDAY SEASONAL23" at bounding box center [226, 209] width 315 height 52
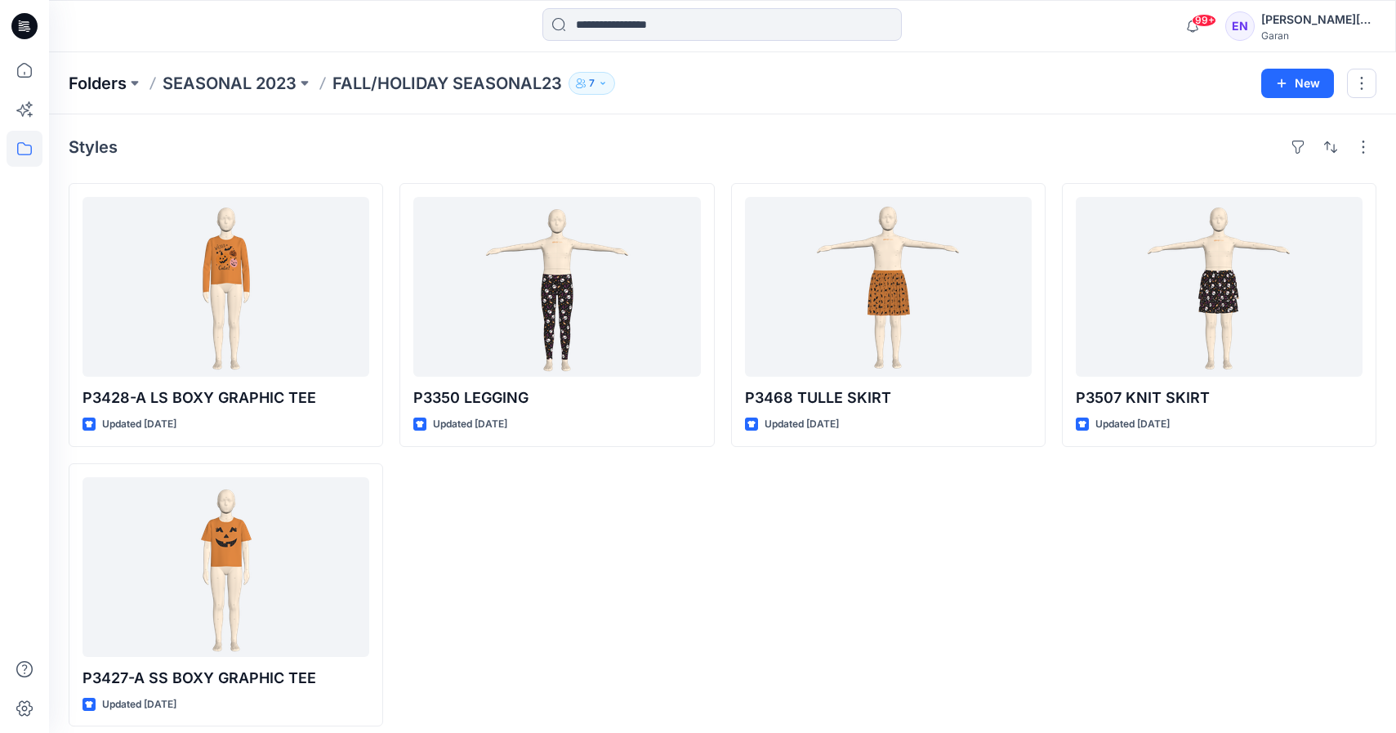
click at [105, 72] on p "Folders" at bounding box center [98, 83] width 58 height 23
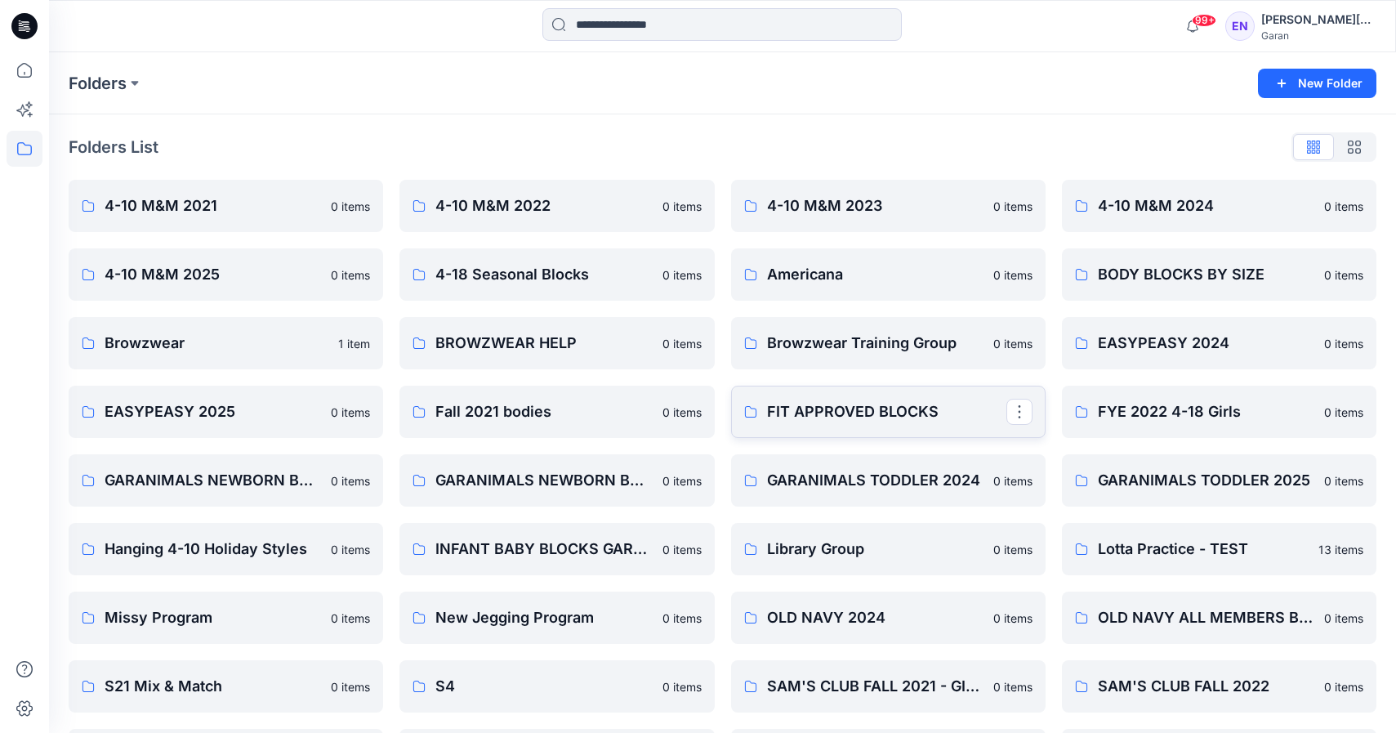
click at [848, 422] on p "FIT APPROVED BLOCKS" at bounding box center [886, 411] width 239 height 23
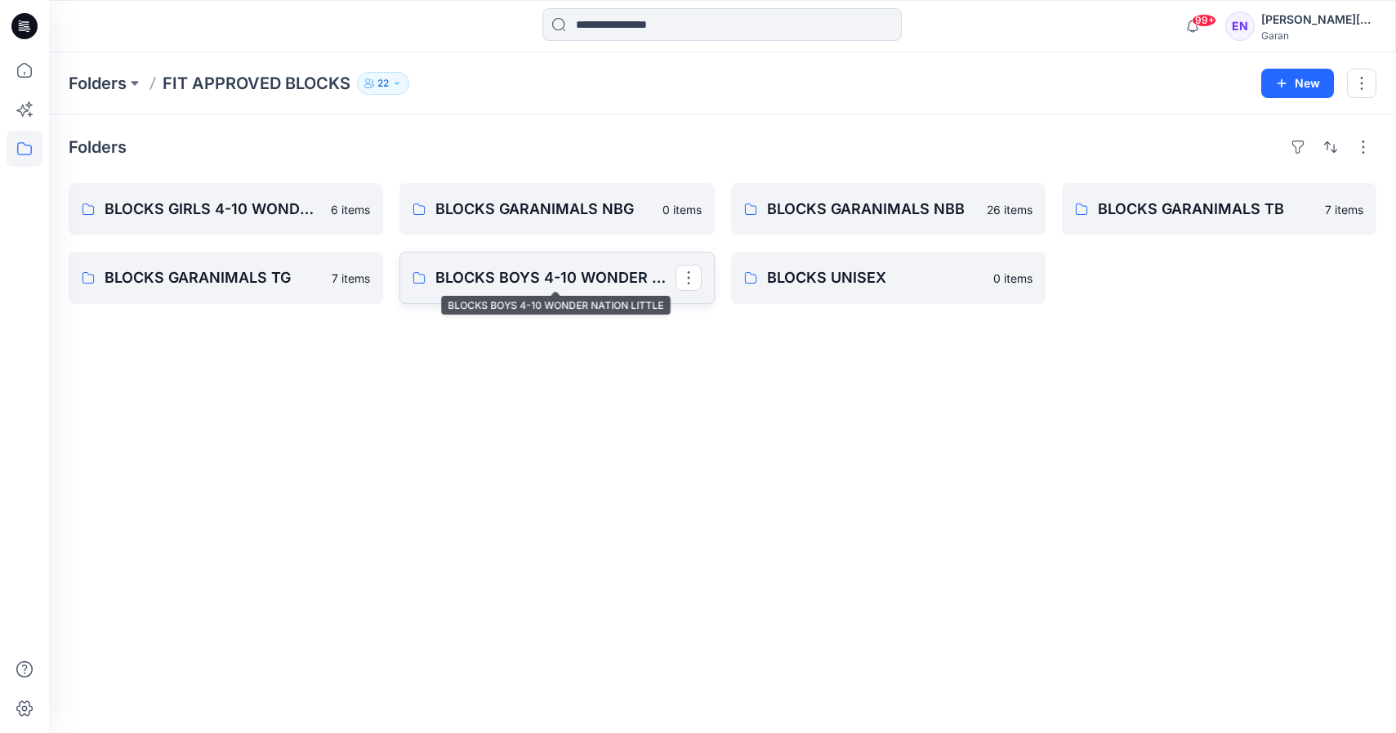
click at [621, 283] on p "BLOCKS BOYS 4-10 WONDER NATION LITTLE" at bounding box center [554, 277] width 239 height 23
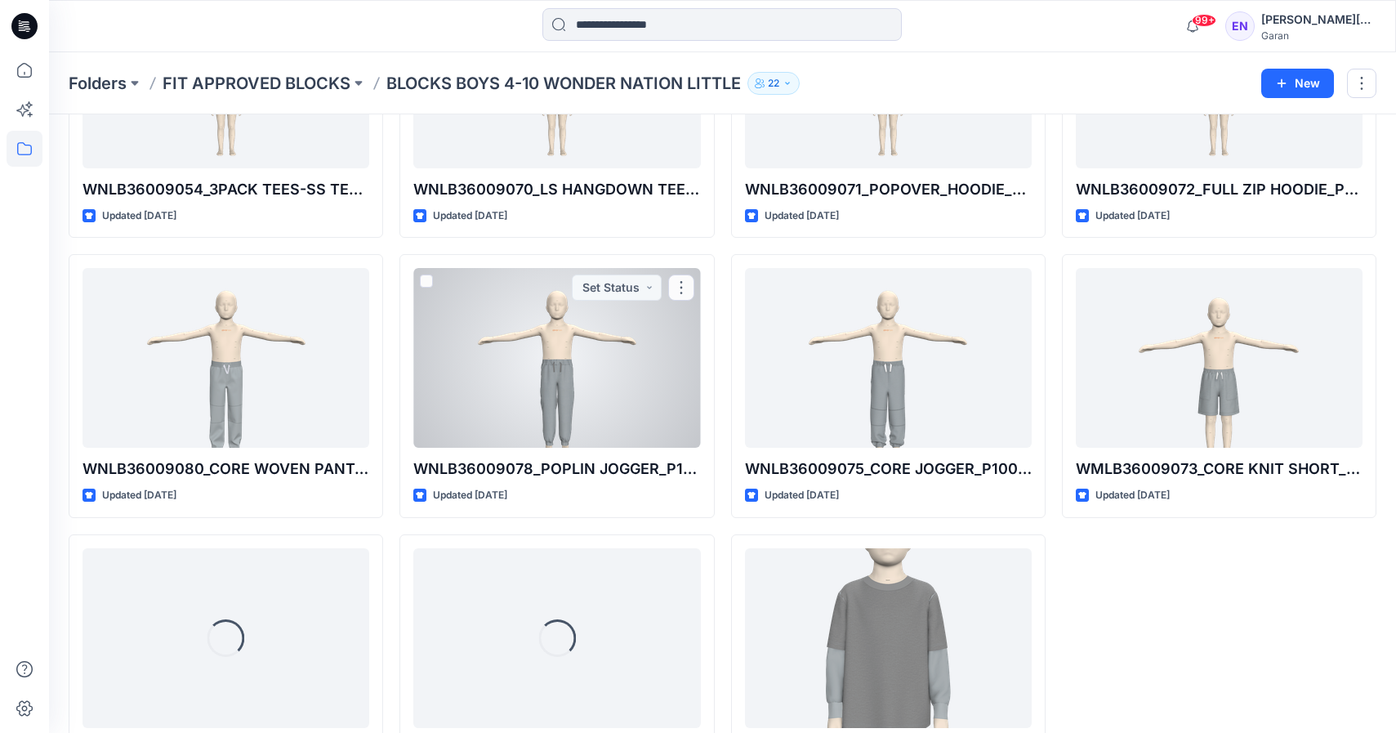
scroll to position [490, 0]
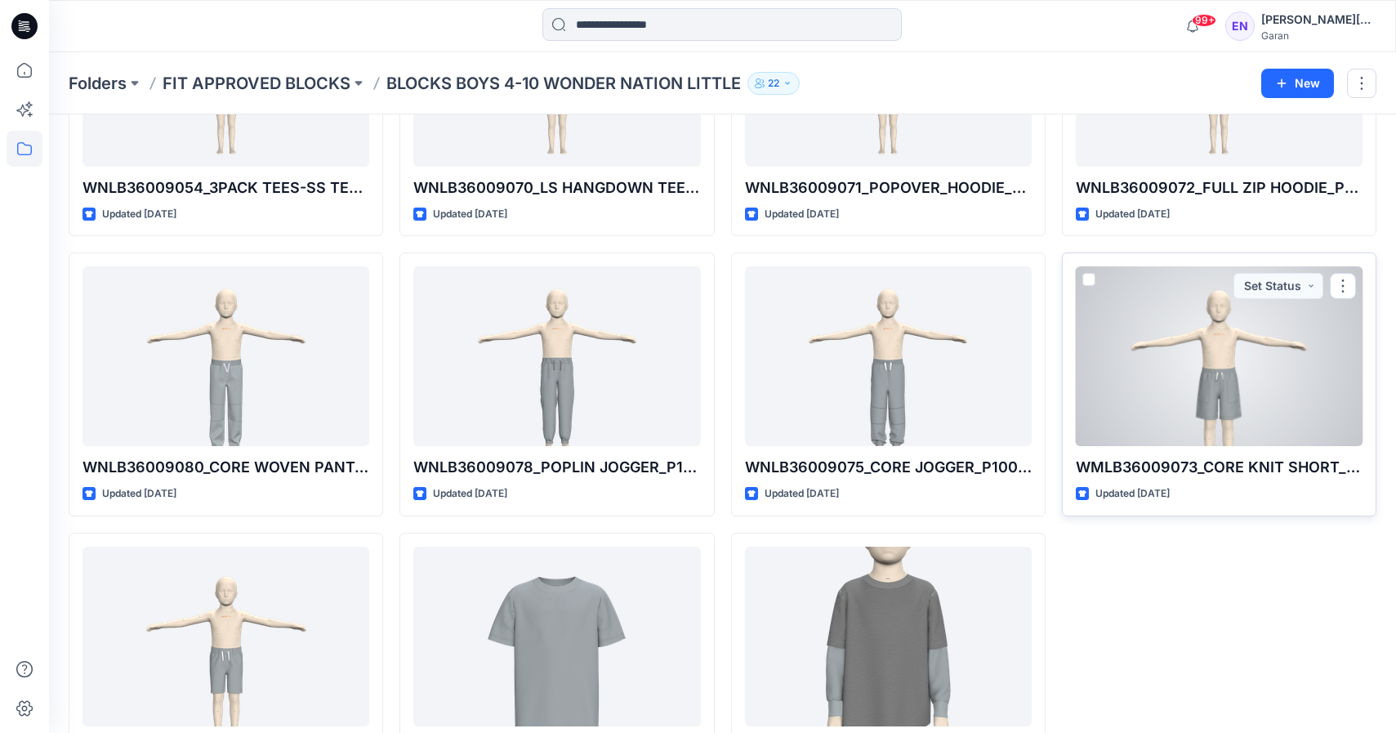
click at [1258, 270] on div at bounding box center [1219, 356] width 287 height 180
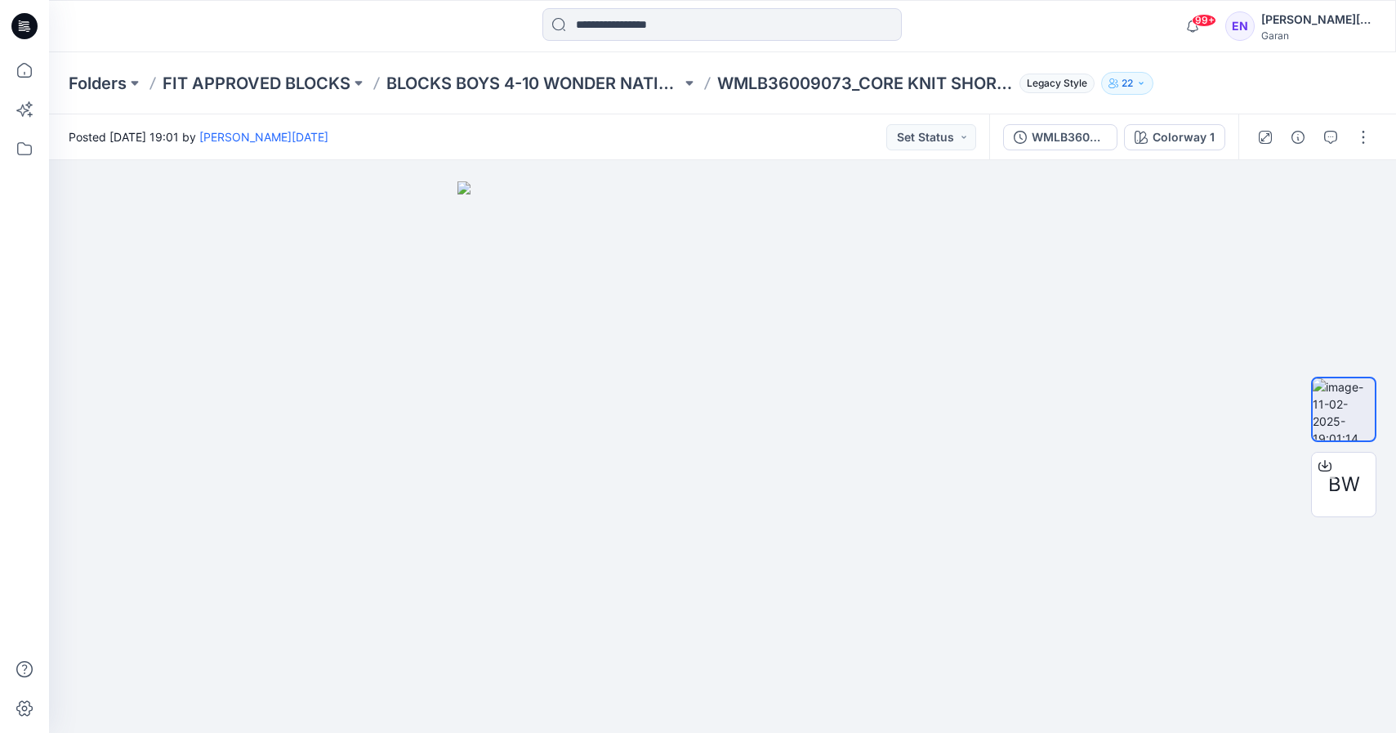
click at [467, 70] on div "Folders FIT APPROVED BLOCKS BLOCKS BOYS 4-10 WONDER NATION LITTLE WMLB36009073_…" at bounding box center [722, 83] width 1347 height 62
click at [469, 89] on p "BLOCKS BOYS 4-10 WONDER NATION LITTLE" at bounding box center [533, 83] width 295 height 23
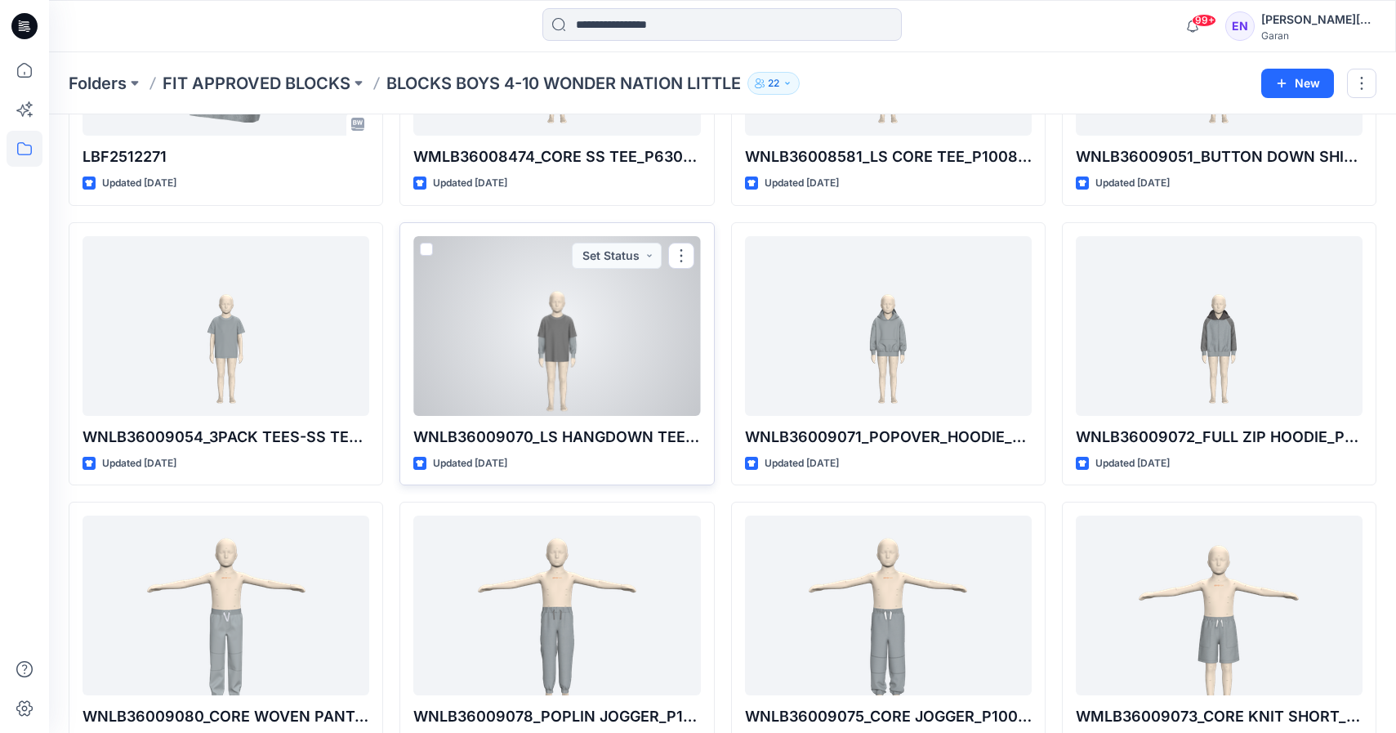
scroll to position [573, 0]
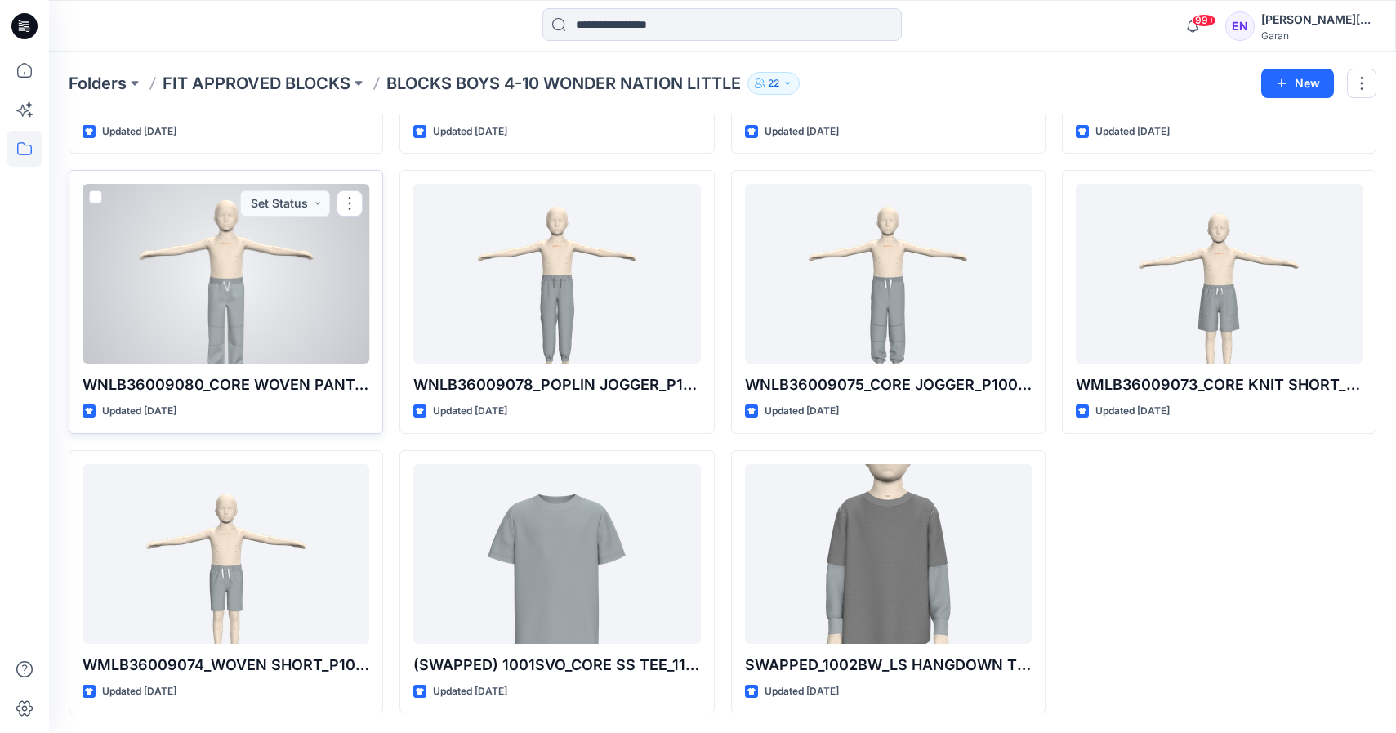
click at [292, 308] on div at bounding box center [226, 274] width 287 height 180
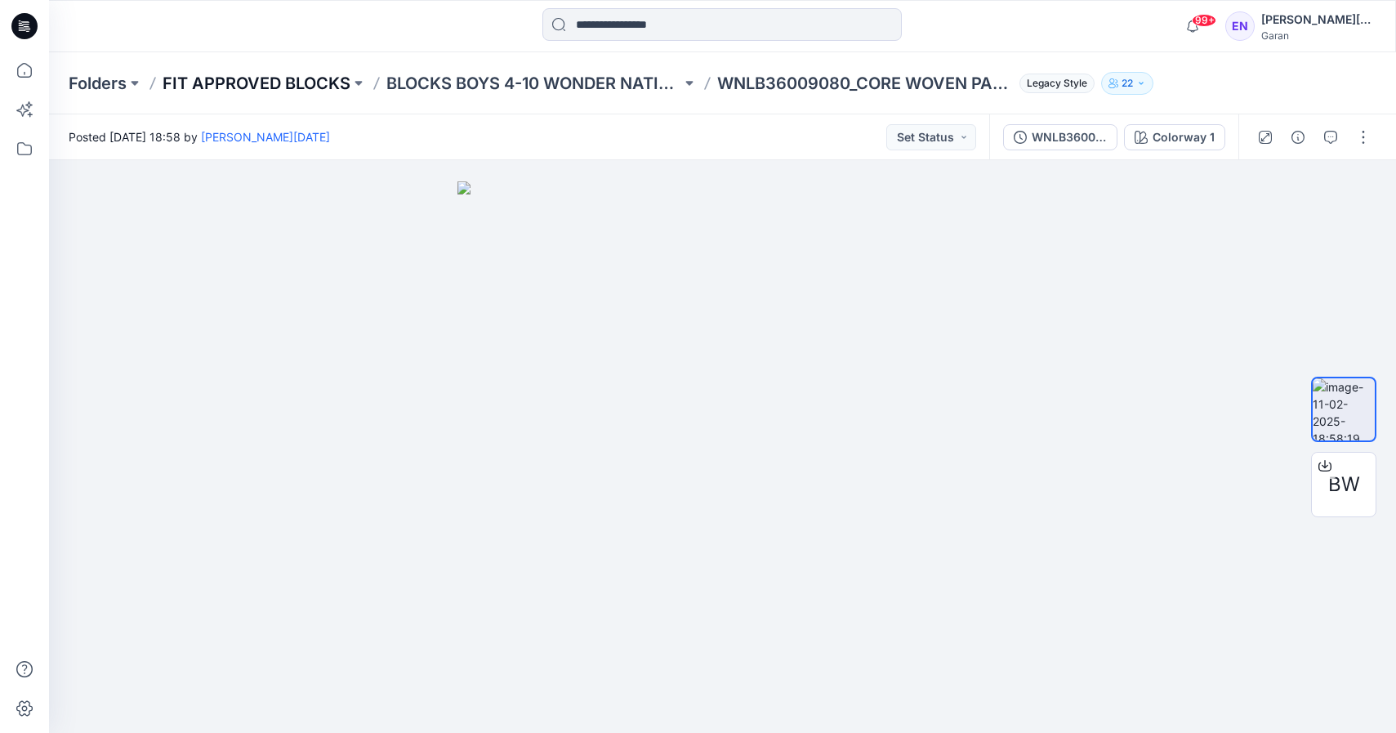
click at [273, 74] on p "FIT APPROVED BLOCKS" at bounding box center [257, 83] width 188 height 23
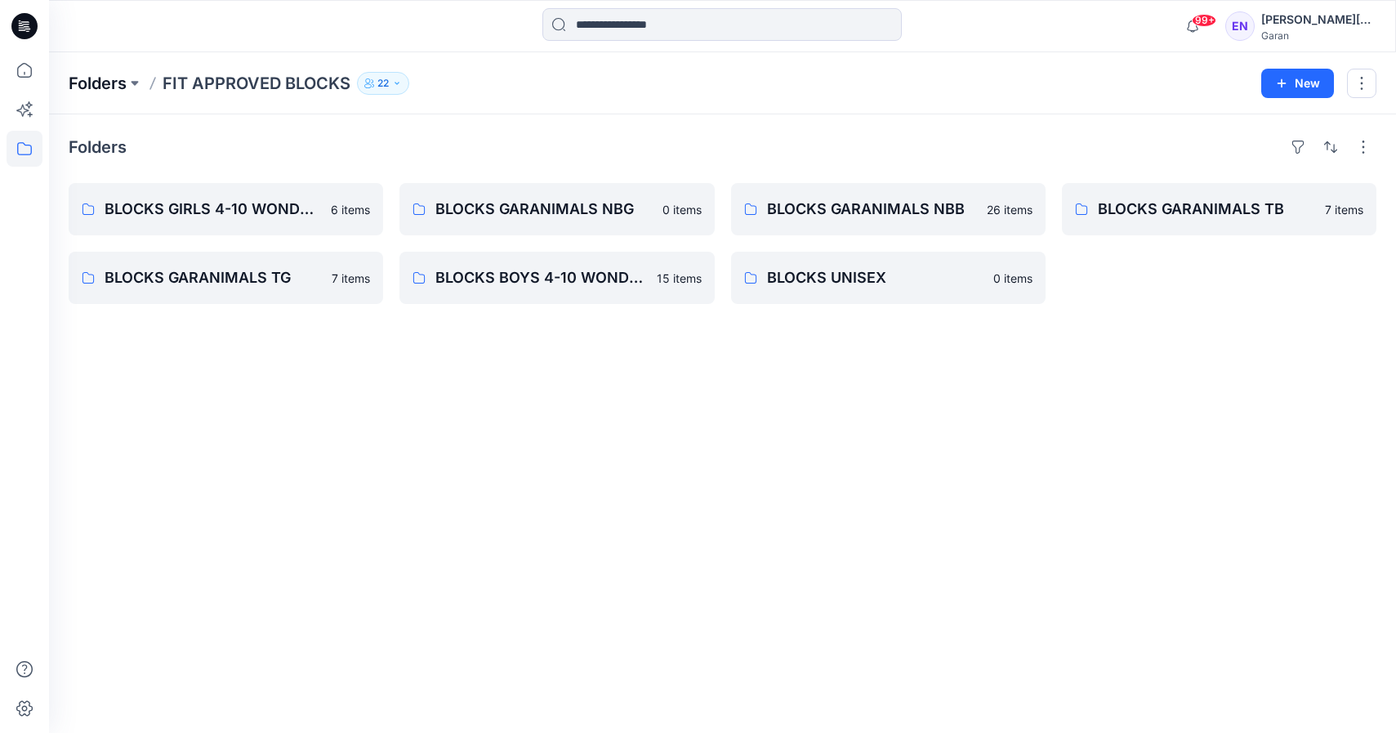
click at [109, 78] on p "Folders" at bounding box center [98, 83] width 58 height 23
